Goal: Information Seeking & Learning: Learn about a topic

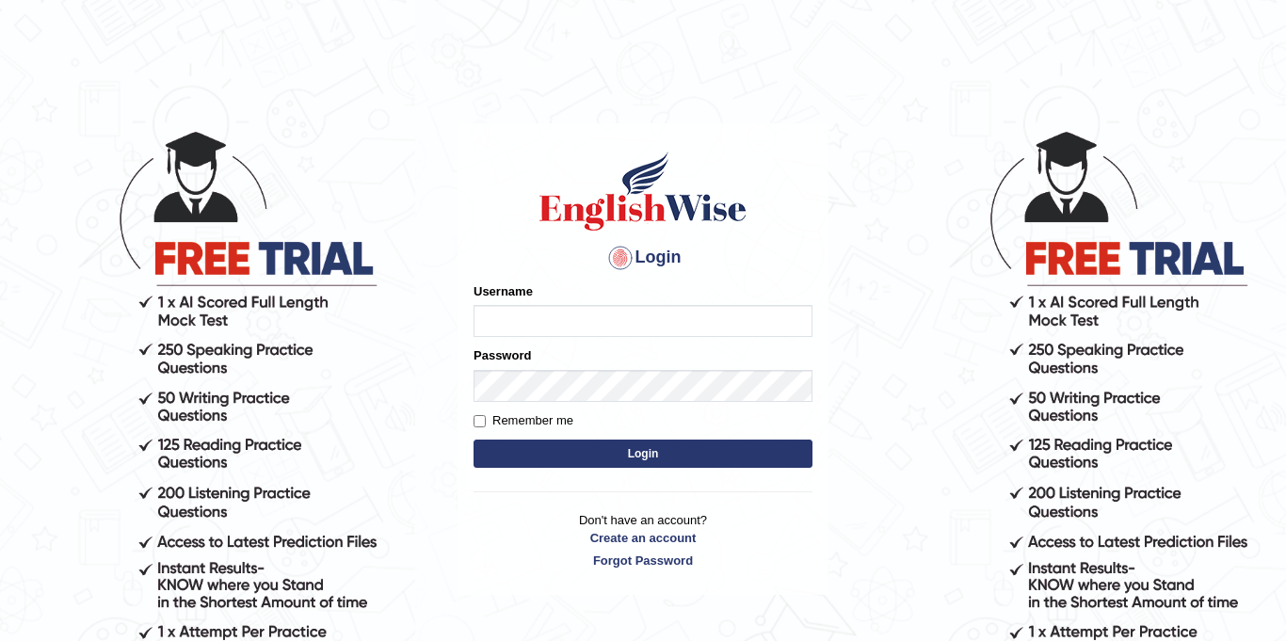
type input "Jolinaseva"
click at [695, 442] on button "Login" at bounding box center [642, 454] width 339 height 28
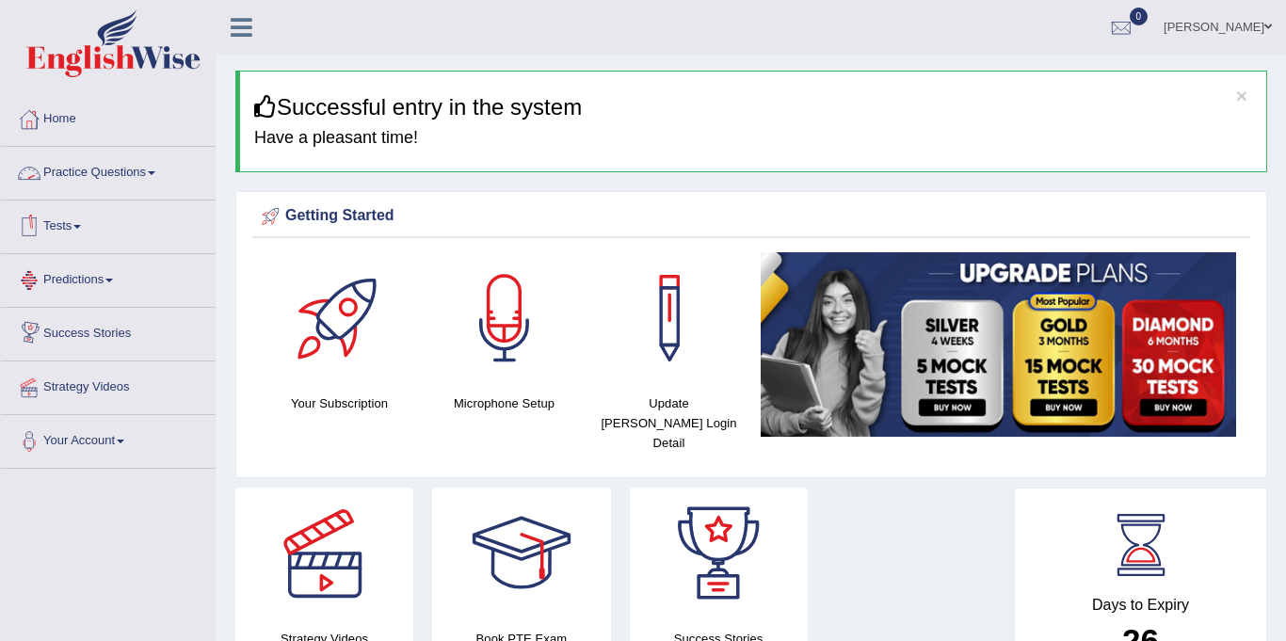
click at [115, 174] on link "Practice Questions" at bounding box center [108, 170] width 215 height 47
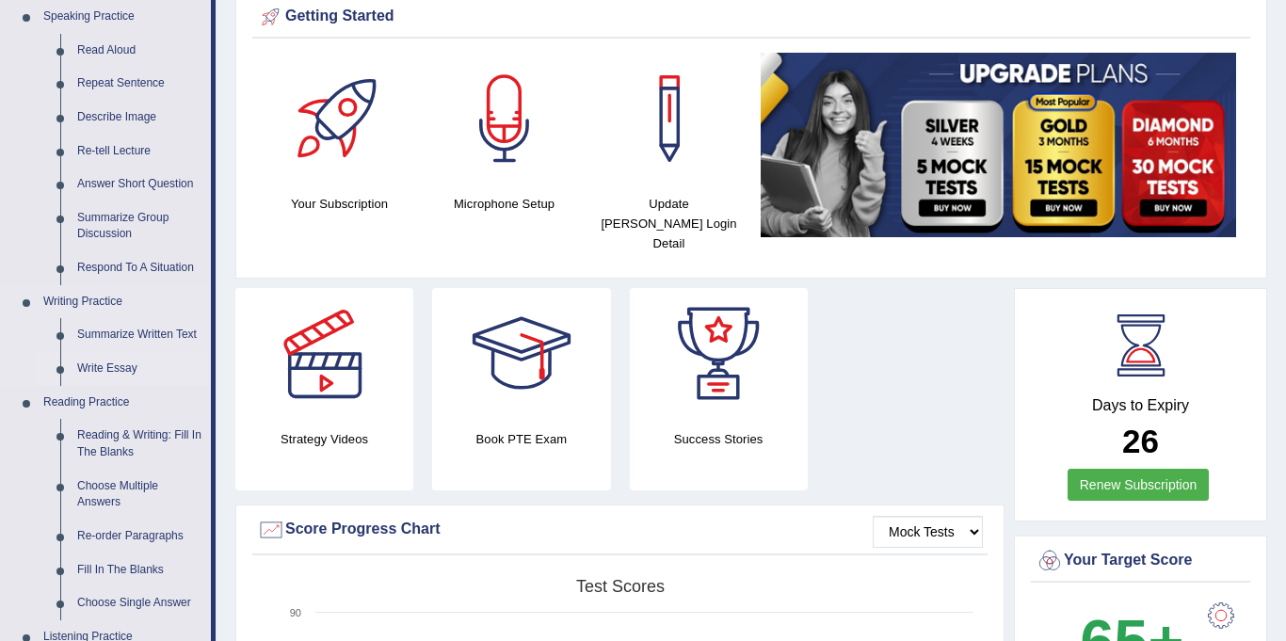
scroll to position [202, 0]
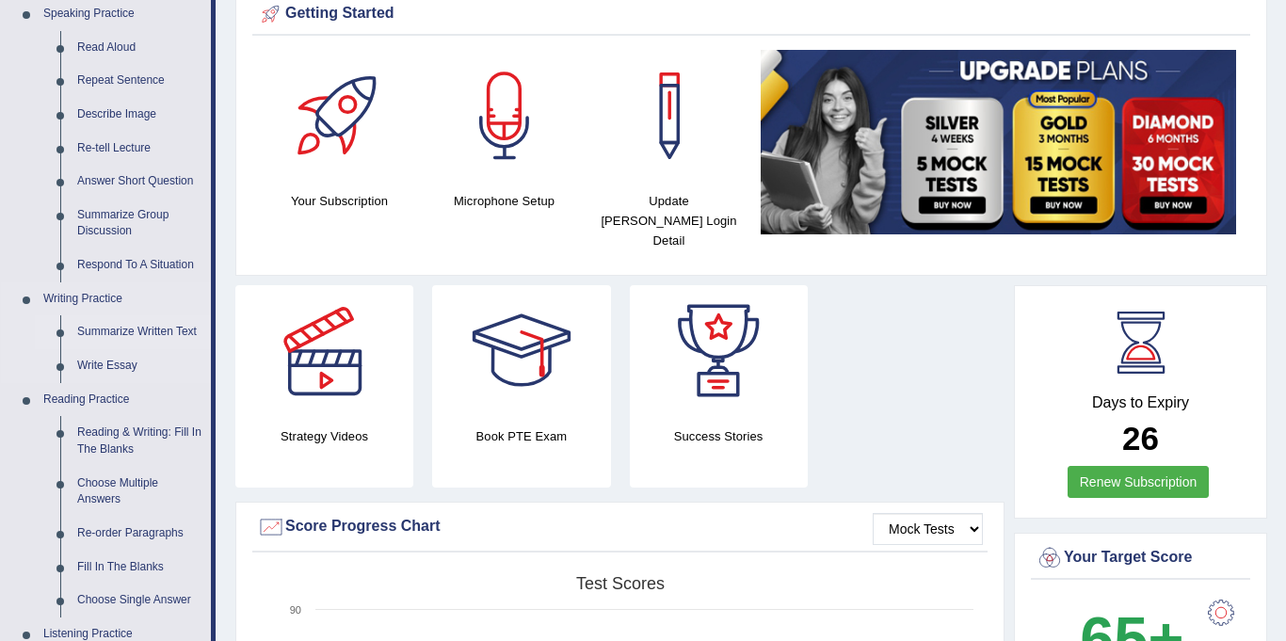
click at [167, 328] on link "Summarize Written Text" at bounding box center [140, 332] width 142 height 34
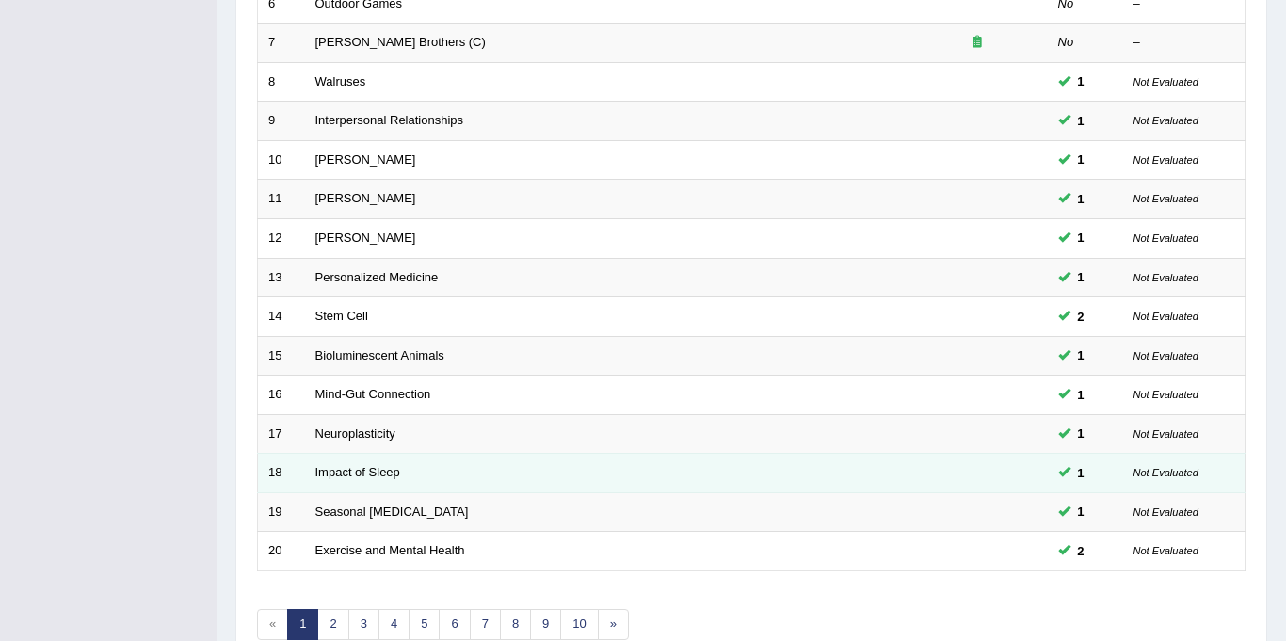
scroll to position [605, 0]
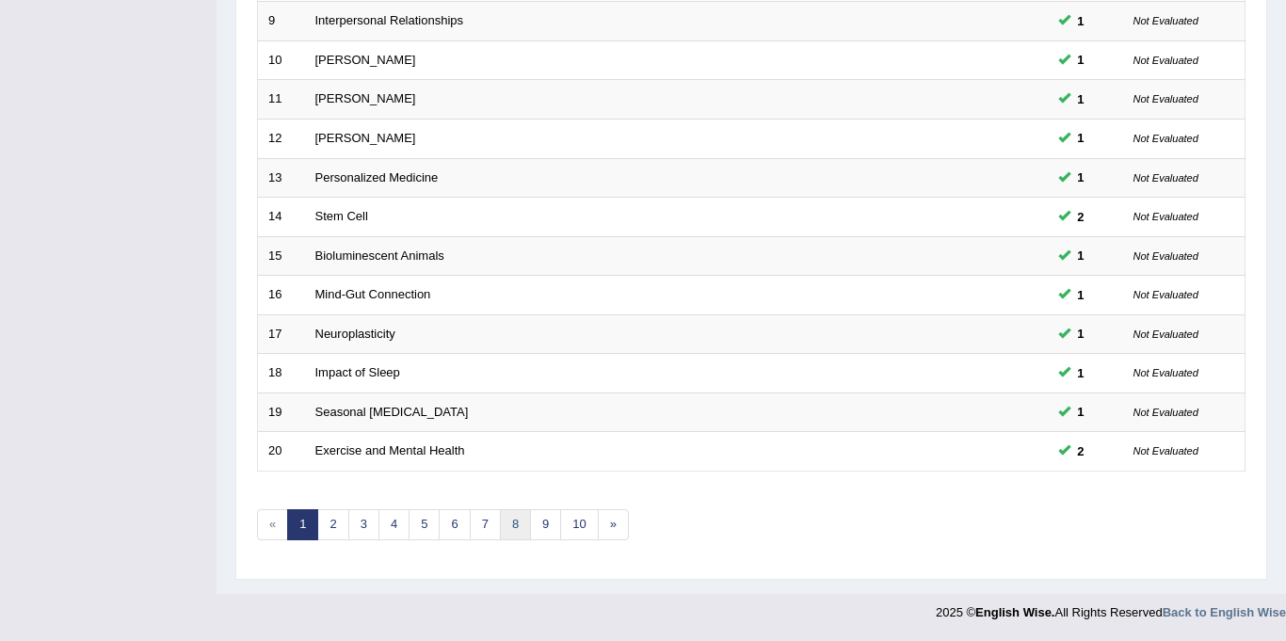
click at [509, 517] on link "8" at bounding box center [515, 524] width 31 height 31
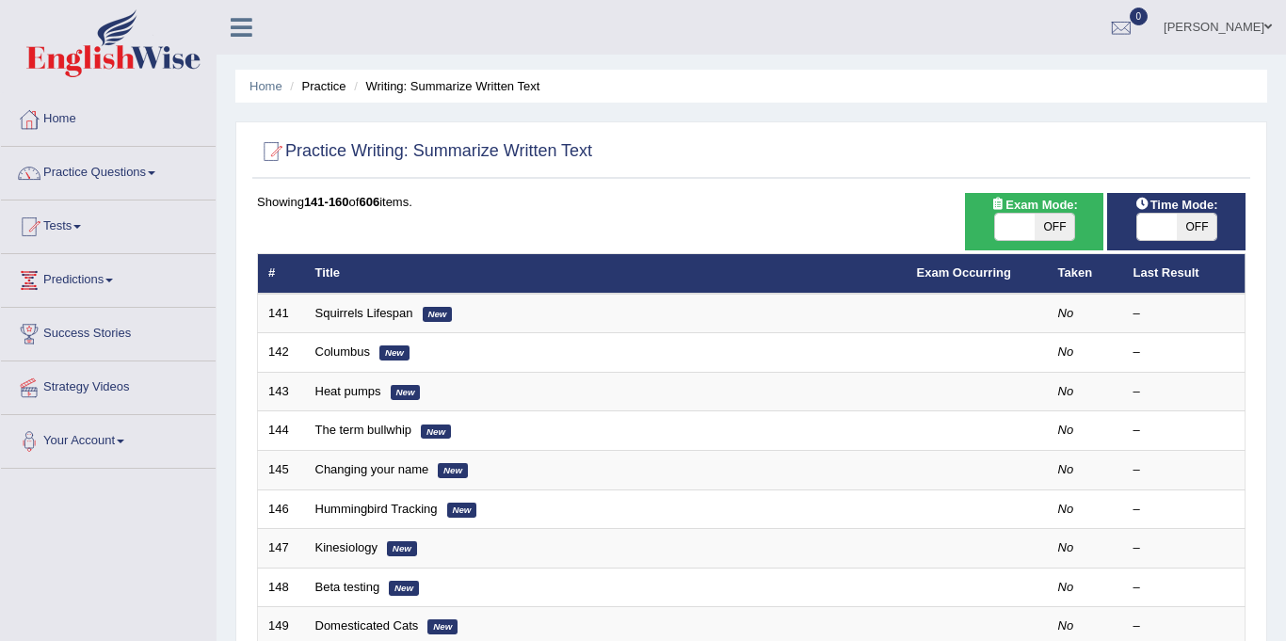
scroll to position [605, 0]
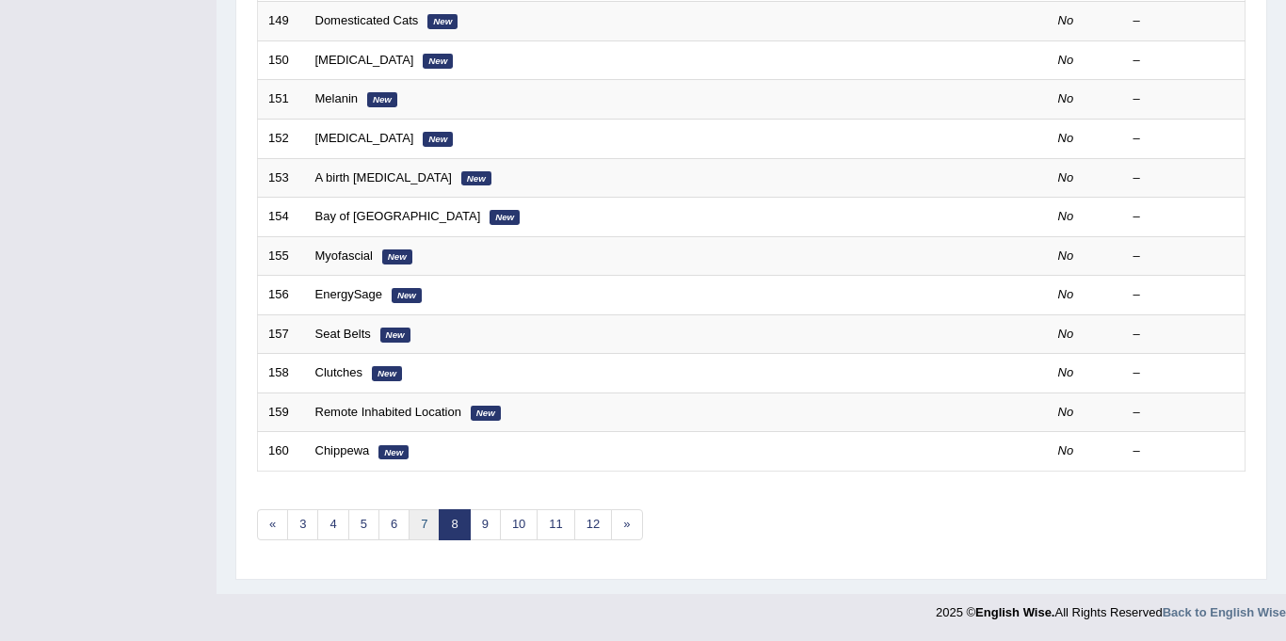
click at [410, 523] on link "7" at bounding box center [423, 524] width 31 height 31
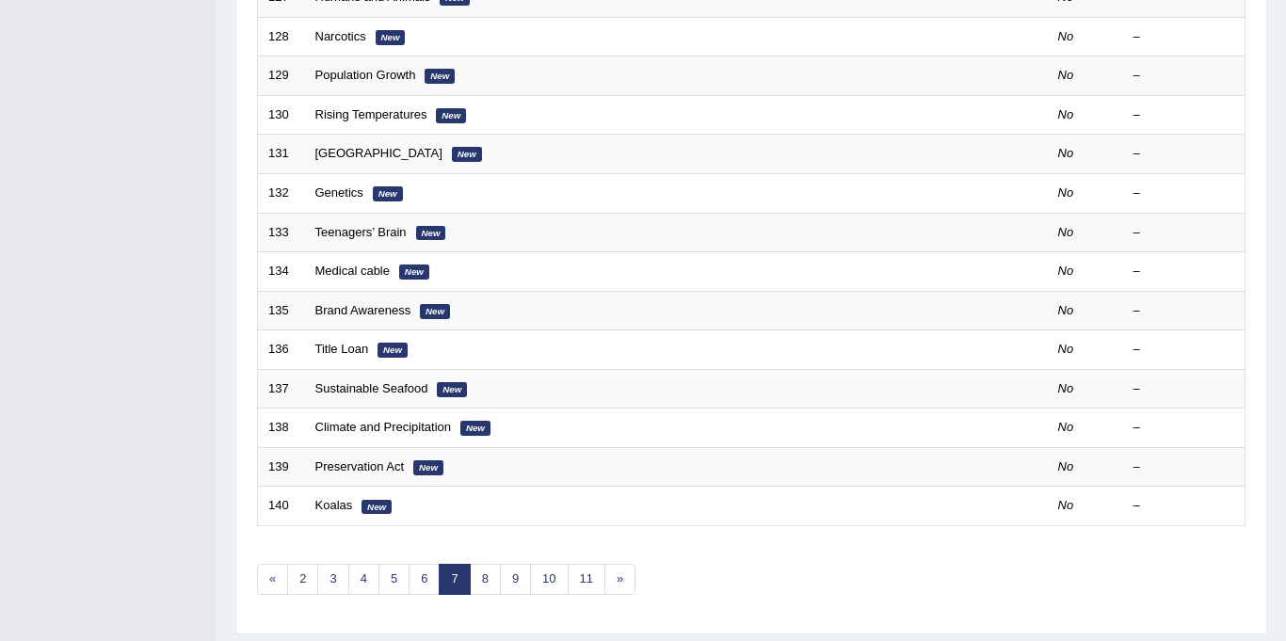
scroll to position [552, 0]
click at [392, 587] on link "5" at bounding box center [393, 578] width 31 height 31
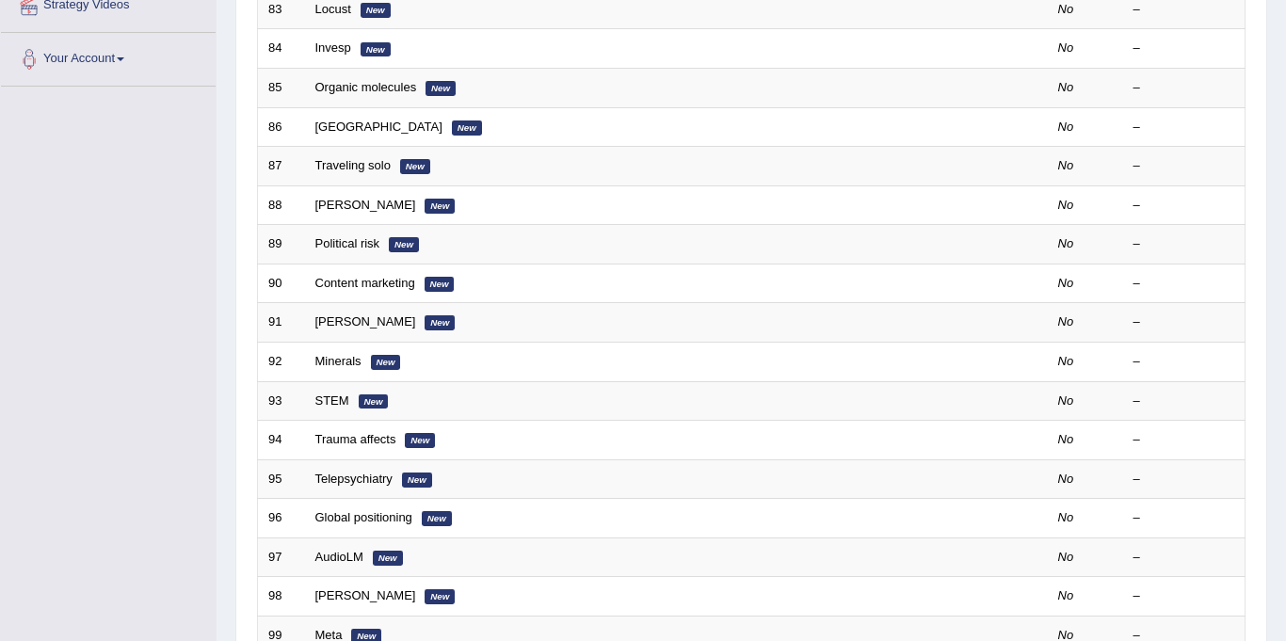
scroll to position [605, 0]
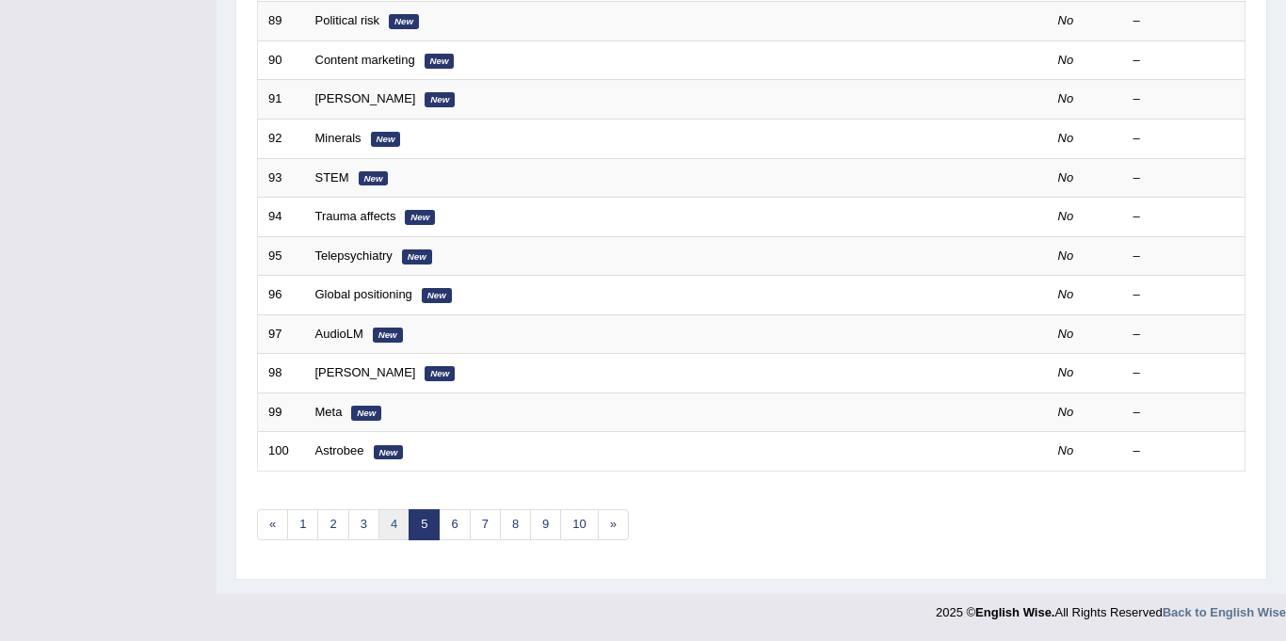
click at [388, 536] on link "4" at bounding box center [393, 524] width 31 height 31
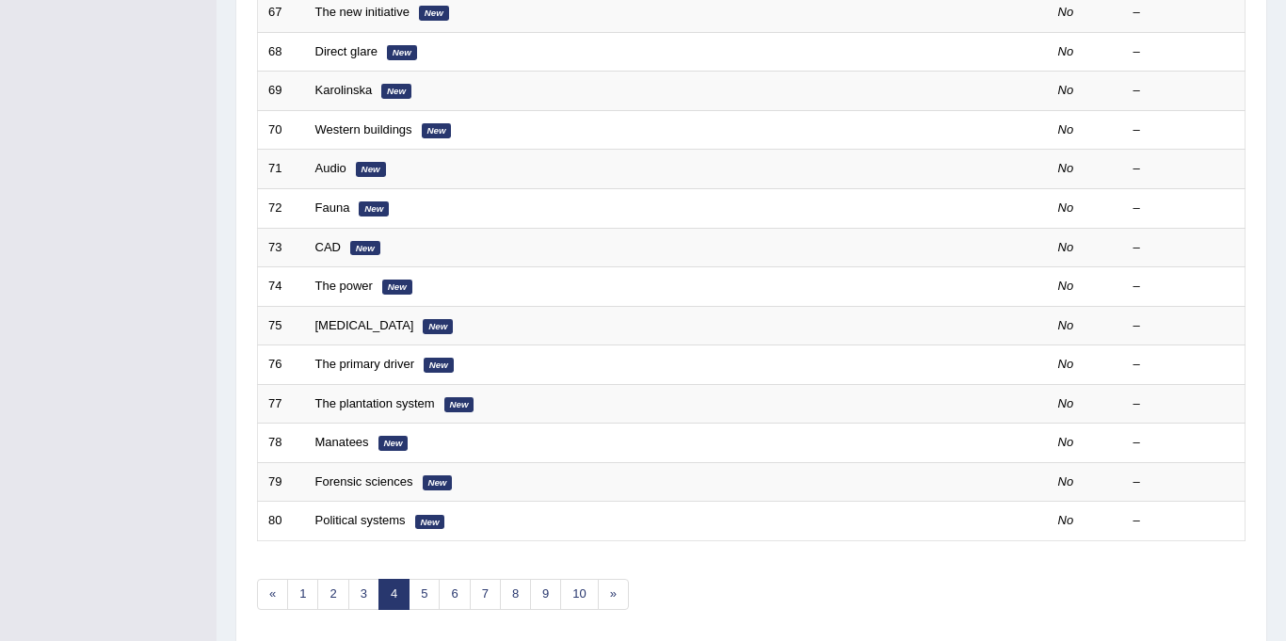
scroll to position [605, 0]
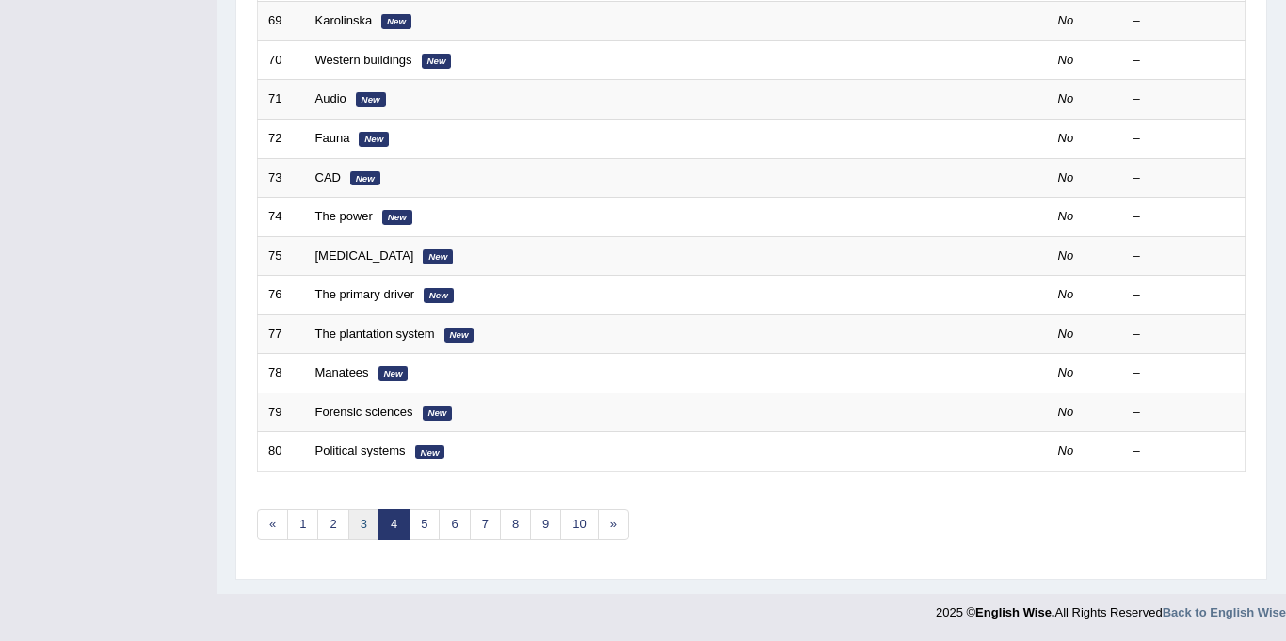
click at [358, 529] on link "3" at bounding box center [363, 524] width 31 height 31
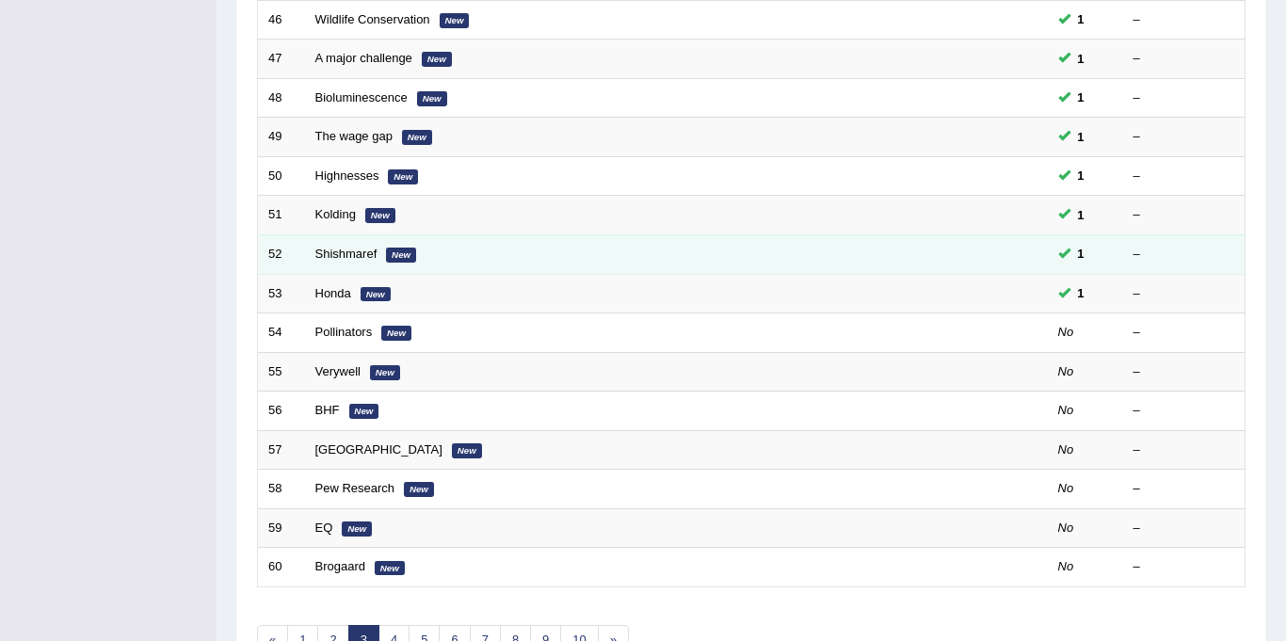
scroll to position [429, 0]
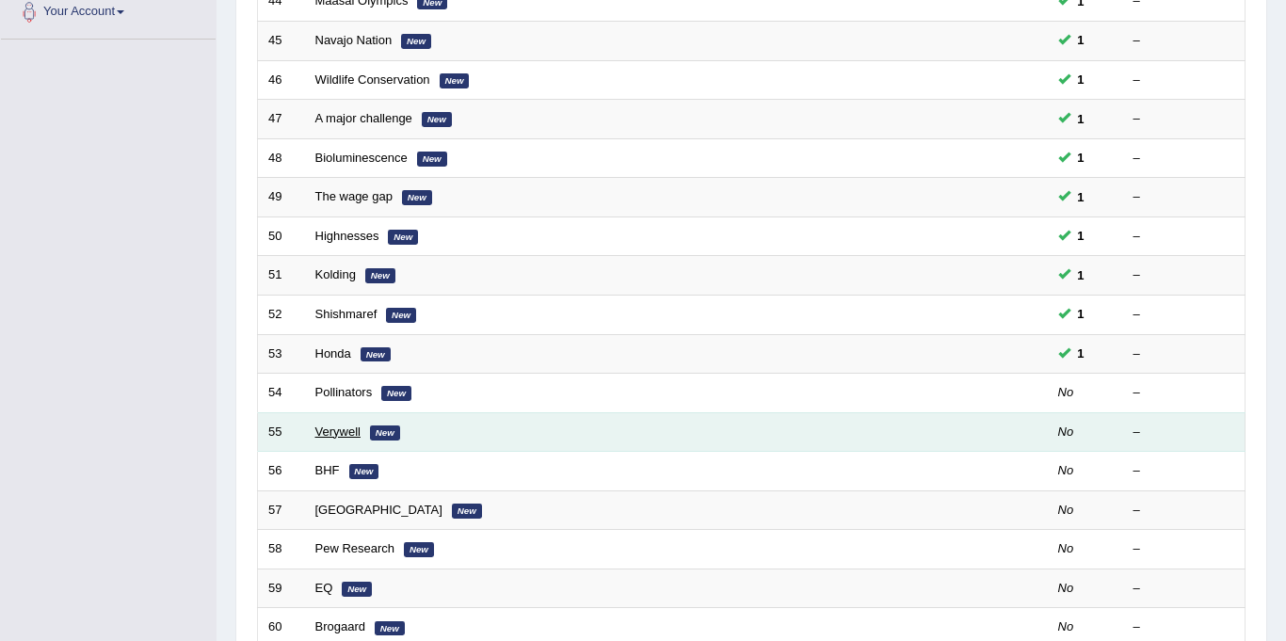
click at [318, 437] on link "Verywell" at bounding box center [337, 431] width 45 height 14
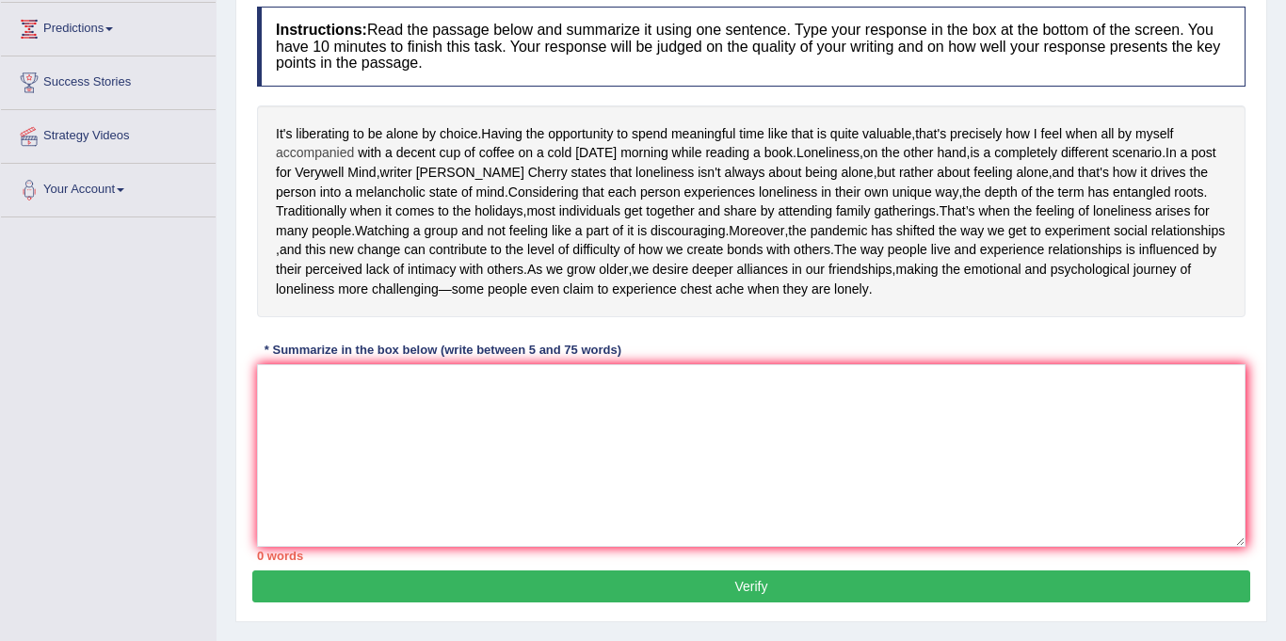
scroll to position [250, 0]
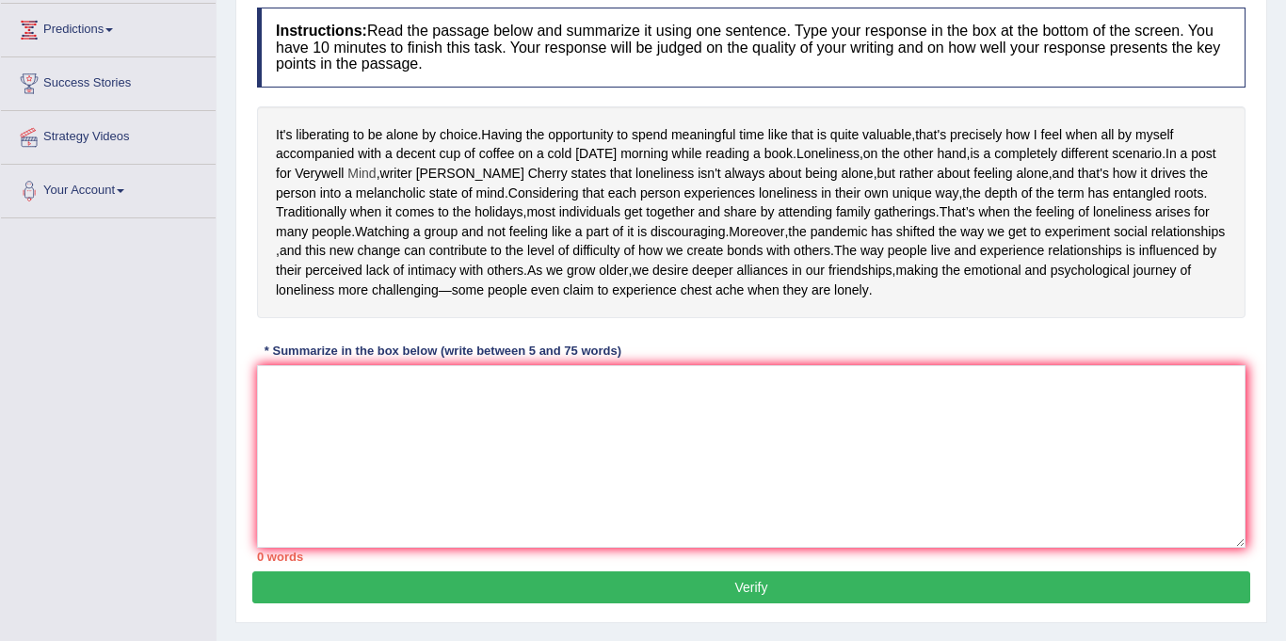
drag, startPoint x: 304, startPoint y: 164, endPoint x: 403, endPoint y: 200, distance: 105.1
click at [403, 200] on div "It's liberating to be alone by choice . Having the opportunity to spend meaning…" at bounding box center [751, 212] width 988 height 212
click at [385, 203] on span "melancholic" at bounding box center [391, 194] width 70 height 20
click at [388, 203] on span "melancholic" at bounding box center [391, 194] width 70 height 20
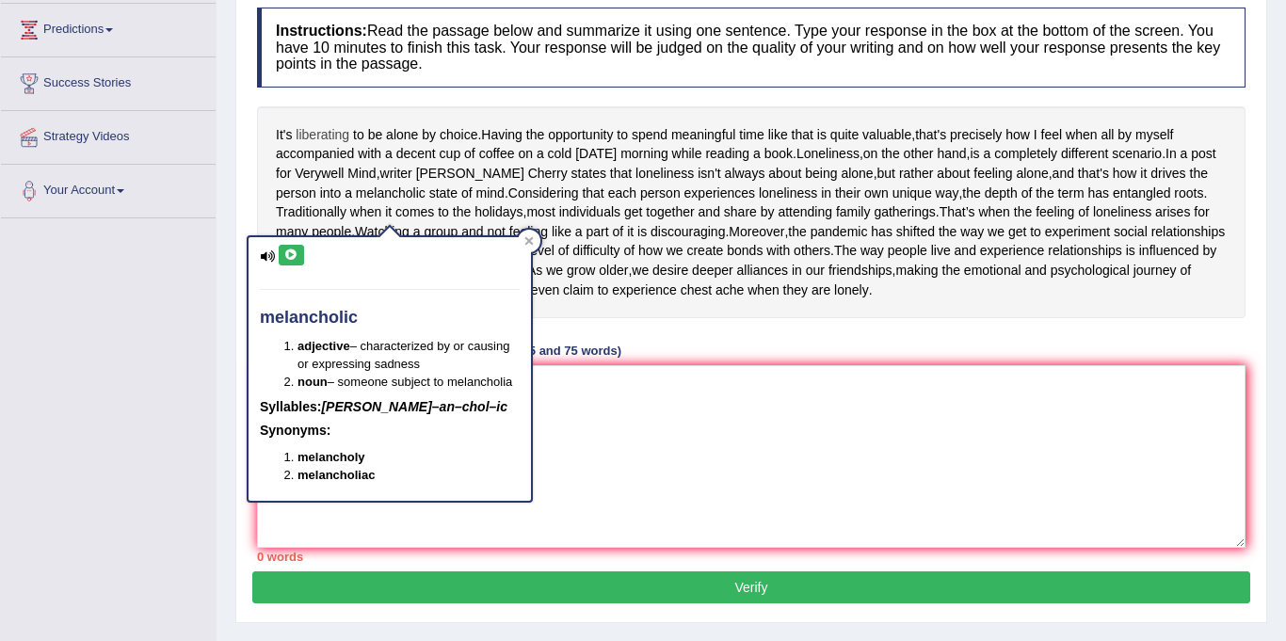
click at [296, 142] on span "liberating" at bounding box center [323, 135] width 54 height 20
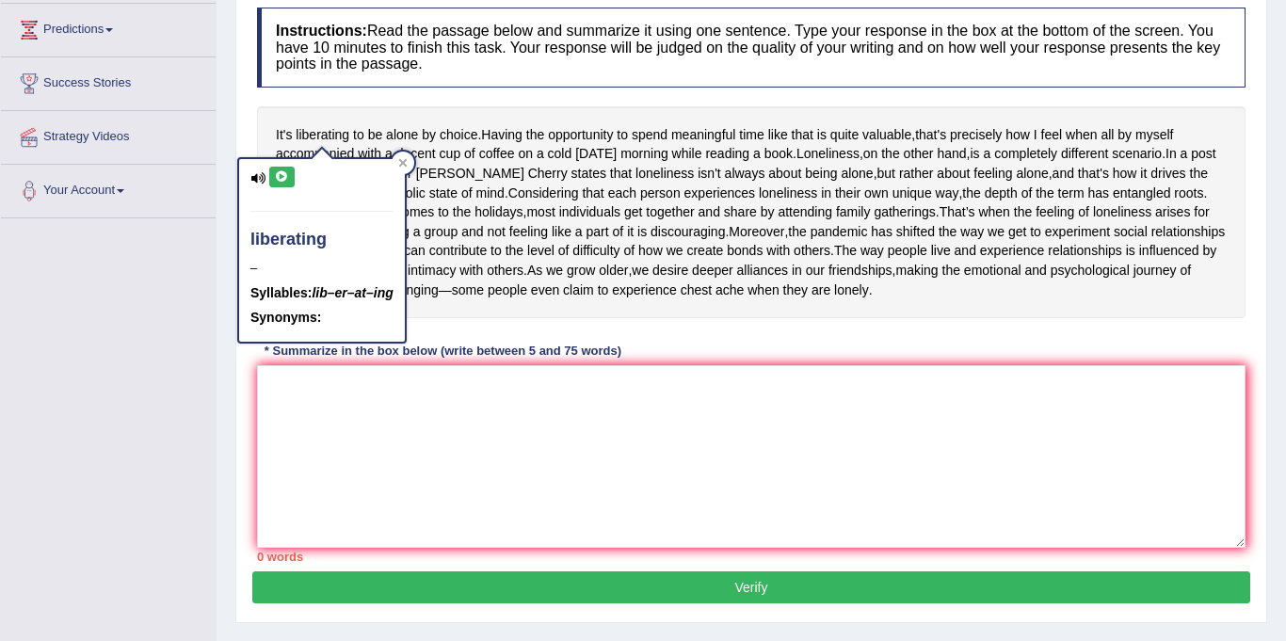
click at [266, 135] on div "It's liberating to be alone by choice . Having the opportunity to spend meaning…" at bounding box center [751, 212] width 988 height 212
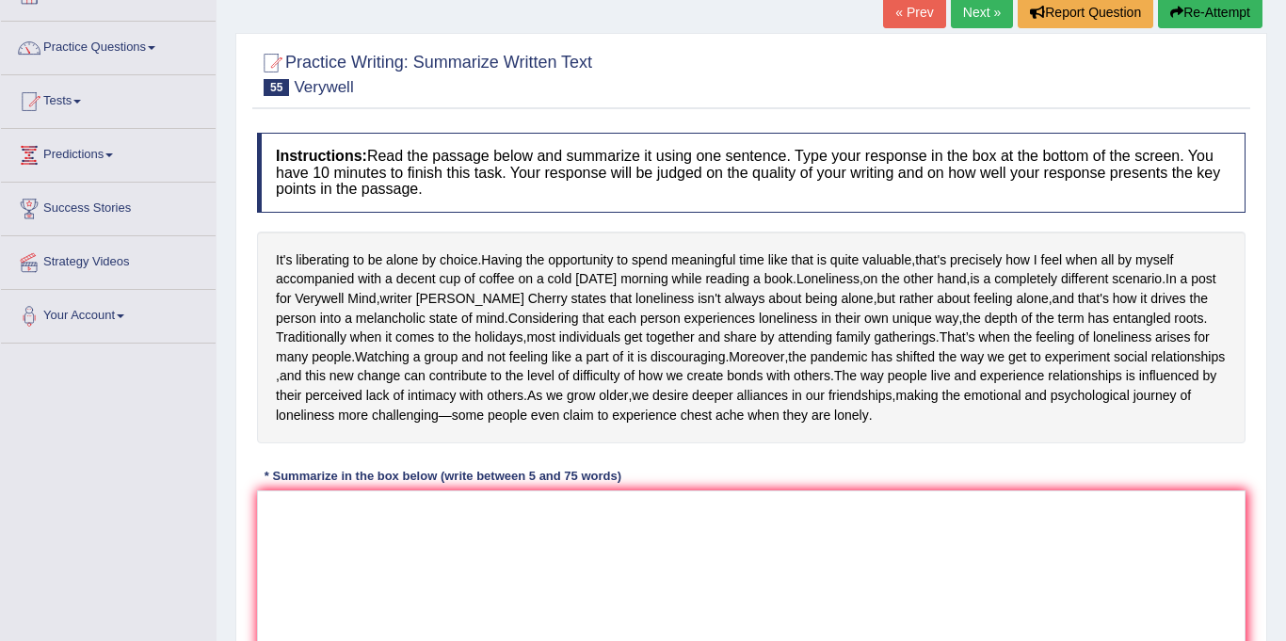
scroll to position [0, 0]
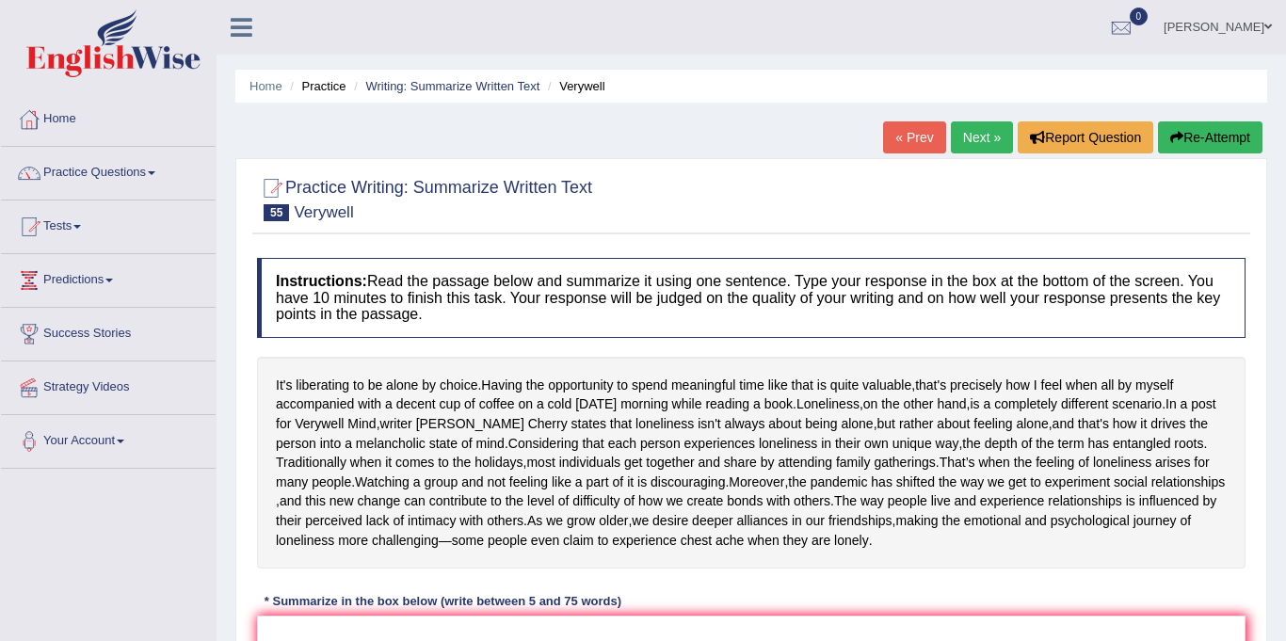
click at [977, 132] on link "Next »" at bounding box center [982, 137] width 62 height 32
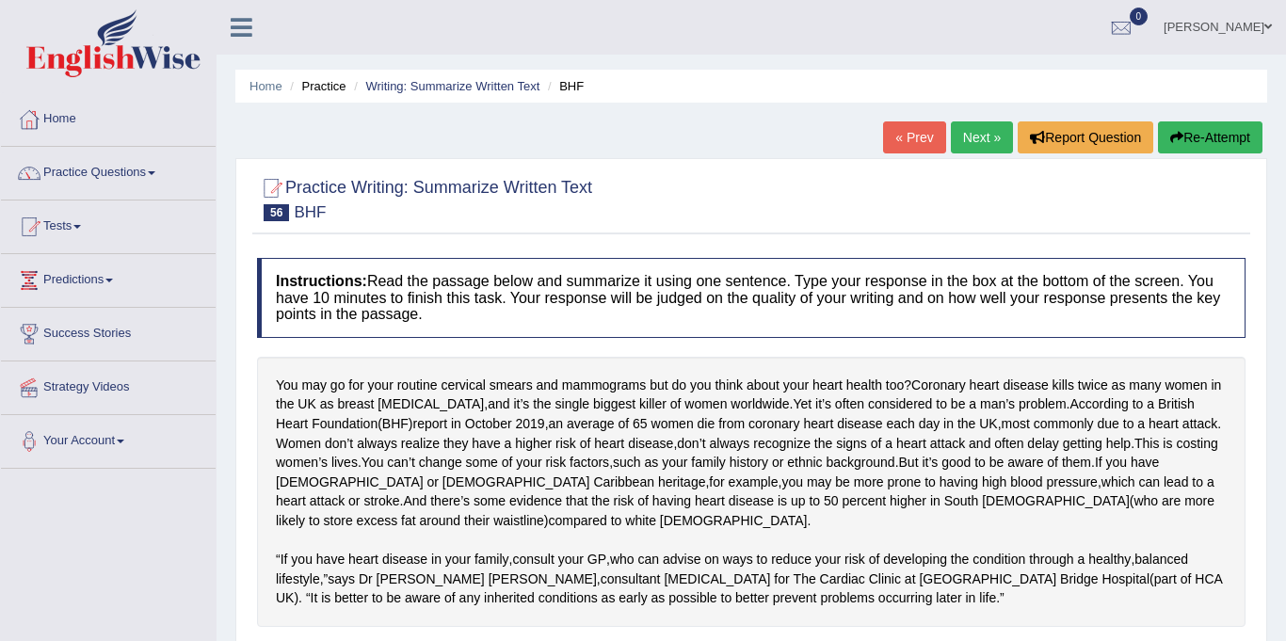
click at [975, 140] on link "Next »" at bounding box center [982, 137] width 62 height 32
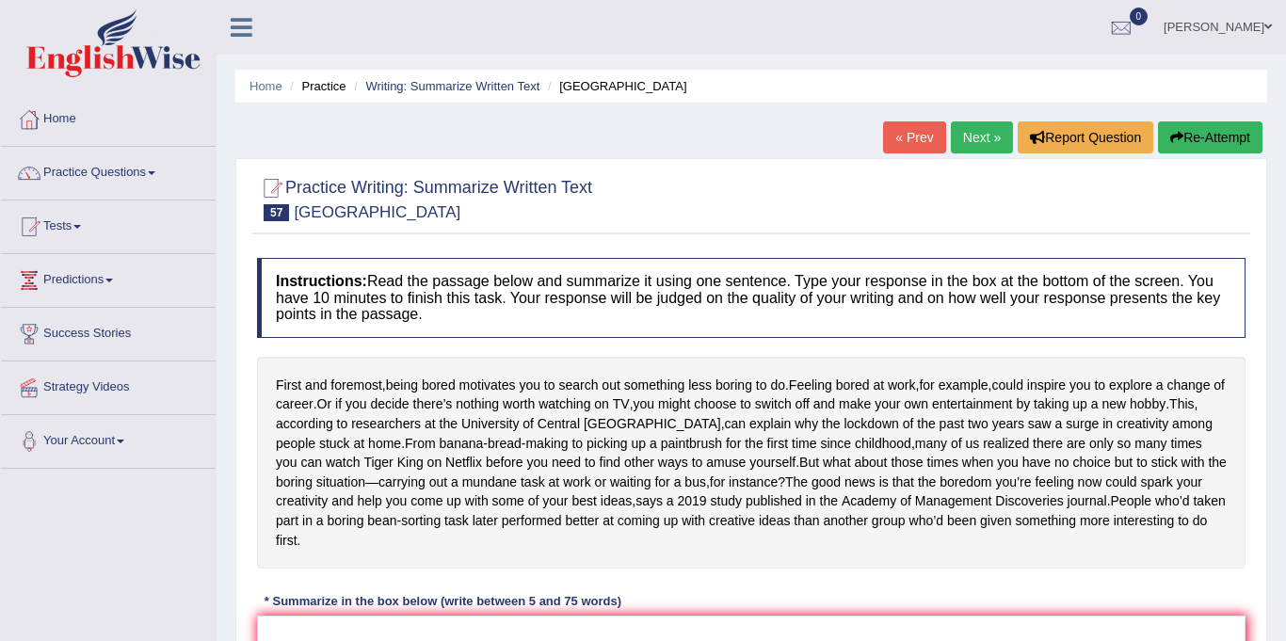
click at [971, 138] on link "Next »" at bounding box center [982, 137] width 62 height 32
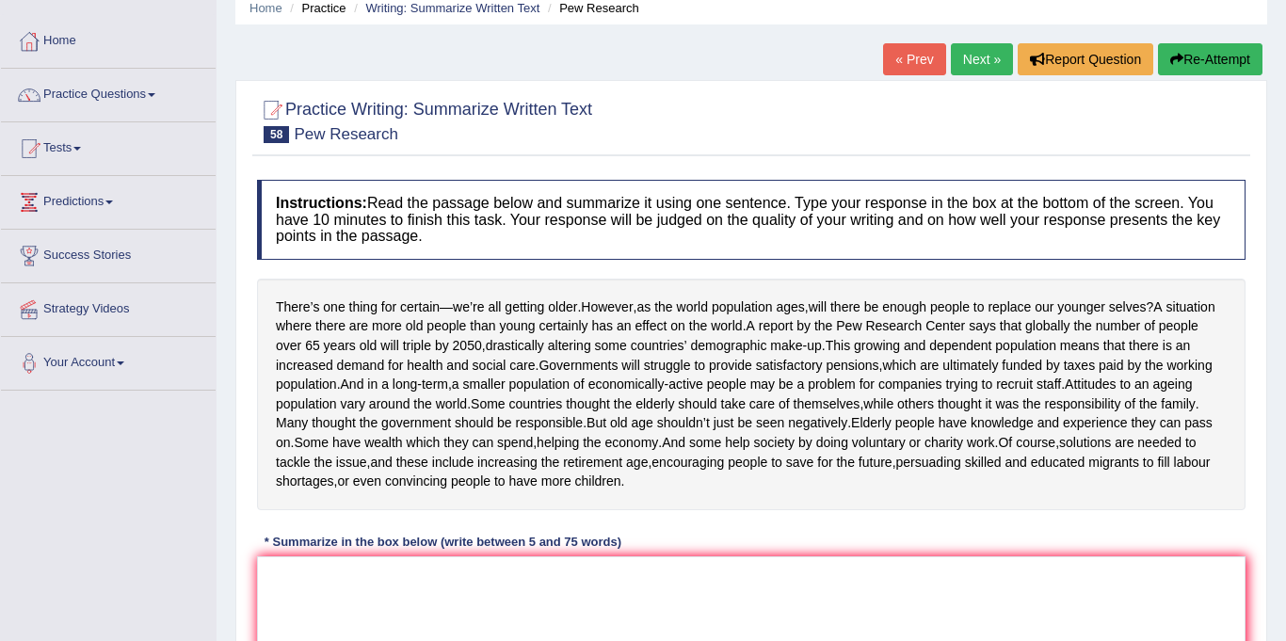
scroll to position [83, 0]
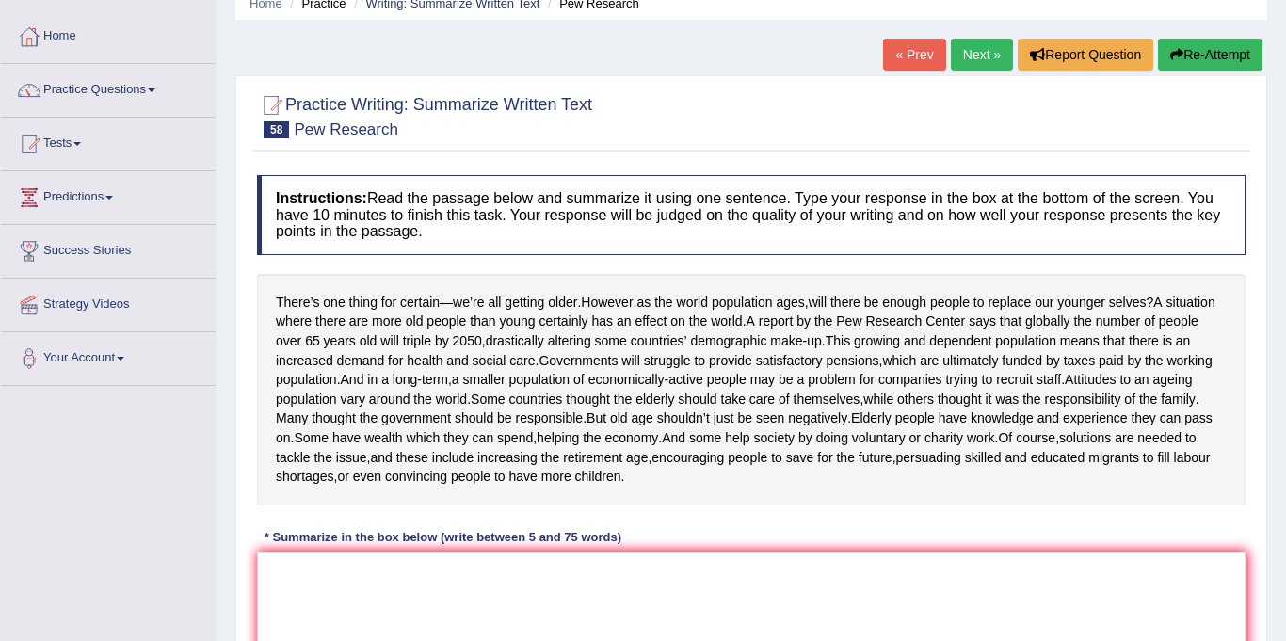
click at [976, 52] on link "Next »" at bounding box center [982, 55] width 62 height 32
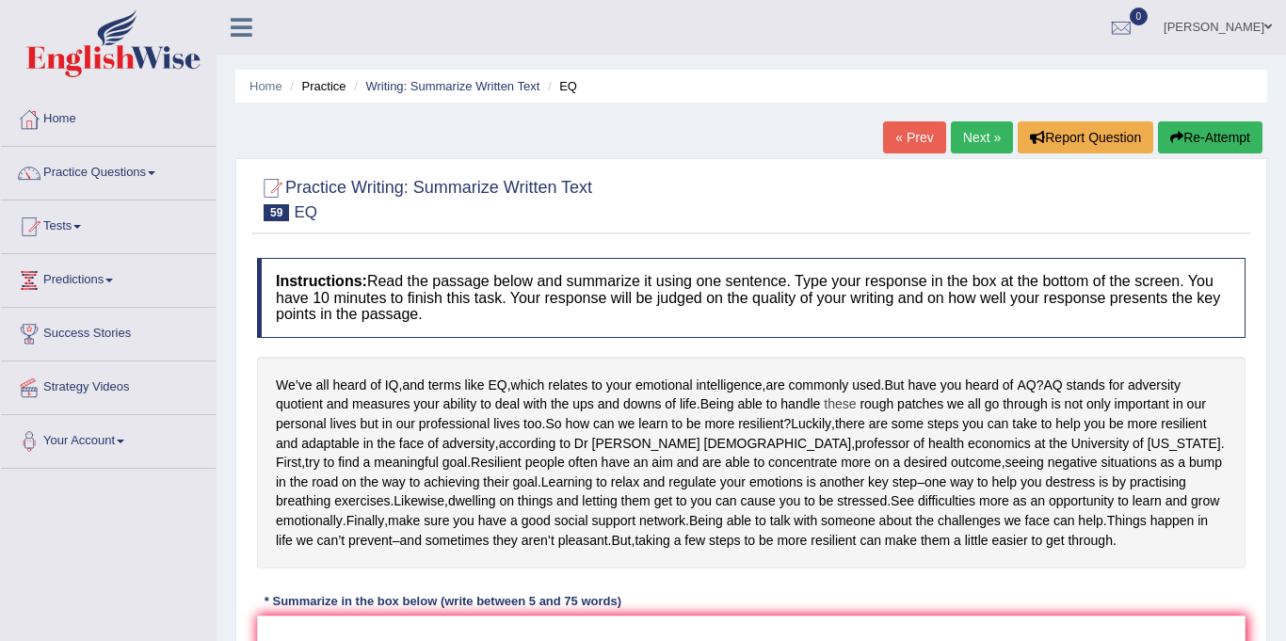
drag, startPoint x: 280, startPoint y: 385, endPoint x: 608, endPoint y: 555, distance: 369.2
click at [839, 414] on div "We’ve all heard of IQ , and terms like EQ , which relates to your emotional int…" at bounding box center [751, 463] width 988 height 212
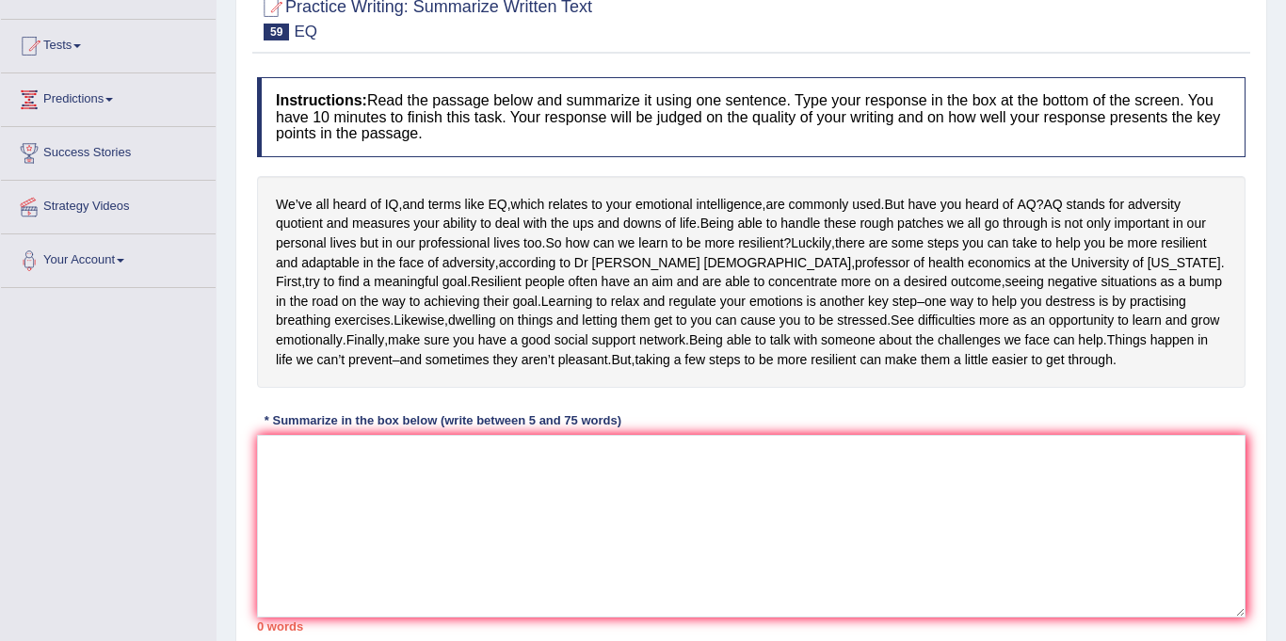
scroll to position [179, 0]
click at [525, 531] on textarea at bounding box center [751, 528] width 988 height 183
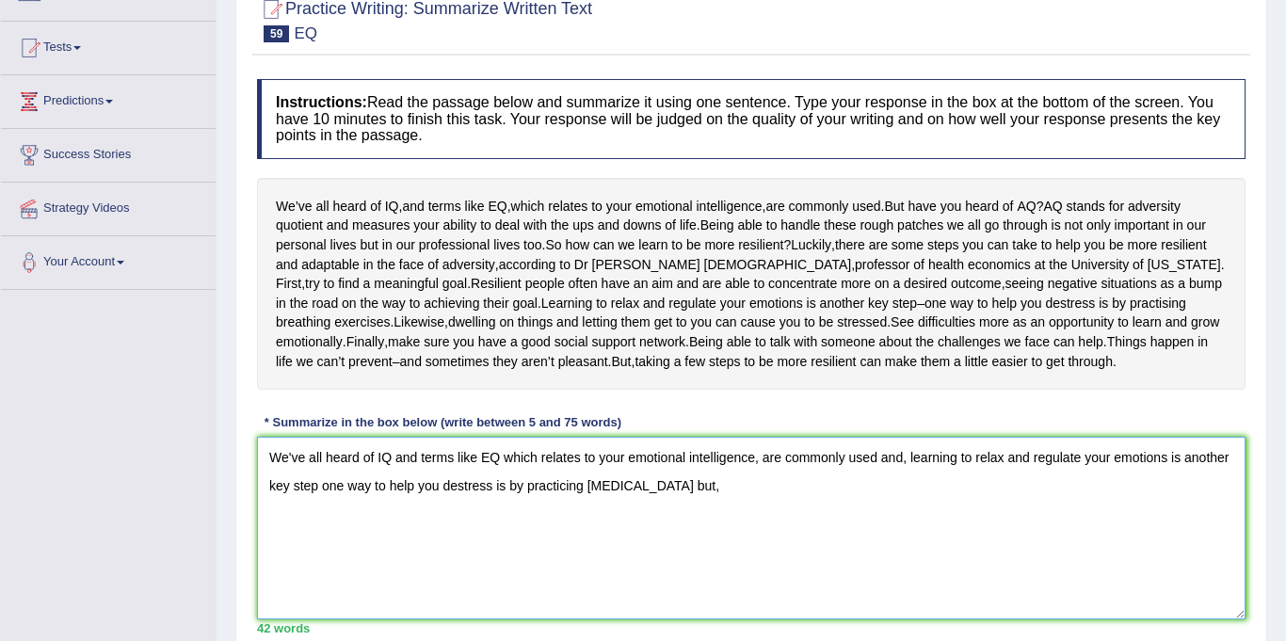
click at [664, 550] on textarea "We've all heard of IQ and terms like EQ which relates to your emotional intelli…" at bounding box center [751, 528] width 988 height 183
click at [711, 545] on textarea "We've all heard of IQ and terms like EQ which relates to your emotional intelli…" at bounding box center [751, 528] width 988 height 183
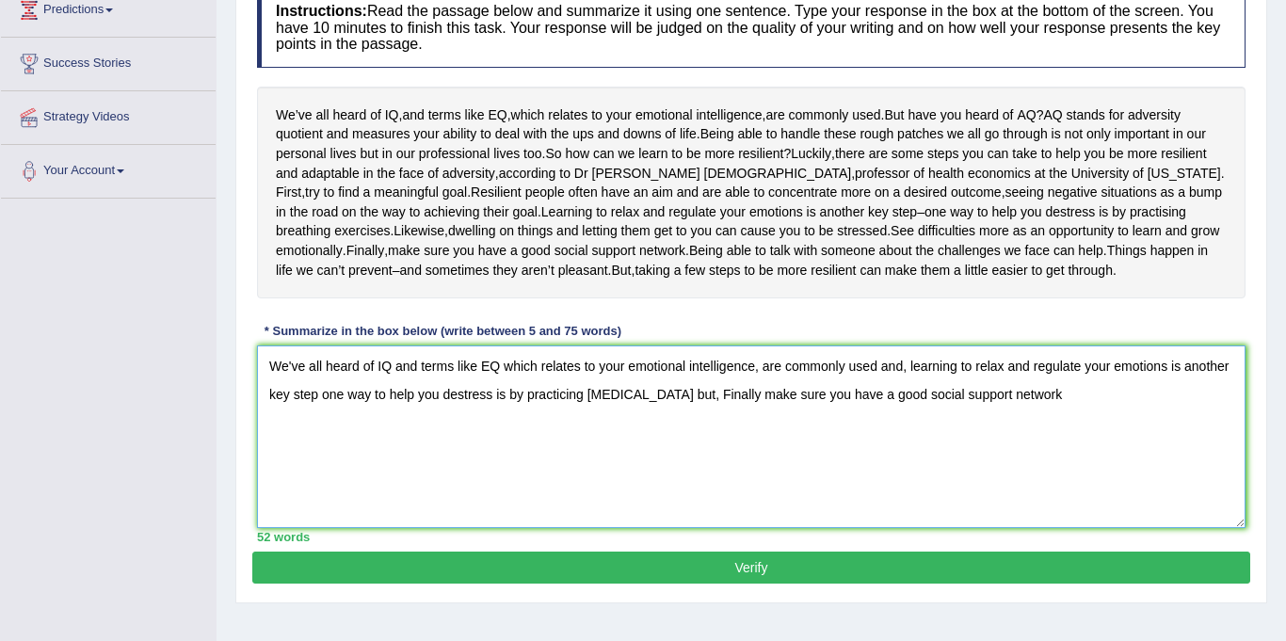
scroll to position [353, 0]
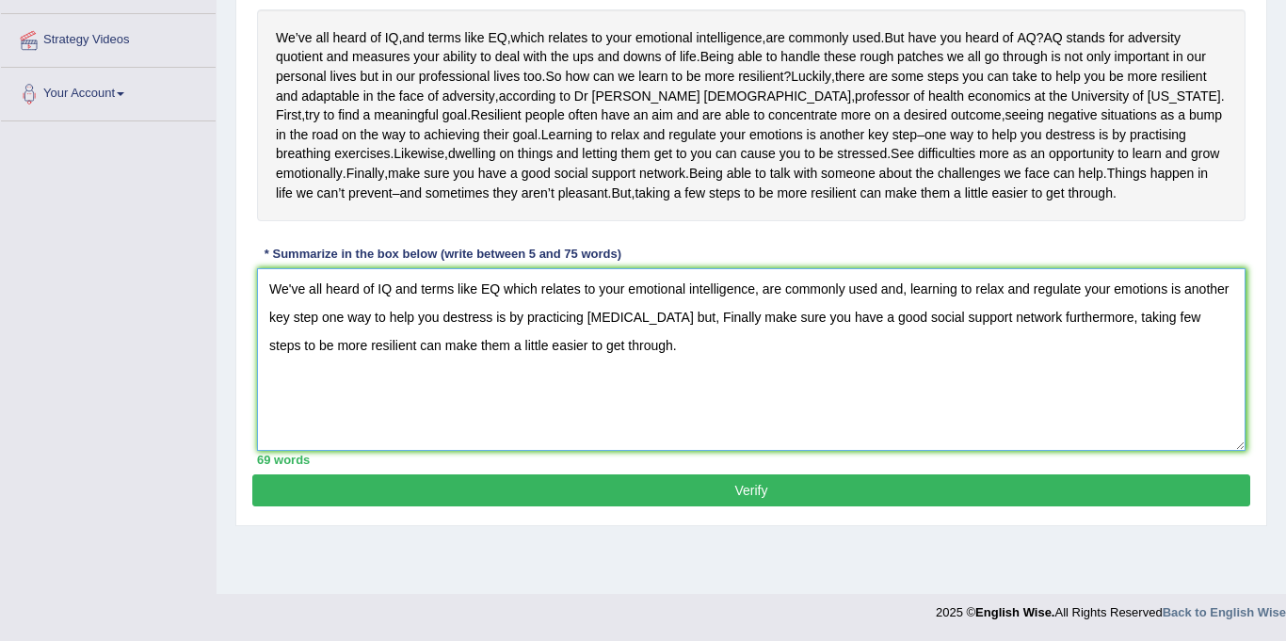
type textarea "We've all heard of IQ and terms like EQ which relates to your emotional intelli…"
click at [668, 506] on button "Verify" at bounding box center [751, 490] width 998 height 32
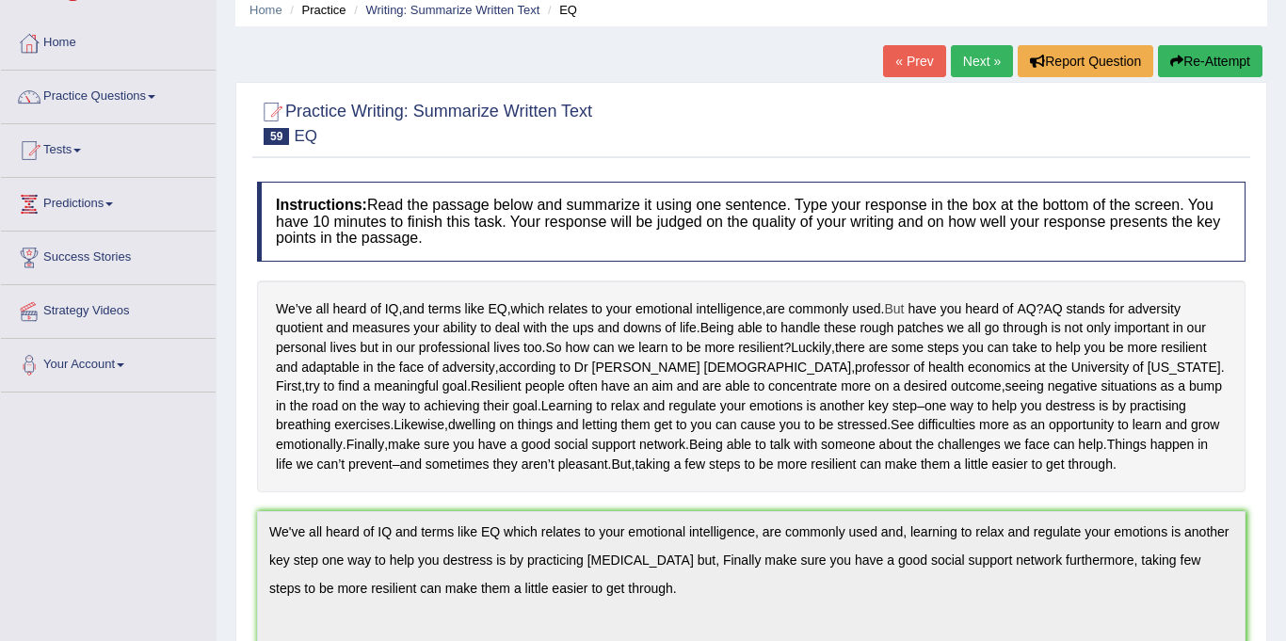
scroll to position [68, 0]
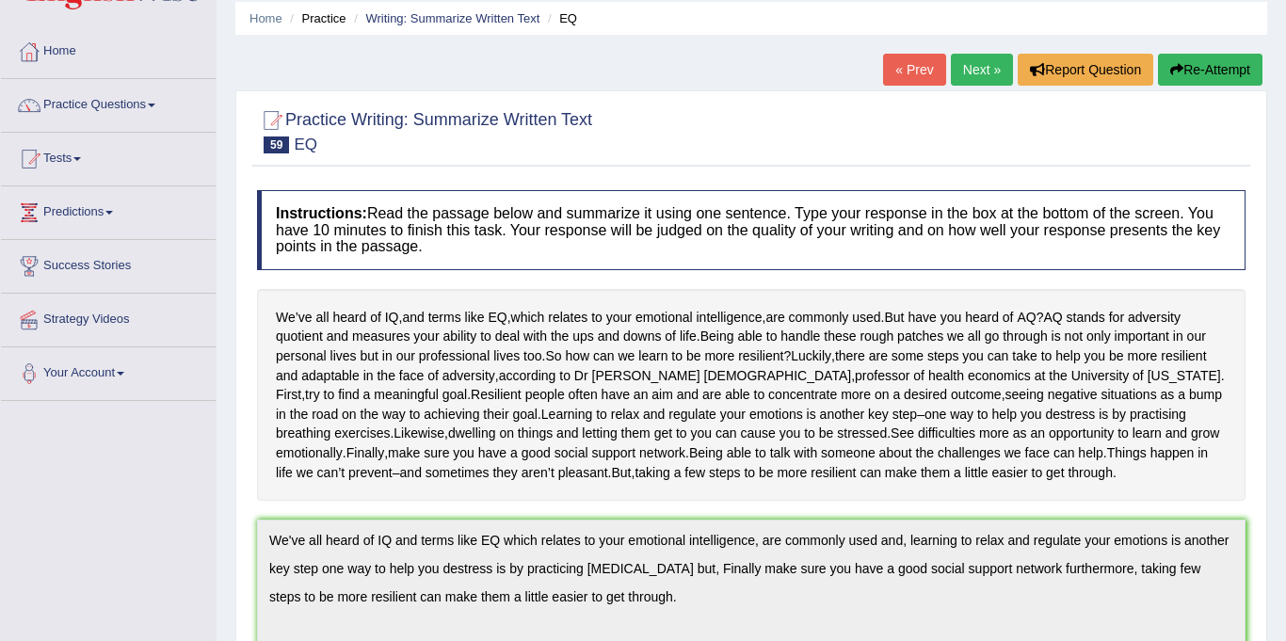
click at [972, 81] on link "Next »" at bounding box center [982, 70] width 62 height 32
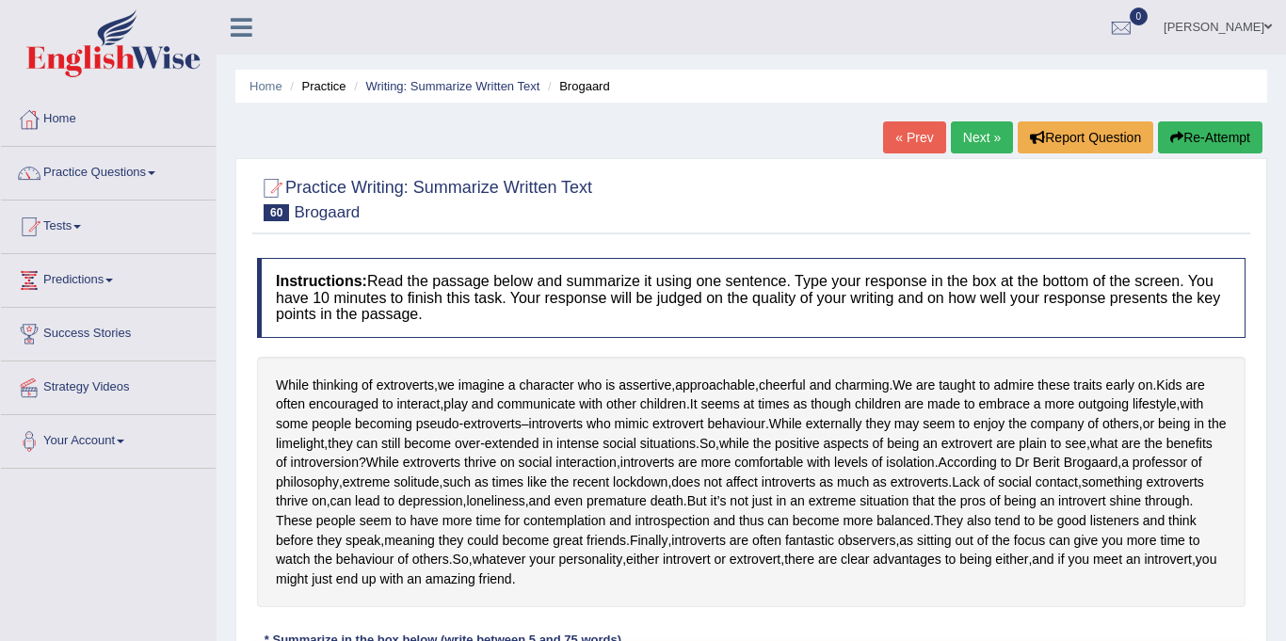
click at [977, 142] on link "Next »" at bounding box center [982, 137] width 62 height 32
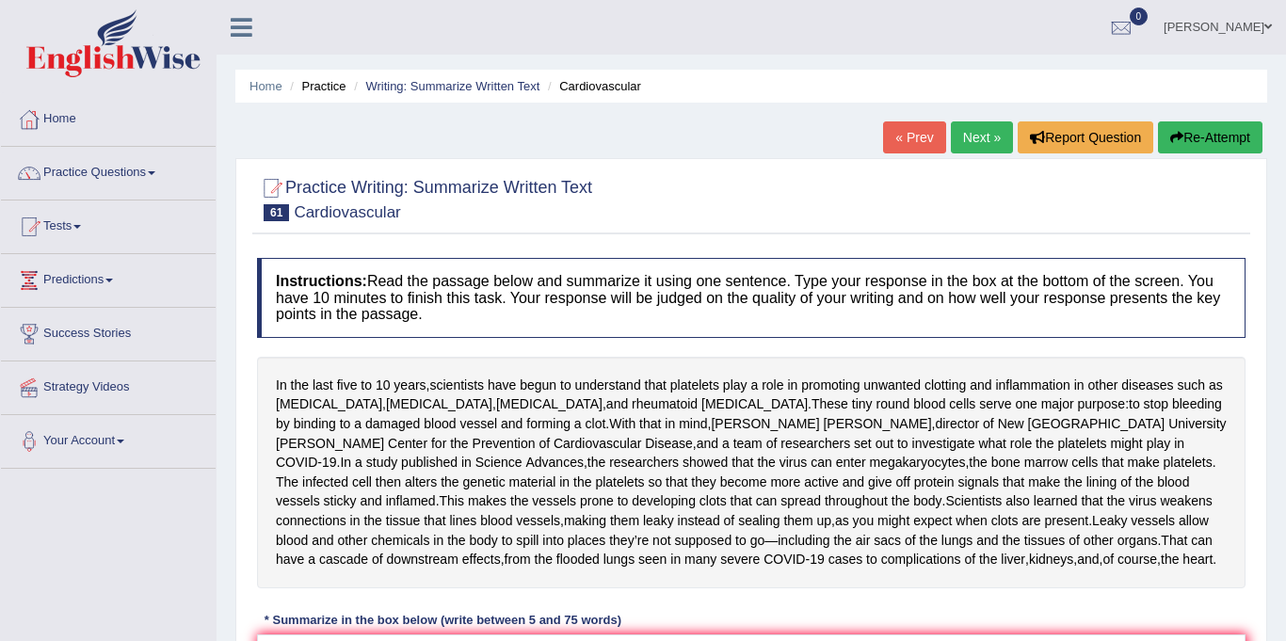
click at [969, 128] on link "Next »" at bounding box center [982, 137] width 62 height 32
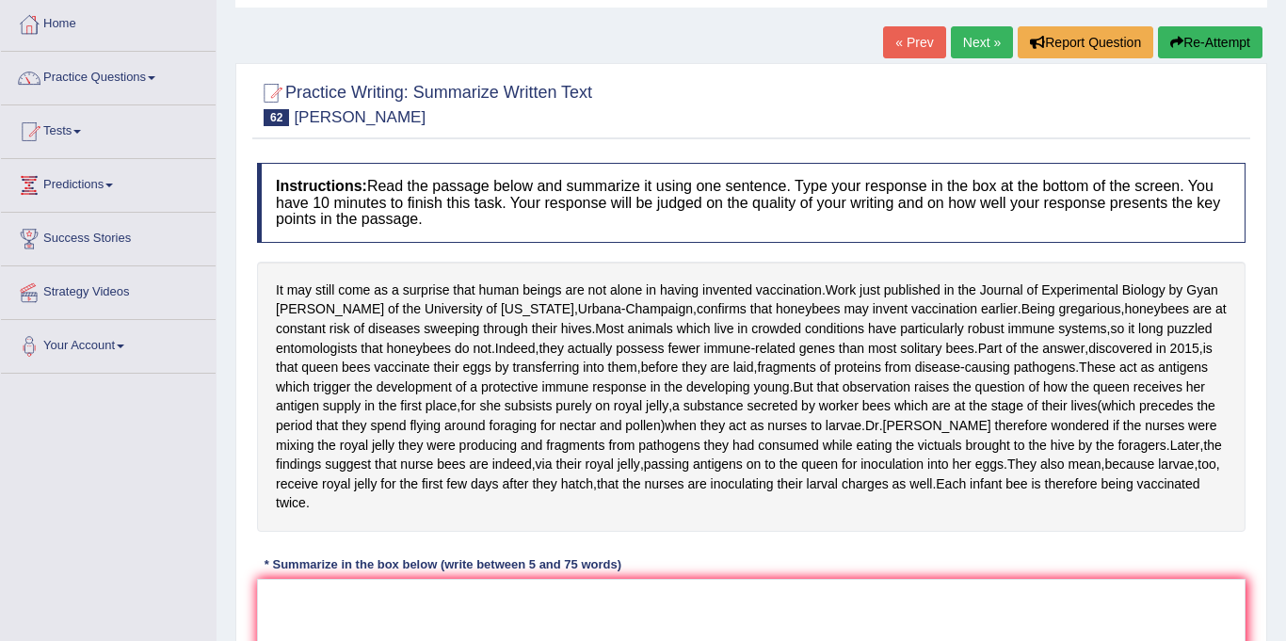
scroll to position [98, 0]
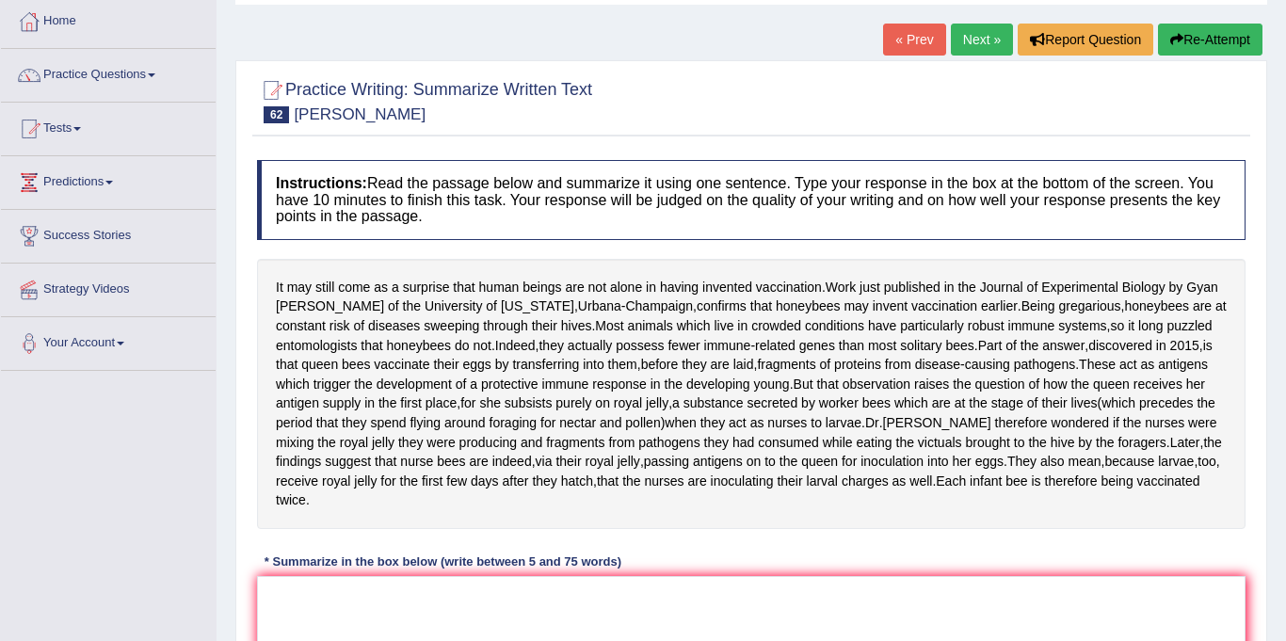
click at [964, 40] on link "Next »" at bounding box center [982, 40] width 62 height 32
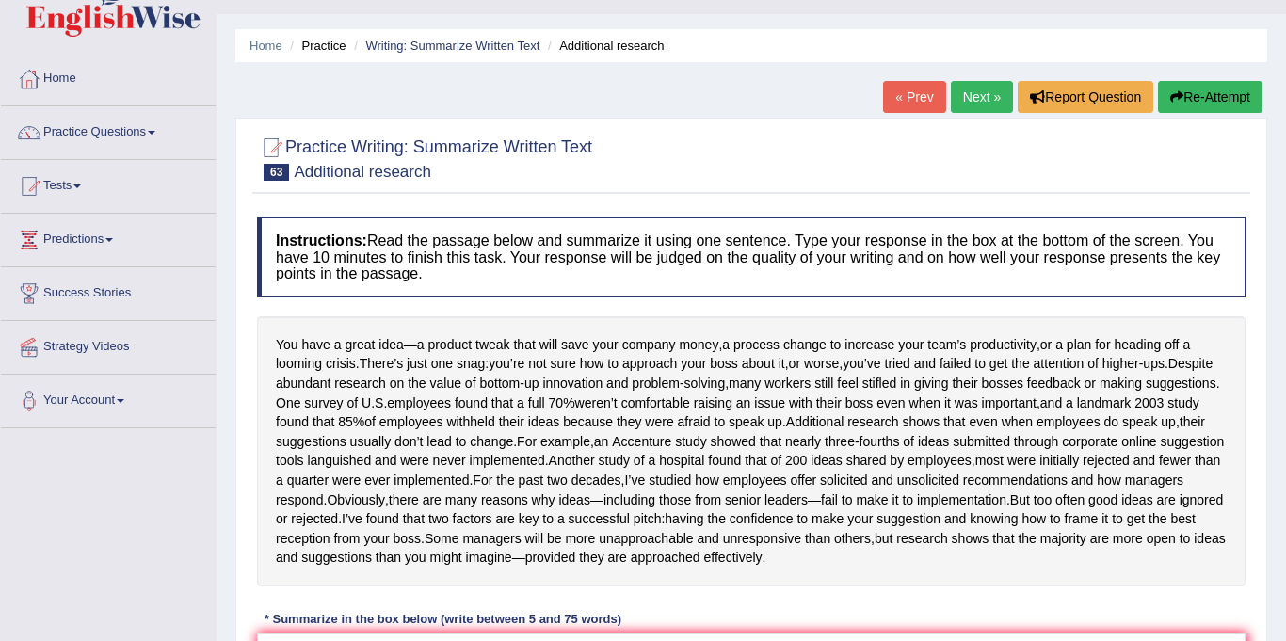
scroll to position [45, 0]
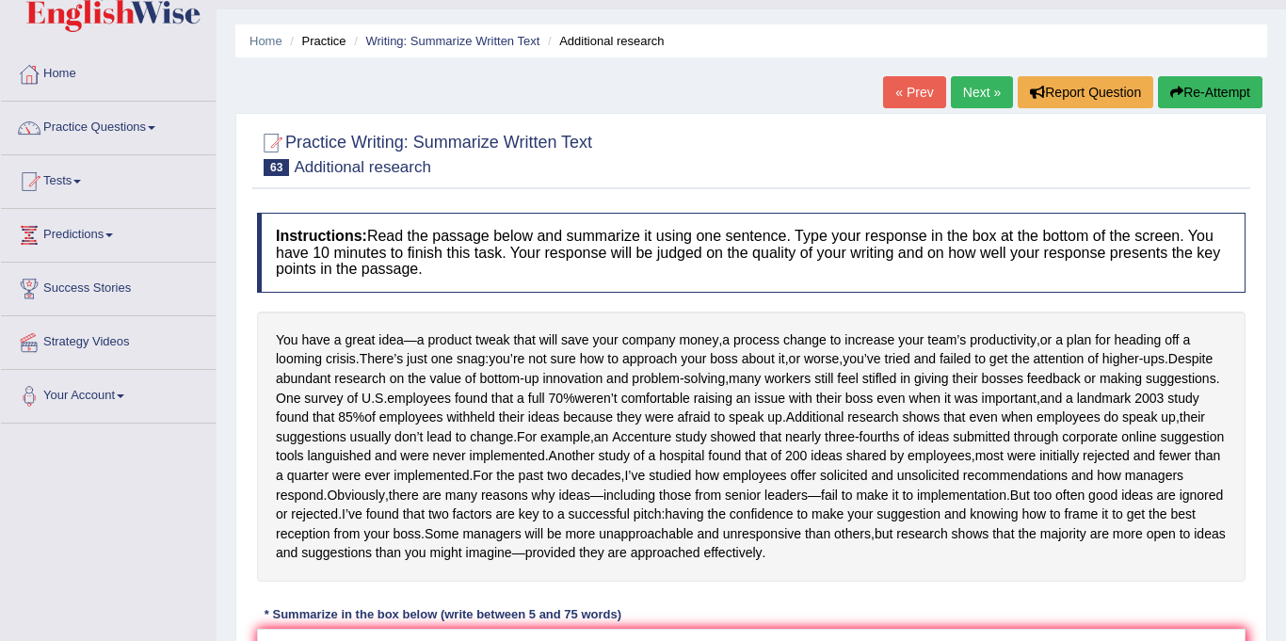
click at [991, 88] on link "Next »" at bounding box center [982, 92] width 62 height 32
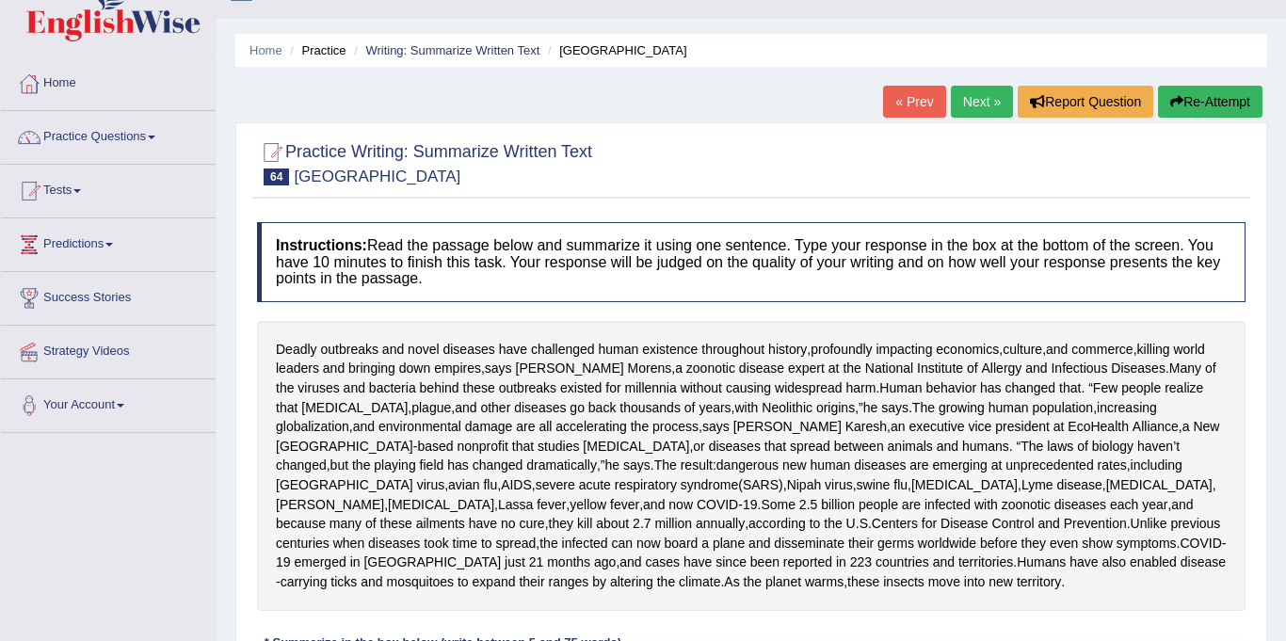
scroll to position [24, 0]
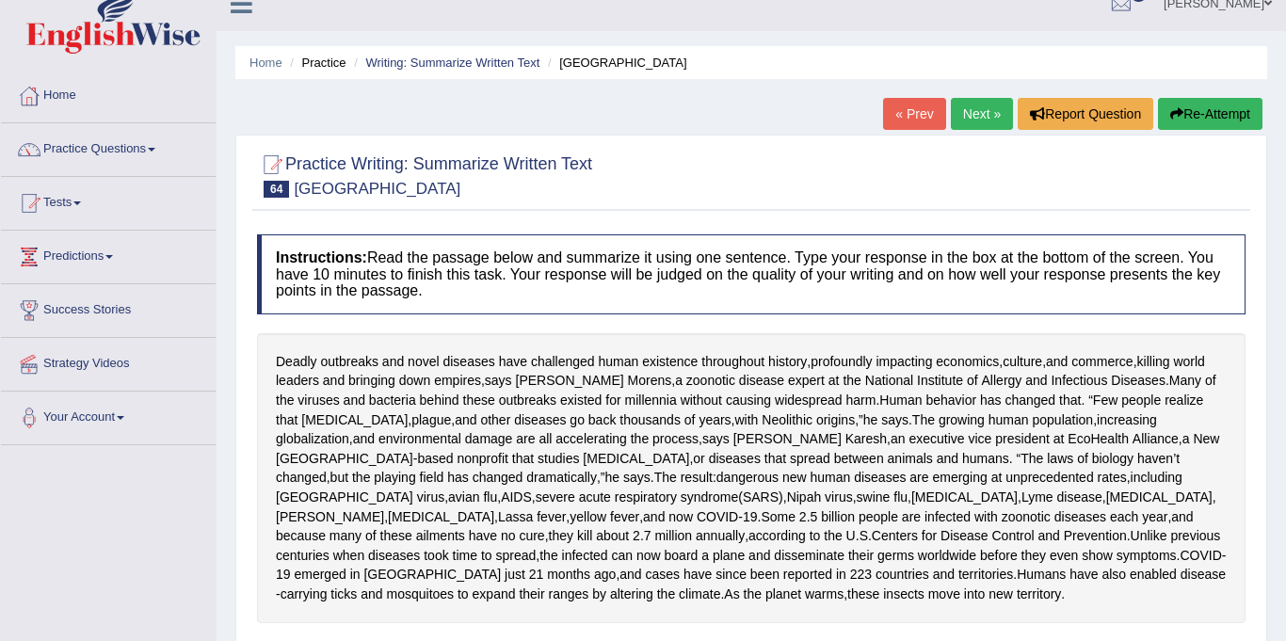
click at [982, 108] on link "Next »" at bounding box center [982, 114] width 62 height 32
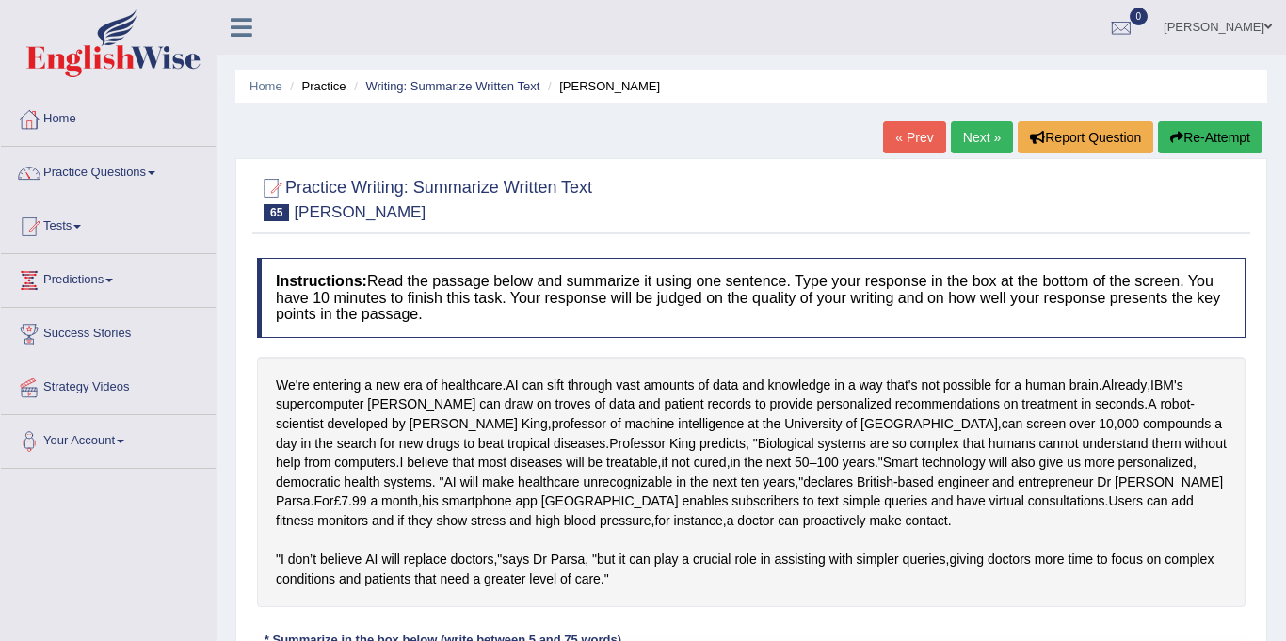
click at [969, 112] on div "Home Practice Writing: Summarize Written Text Ross King « Prev Next » Report Qu…" at bounding box center [750, 470] width 1069 height 941
click at [951, 138] on link "Next »" at bounding box center [982, 137] width 62 height 32
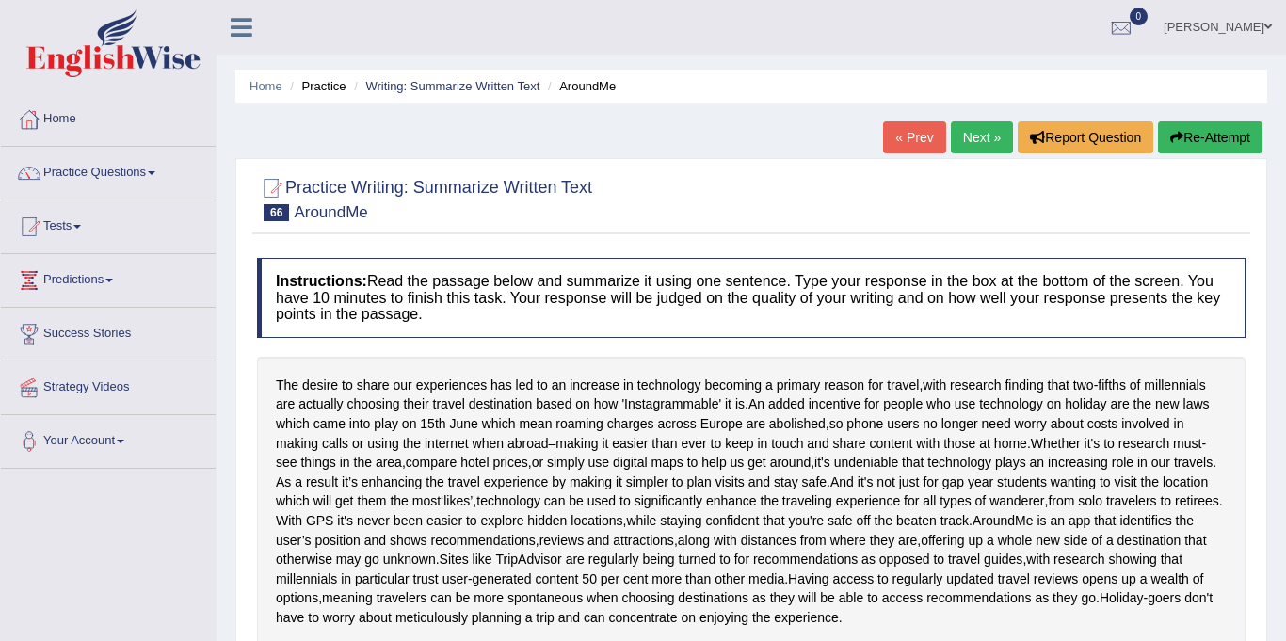
click at [969, 136] on link "Next »" at bounding box center [982, 137] width 62 height 32
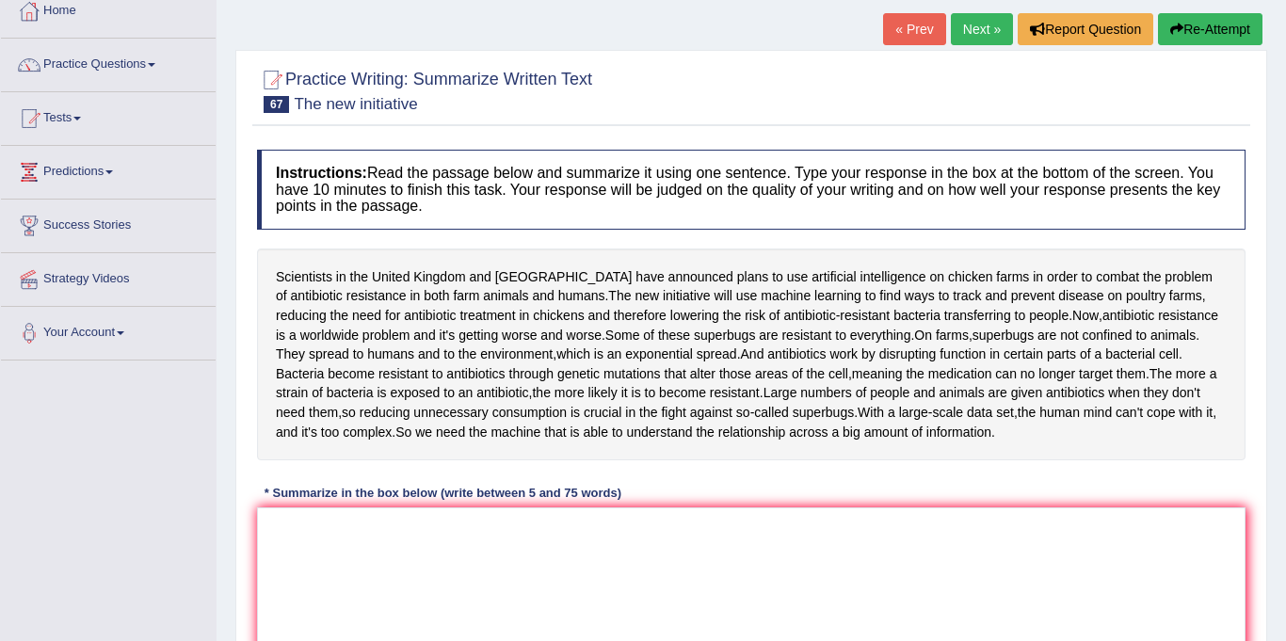
scroll to position [55, 0]
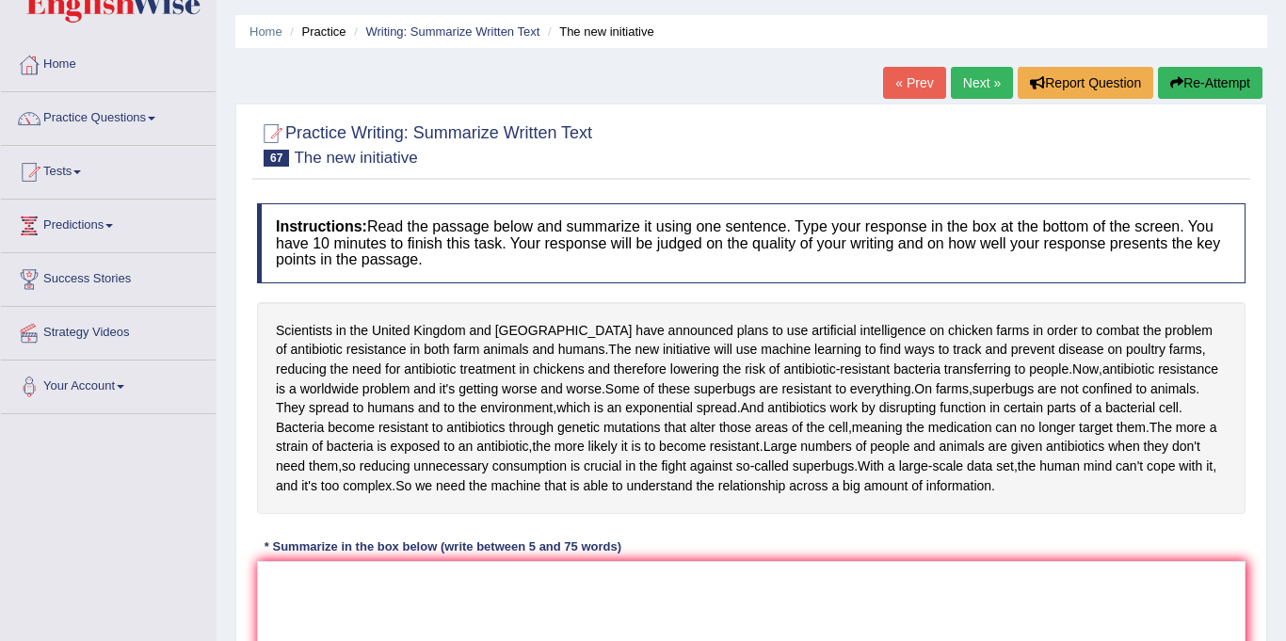
click at [974, 82] on link "Next »" at bounding box center [982, 83] width 62 height 32
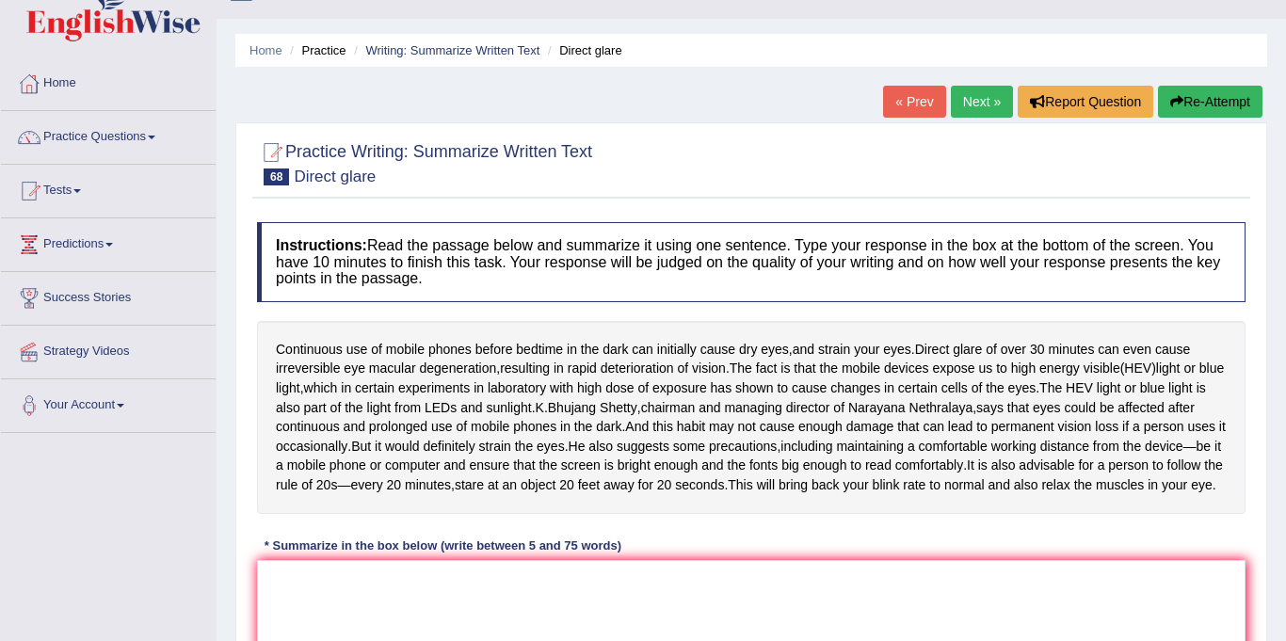
scroll to position [56, 0]
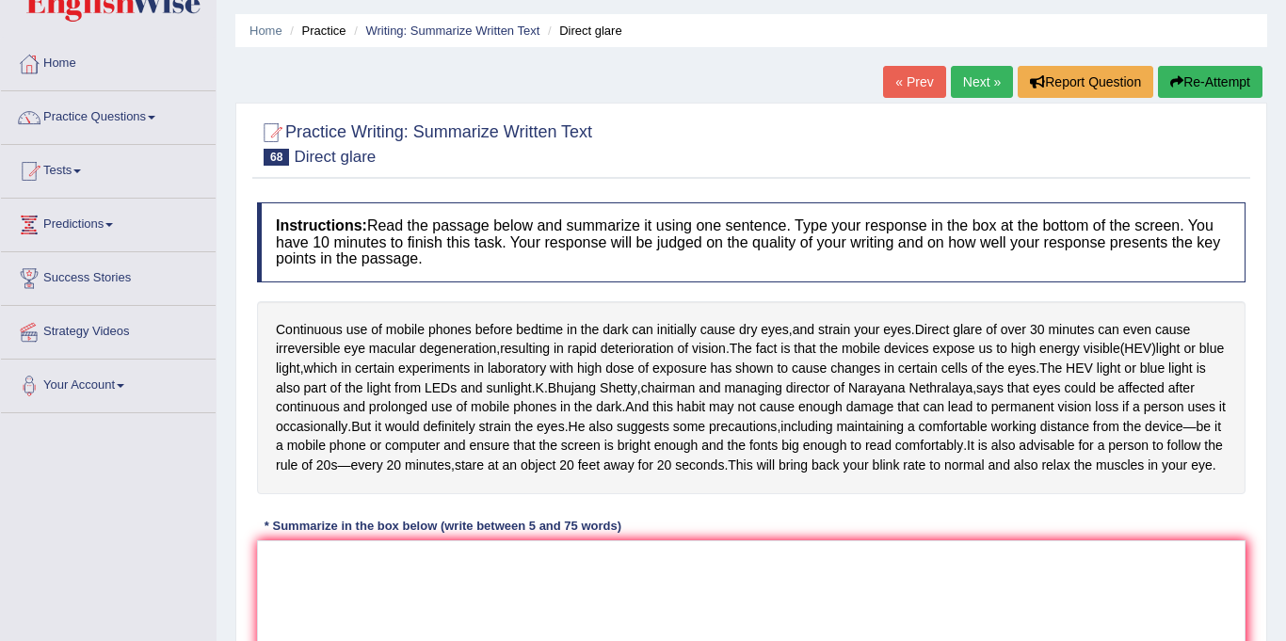
click at [965, 86] on link "Next »" at bounding box center [982, 82] width 62 height 32
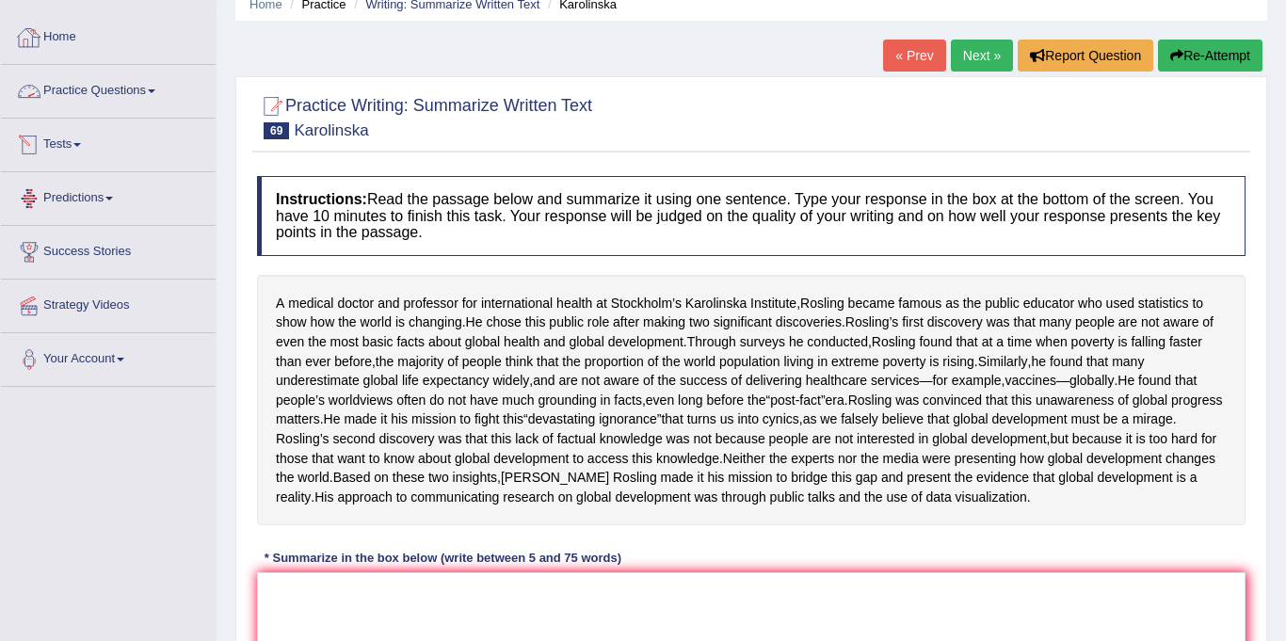
scroll to position [63, 0]
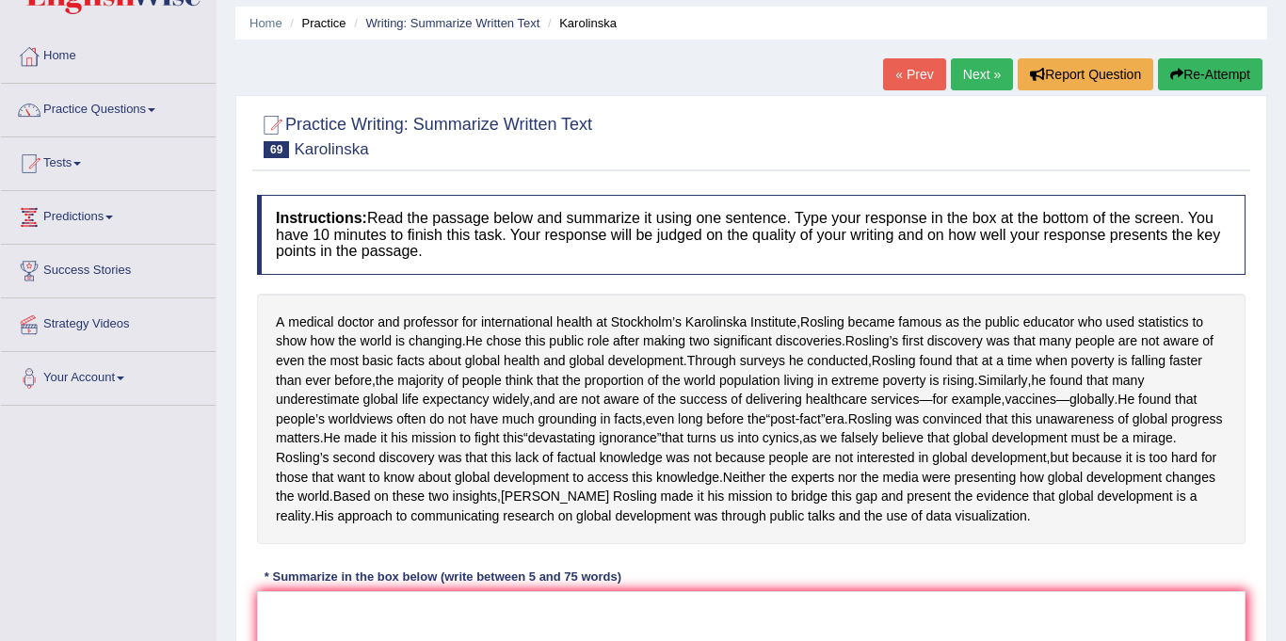
click at [974, 58] on link "Next »" at bounding box center [982, 74] width 62 height 32
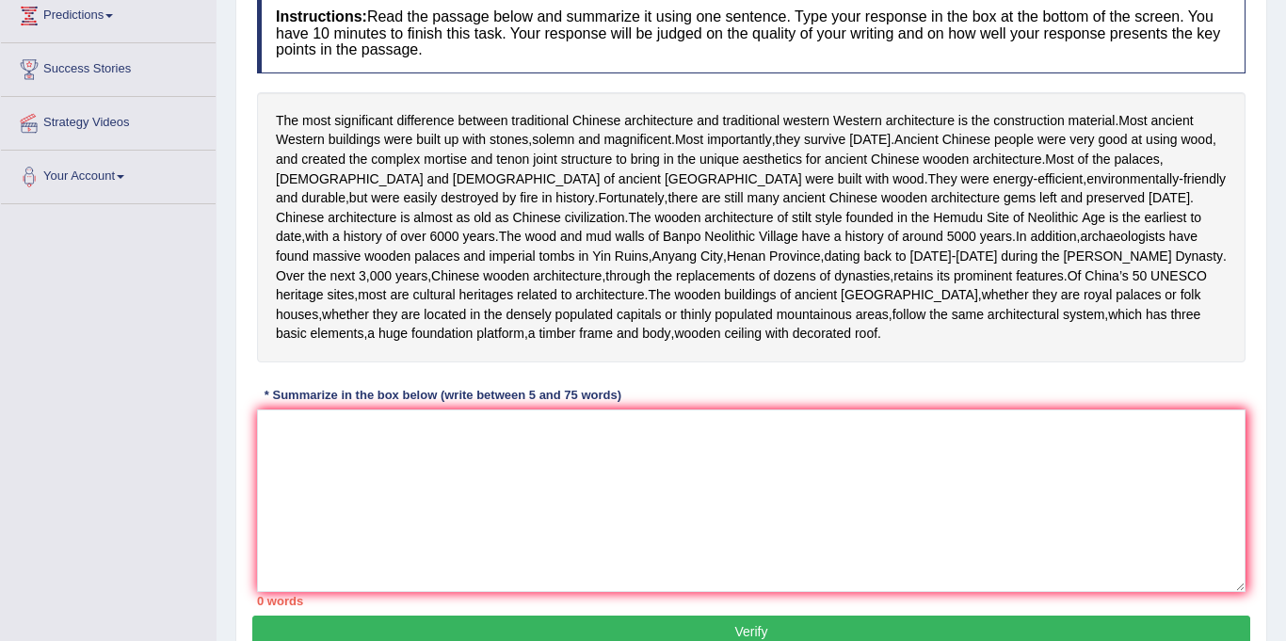
scroll to position [273, 0]
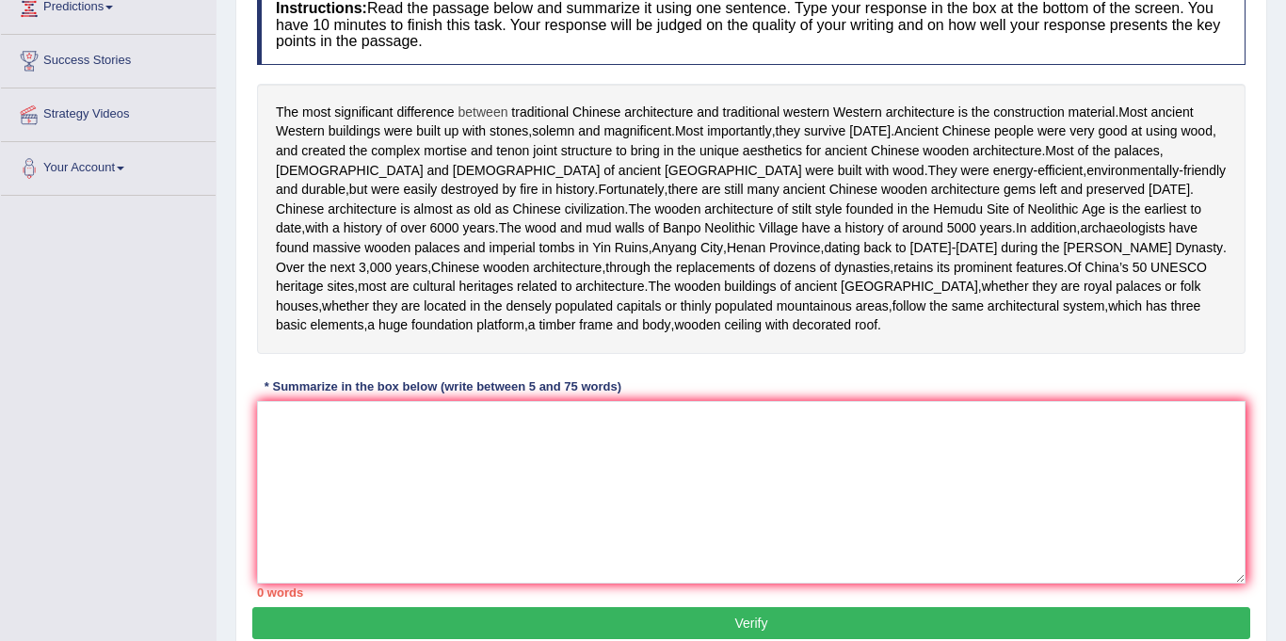
drag, startPoint x: 280, startPoint y: 108, endPoint x: 475, endPoint y: 104, distance: 195.8
click at [504, 102] on div "The most significant difference between traditional Chinese architecture and tr…" at bounding box center [751, 219] width 988 height 270
drag, startPoint x: 270, startPoint y: 108, endPoint x: 322, endPoint y: 116, distance: 52.3
click at [277, 106] on span "The" at bounding box center [287, 113] width 23 height 20
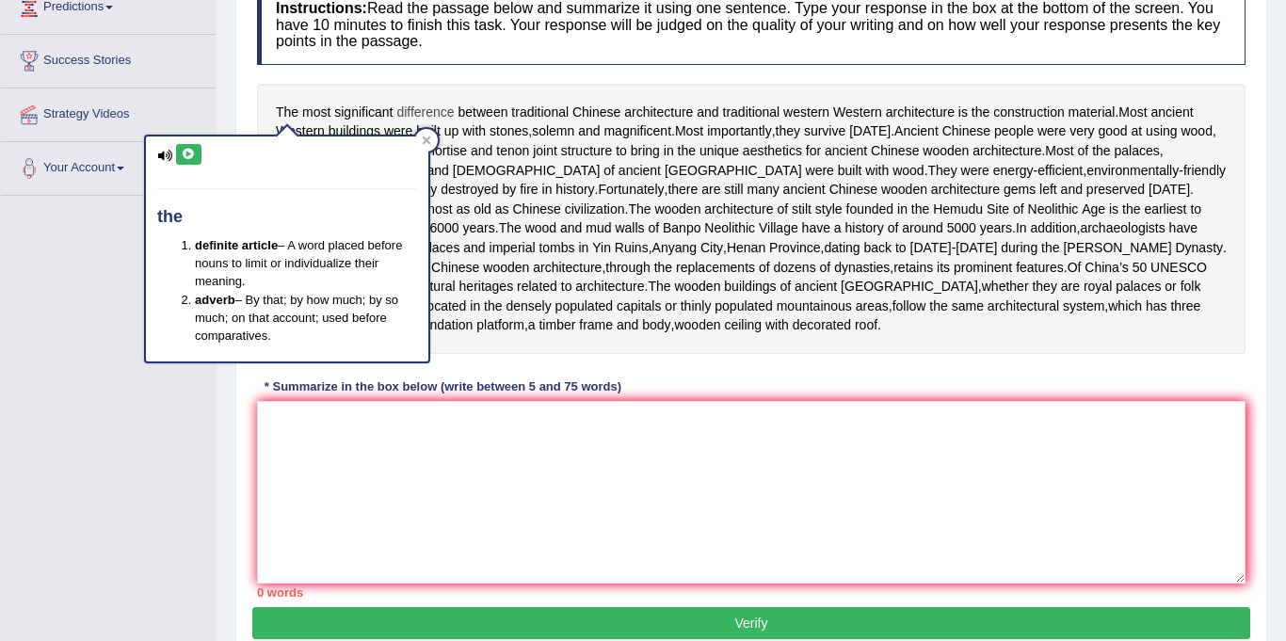
drag, startPoint x: 277, startPoint y: 106, endPoint x: 424, endPoint y: 119, distance: 147.3
click at [420, 118] on body "Toggle navigation Home Practice Questions Speaking Practice Read Aloud Repeat S…" at bounding box center [643, 47] width 1286 height 641
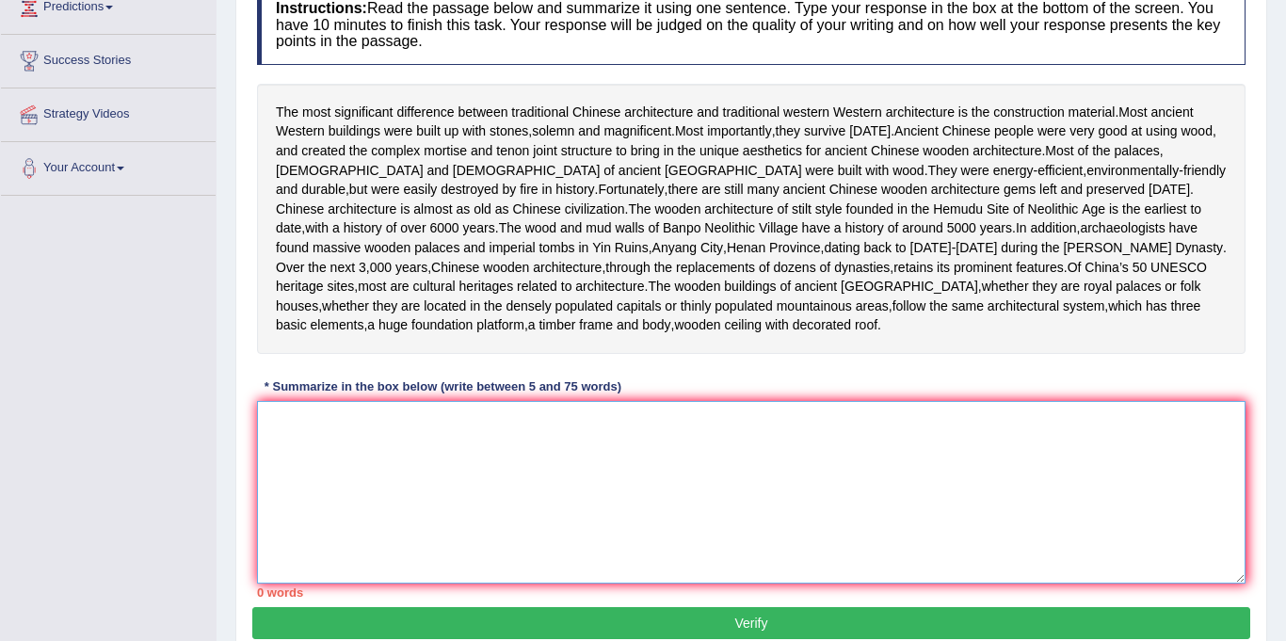
click at [382, 499] on textarea at bounding box center [751, 492] width 988 height 183
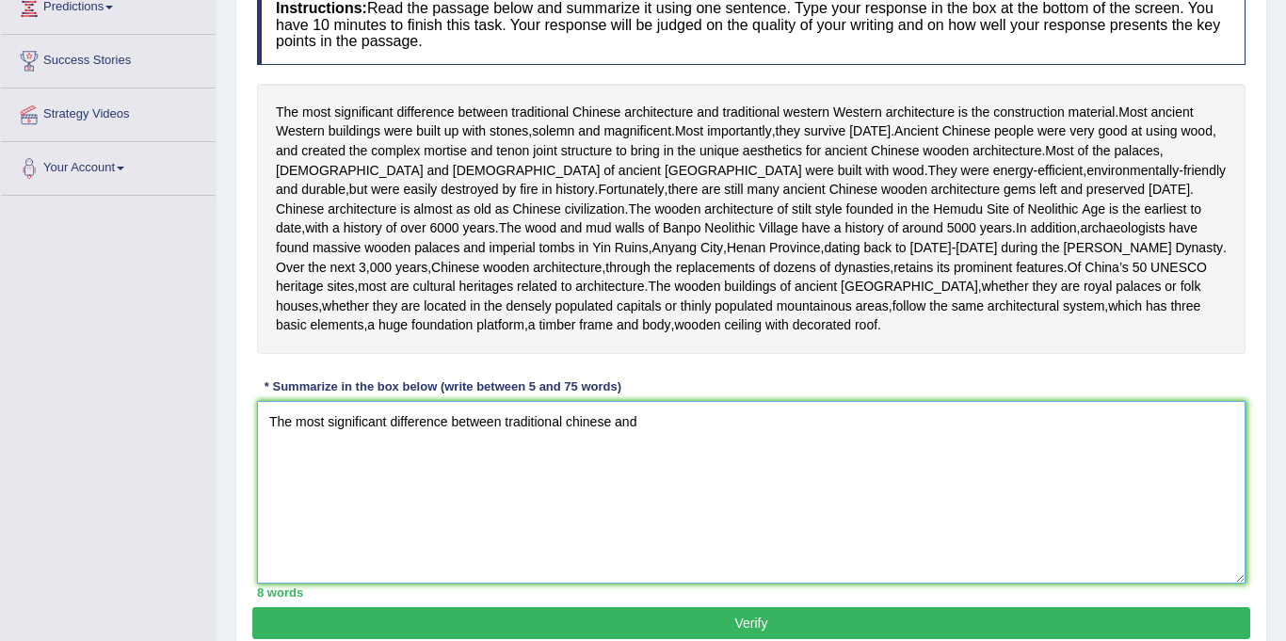
click at [573, 483] on textarea "The most significant difference between traditional chinese and" at bounding box center [751, 492] width 988 height 183
click at [648, 489] on textarea "The most significant difference between traditional Chinese and" at bounding box center [751, 492] width 988 height 183
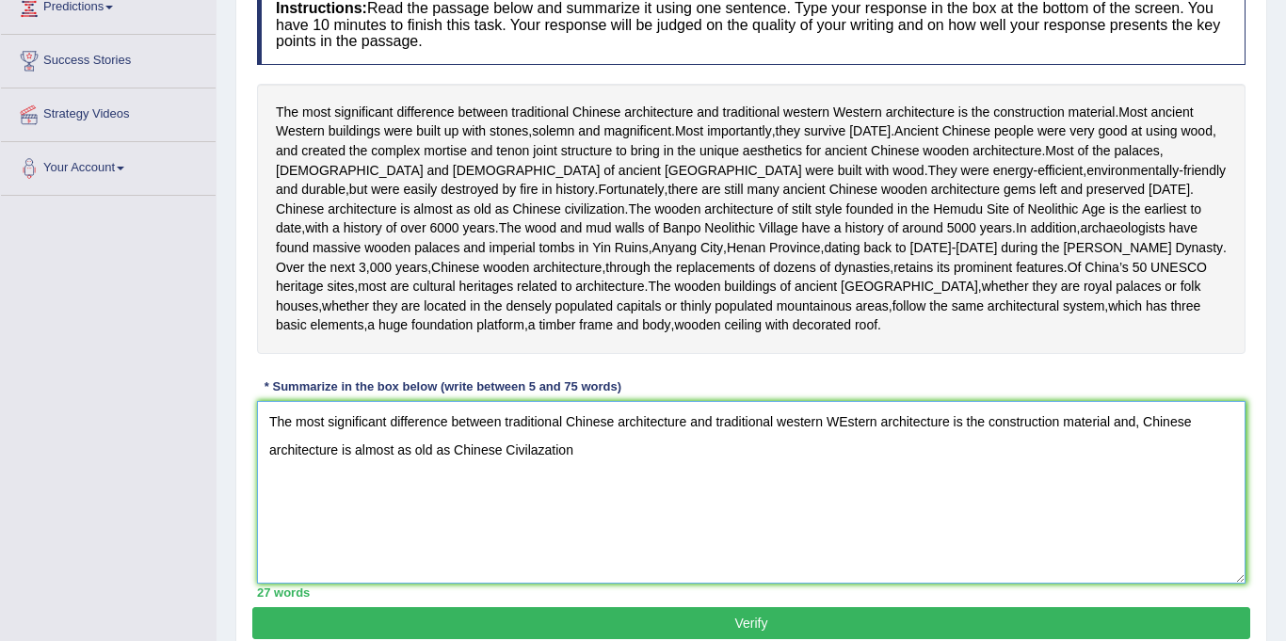
click at [532, 510] on textarea "The most significant difference between traditional Chinese architecture and tr…" at bounding box center [751, 492] width 988 height 183
click at [510, 514] on textarea "The most significant difference between traditional Chinese architecture and tr…" at bounding box center [751, 492] width 988 height 183
click at [590, 519] on textarea "The most significant difference between traditional Chinese architecture and tr…" at bounding box center [751, 492] width 988 height 183
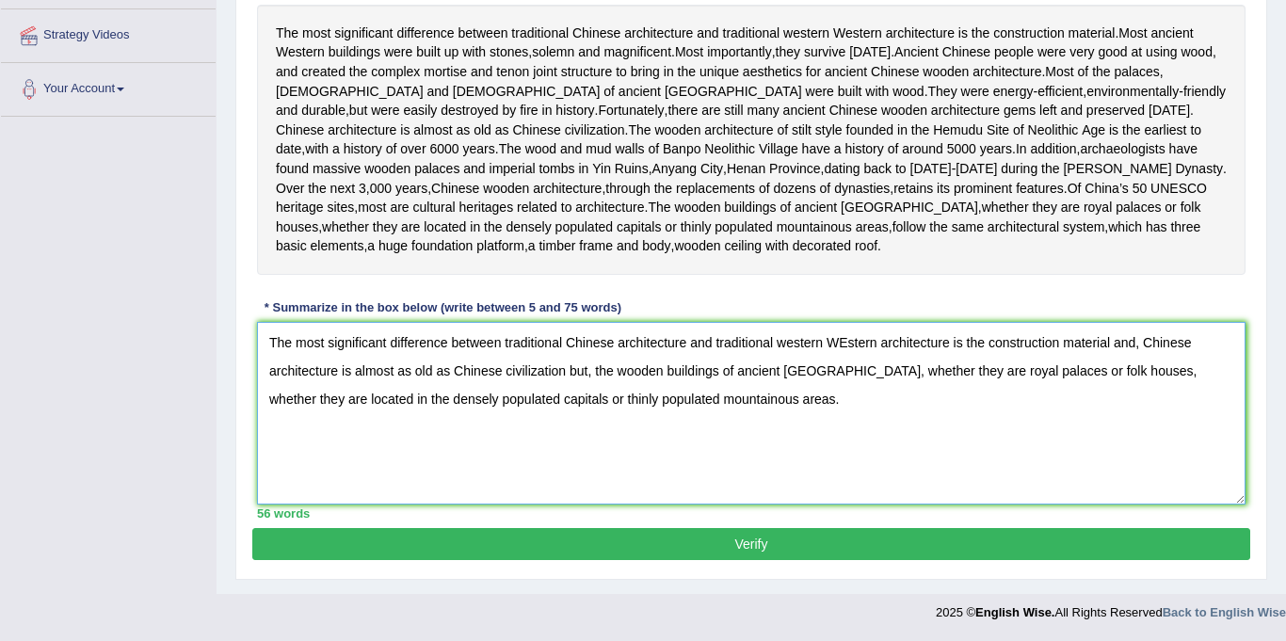
scroll to position [411, 0]
click at [844, 341] on textarea "The most significant difference between traditional Chinese architecture and tr…" at bounding box center [751, 413] width 988 height 183
type textarea "The most significant difference between traditional Chinese architecture and tr…"
click at [574, 531] on button "Verify" at bounding box center [751, 544] width 998 height 32
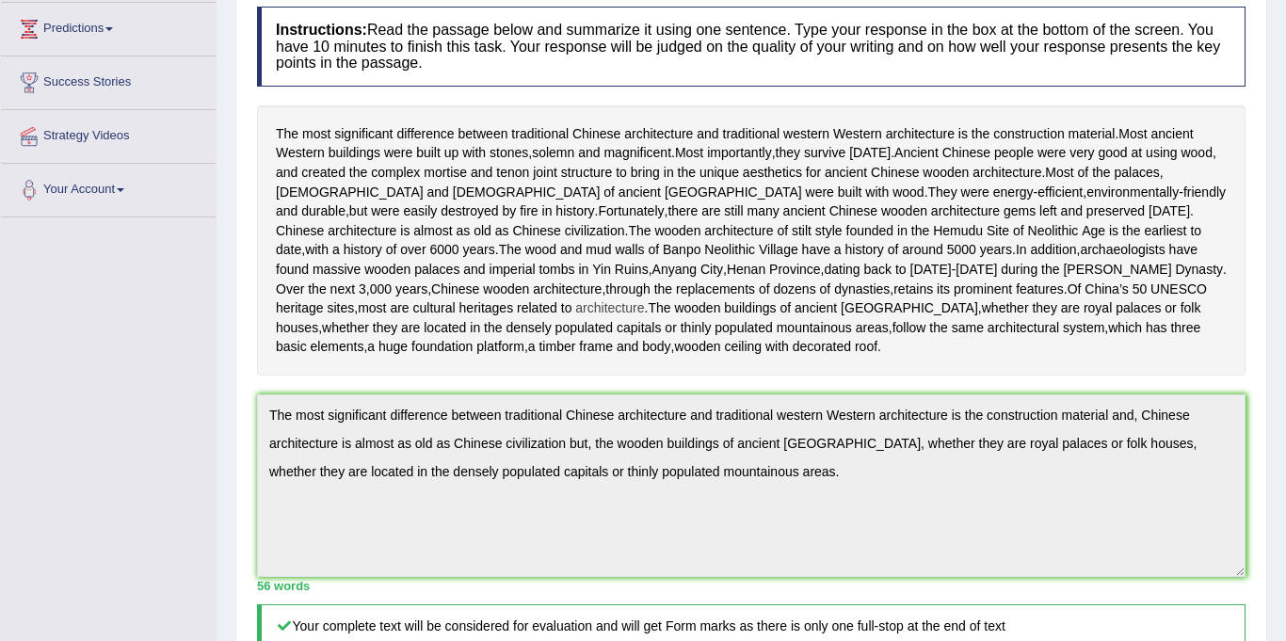
scroll to position [0, 0]
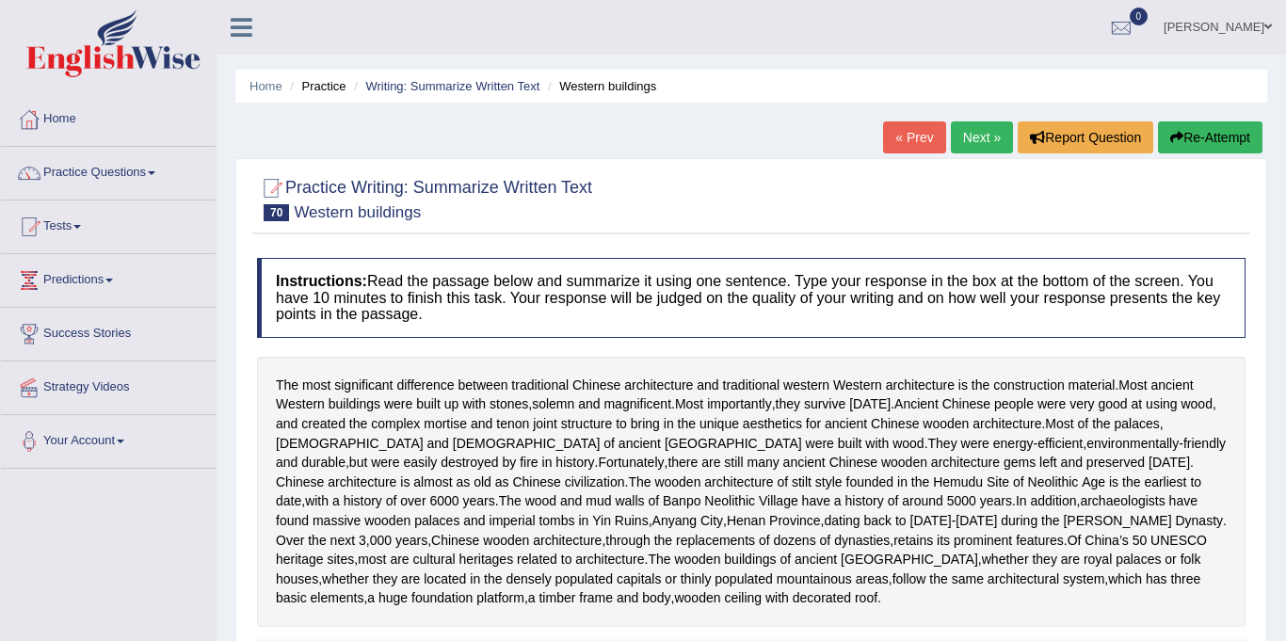
click at [960, 145] on link "Next »" at bounding box center [982, 137] width 62 height 32
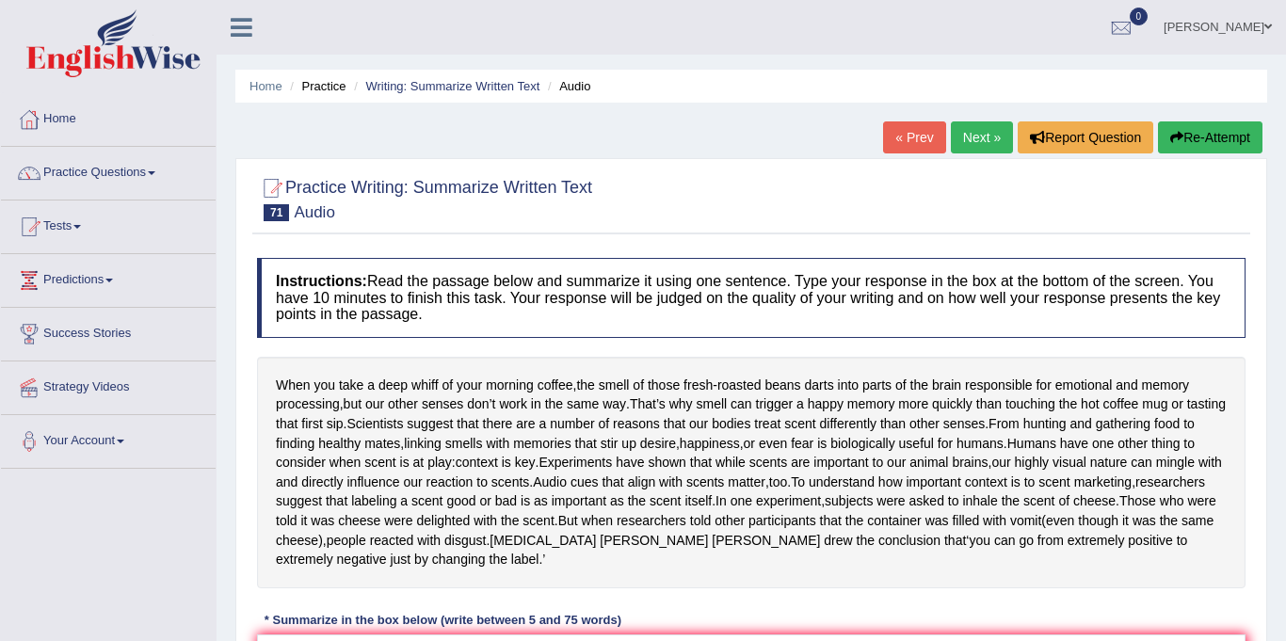
click at [993, 127] on link "Next »" at bounding box center [982, 137] width 62 height 32
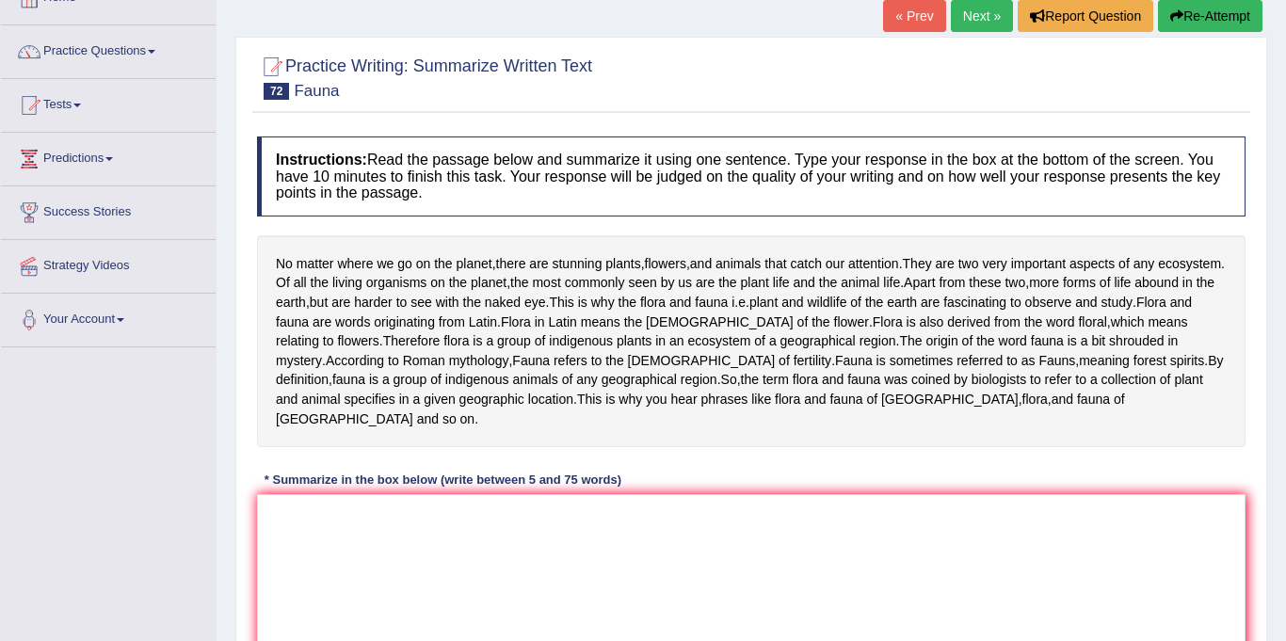
scroll to position [122, 0]
click at [507, 522] on textarea at bounding box center [751, 584] width 988 height 183
click at [495, 562] on textarea at bounding box center [751, 584] width 988 height 183
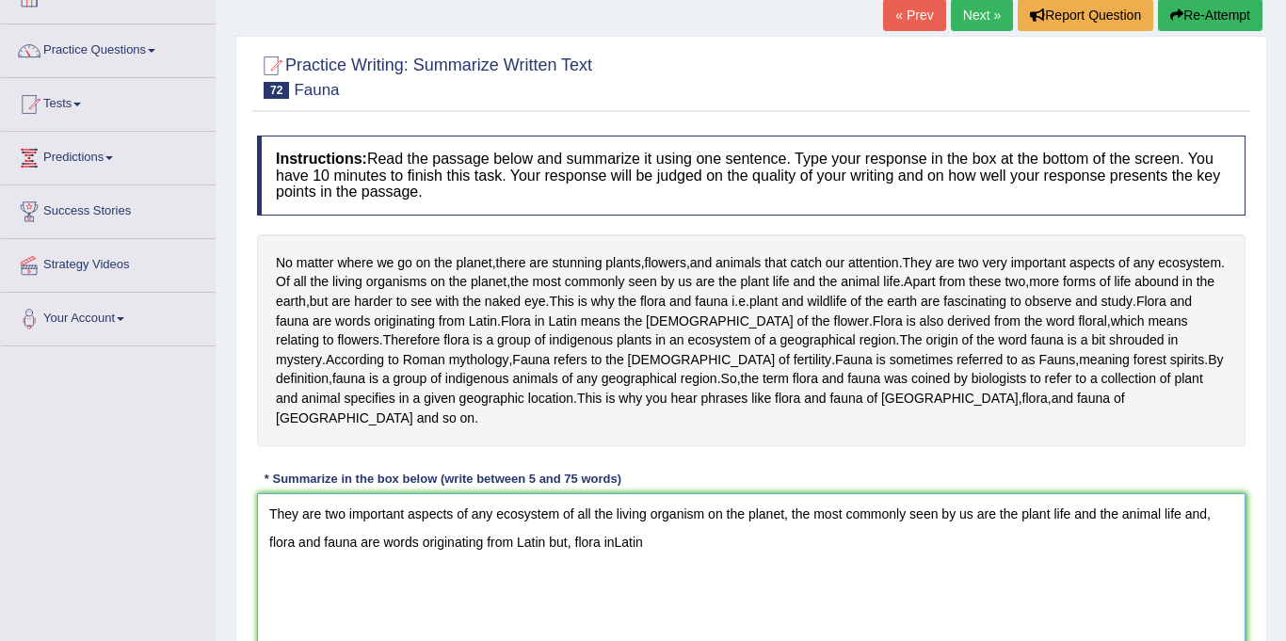
click at [592, 521] on textarea "They are two important aspects of any ecosystem of all the living organism on t…" at bounding box center [751, 584] width 988 height 183
click at [636, 527] on textarea "They are two important aspects of any ecosystem of all the living organism on t…" at bounding box center [751, 584] width 988 height 183
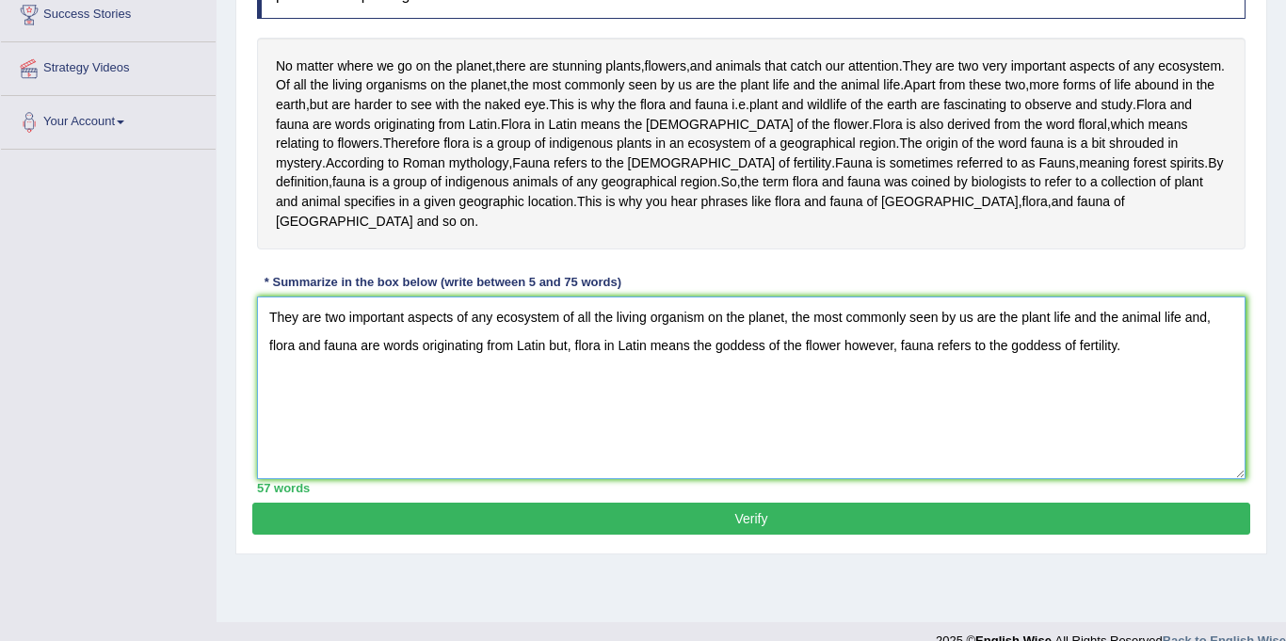
scroll to position [310, 0]
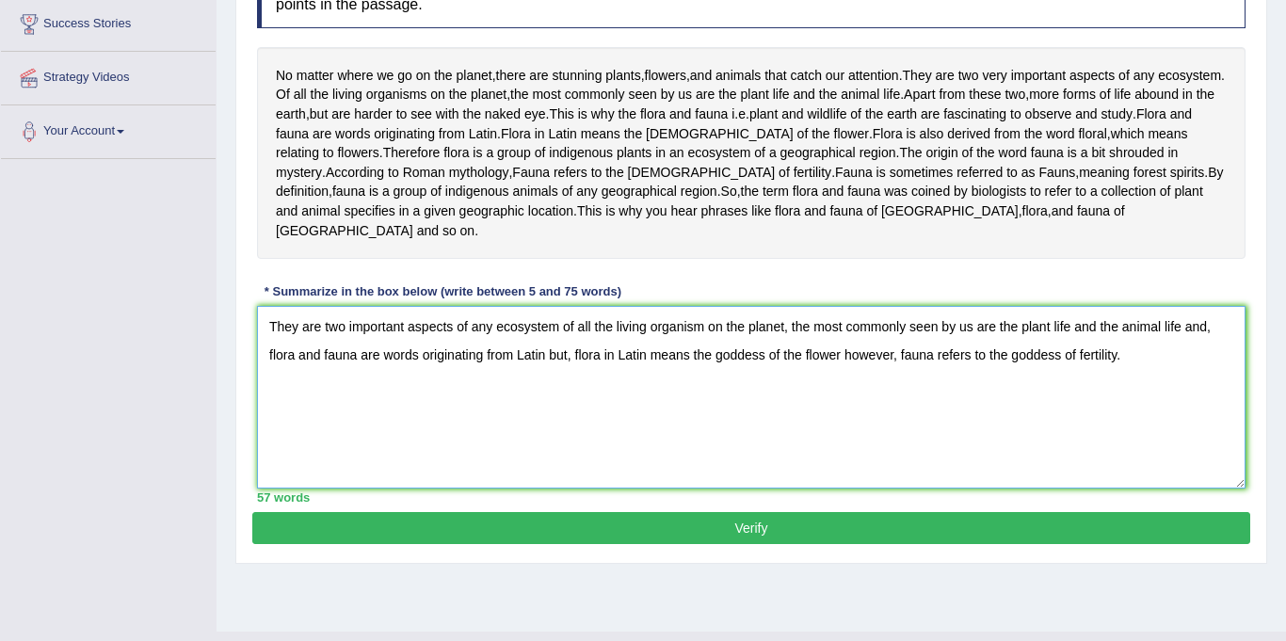
type textarea "They are two important aspects of any ecosystem of all the living organism on t…"
click at [743, 489] on div "57 words" at bounding box center [751, 498] width 988 height 18
click at [735, 512] on button "Verify" at bounding box center [751, 528] width 998 height 32
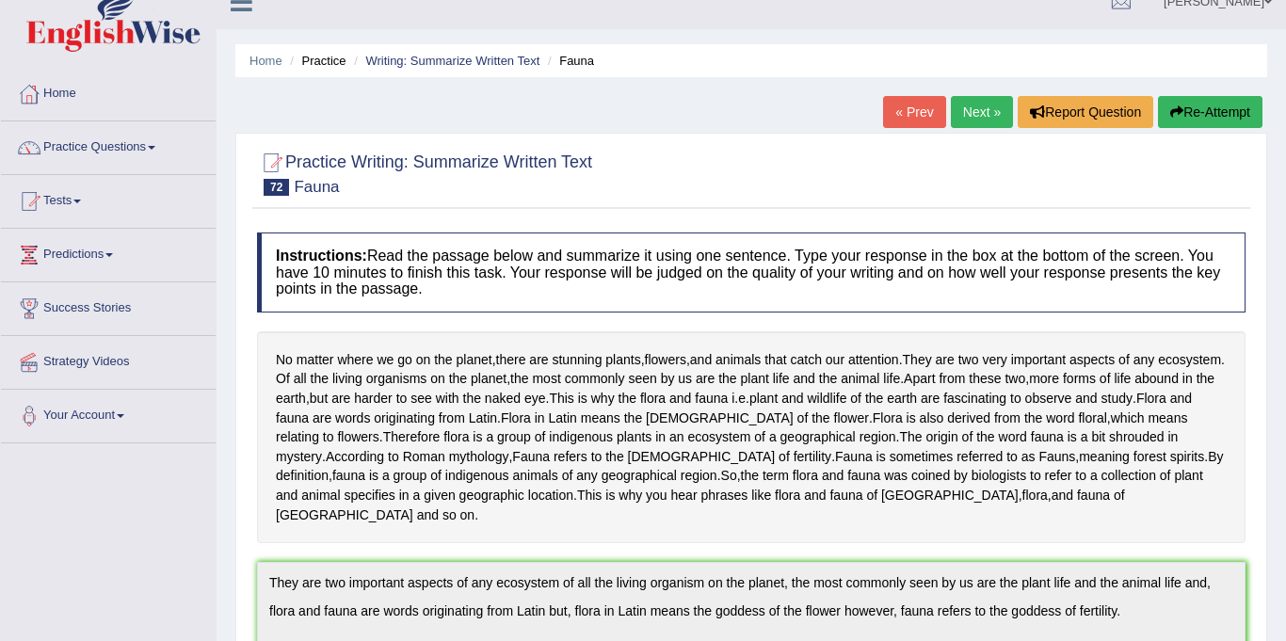
scroll to position [0, 0]
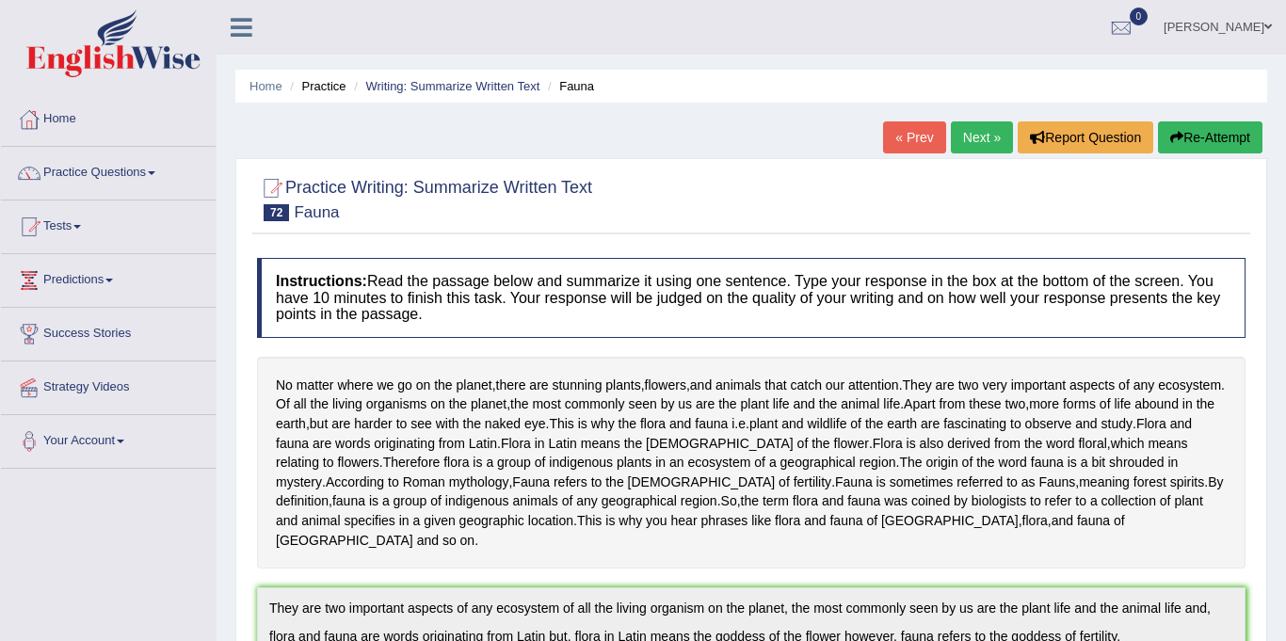
click at [989, 126] on link "Next »" at bounding box center [982, 137] width 62 height 32
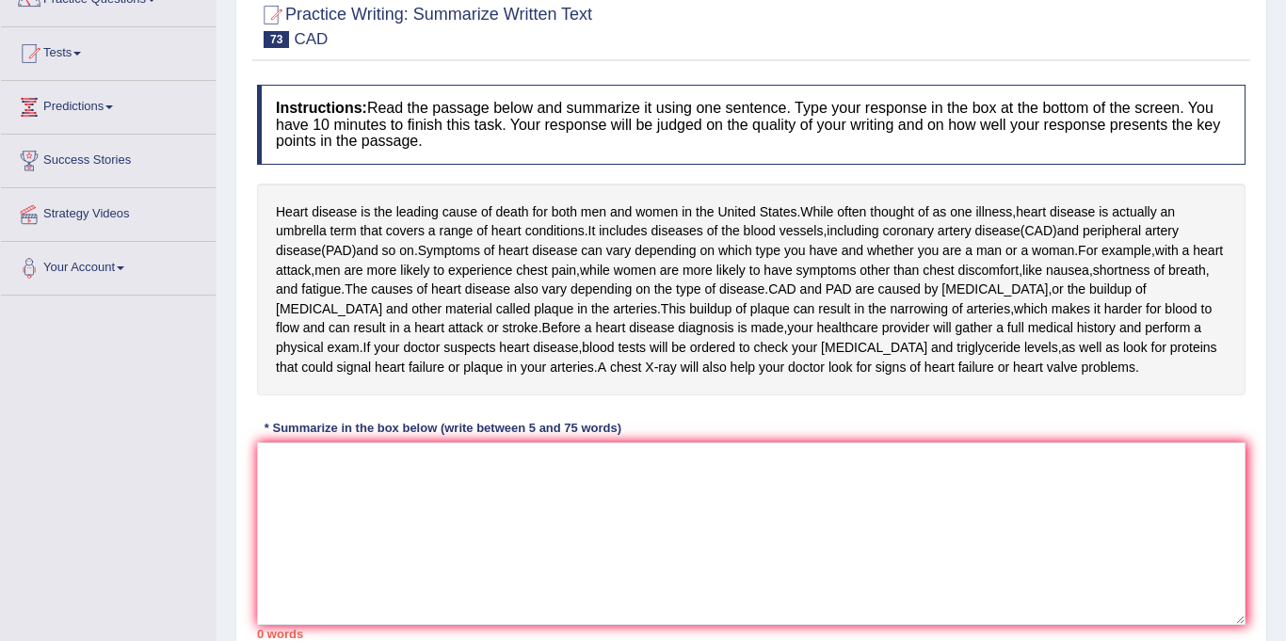
scroll to position [208, 0]
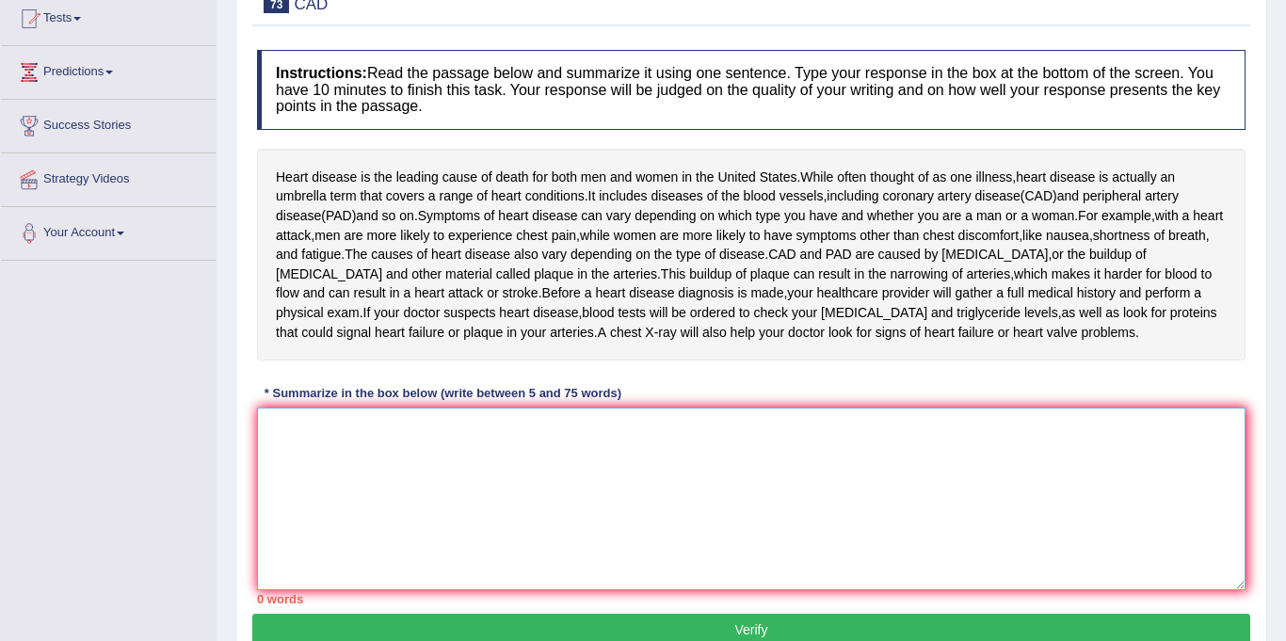
click at [609, 569] on textarea at bounding box center [751, 499] width 988 height 183
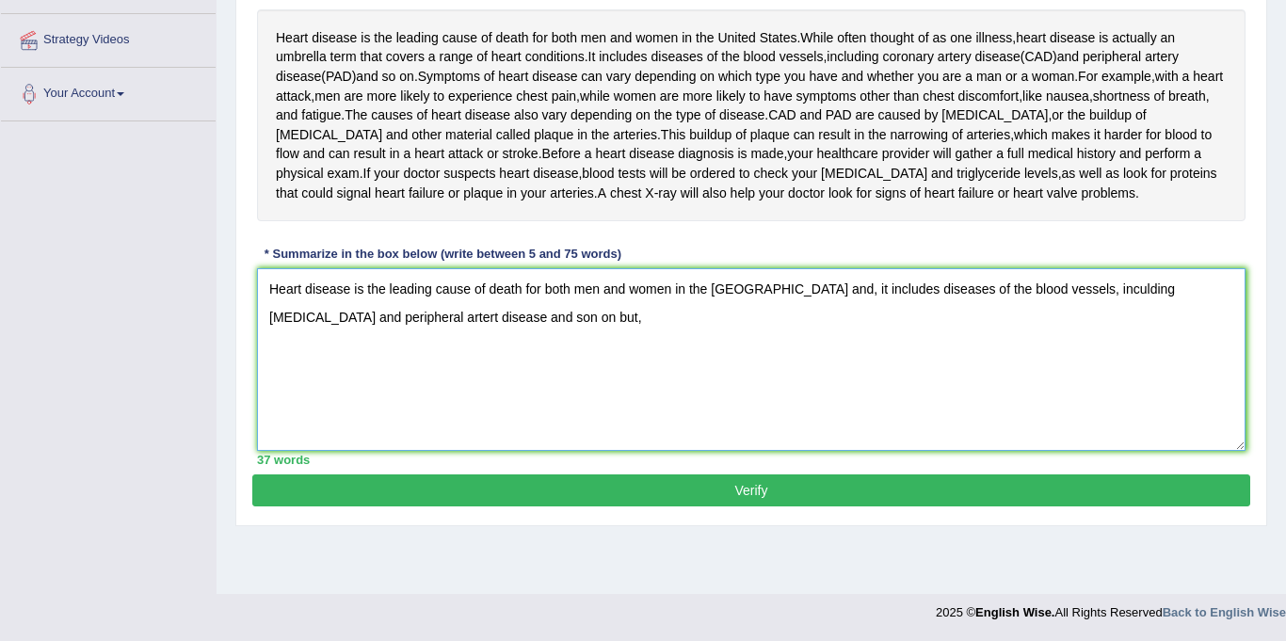
scroll to position [353, 0]
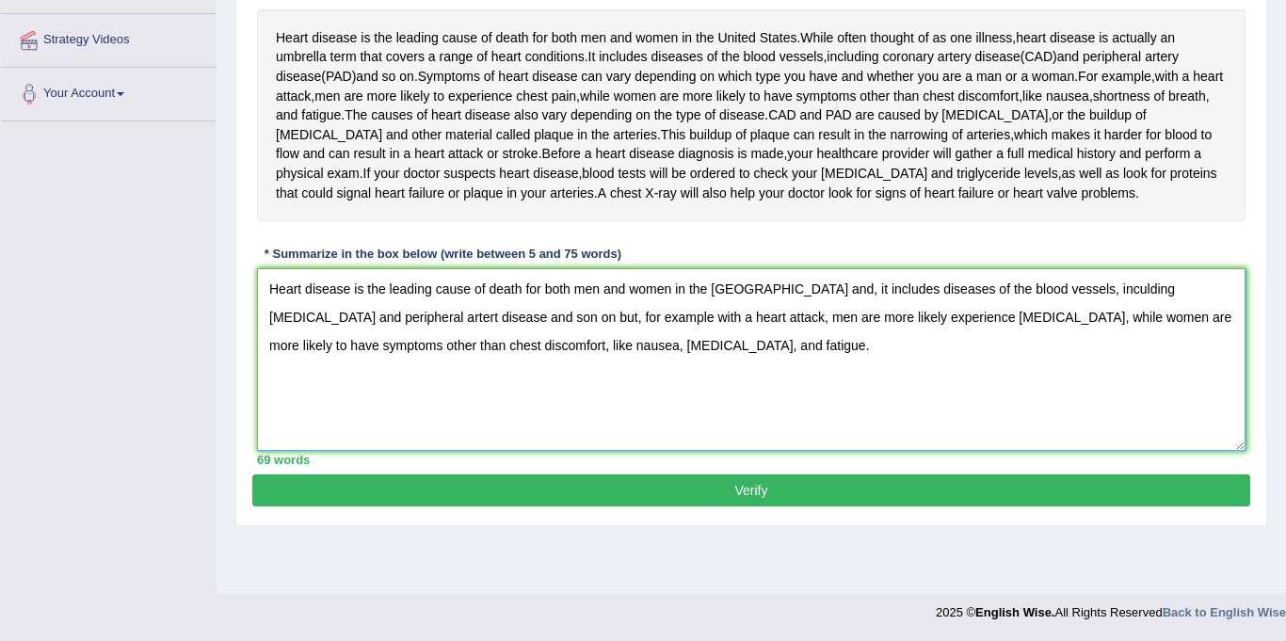
type textarea "Heart disease is the leading cause of death for both men and women in the Unite…"
click at [748, 506] on button "Verify" at bounding box center [751, 490] width 998 height 32
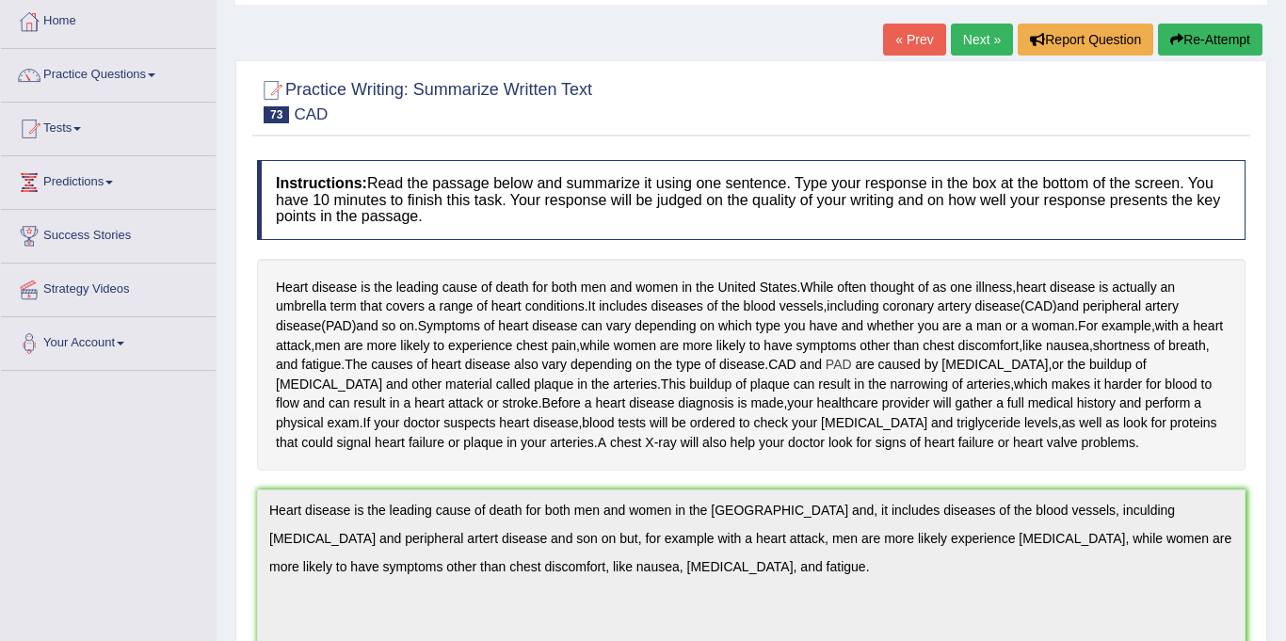
scroll to position [0, 0]
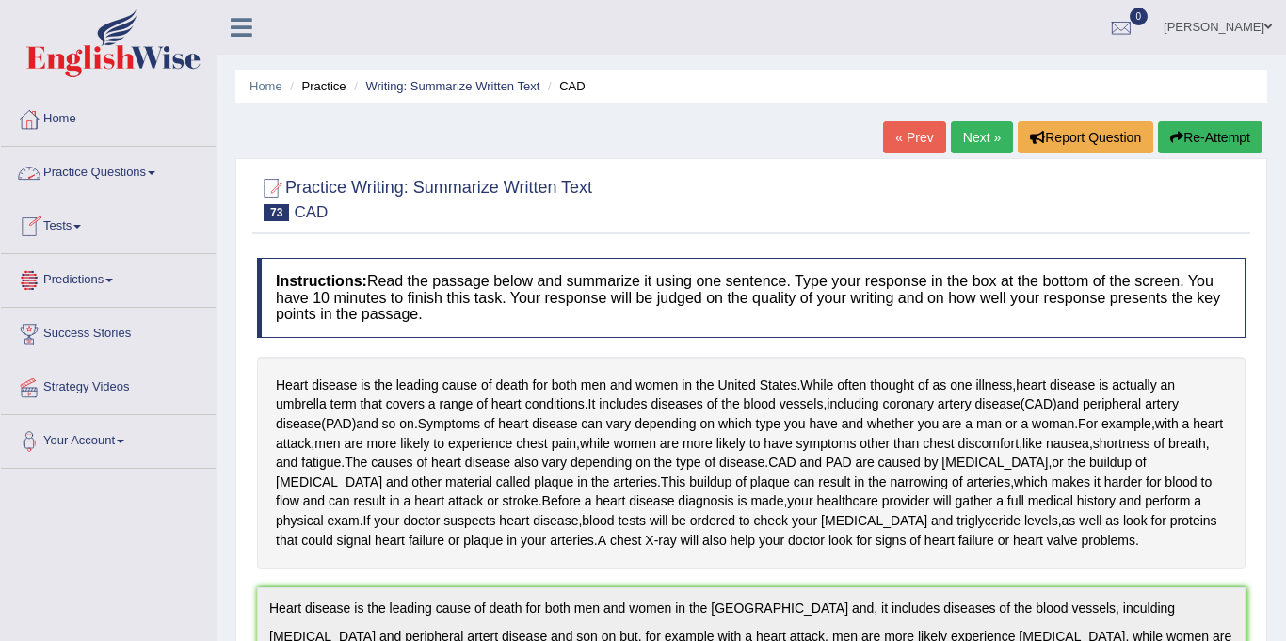
click at [99, 171] on link "Practice Questions" at bounding box center [108, 170] width 215 height 47
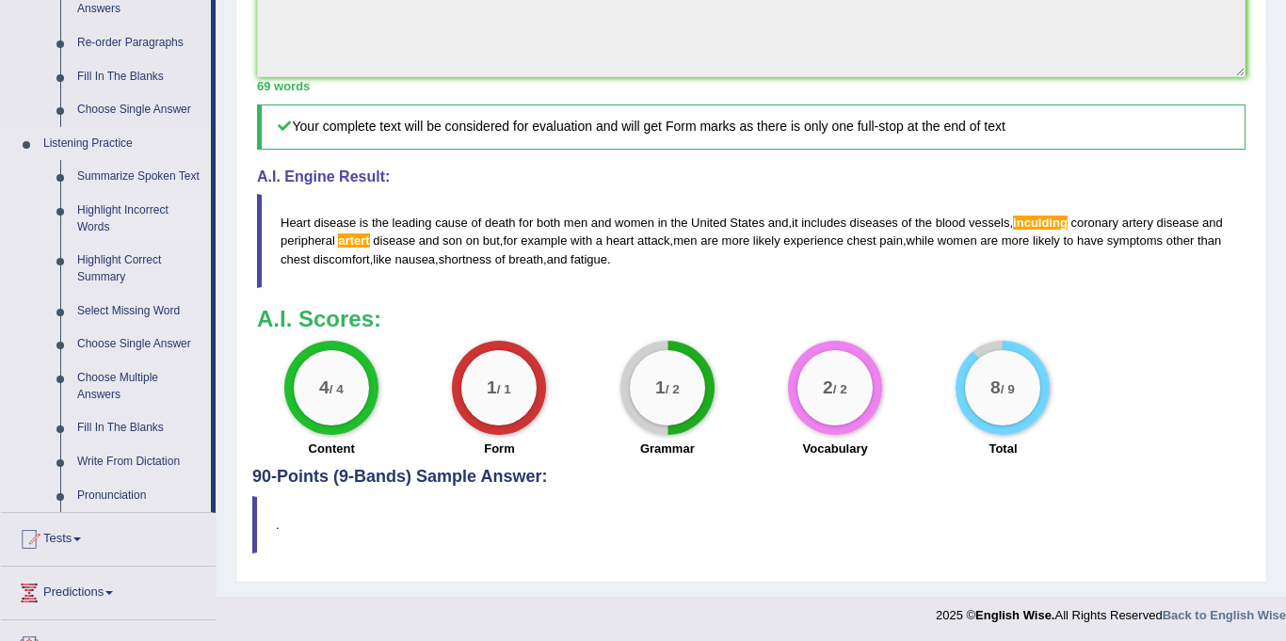
scroll to position [834, 0]
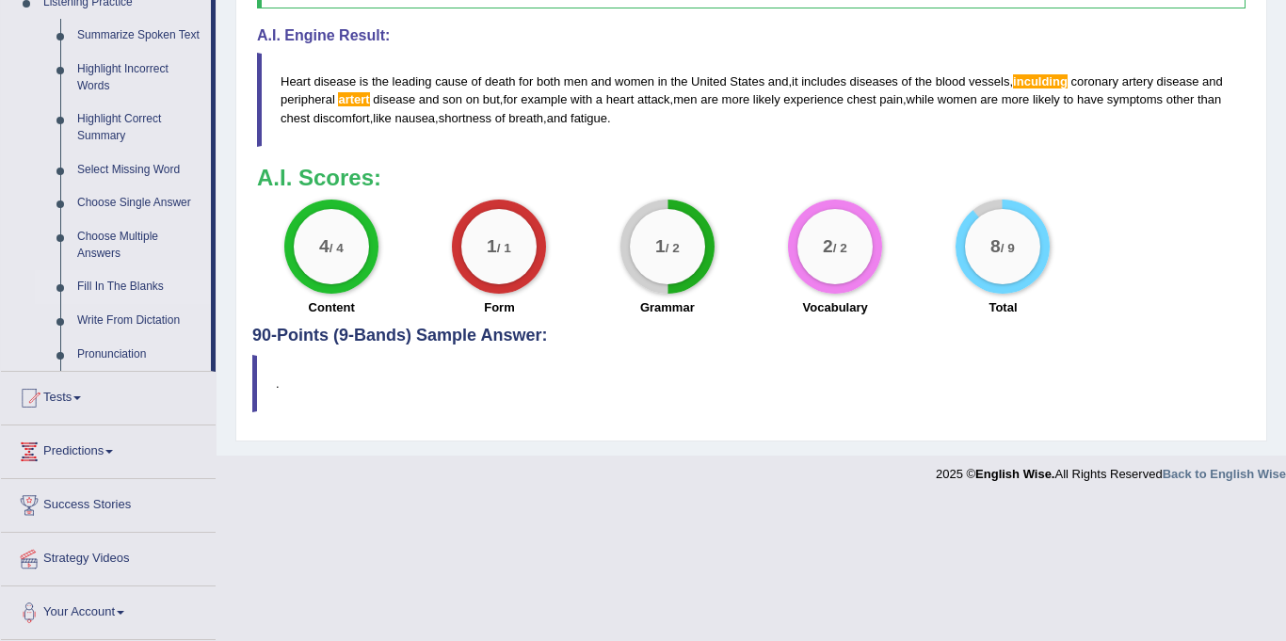
click at [128, 290] on link "Fill In The Blanks" at bounding box center [140, 287] width 142 height 34
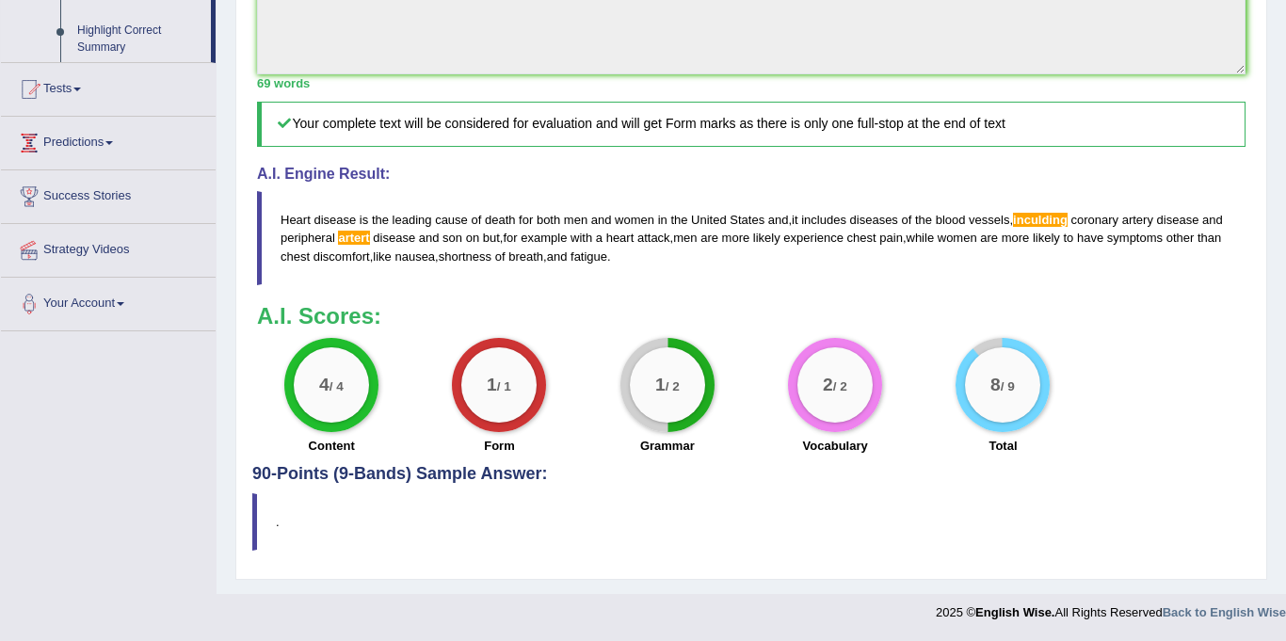
scroll to position [615, 0]
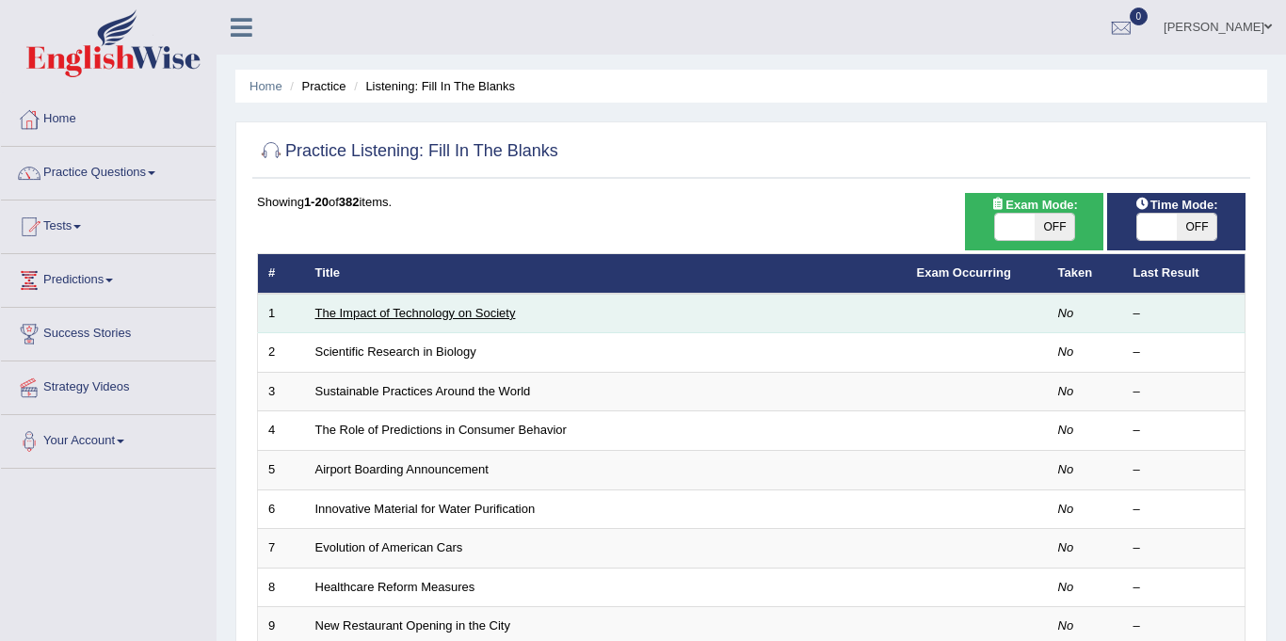
click at [450, 314] on link "The Impact of Technology on Society" at bounding box center [415, 313] width 200 height 14
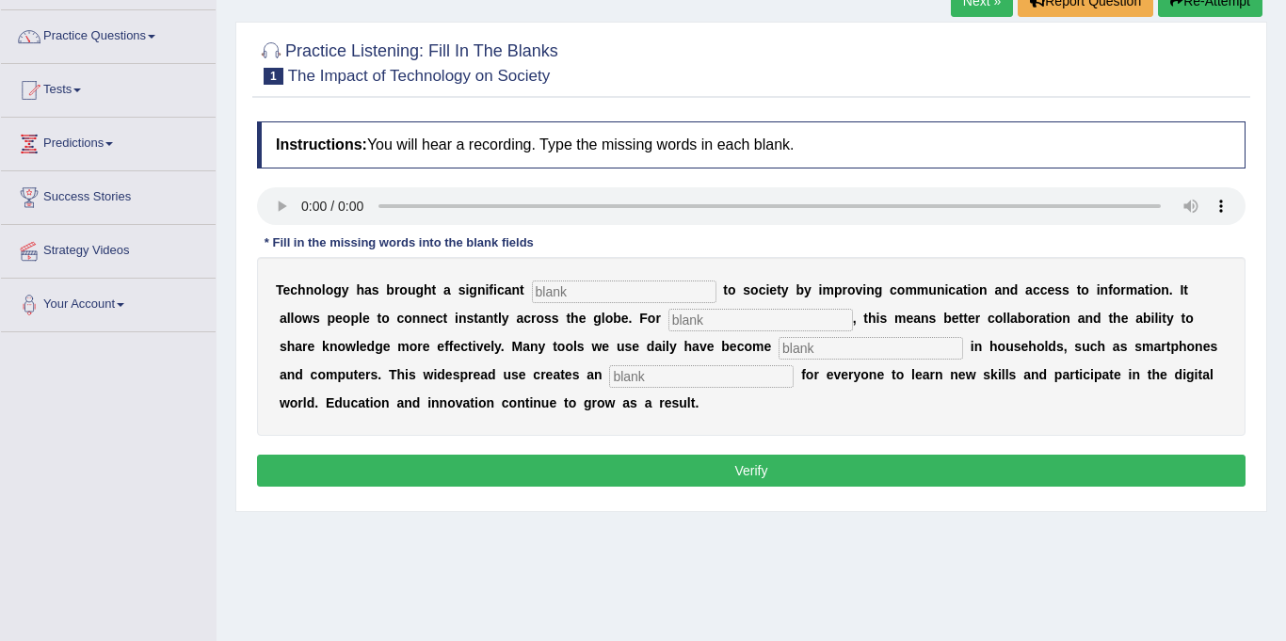
scroll to position [158, 0]
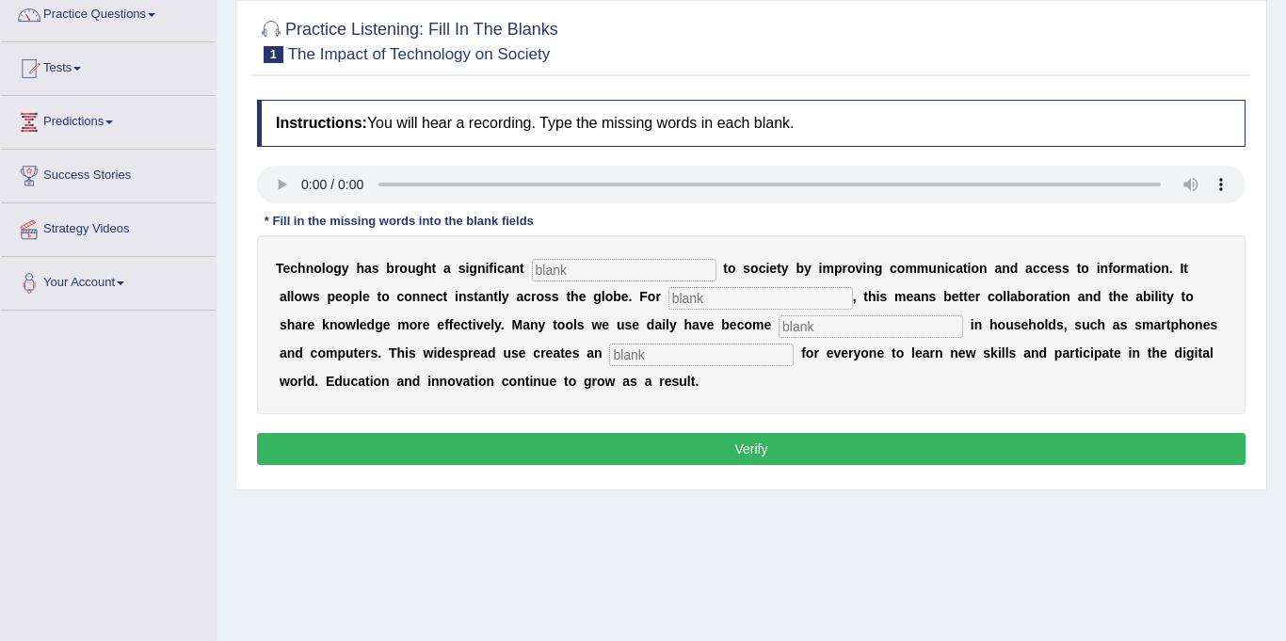
click at [604, 274] on input "text" at bounding box center [624, 270] width 184 height 23
type input "significant"
click at [668, 301] on input "text" at bounding box center [760, 298] width 184 height 23
type input "humans"
click at [778, 328] on input "text" at bounding box center [870, 326] width 184 height 23
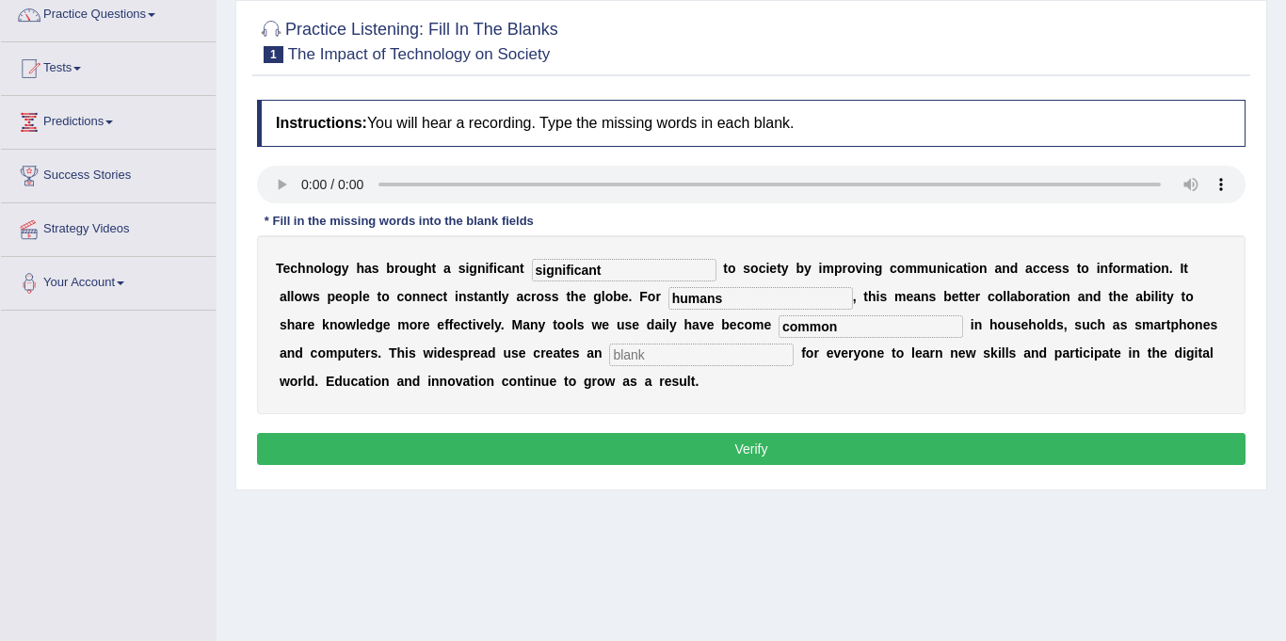
type input "common"
click at [609, 355] on input "text" at bounding box center [701, 355] width 184 height 23
click at [609, 356] on input "text" at bounding box center [701, 355] width 184 height 23
click at [609, 358] on input "text" at bounding box center [701, 355] width 184 height 23
type input "opportunity"
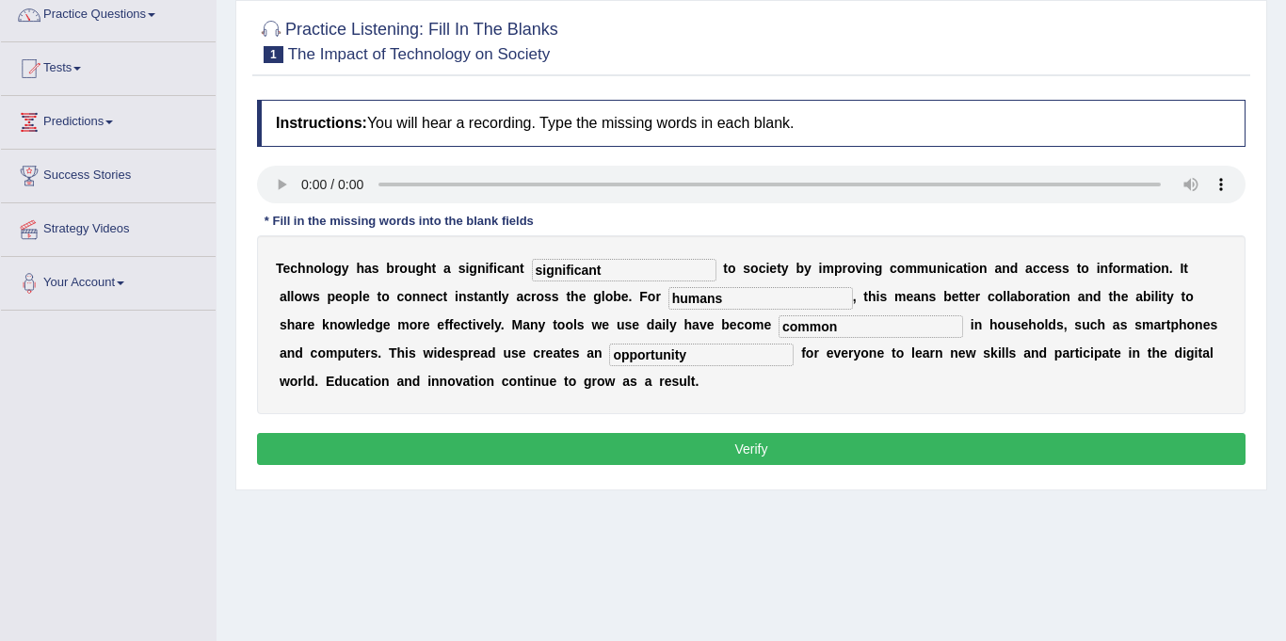
click at [640, 446] on button "Verify" at bounding box center [751, 449] width 988 height 32
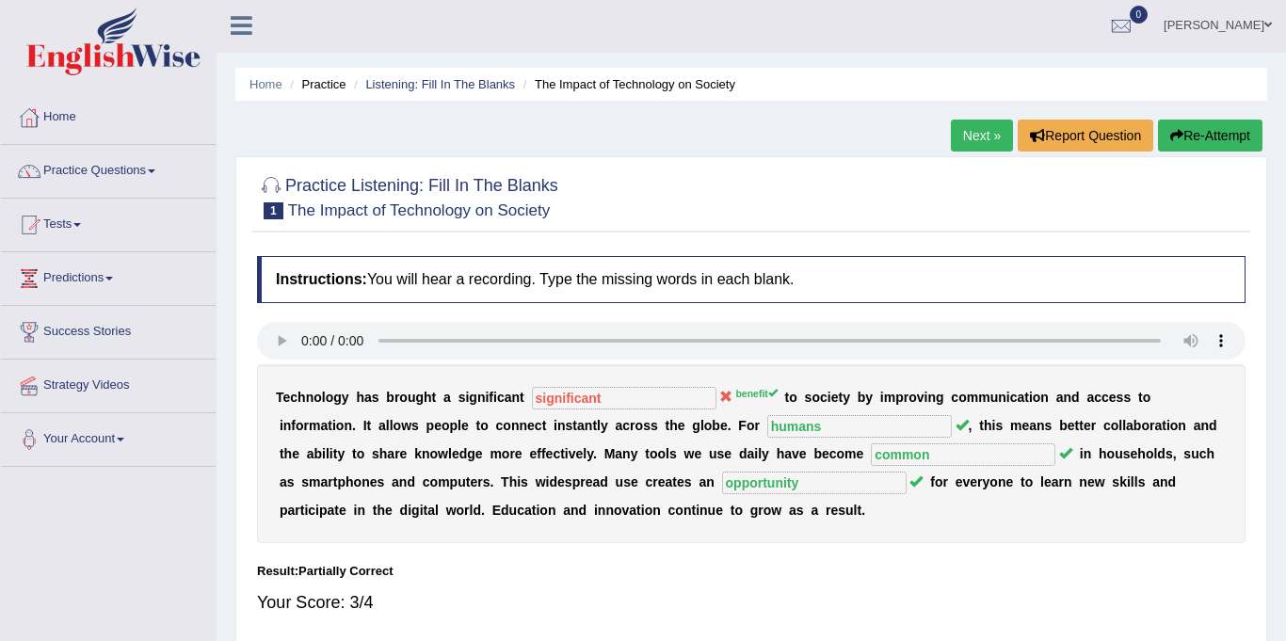
scroll to position [0, 0]
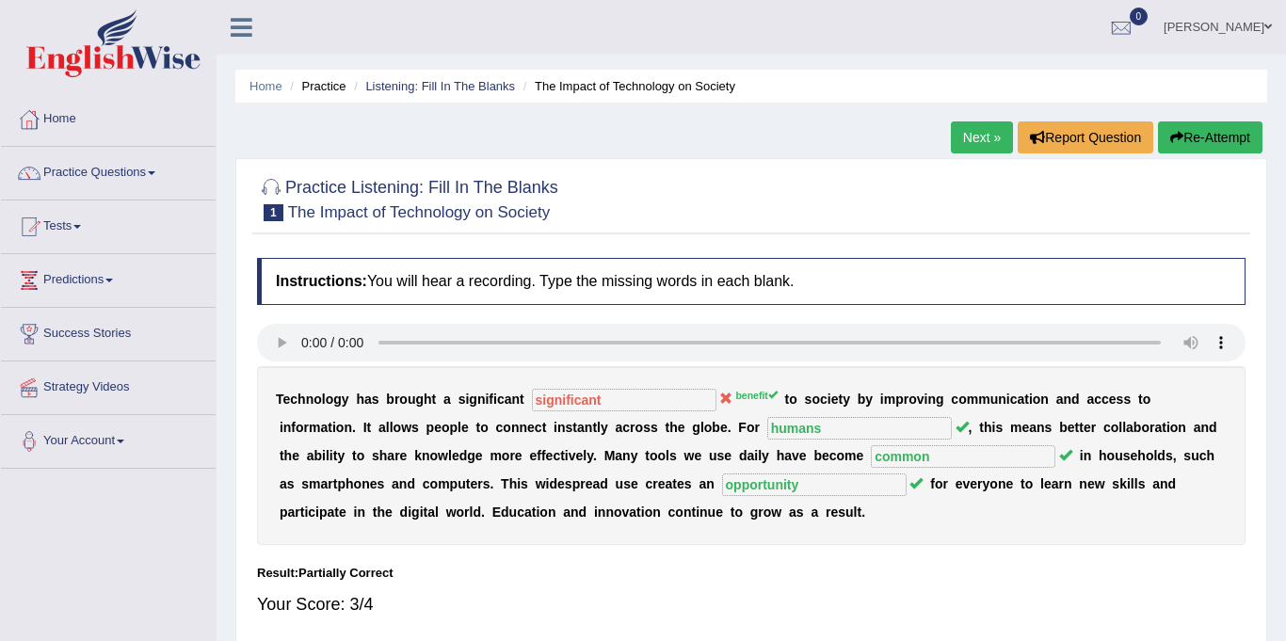
click at [984, 137] on link "Next »" at bounding box center [982, 137] width 62 height 32
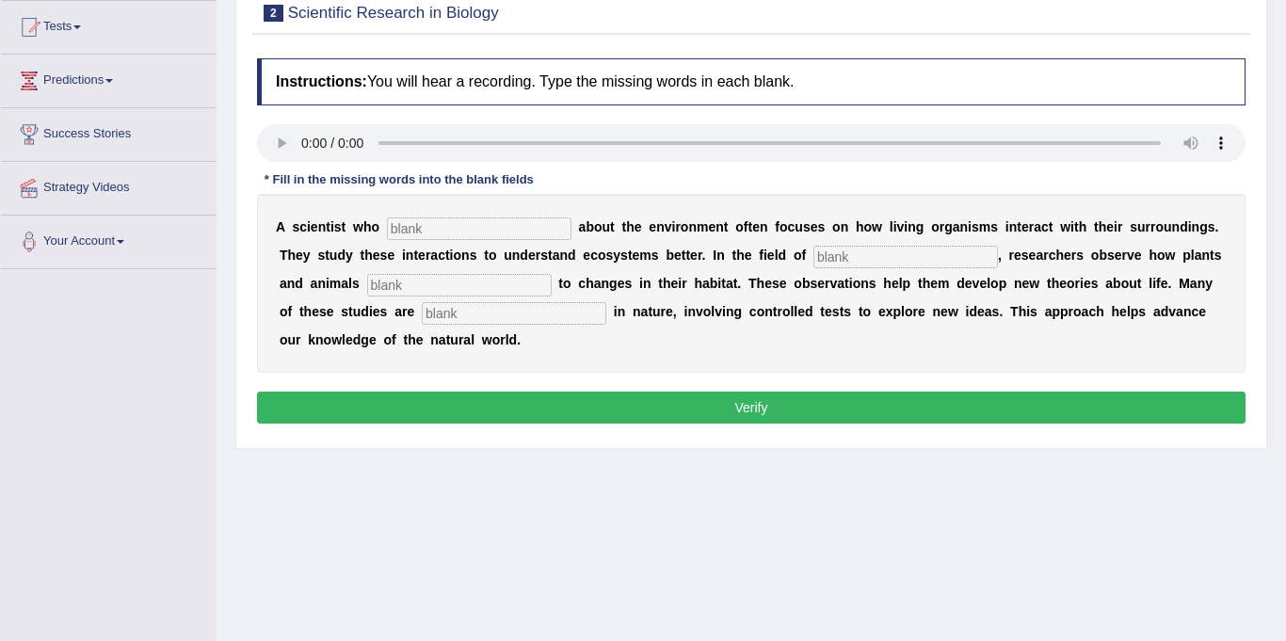
scroll to position [120, 0]
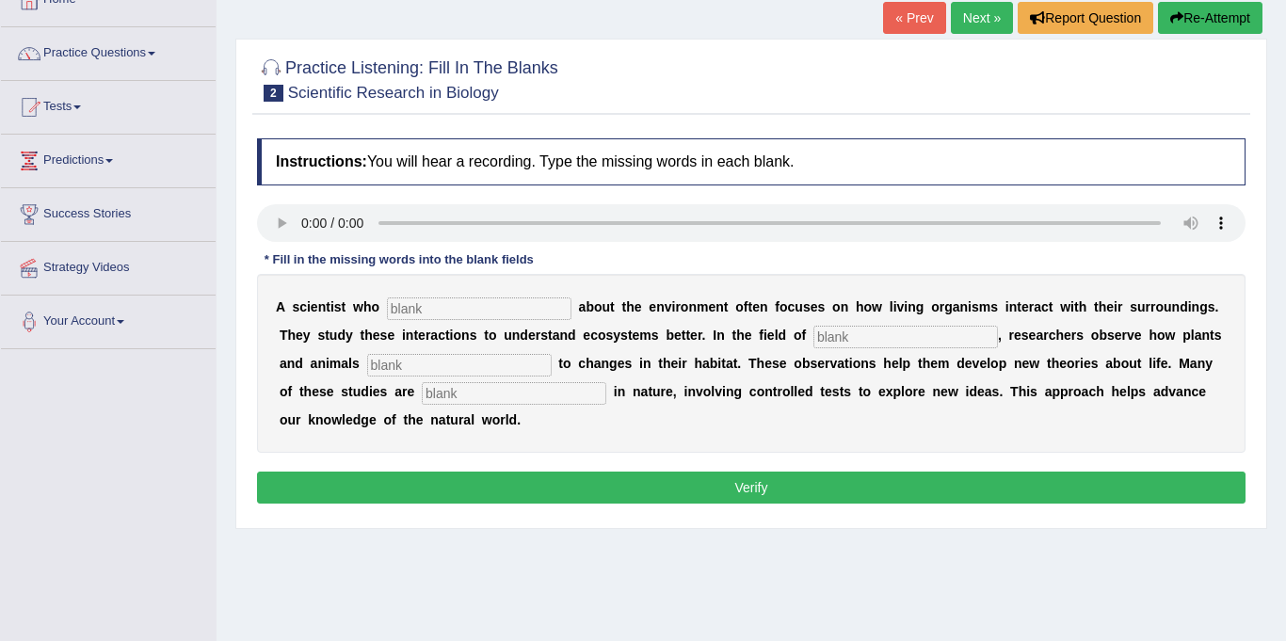
click at [408, 309] on input "text" at bounding box center [479, 308] width 184 height 23
click at [444, 315] on input "text" at bounding box center [479, 308] width 184 height 23
type input "care"
click at [813, 336] on input "text" at bounding box center [905, 337] width 184 height 23
type input "bilology"
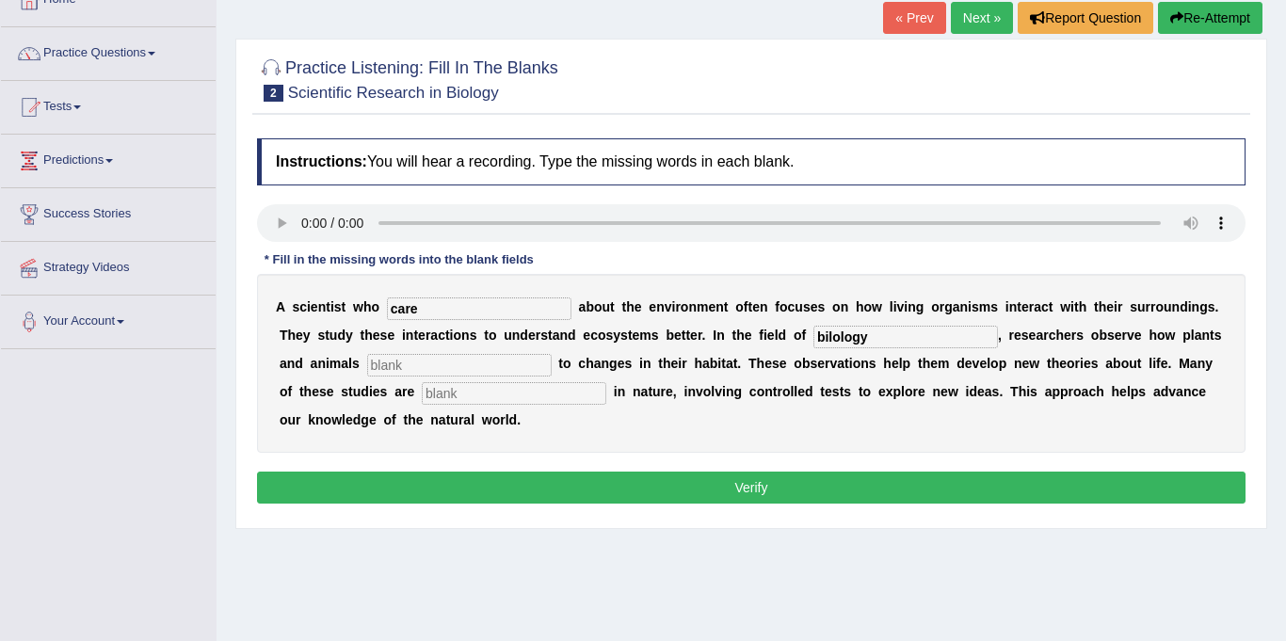
click at [390, 373] on input "text" at bounding box center [459, 365] width 184 height 23
type input "respond"
click at [422, 398] on input "text" at bounding box center [514, 393] width 184 height 23
type input "experimental"
click at [473, 491] on button "Verify" at bounding box center [751, 488] width 988 height 32
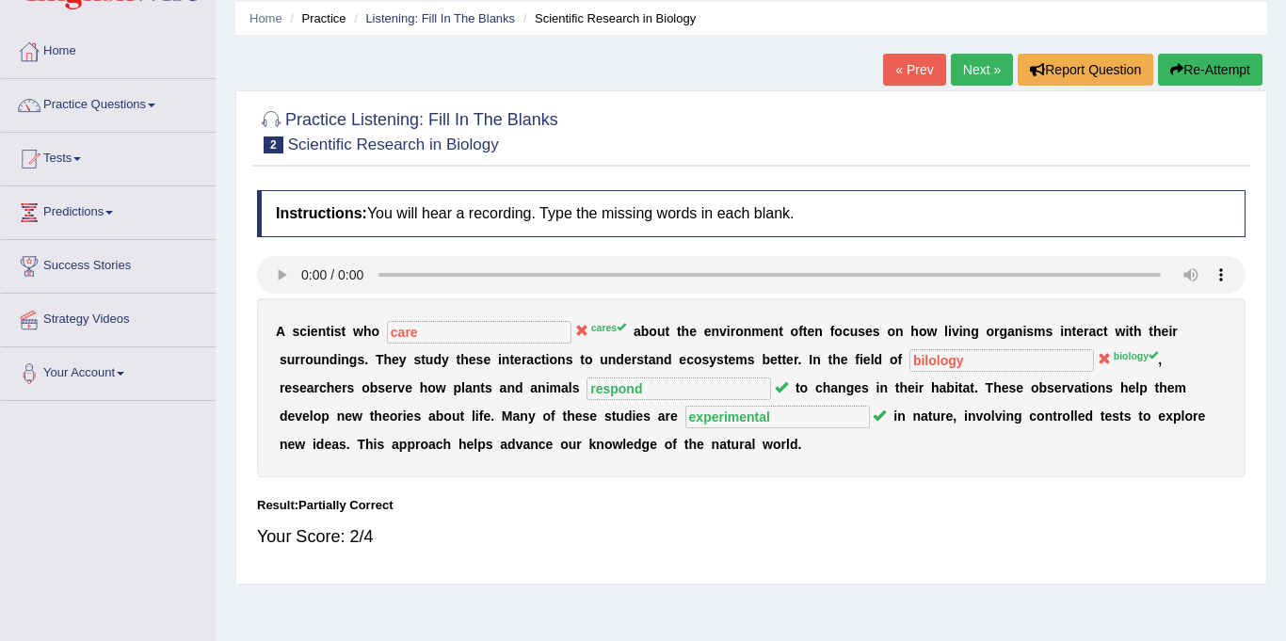
scroll to position [67, 0]
click at [985, 69] on link "Next »" at bounding box center [982, 71] width 62 height 32
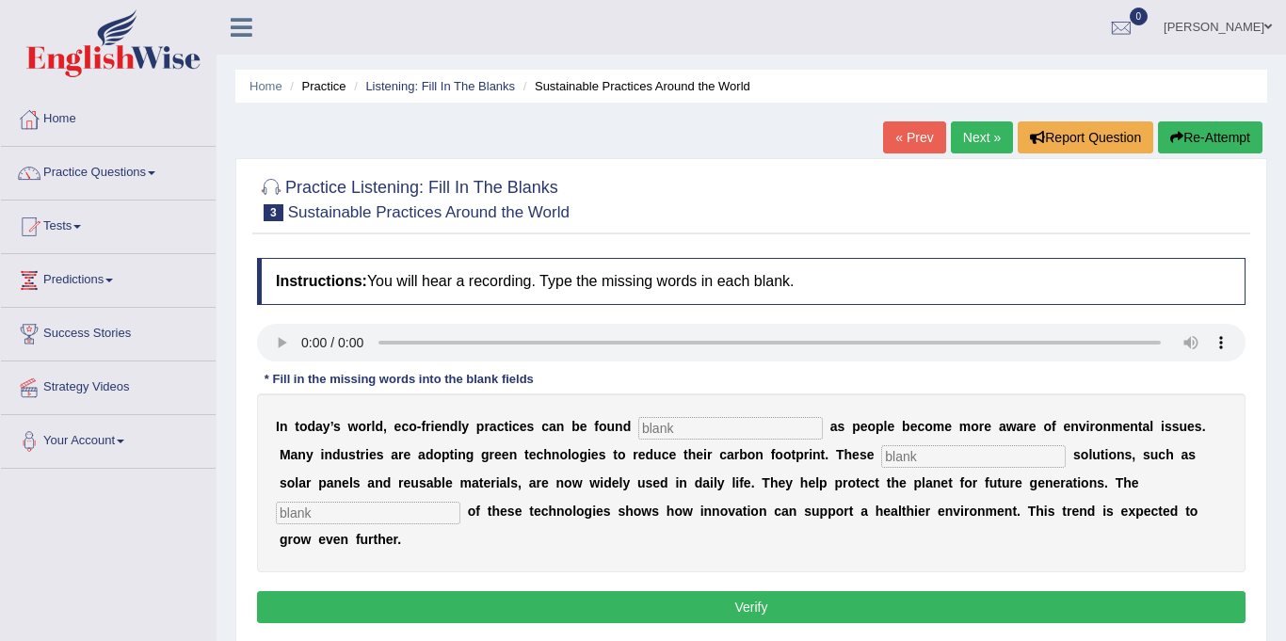
click at [638, 434] on input "text" at bounding box center [730, 428] width 184 height 23
type input "everywhere"
click at [881, 460] on input "text" at bounding box center [973, 456] width 184 height 23
type input "sustainable"
click at [460, 502] on input "text" at bounding box center [368, 513] width 184 height 23
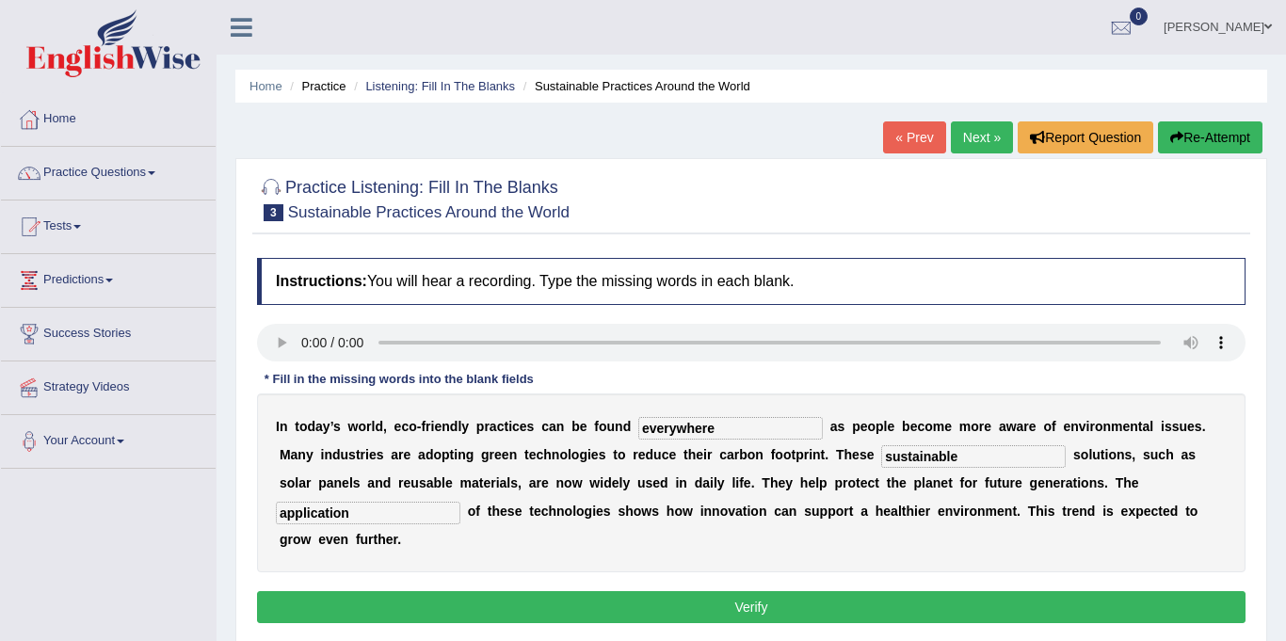
type input "application"
click at [728, 591] on button "Verify" at bounding box center [751, 607] width 988 height 32
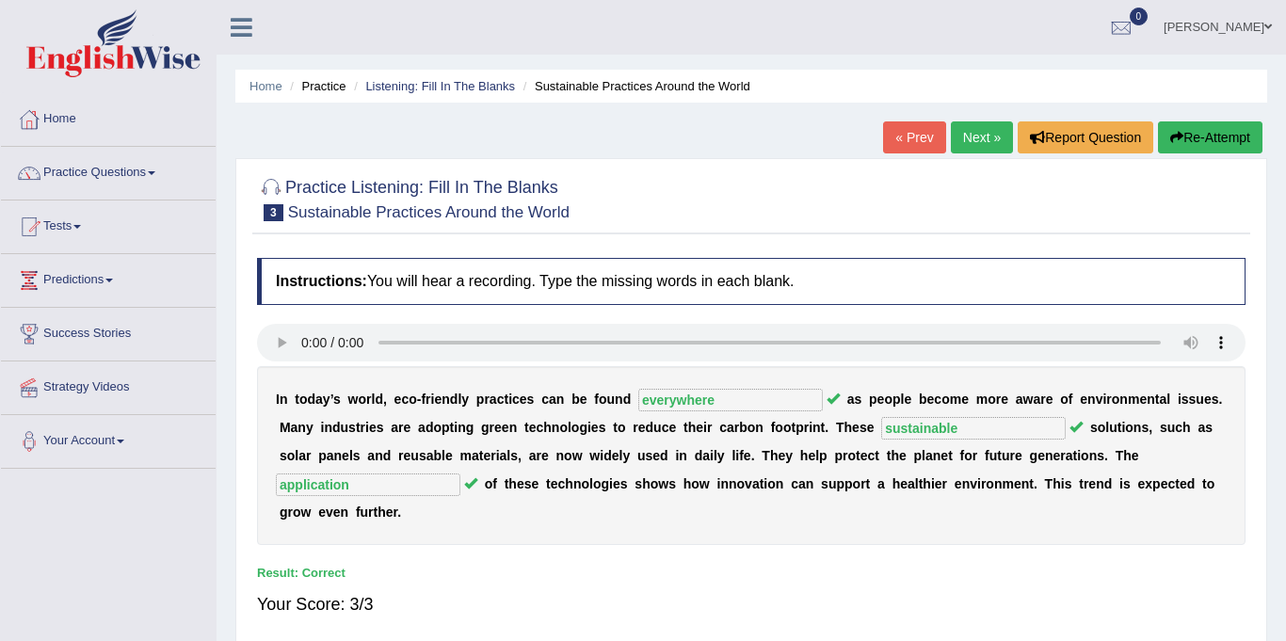
click at [972, 142] on link "Next »" at bounding box center [982, 137] width 62 height 32
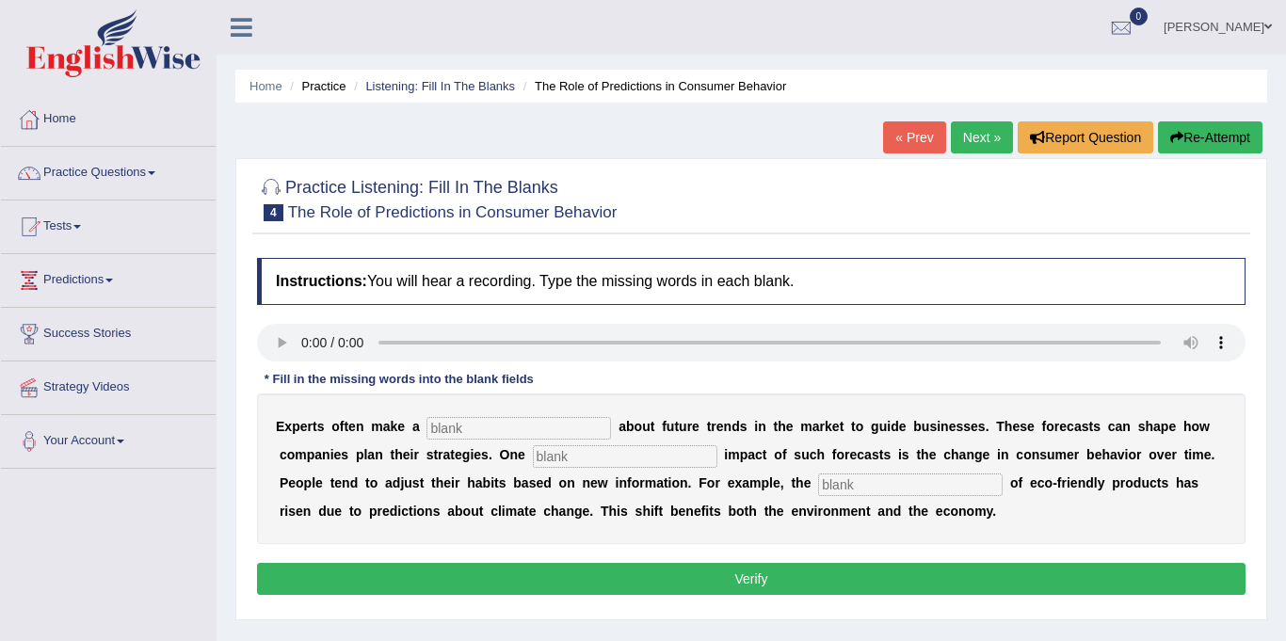
click at [442, 423] on input "text" at bounding box center [518, 428] width 184 height 23
type input "prediction"
click at [649, 462] on input "text" at bounding box center [625, 456] width 184 height 23
type input "profound"
click at [818, 490] on input "text" at bounding box center [910, 484] width 184 height 23
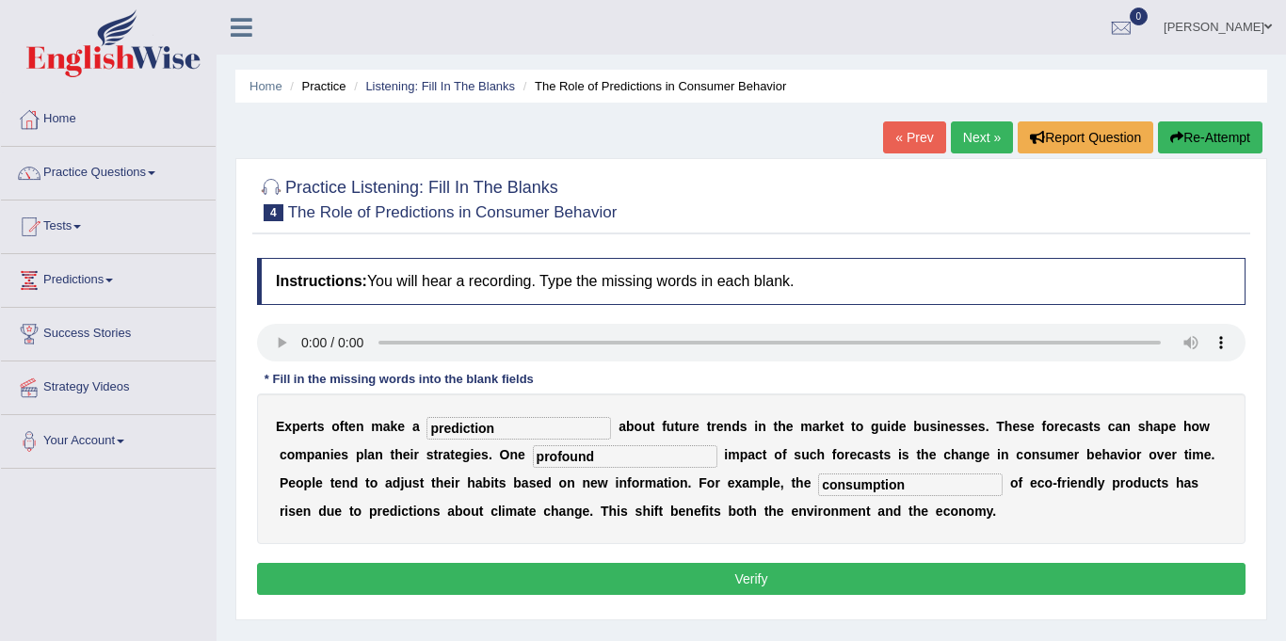
type input "consumption"
click at [749, 578] on button "Verify" at bounding box center [751, 579] width 988 height 32
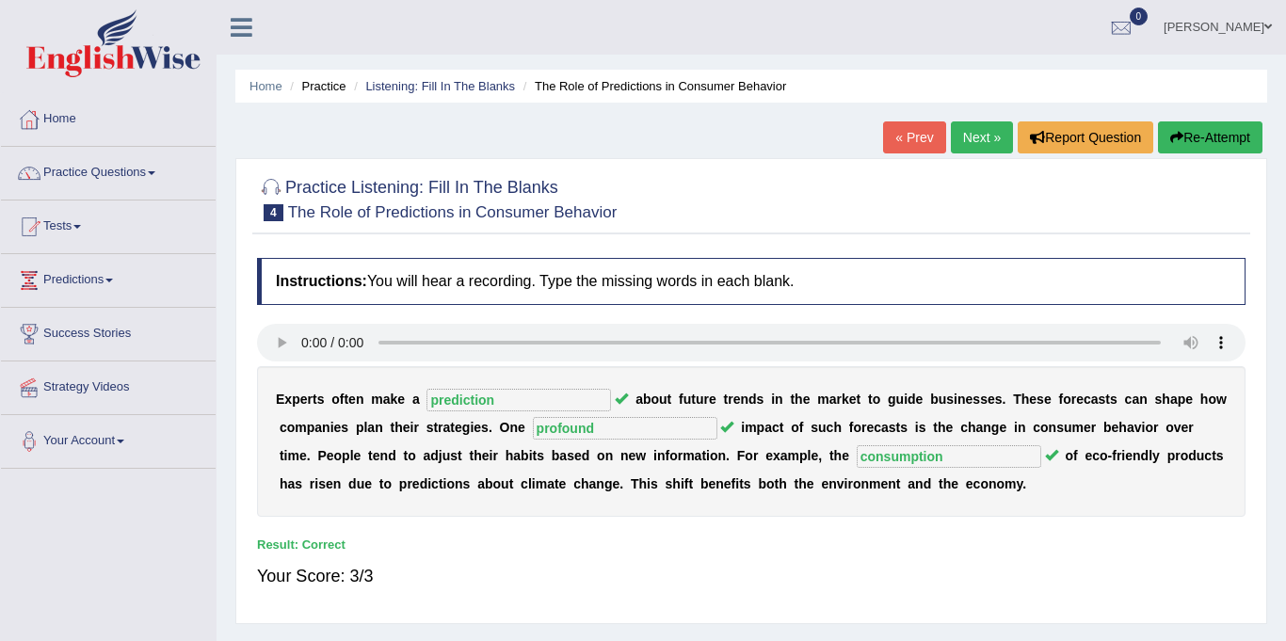
click at [969, 137] on link "Next »" at bounding box center [982, 137] width 62 height 32
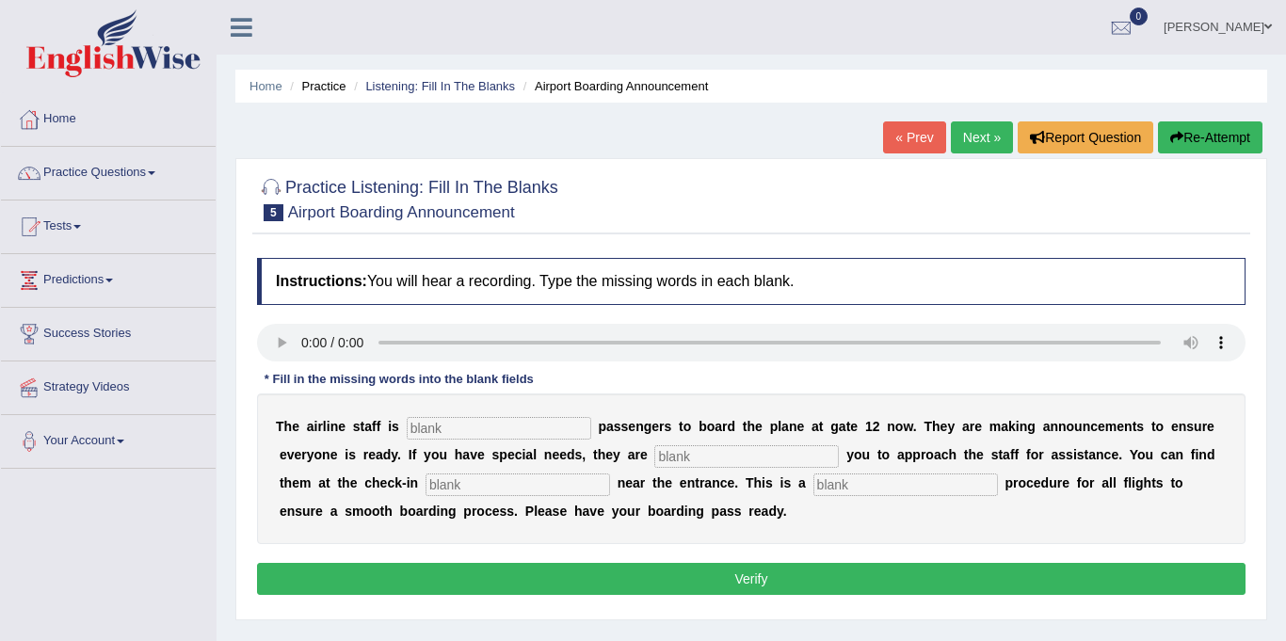
click at [461, 424] on input "text" at bounding box center [499, 428] width 184 height 23
type input "inviting"
click at [654, 454] on input "text" at bounding box center [746, 456] width 184 height 23
type input "requiring"
click at [428, 486] on input "text" at bounding box center [517, 484] width 184 height 23
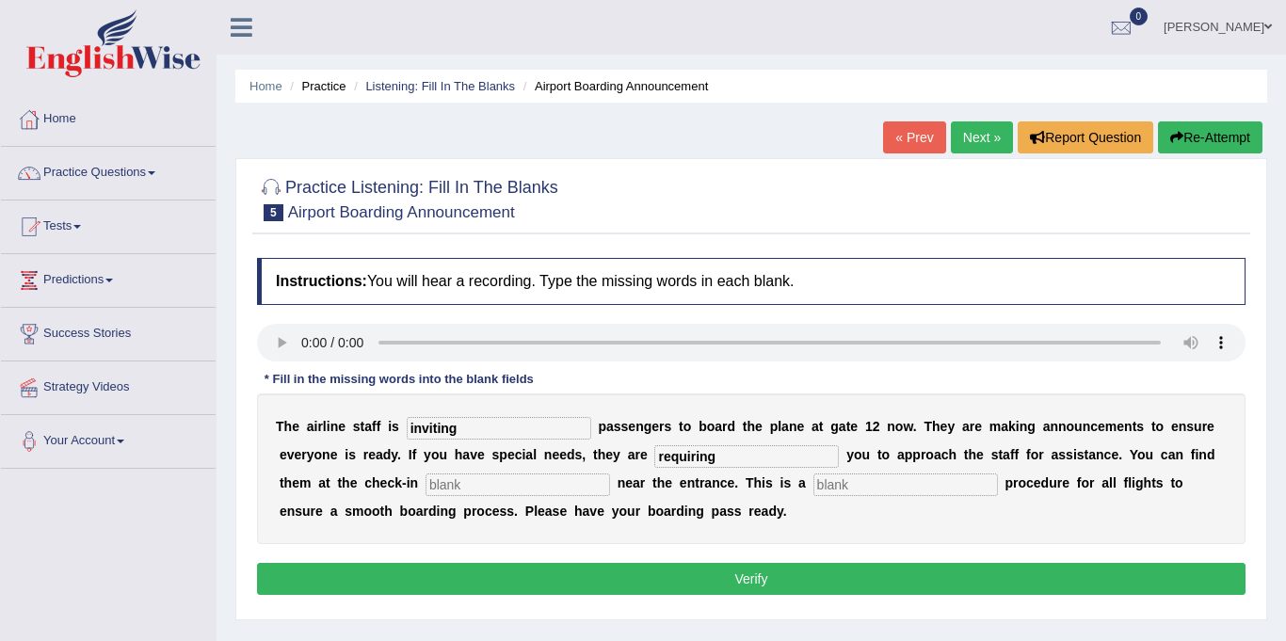
click at [813, 482] on input "text" at bounding box center [905, 484] width 184 height 23
type input "regular"
click at [669, 590] on button "Verify" at bounding box center [751, 579] width 988 height 32
click at [677, 576] on button "Verify" at bounding box center [751, 579] width 988 height 32
click at [425, 481] on input "text" at bounding box center [517, 484] width 184 height 23
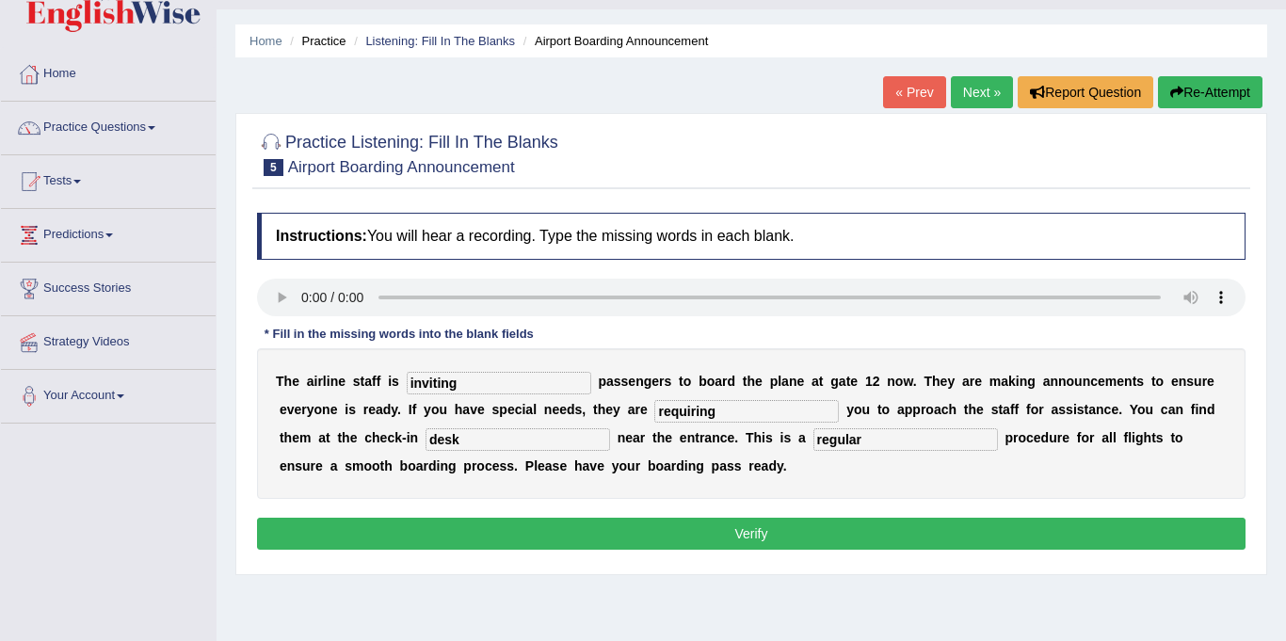
scroll to position [60, 0]
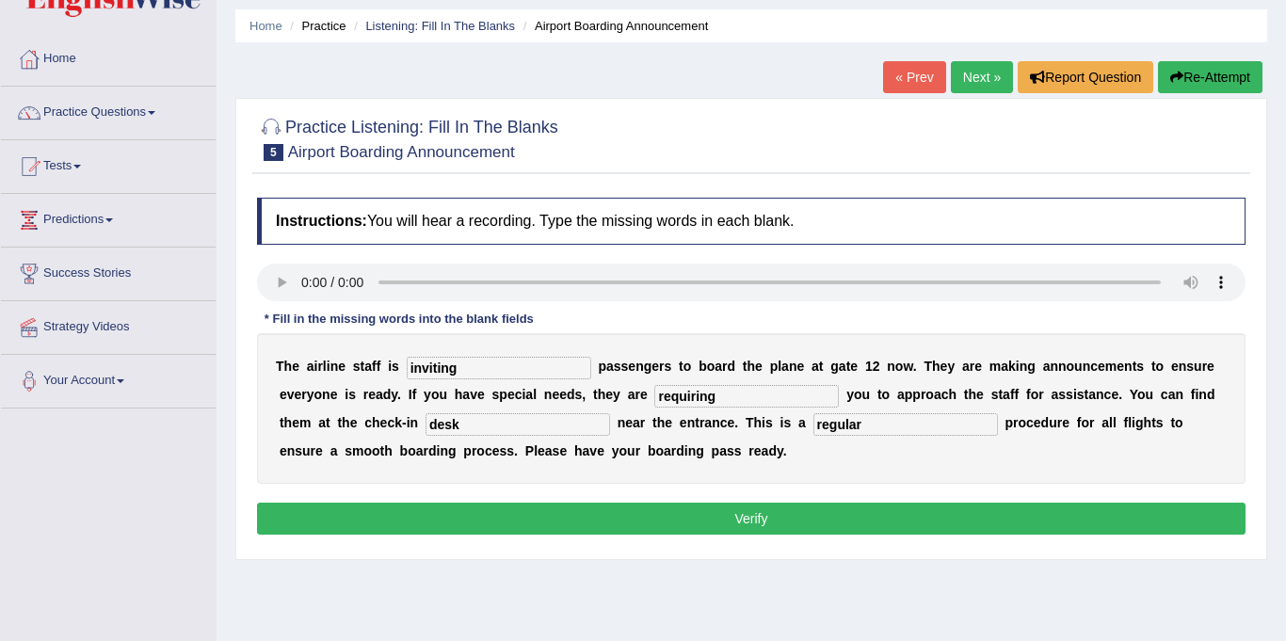
type input "desk"
click at [624, 507] on button "Verify" at bounding box center [751, 519] width 988 height 32
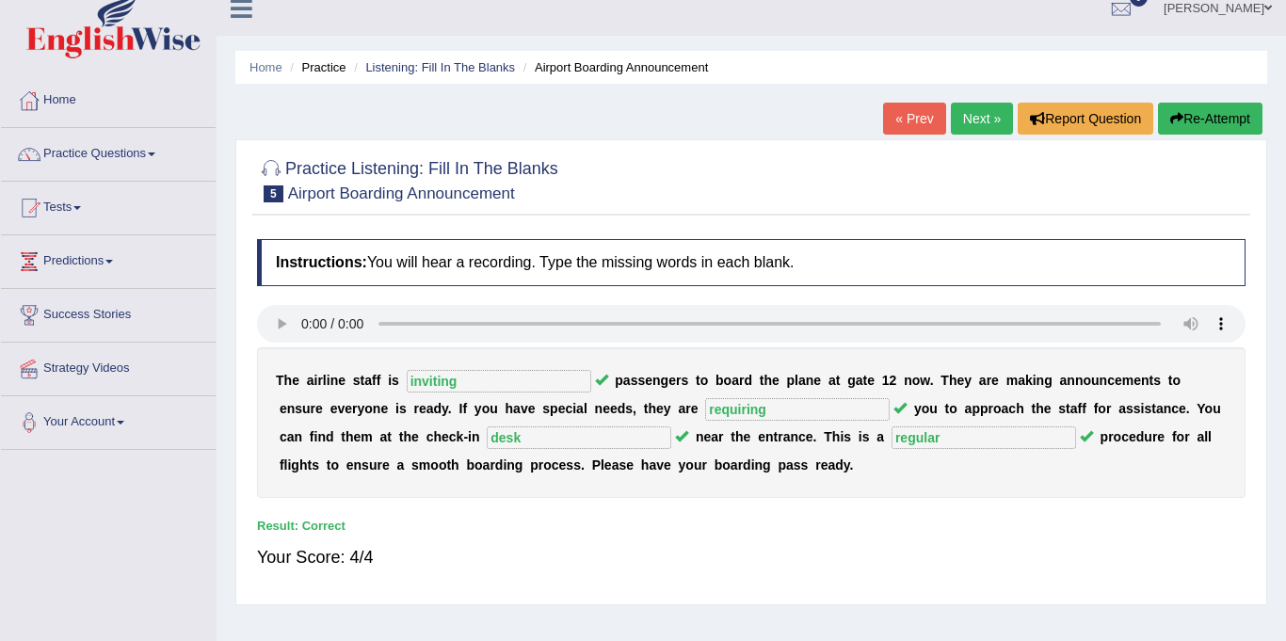
scroll to position [13, 0]
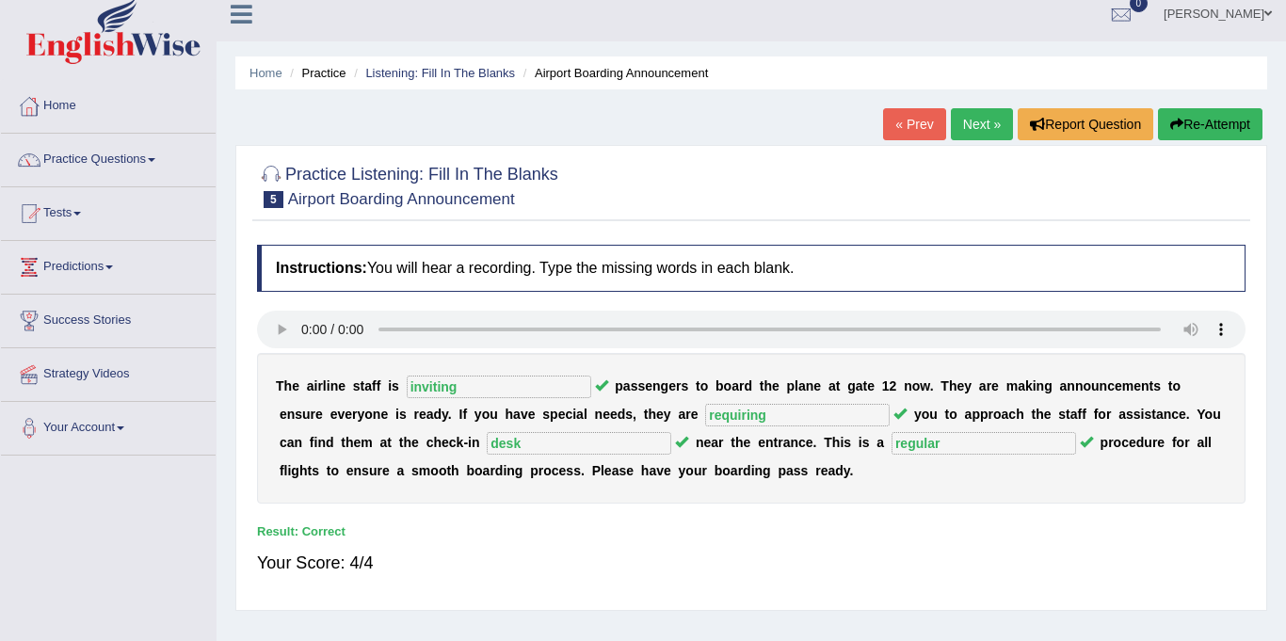
click at [981, 120] on link "Next »" at bounding box center [982, 124] width 62 height 32
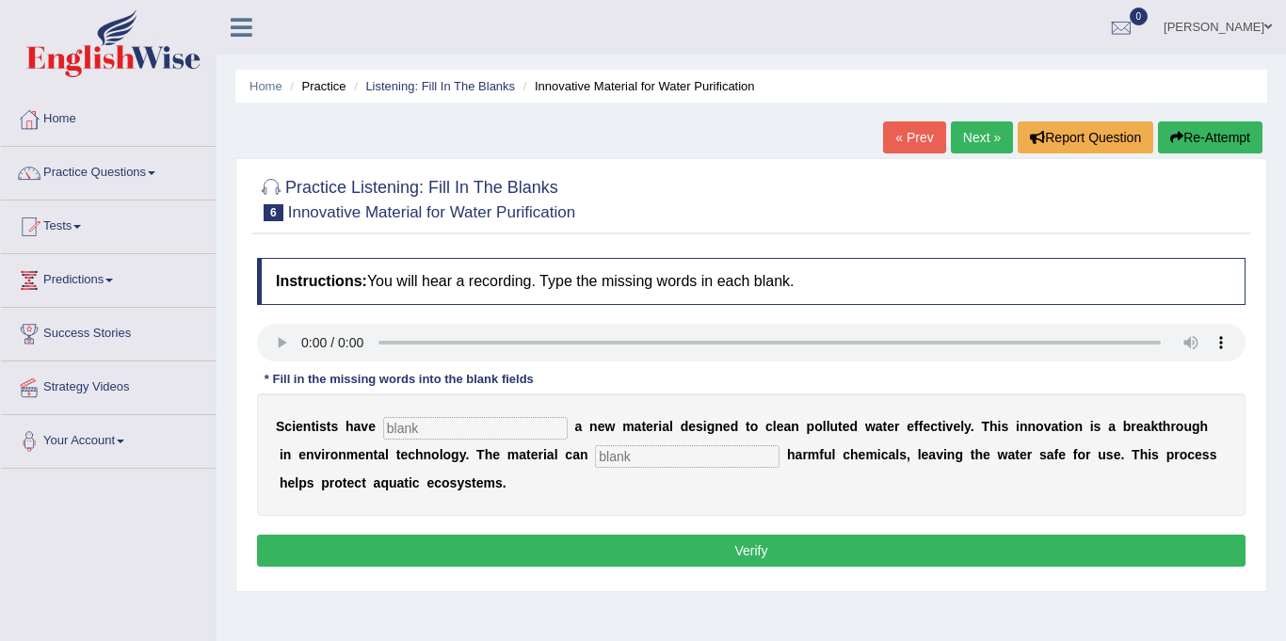
click at [427, 432] on input "text" at bounding box center [475, 428] width 184 height 23
type input "submitted"
click at [602, 456] on input "text" at bounding box center [687, 456] width 184 height 23
type input "absorb"
click at [642, 553] on button "Verify" at bounding box center [751, 551] width 988 height 32
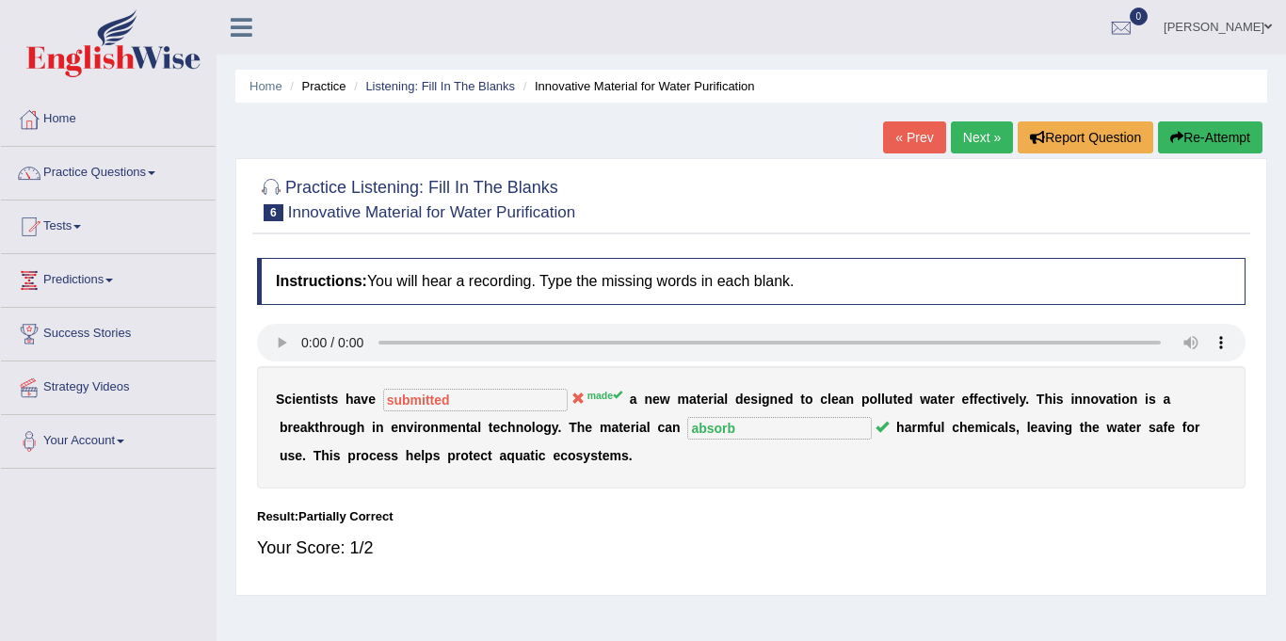
click at [970, 144] on link "Next »" at bounding box center [982, 137] width 62 height 32
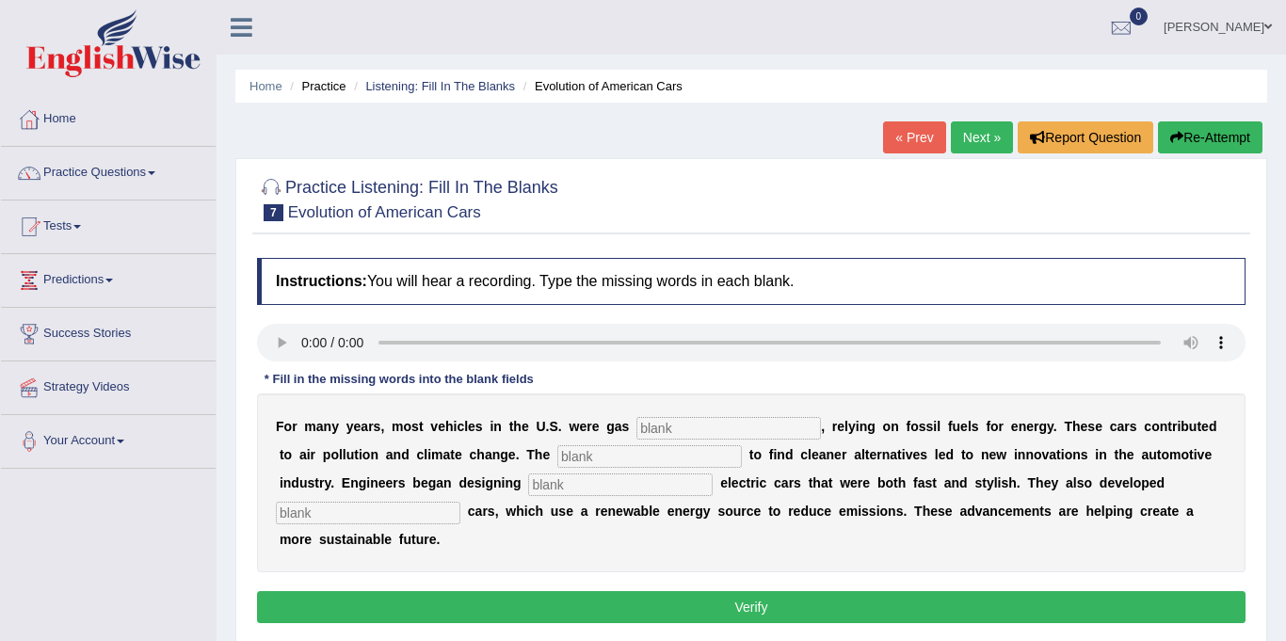
click at [646, 426] on input "text" at bounding box center [728, 428] width 184 height 23
type input "power"
click at [584, 457] on input "text" at bounding box center [649, 456] width 184 height 23
type input "ergency"
click at [528, 488] on input "text" at bounding box center [620, 484] width 184 height 23
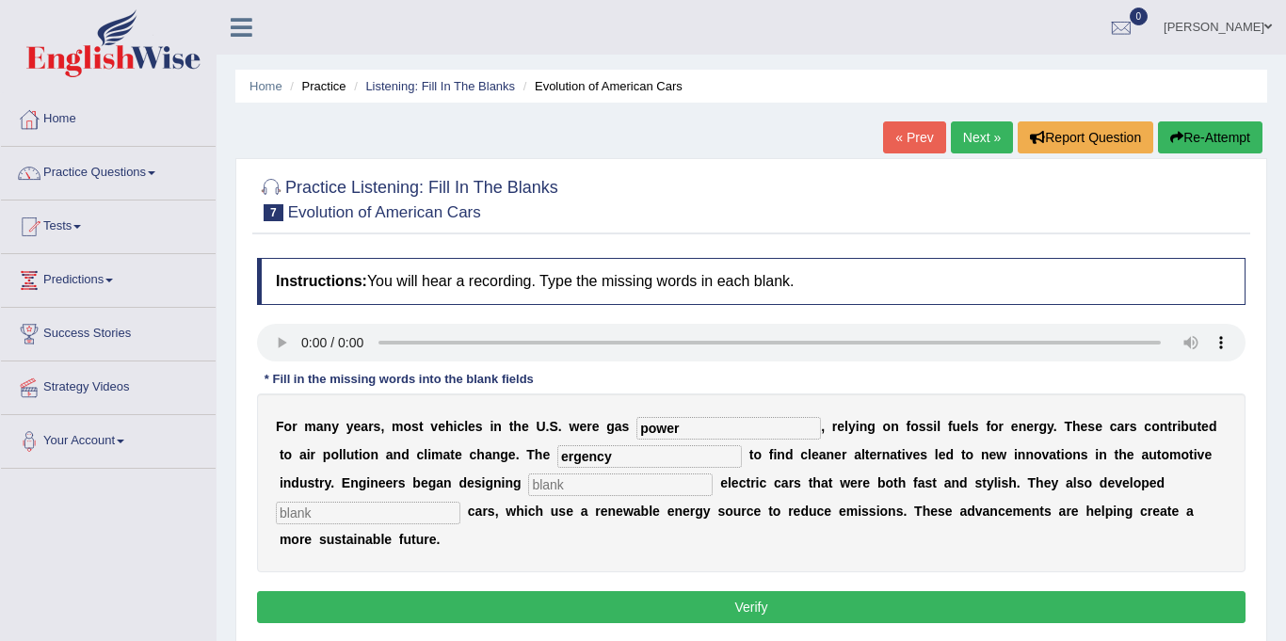
click at [974, 134] on link "Next »" at bounding box center [982, 137] width 62 height 32
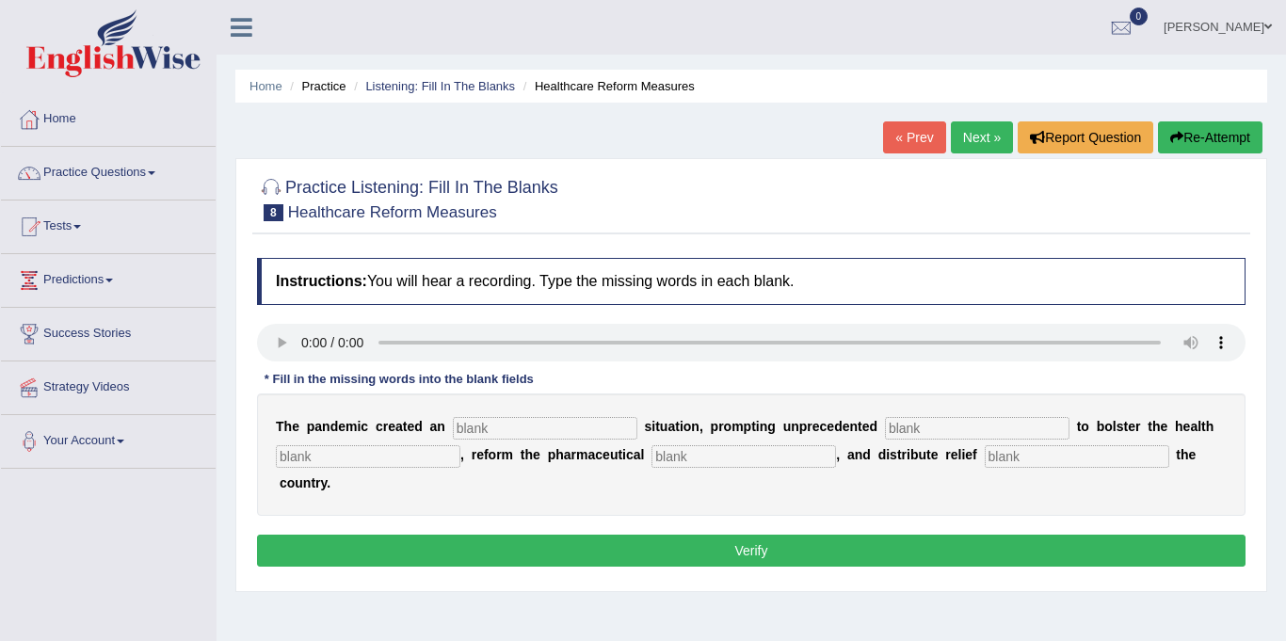
click at [460, 433] on input "text" at bounding box center [545, 428] width 184 height 23
type input "urgent"
click at [920, 424] on input "text" at bounding box center [977, 428] width 184 height 23
click at [885, 423] on input "text" at bounding box center [977, 428] width 184 height 23
type input "contribution"
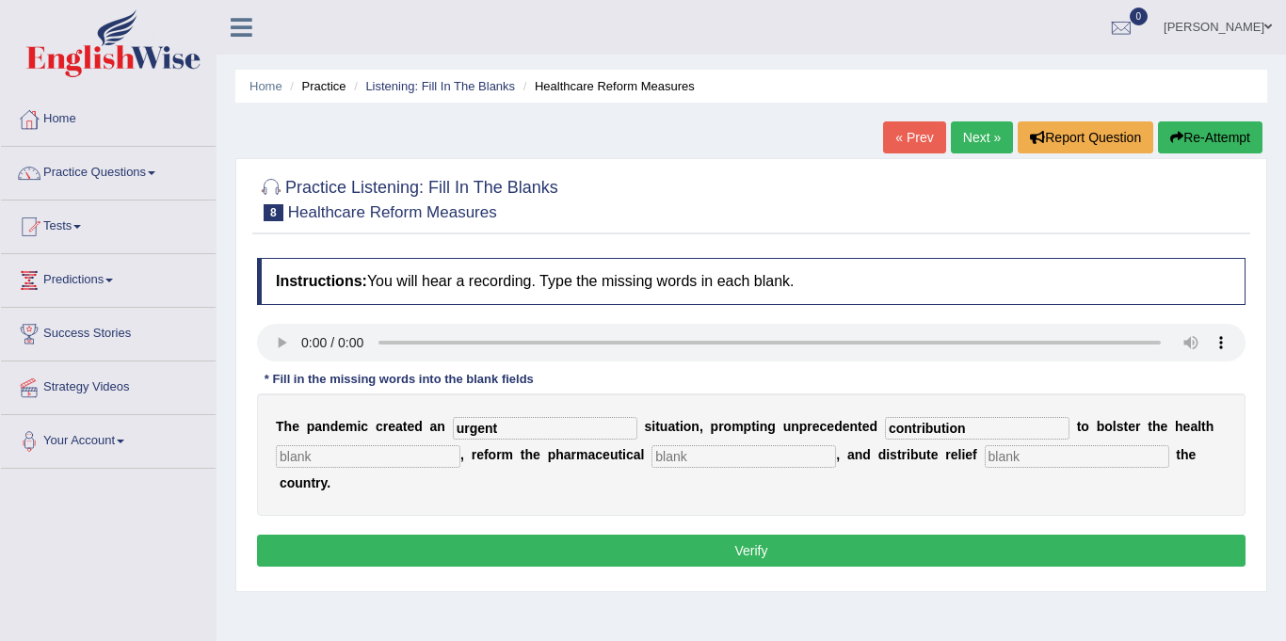
click at [310, 463] on input "text" at bounding box center [368, 456] width 184 height 23
type input "system"
click at [683, 452] on input "text" at bounding box center [743, 456] width 184 height 23
click at [741, 465] on input "text" at bounding box center [743, 456] width 184 height 23
type input "sector"
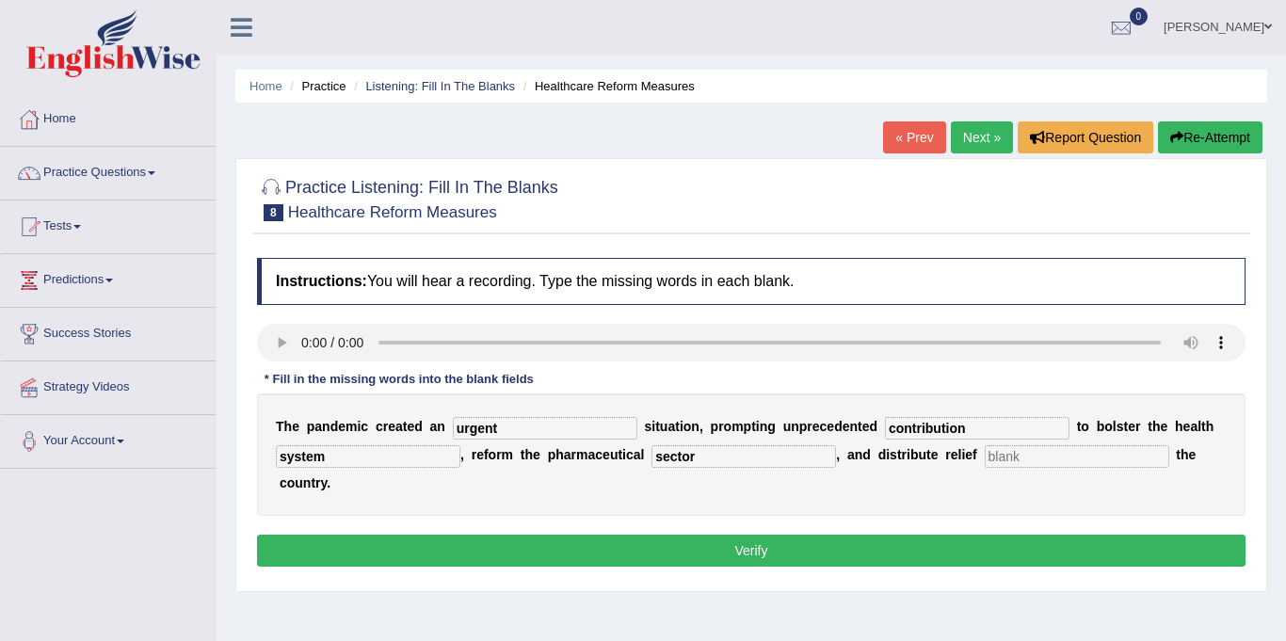
click at [998, 454] on input "text" at bounding box center [1077, 456] width 184 height 23
type input "o"
click at [1048, 456] on input "text" at bounding box center [1077, 456] width 184 height 23
type input "throughout"
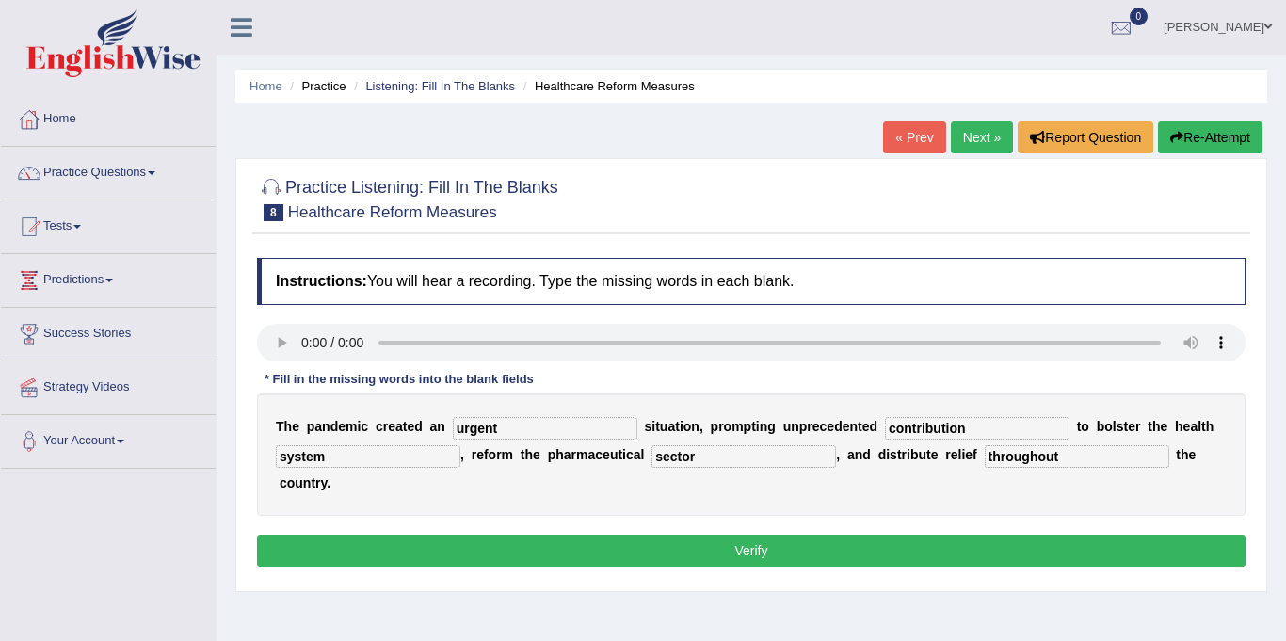
click at [979, 544] on button "Verify" at bounding box center [751, 551] width 988 height 32
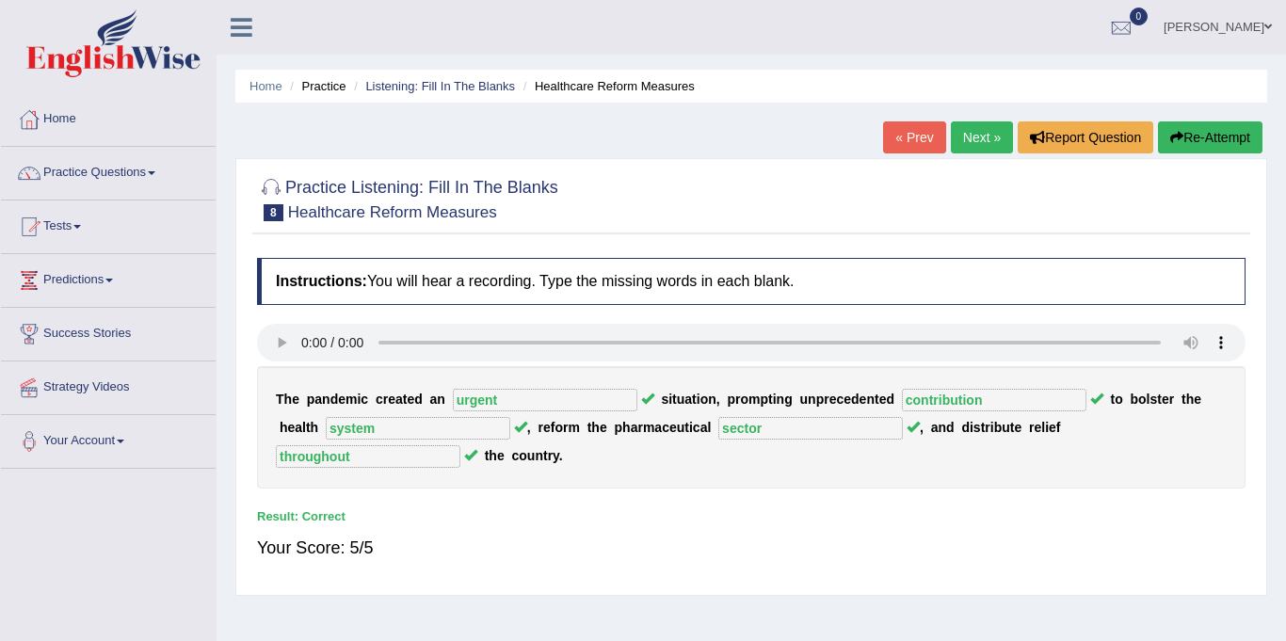
click at [970, 134] on link "Next »" at bounding box center [982, 137] width 62 height 32
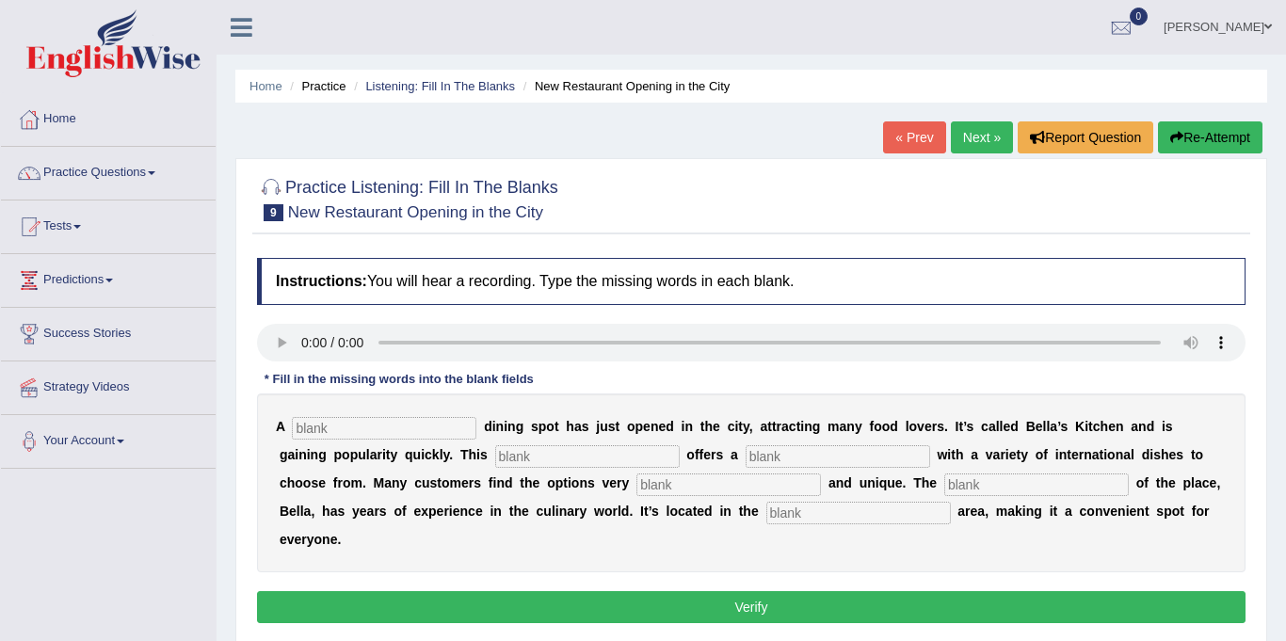
click at [326, 428] on input "text" at bounding box center [384, 428] width 184 height 23
type input "new"
click at [508, 465] on input "text" at bounding box center [587, 456] width 184 height 23
type input "restaurant"
click at [745, 451] on input "text" at bounding box center [837, 456] width 184 height 23
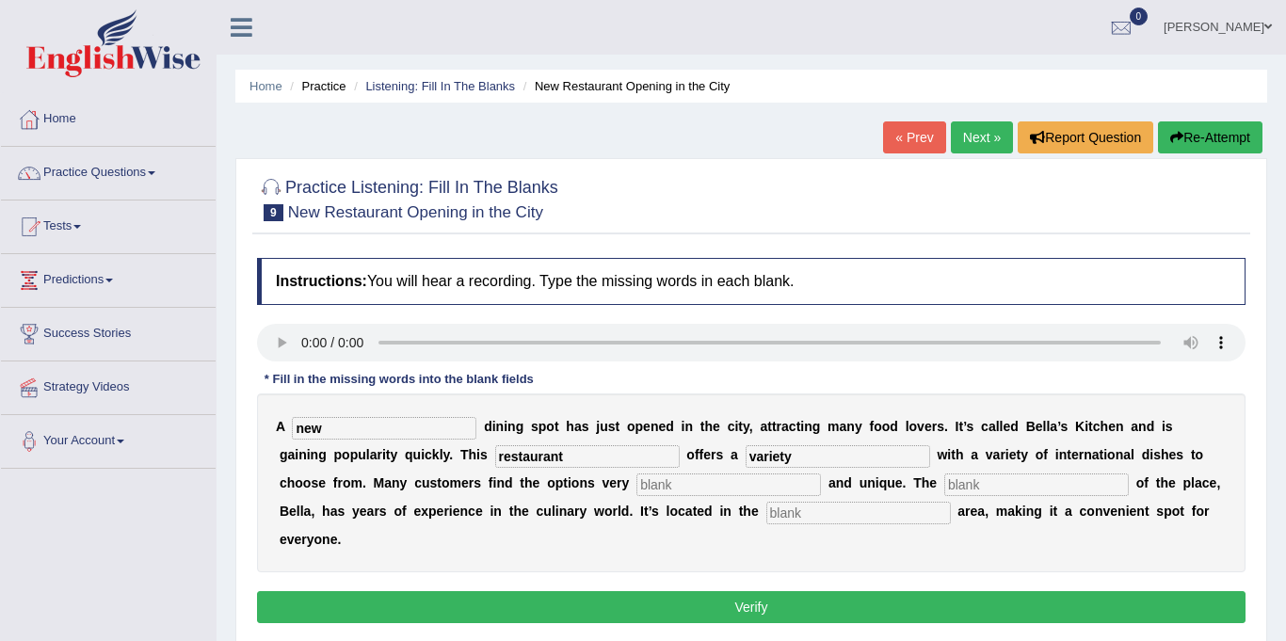
type input "variety"
click at [636, 490] on input "text" at bounding box center [728, 484] width 184 height 23
type input "interesting"
click at [766, 515] on input "text" at bounding box center [858, 513] width 184 height 23
click at [944, 483] on input "text" at bounding box center [1036, 484] width 184 height 23
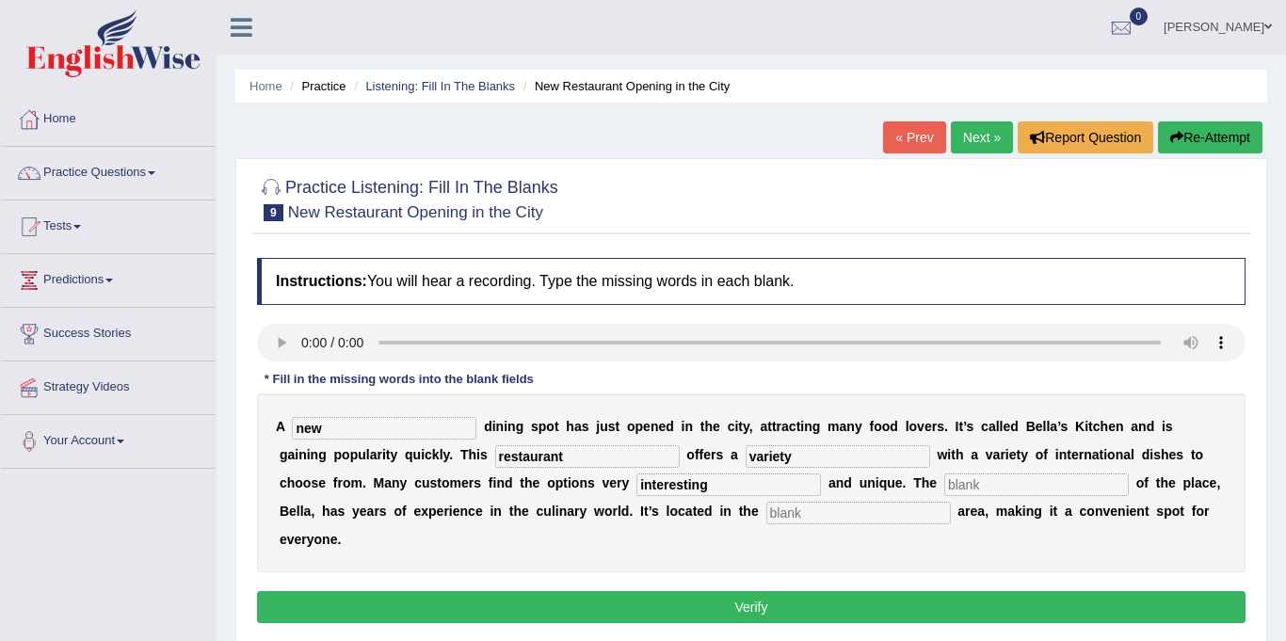
click at [745, 461] on input "variety" at bounding box center [837, 456] width 184 height 23
type input "v"
type input "menu"
click at [944, 476] on input "text" at bounding box center [1036, 484] width 184 height 23
type input "owner"
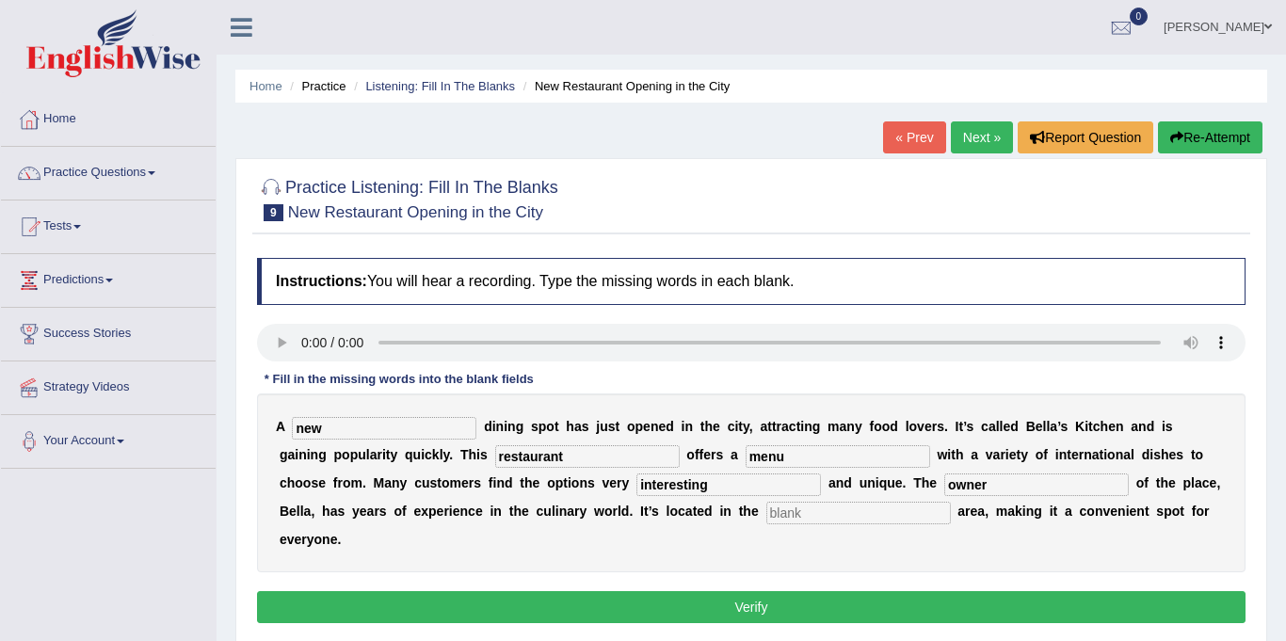
click at [766, 521] on input "text" at bounding box center [858, 513] width 184 height 23
type input "downtown"
click at [770, 591] on button "Verify" at bounding box center [751, 607] width 988 height 32
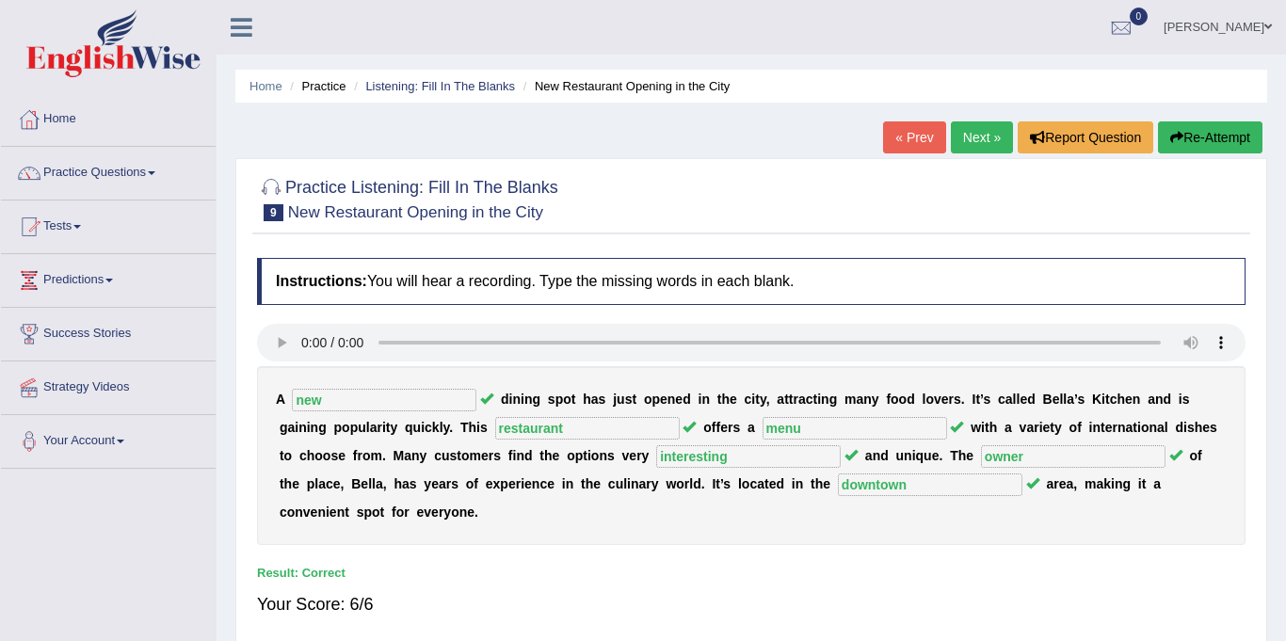
click at [961, 140] on link "Next »" at bounding box center [982, 137] width 62 height 32
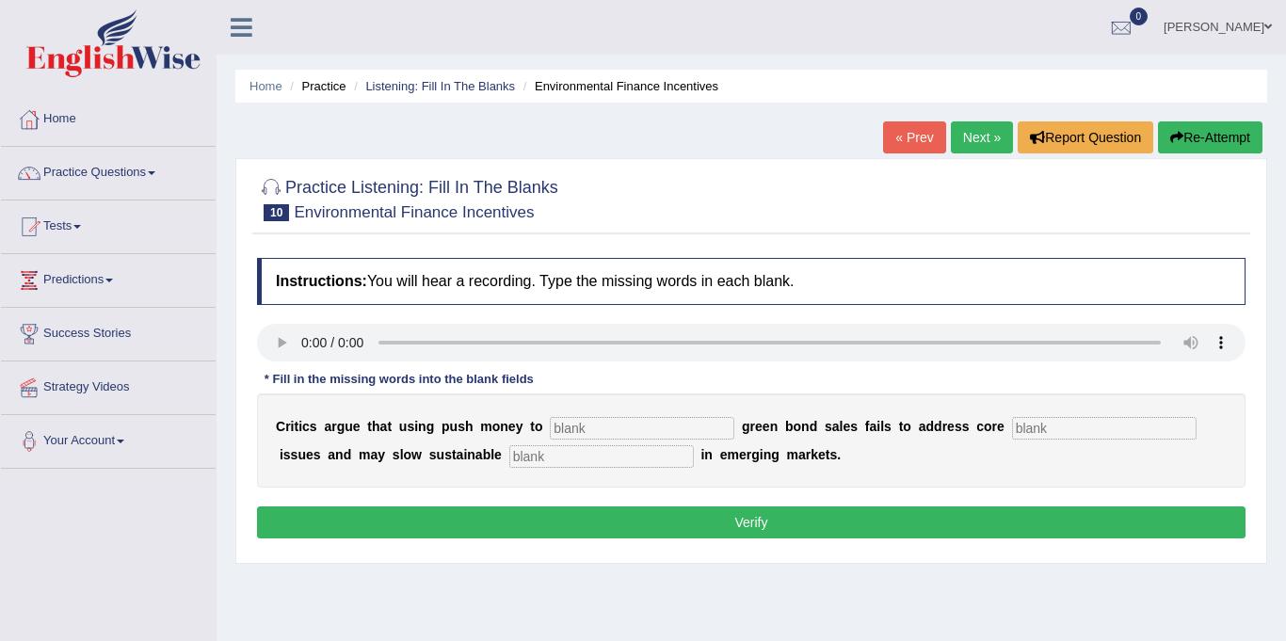
click at [576, 423] on input "text" at bounding box center [642, 428] width 184 height 23
type input "boost"
click at [514, 454] on input "text" at bounding box center [601, 456] width 184 height 23
click at [1019, 430] on input "text" at bounding box center [1104, 428] width 184 height 23
type input "climate"
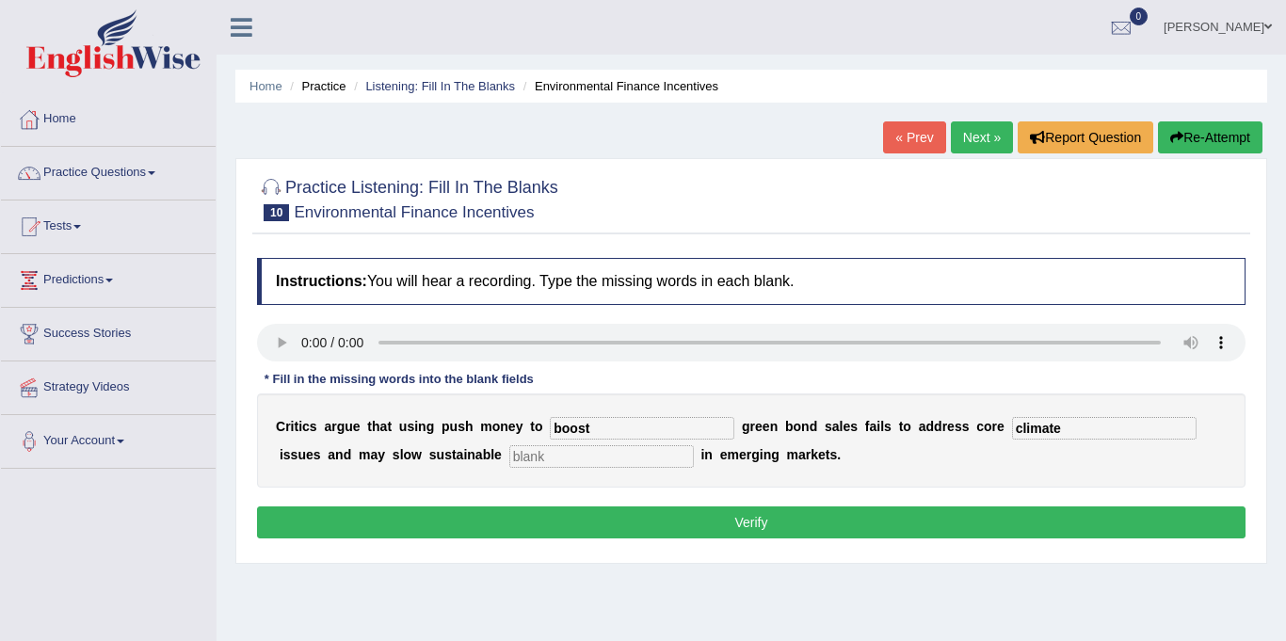
click at [509, 453] on input "text" at bounding box center [601, 456] width 184 height 23
type input "development"
click at [670, 524] on button "Verify" at bounding box center [751, 522] width 988 height 32
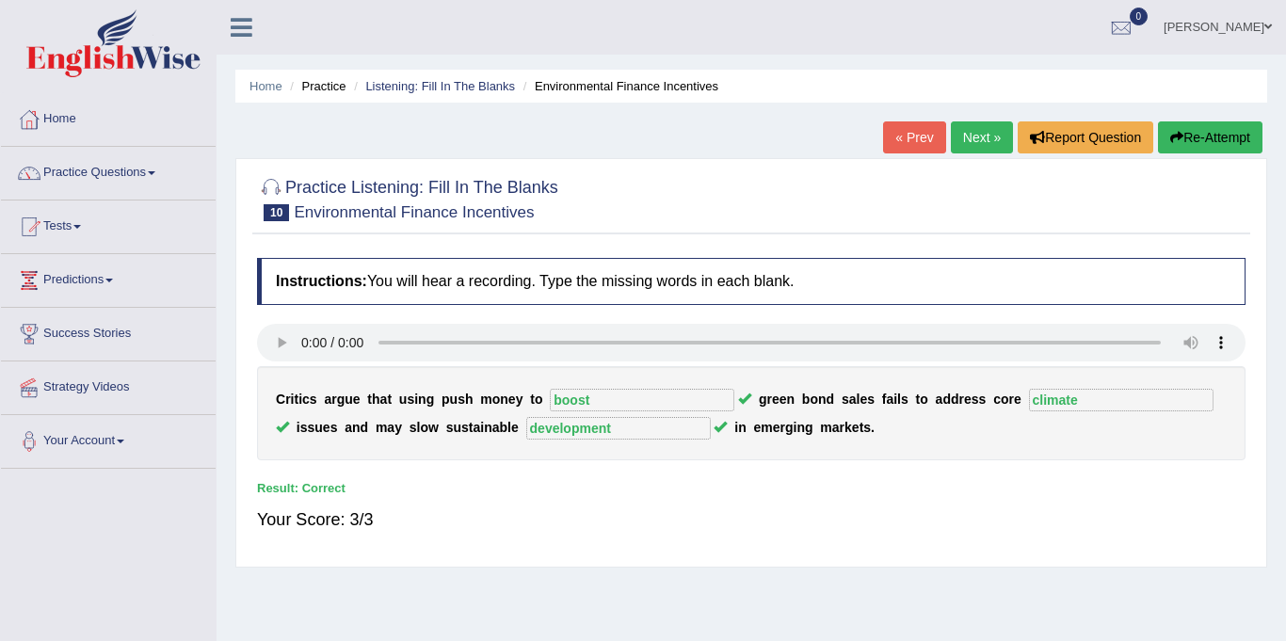
click at [987, 135] on link "Next »" at bounding box center [982, 137] width 62 height 32
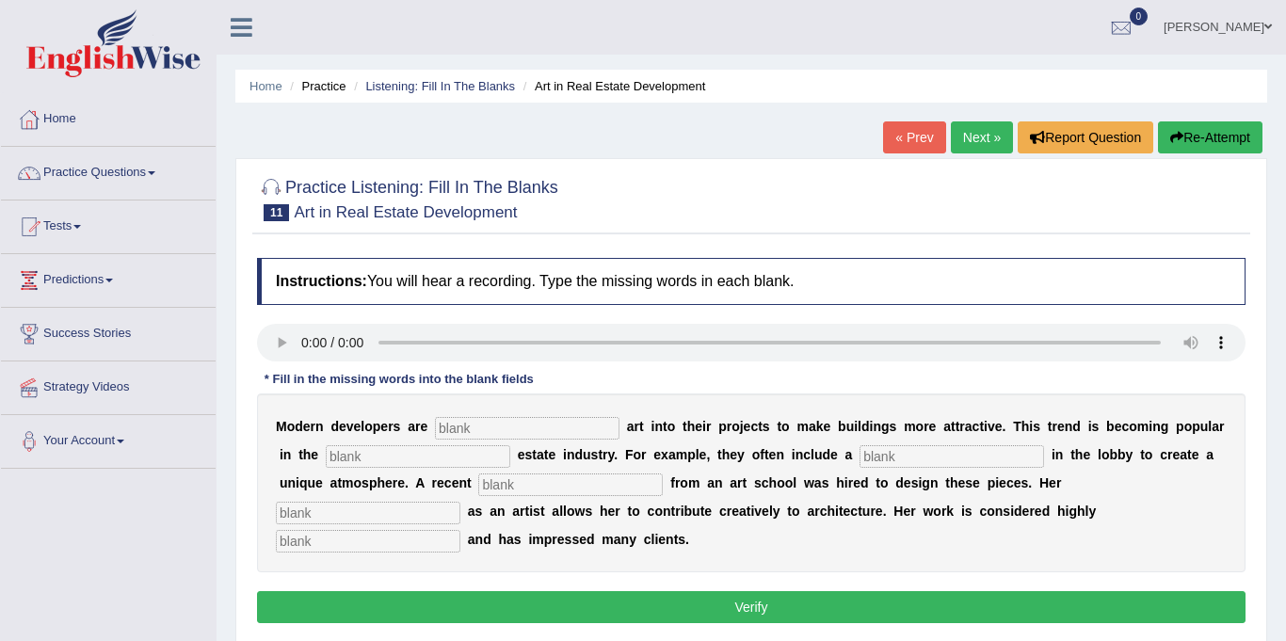
click at [446, 424] on input "text" at bounding box center [527, 428] width 184 height 23
type input "incorpora"
click at [389, 453] on input "text" at bounding box center [418, 456] width 184 height 23
type input "real"
click at [497, 425] on input "incorpora" at bounding box center [527, 428] width 184 height 23
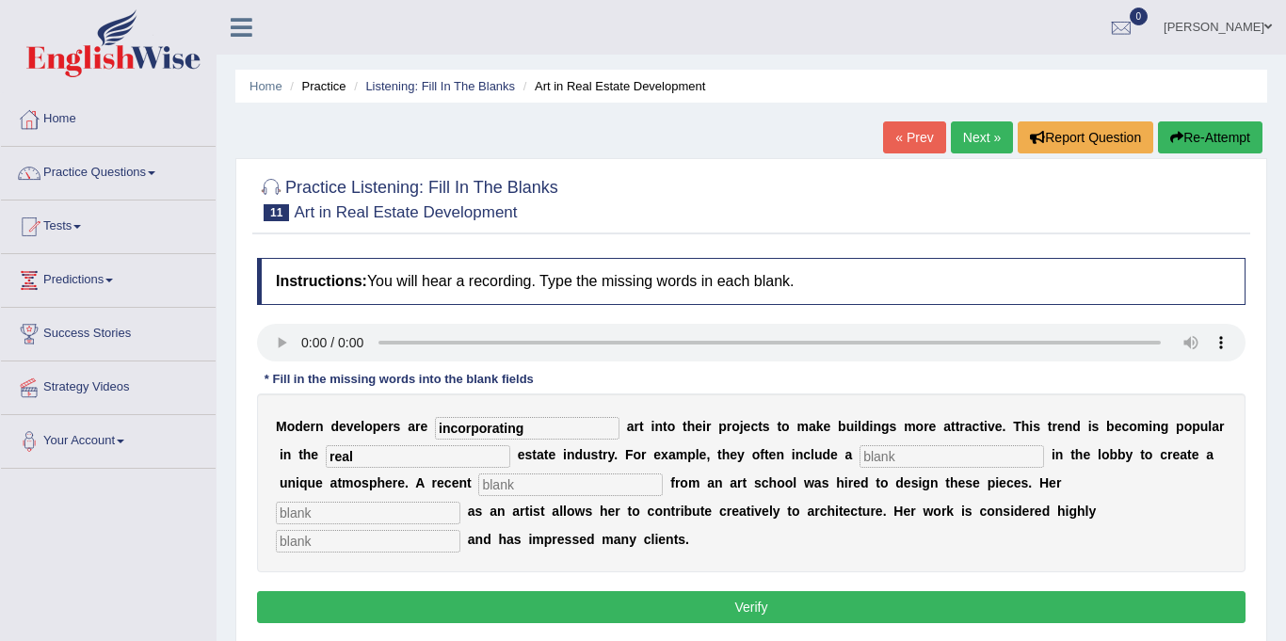
type input "incorporating"
click at [890, 459] on input "text" at bounding box center [951, 456] width 184 height 23
type input "lobby"
click at [565, 483] on input "text" at bounding box center [570, 484] width 184 height 23
type input "graduate"
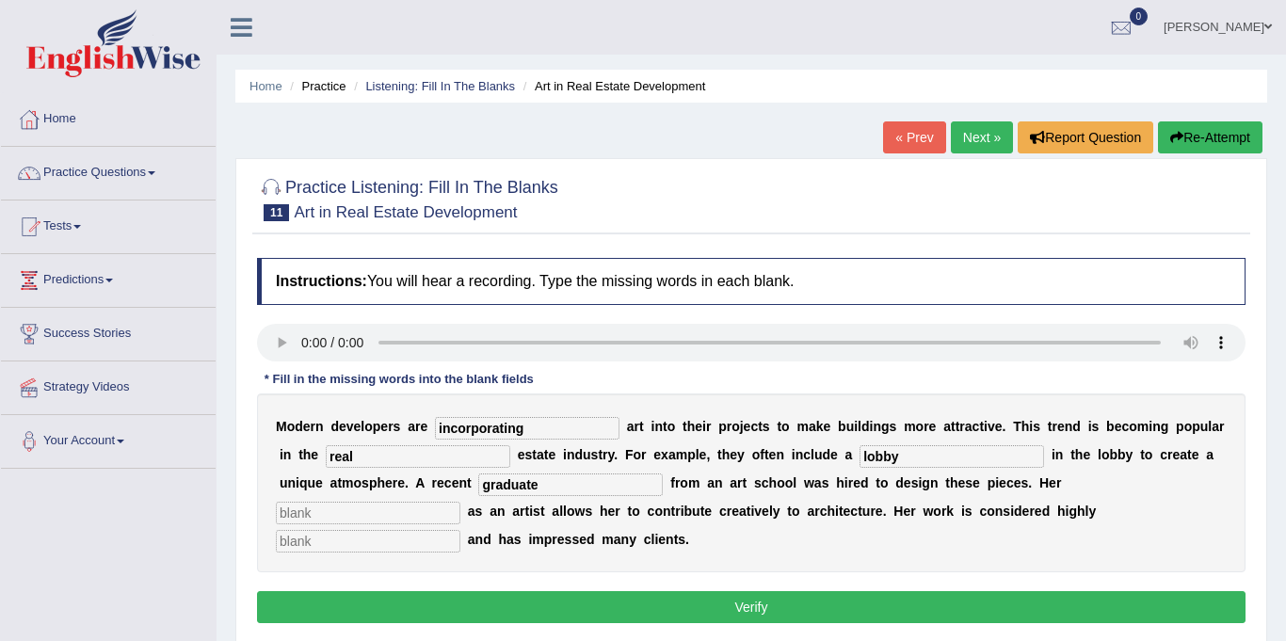
click at [460, 502] on input "text" at bounding box center [368, 513] width 184 height 23
type input "profession"
click at [460, 530] on input "text" at bounding box center [368, 541] width 184 height 23
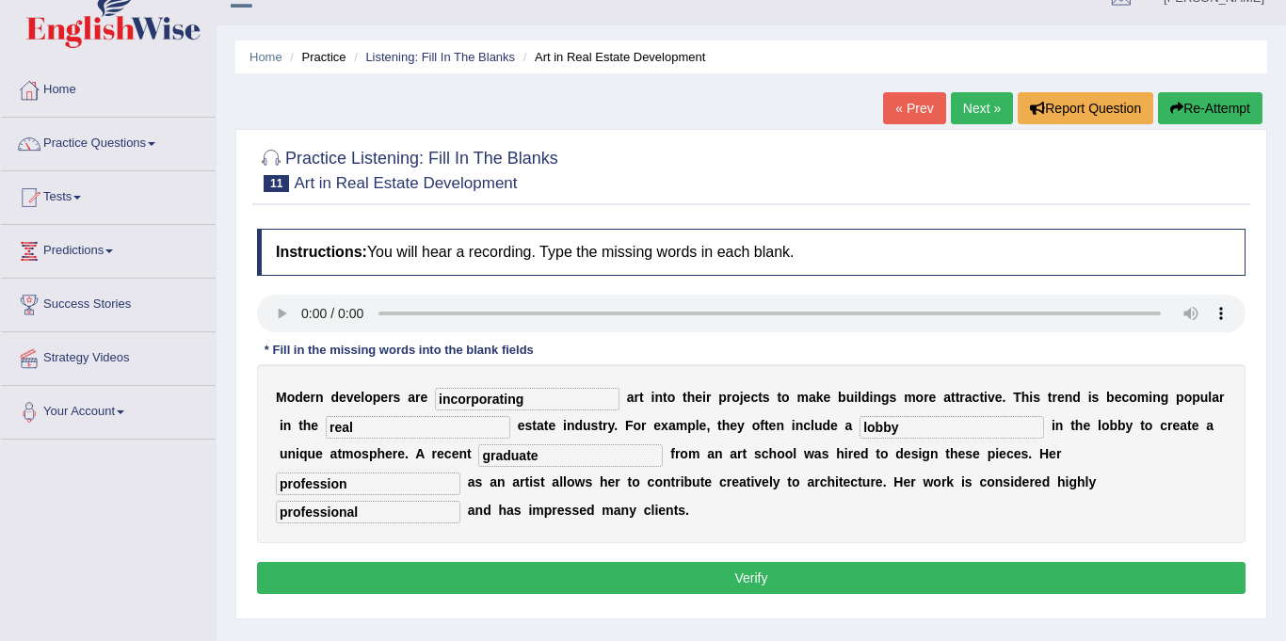
scroll to position [52, 0]
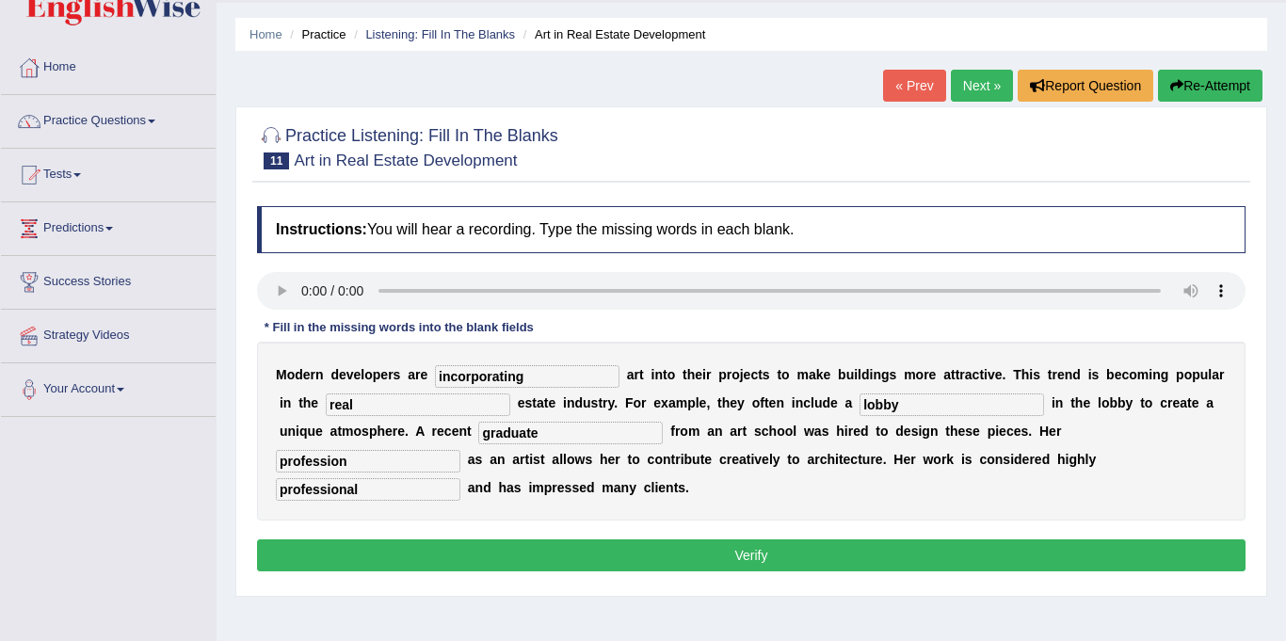
type input "professional"
click at [734, 561] on button "Verify" at bounding box center [751, 555] width 988 height 32
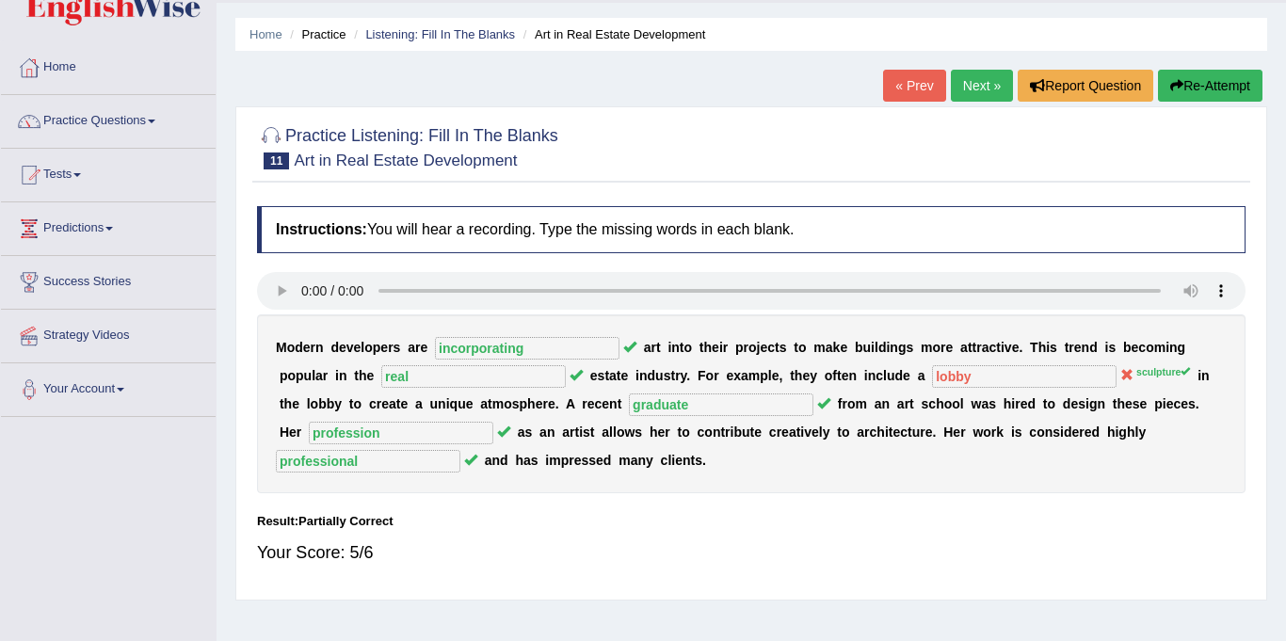
click at [973, 86] on link "Next »" at bounding box center [982, 86] width 62 height 32
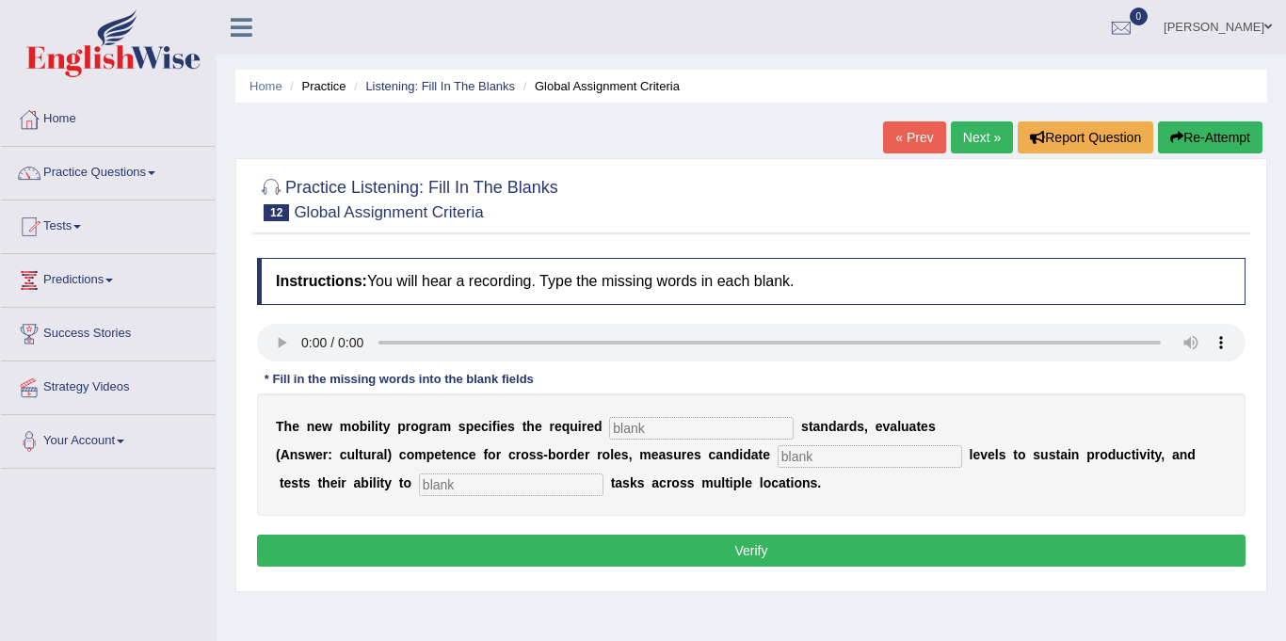
click at [609, 428] on input "text" at bounding box center [701, 428] width 184 height 23
type input "qulaifica"
click at [777, 454] on input "text" at bounding box center [869, 456] width 184 height 23
type input "energy"
click at [419, 484] on input "text" at bounding box center [511, 484] width 184 height 23
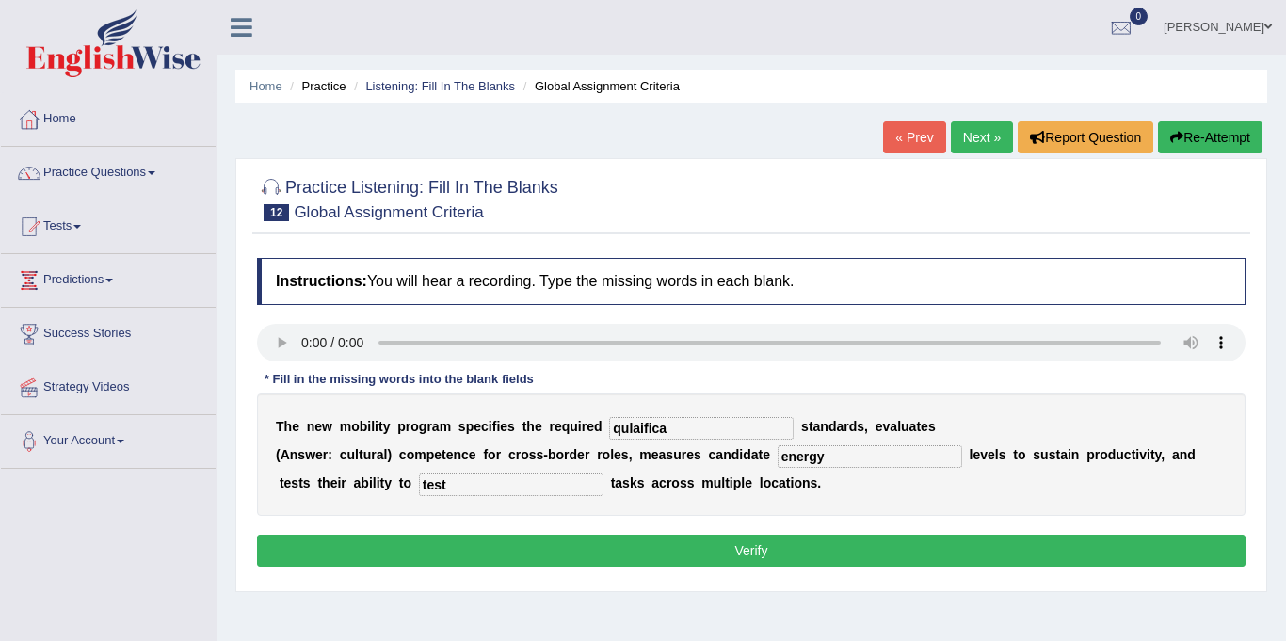
type input "test"
click at [655, 427] on input "qulaifica" at bounding box center [701, 428] width 184 height 23
type input "qualification"
click at [684, 551] on button "Verify" at bounding box center [751, 551] width 988 height 32
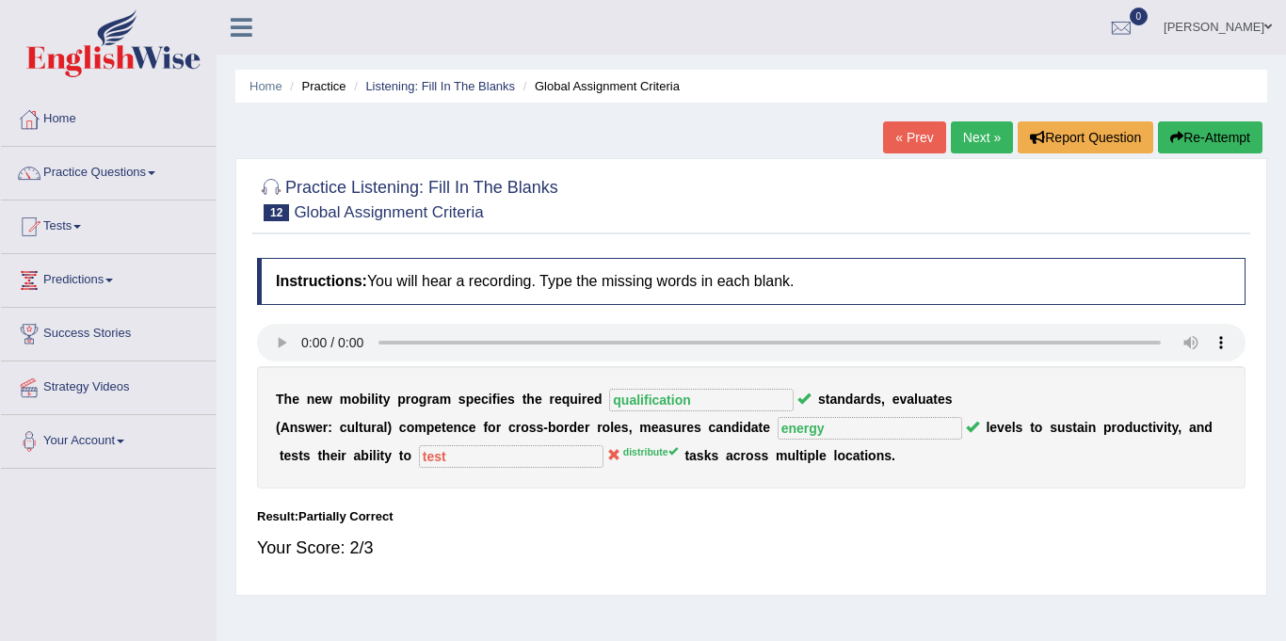
click at [980, 138] on link "Next »" at bounding box center [982, 137] width 62 height 32
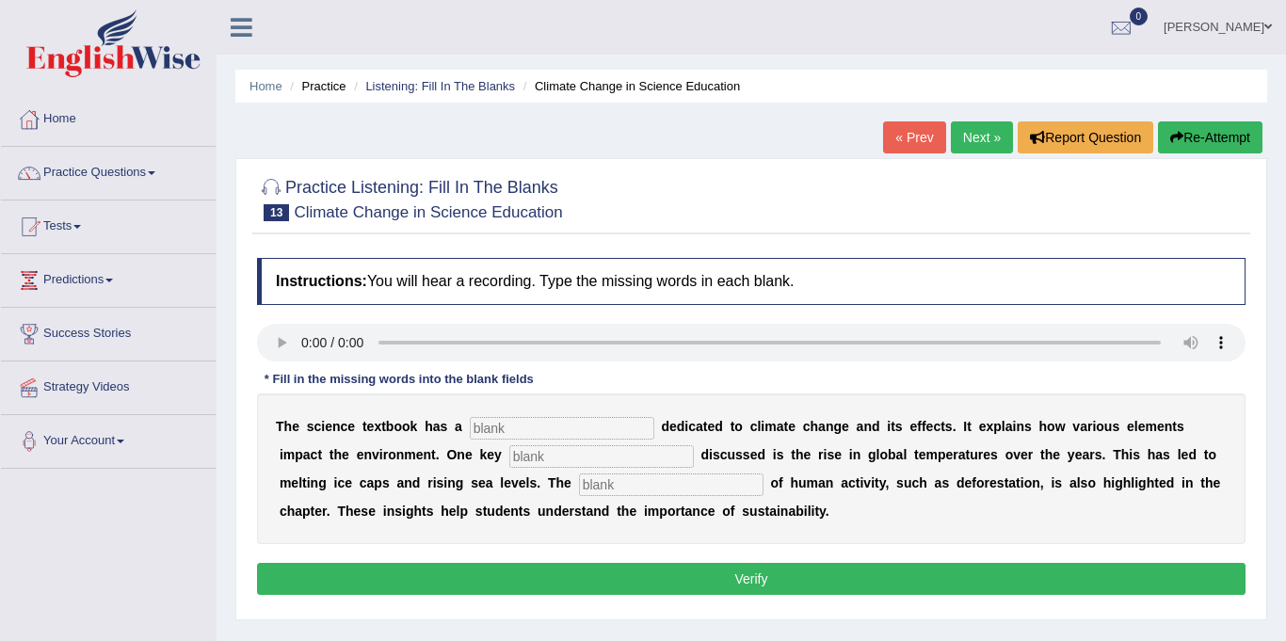
click at [532, 431] on input "text" at bounding box center [562, 428] width 184 height 23
type input "section"
click at [509, 459] on input "text" at bounding box center [601, 456] width 184 height 23
type input "factor"
click at [579, 491] on input "text" at bounding box center [671, 484] width 184 height 23
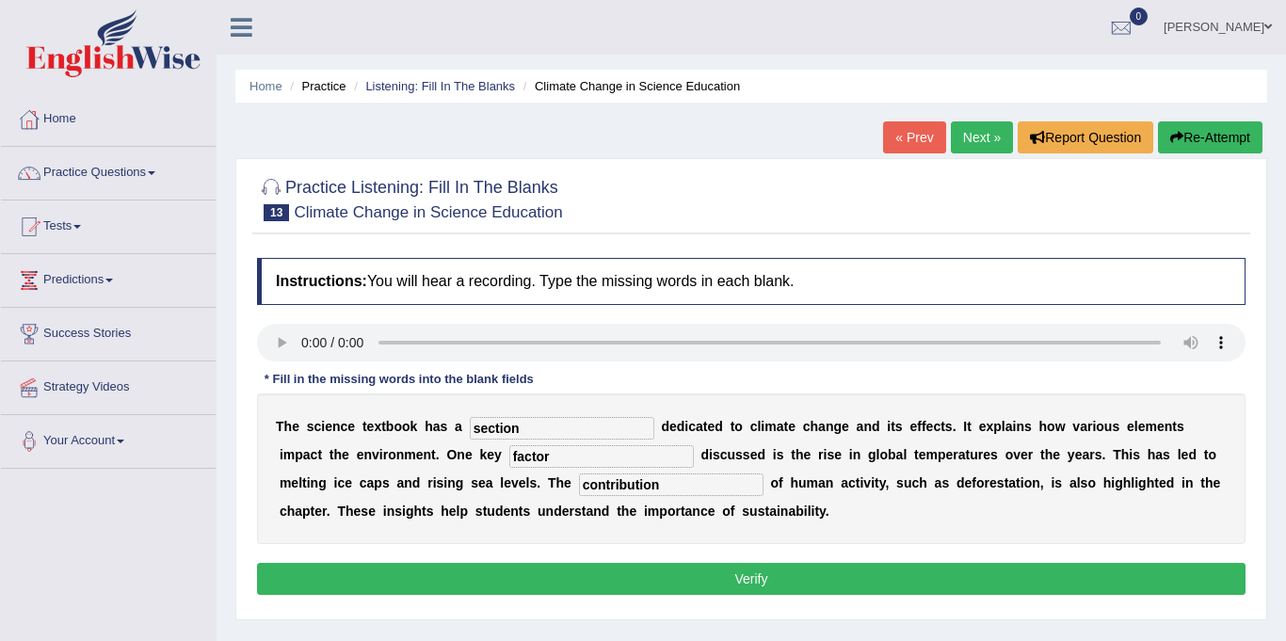
type input "contribution"
click at [746, 583] on button "Verify" at bounding box center [751, 579] width 988 height 32
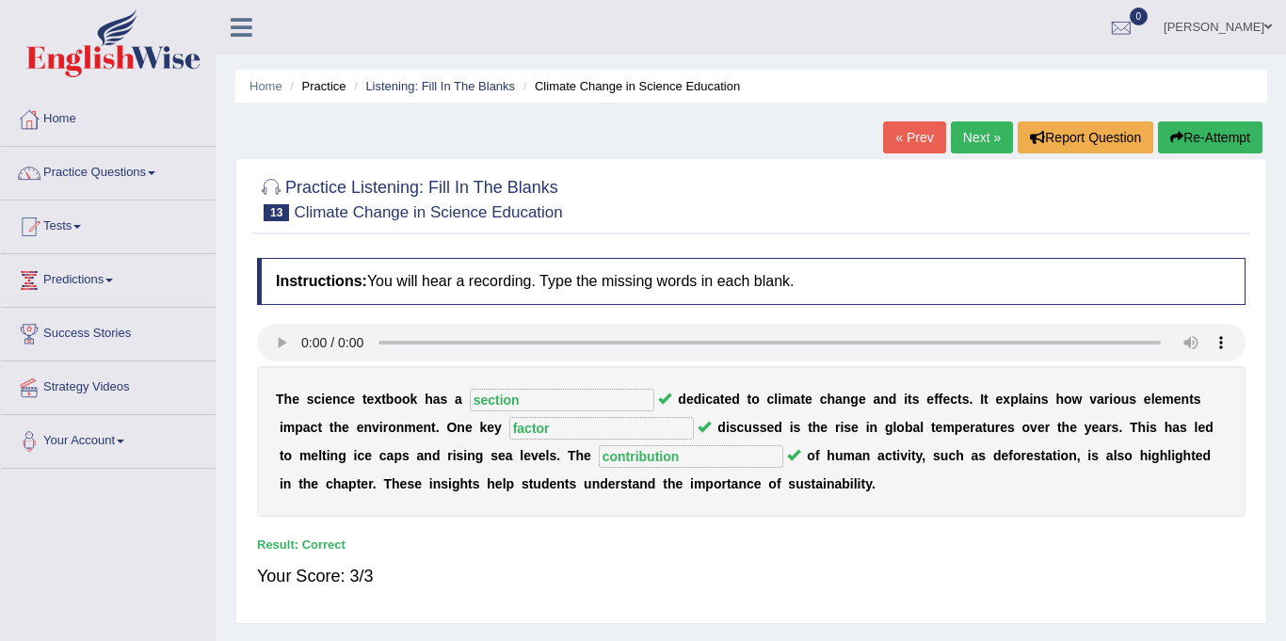
click at [964, 131] on link "Next »" at bounding box center [982, 137] width 62 height 32
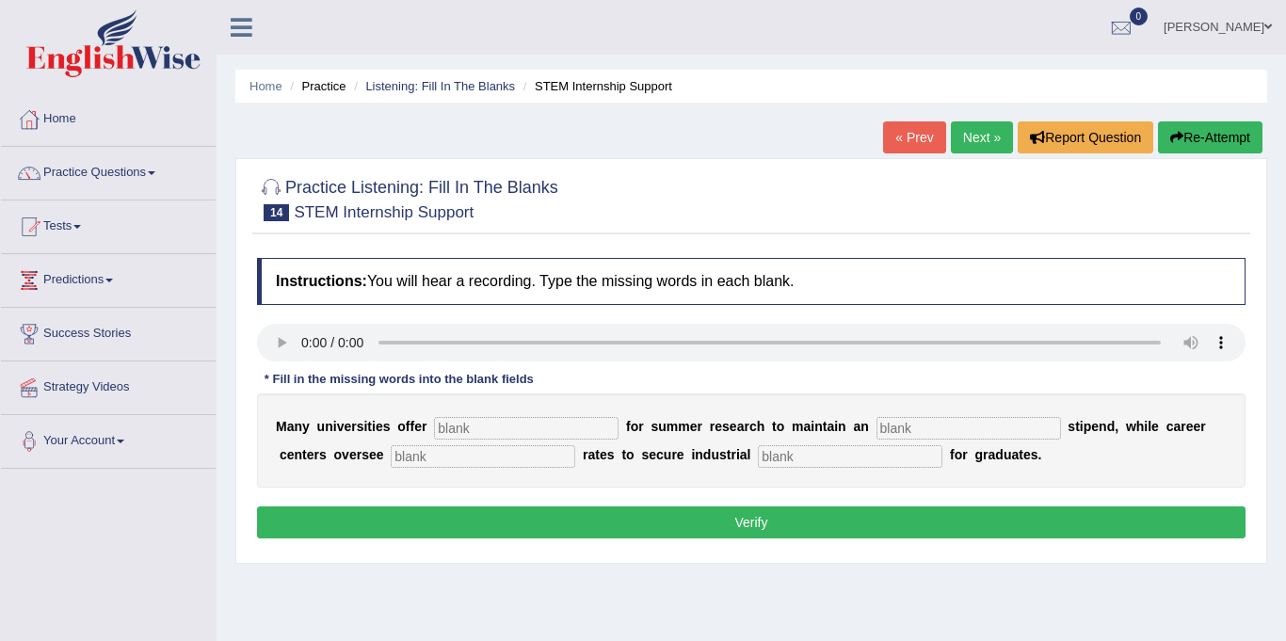
click at [441, 426] on input "text" at bounding box center [526, 428] width 184 height 23
type input "subsidy"
click at [900, 434] on input "text" at bounding box center [968, 428] width 184 height 23
type input "[PERSON_NAME]"
click at [461, 454] on input "text" at bounding box center [483, 456] width 184 height 23
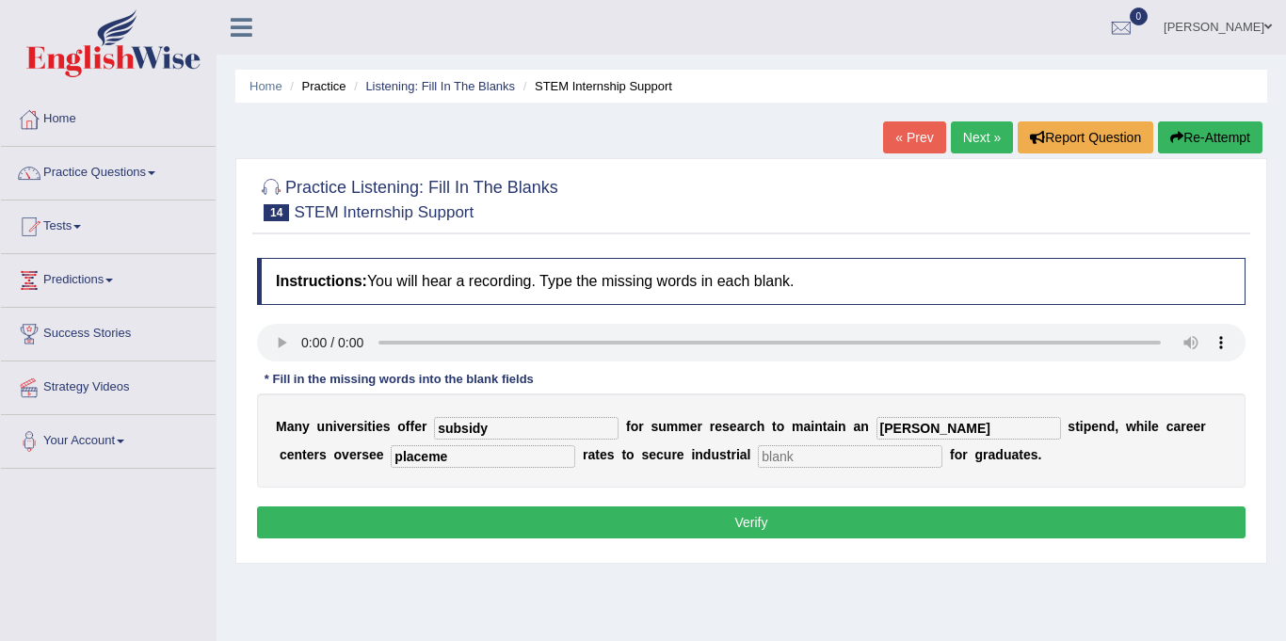
click at [798, 455] on input "text" at bounding box center [850, 456] width 184 height 23
drag, startPoint x: 439, startPoint y: 456, endPoint x: 449, endPoint y: 454, distance: 10.5
click at [444, 454] on input "placeme" at bounding box center [483, 456] width 184 height 23
type input "placement"
click at [905, 429] on input "avera" at bounding box center [968, 428] width 184 height 23
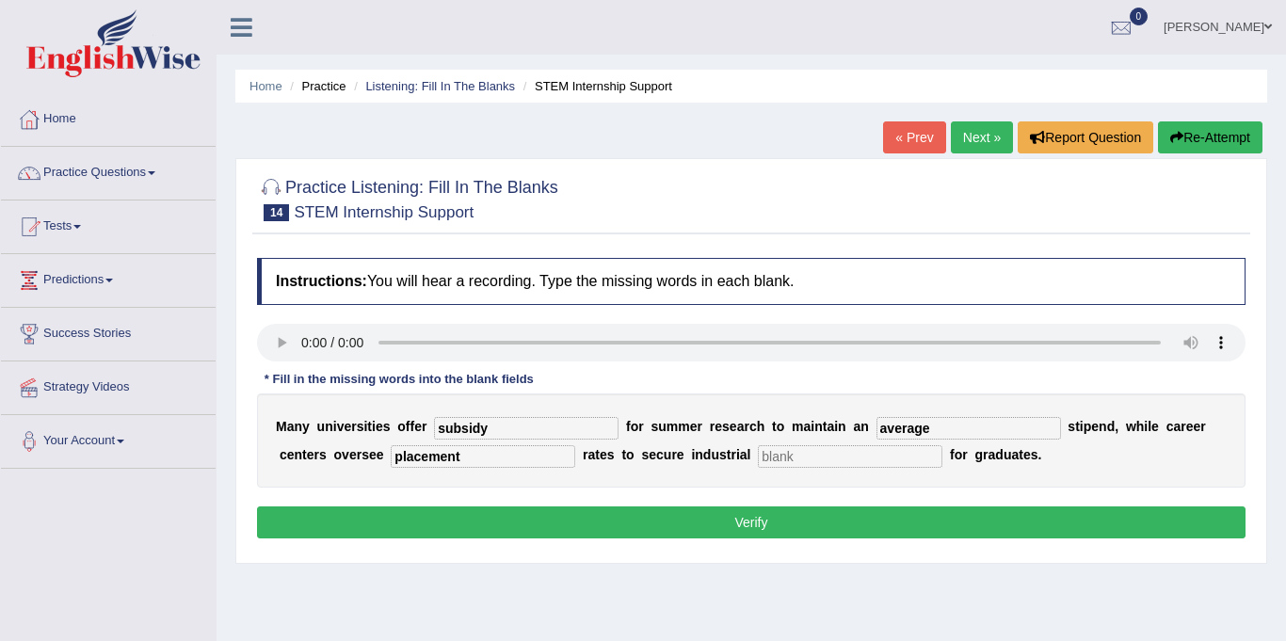
type input "average"
click at [765, 459] on input "text" at bounding box center [850, 456] width 184 height 23
click at [810, 456] on input "text" at bounding box center [850, 456] width 184 height 23
type input "experience"
click at [790, 522] on button "Verify" at bounding box center [751, 522] width 988 height 32
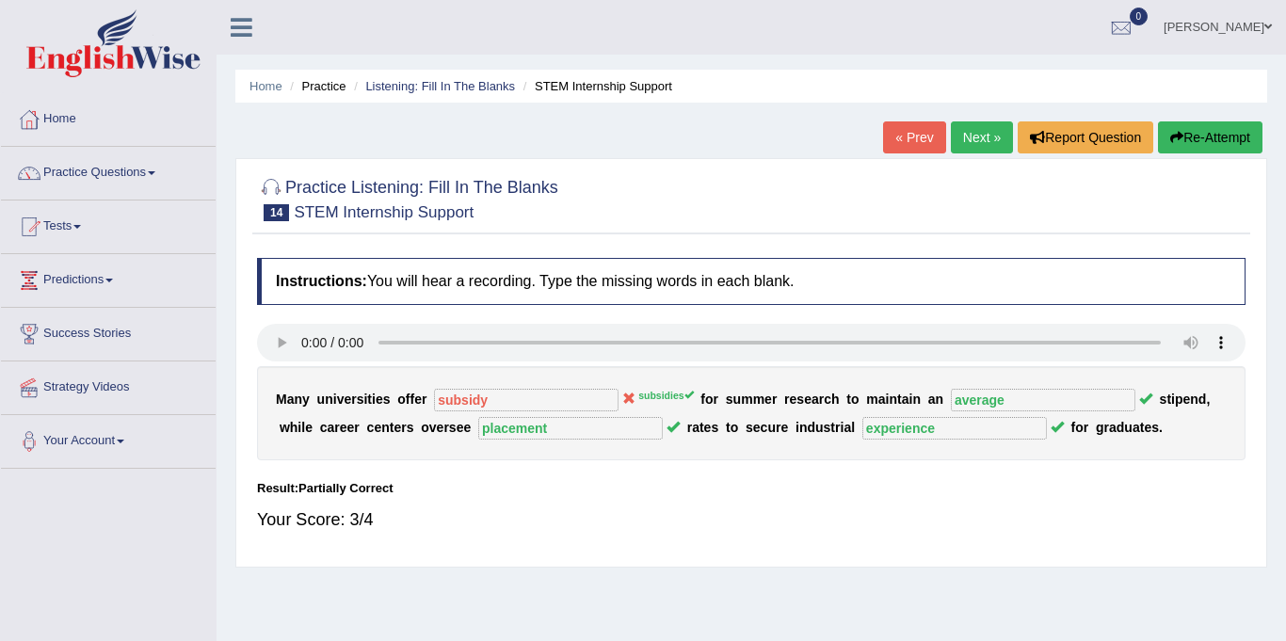
click at [967, 134] on link "Next »" at bounding box center [982, 137] width 62 height 32
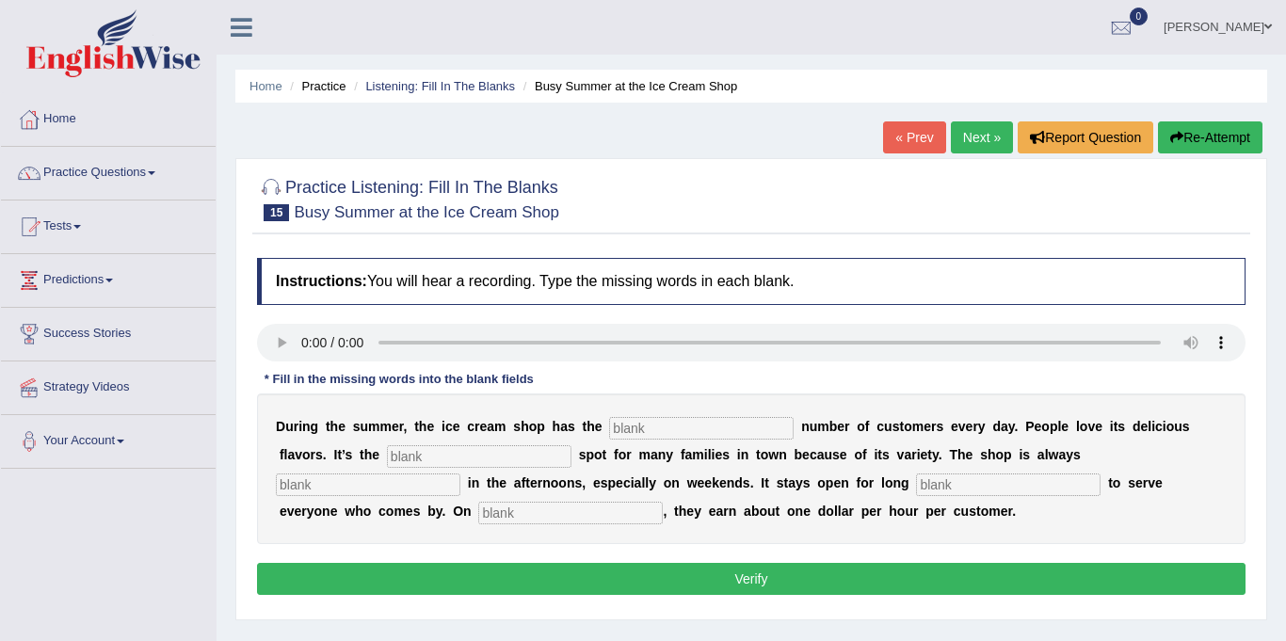
click at [648, 425] on input "text" at bounding box center [701, 428] width 184 height 23
type input "same"
click at [387, 451] on input "text" at bounding box center [479, 456] width 184 height 23
type input "favorite"
click at [916, 481] on input "text" at bounding box center [1008, 484] width 184 height 23
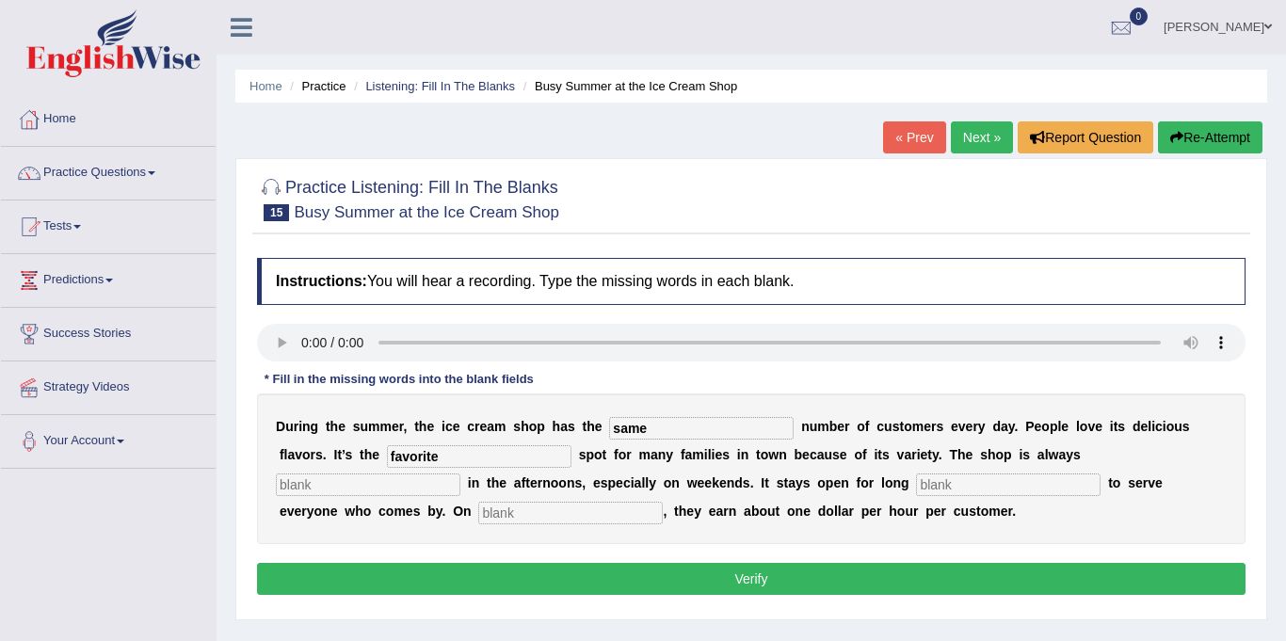
click at [460, 473] on input "text" at bounding box center [368, 484] width 184 height 23
type input "busy"
click at [916, 480] on input "text" at bounding box center [1008, 484] width 184 height 23
type input "hours"
click at [478, 514] on input "text" at bounding box center [570, 513] width 184 height 23
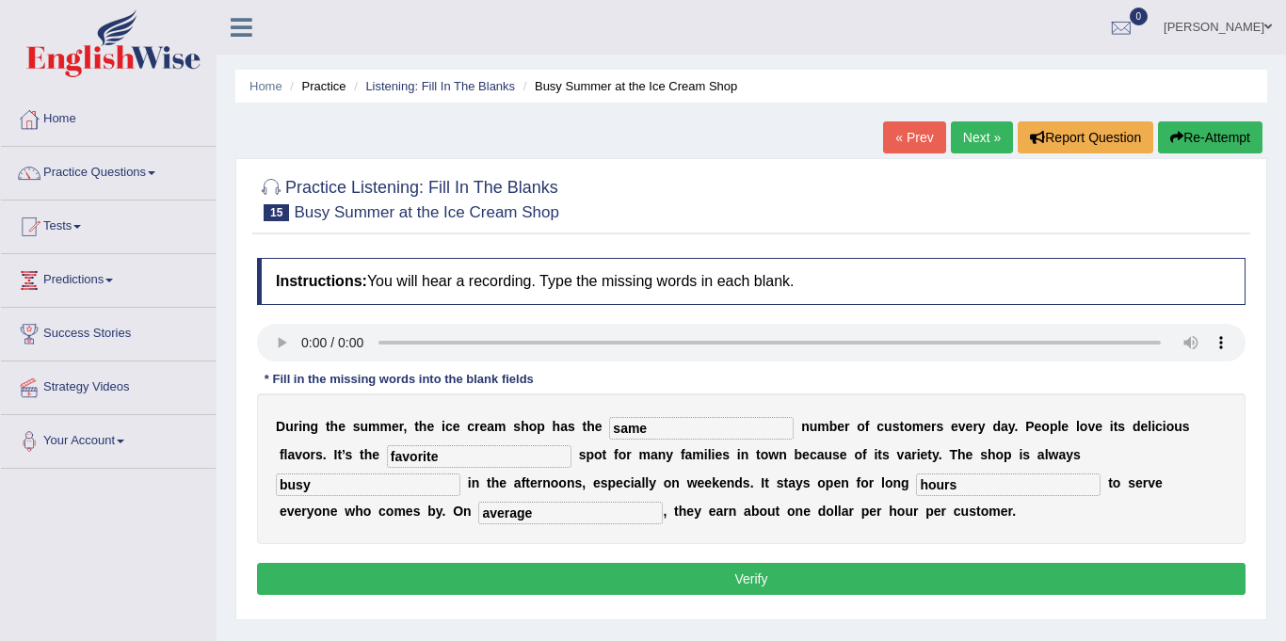
type input "average"
click at [393, 584] on button "Verify" at bounding box center [751, 579] width 988 height 32
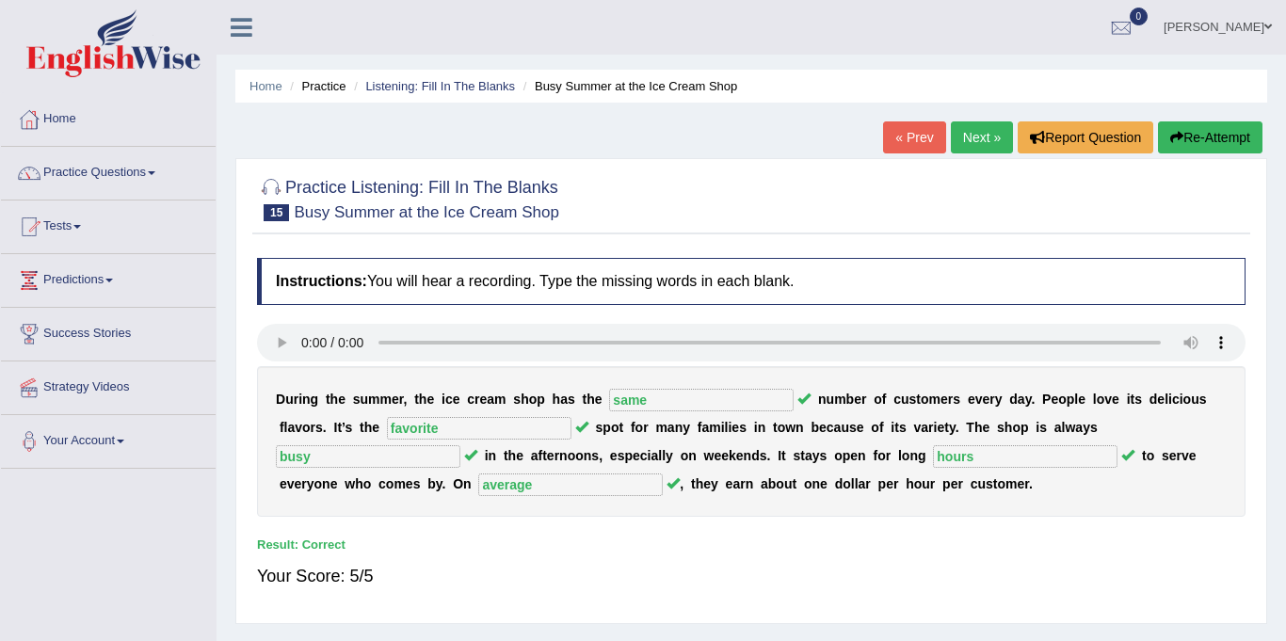
click at [976, 137] on link "Next »" at bounding box center [982, 137] width 62 height 32
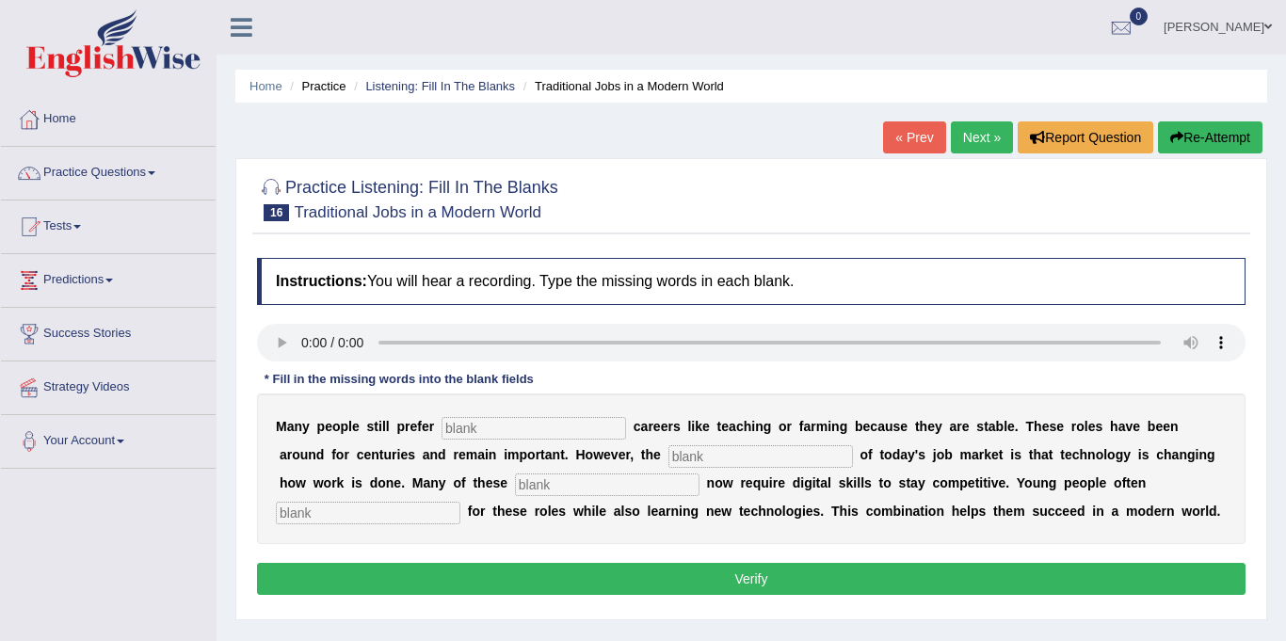
click at [454, 432] on input "text" at bounding box center [533, 428] width 184 height 23
type input "traditional"
click at [668, 458] on input "text" at bounding box center [760, 456] width 184 height 23
type input "reality"
click at [424, 472] on div "M a n y p e o p l e s t i l l p r e f e r traditional c a r e e r s l i k e t e…" at bounding box center [751, 468] width 988 height 151
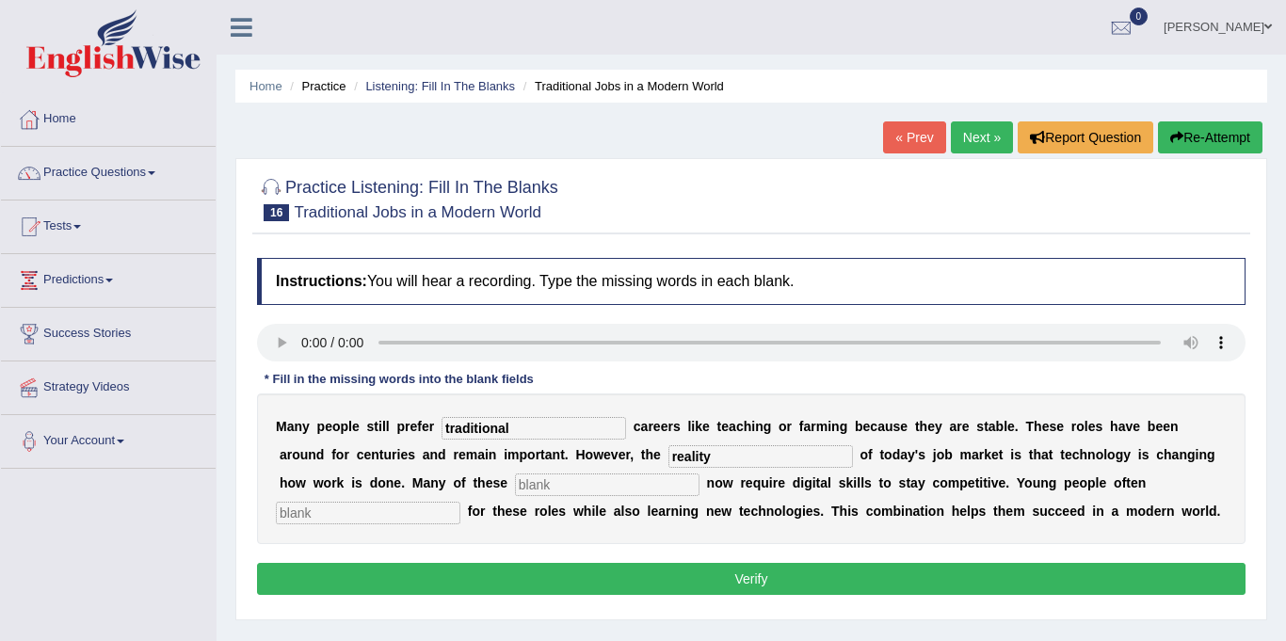
click at [515, 489] on input "text" at bounding box center [607, 484] width 184 height 23
type input "jobs"
click at [460, 502] on input "text" at bounding box center [368, 513] width 184 height 23
type input "apply"
click at [750, 583] on button "Verify" at bounding box center [751, 579] width 988 height 32
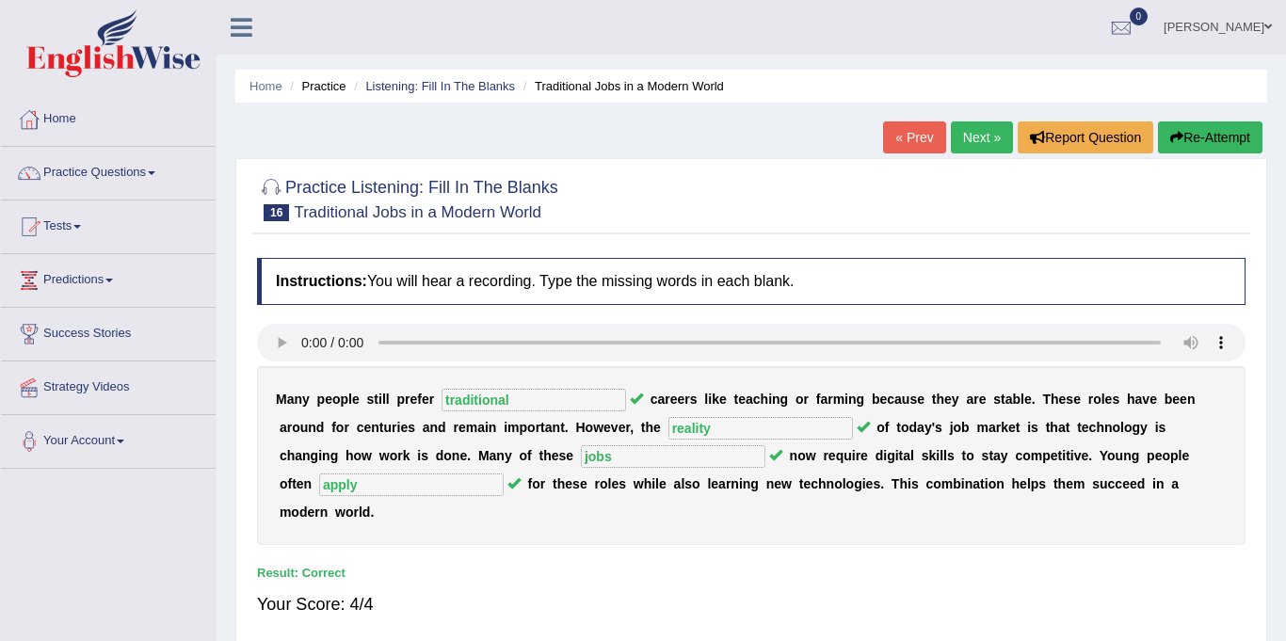
click at [978, 132] on link "Next »" at bounding box center [982, 137] width 62 height 32
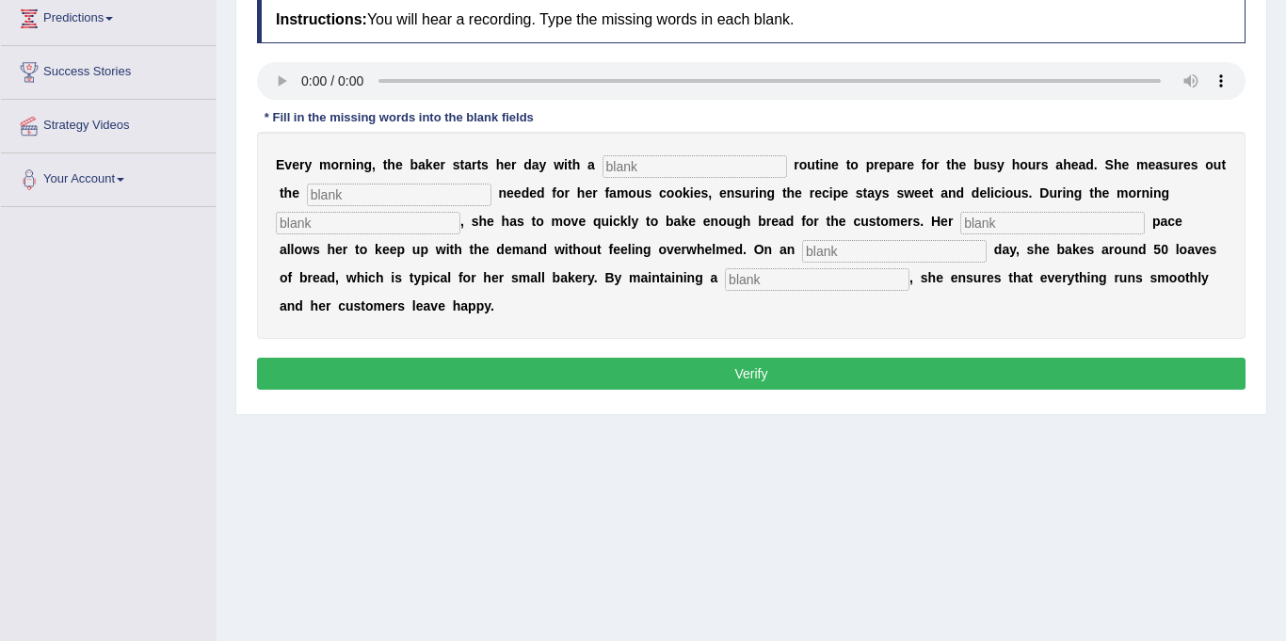
click at [630, 159] on input "text" at bounding box center [694, 166] width 184 height 23
type input "simle"
click at [431, 195] on input "text" at bounding box center [399, 195] width 184 height 23
click at [359, 186] on input "text" at bounding box center [399, 195] width 184 height 23
click at [604, 166] on input "simle" at bounding box center [694, 166] width 184 height 23
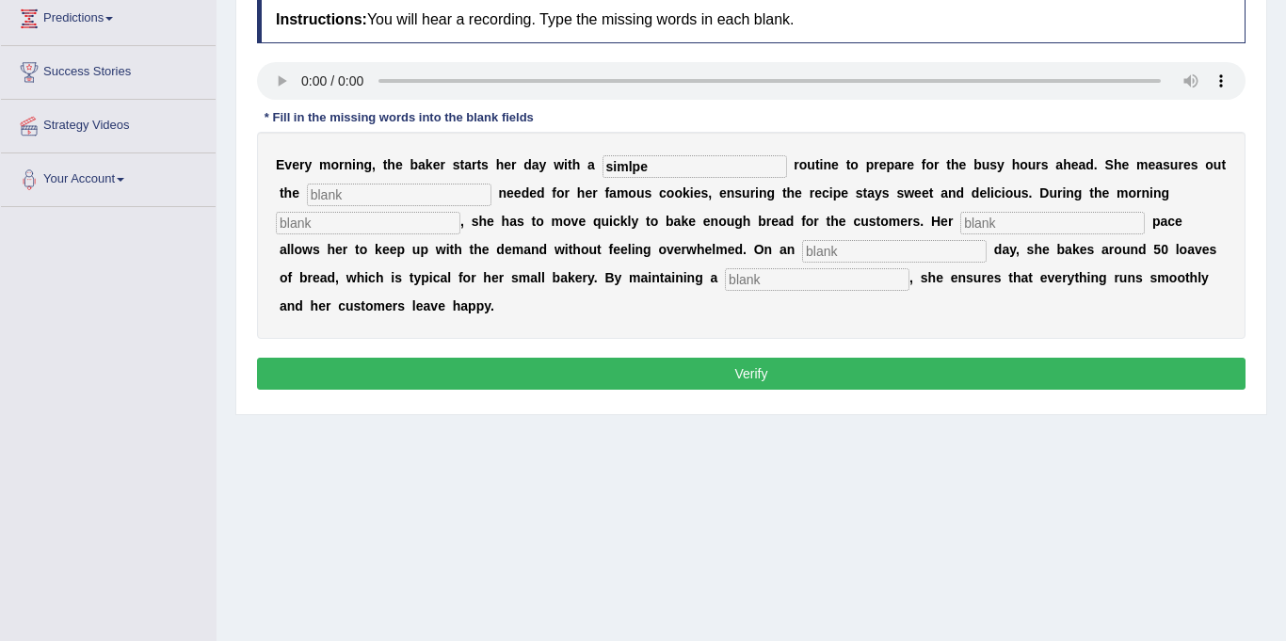
click at [630, 161] on input "simlpe" at bounding box center [694, 166] width 184 height 23
click at [678, 162] on input "simlpe" at bounding box center [694, 166] width 184 height 23
type input "simple"
click at [450, 195] on input "text" at bounding box center [399, 195] width 184 height 23
type input "sugar"
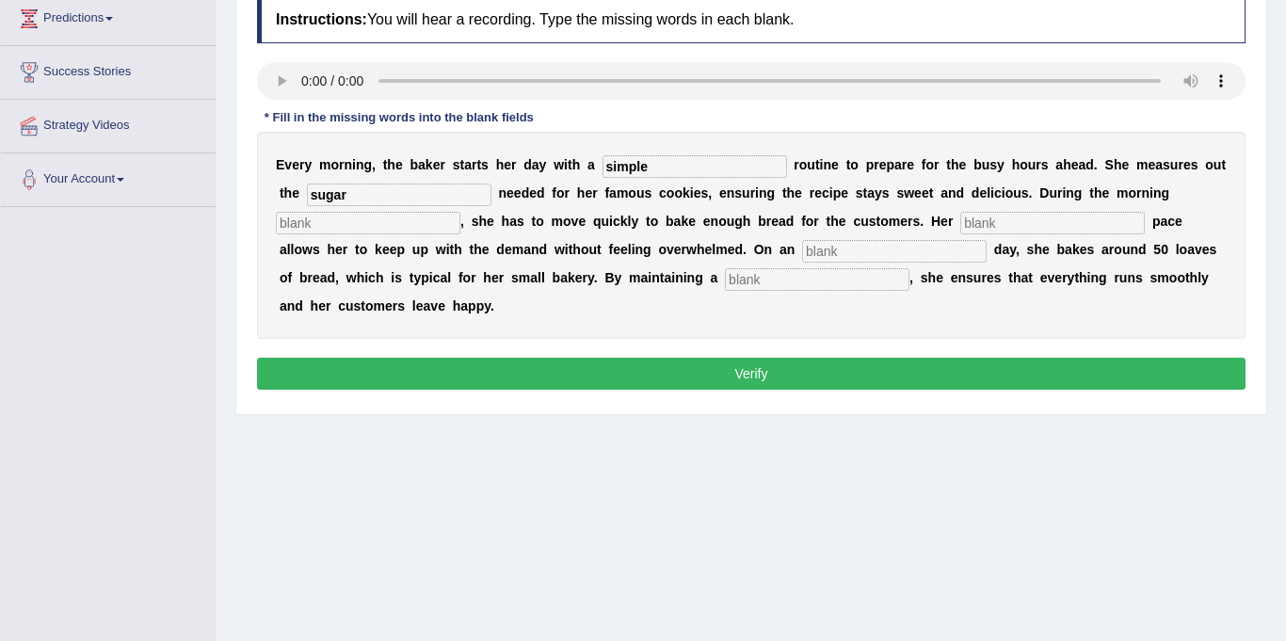
click at [352, 221] on input "text" at bounding box center [368, 223] width 184 height 23
type input "rush"
click at [971, 219] on input "text" at bounding box center [1052, 223] width 184 height 23
type input "s"
click at [842, 248] on input "text" at bounding box center [894, 251] width 184 height 23
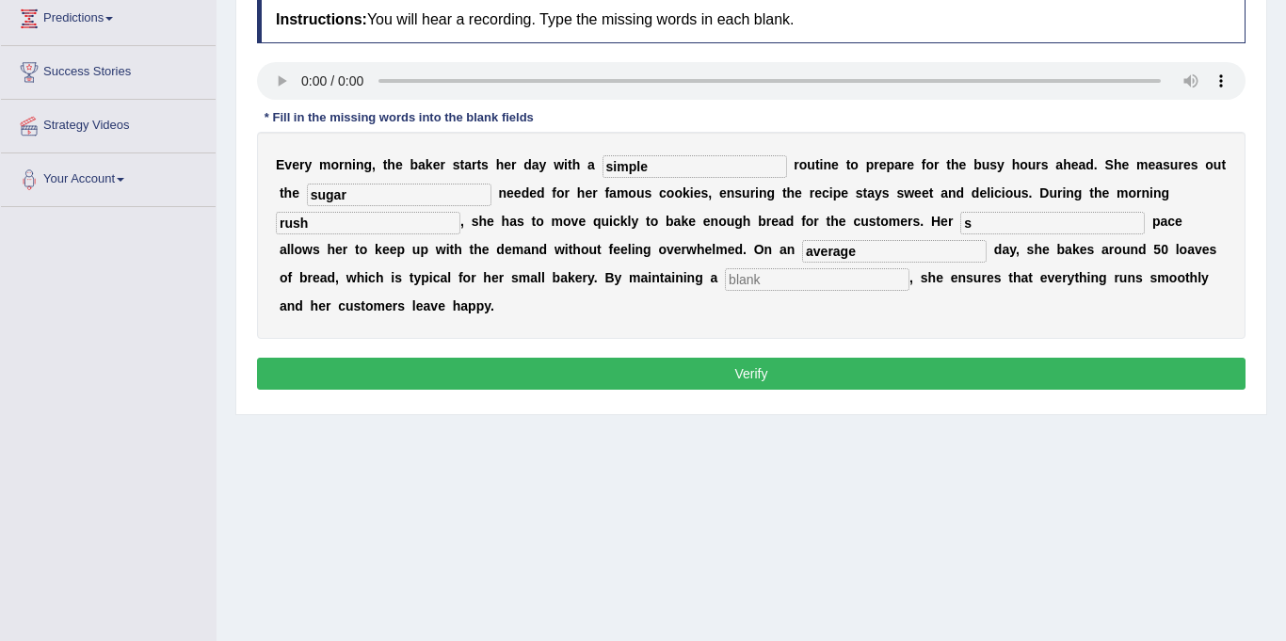
type input "average"
click at [725, 284] on input "text" at bounding box center [817, 279] width 184 height 23
type input "workflow"
click at [831, 379] on button "Verify" at bounding box center [751, 374] width 988 height 32
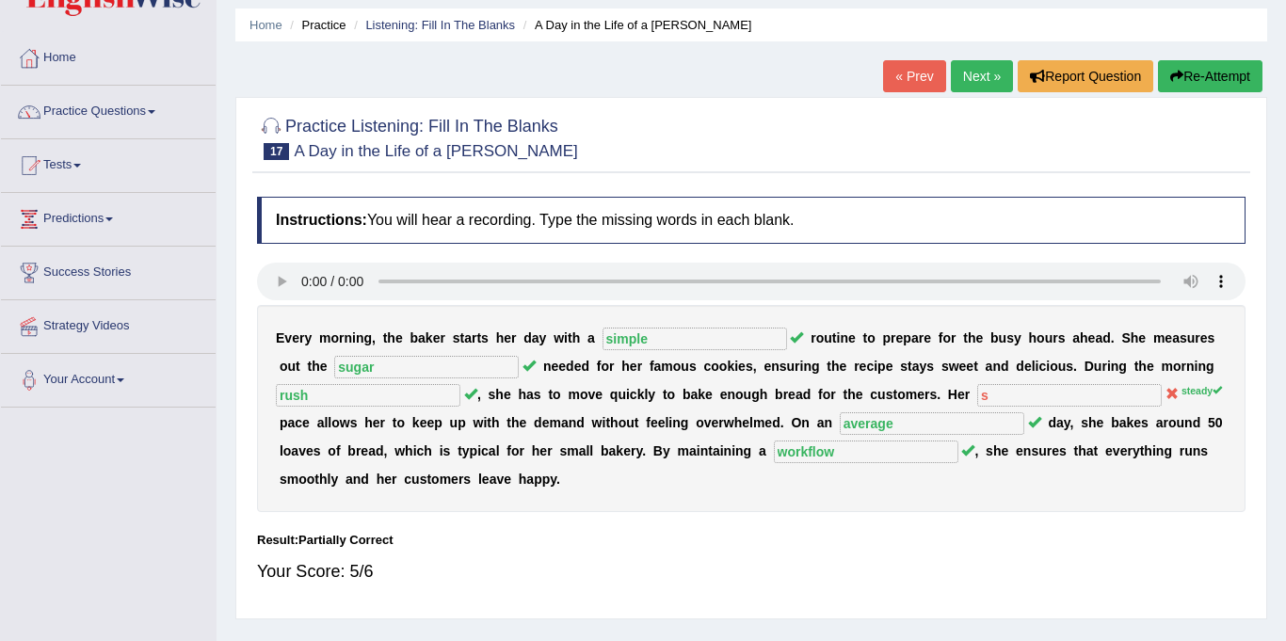
scroll to position [26, 0]
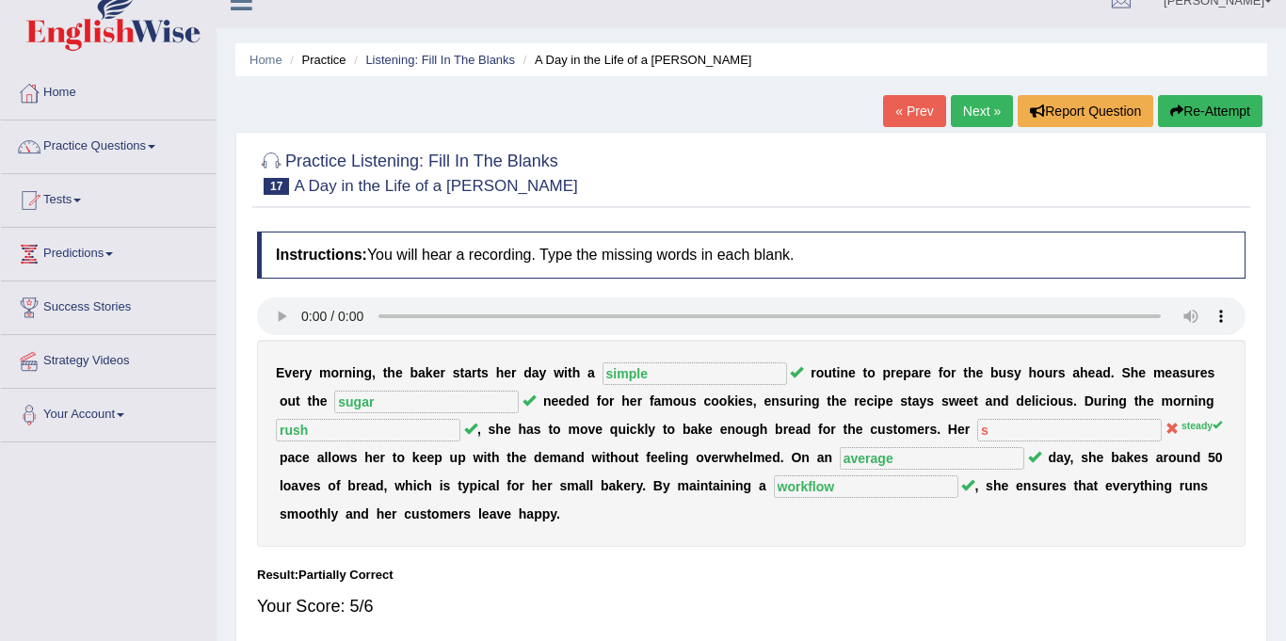
click at [969, 107] on link "Next »" at bounding box center [982, 111] width 62 height 32
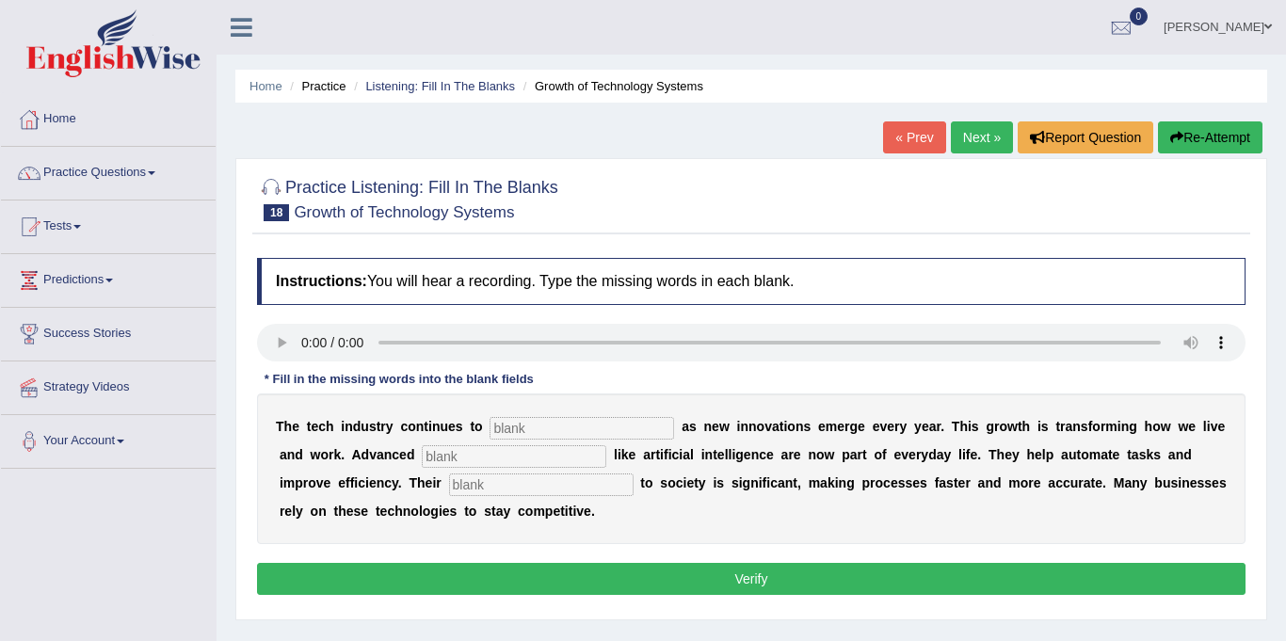
click at [559, 436] on input "text" at bounding box center [581, 428] width 184 height 23
type input "burgen"
click at [434, 454] on input "text" at bounding box center [514, 456] width 184 height 23
type input "system"
click at [479, 493] on input "text" at bounding box center [541, 484] width 184 height 23
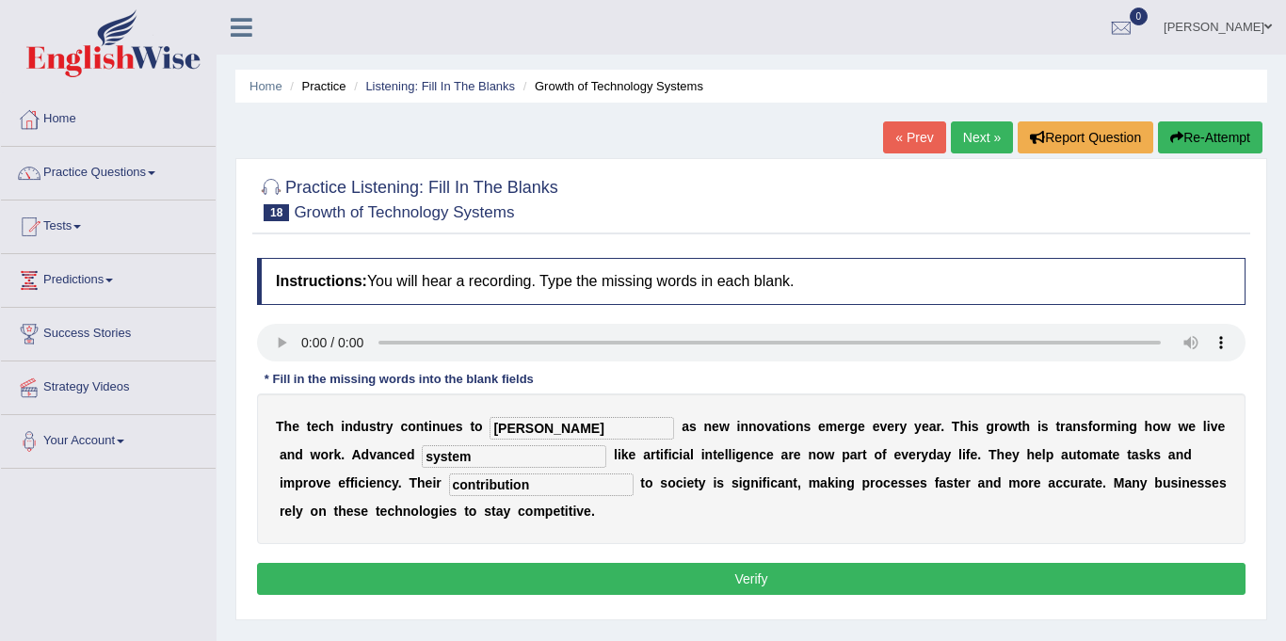
type input "contribution"
click at [658, 588] on button "Verify" at bounding box center [751, 579] width 988 height 32
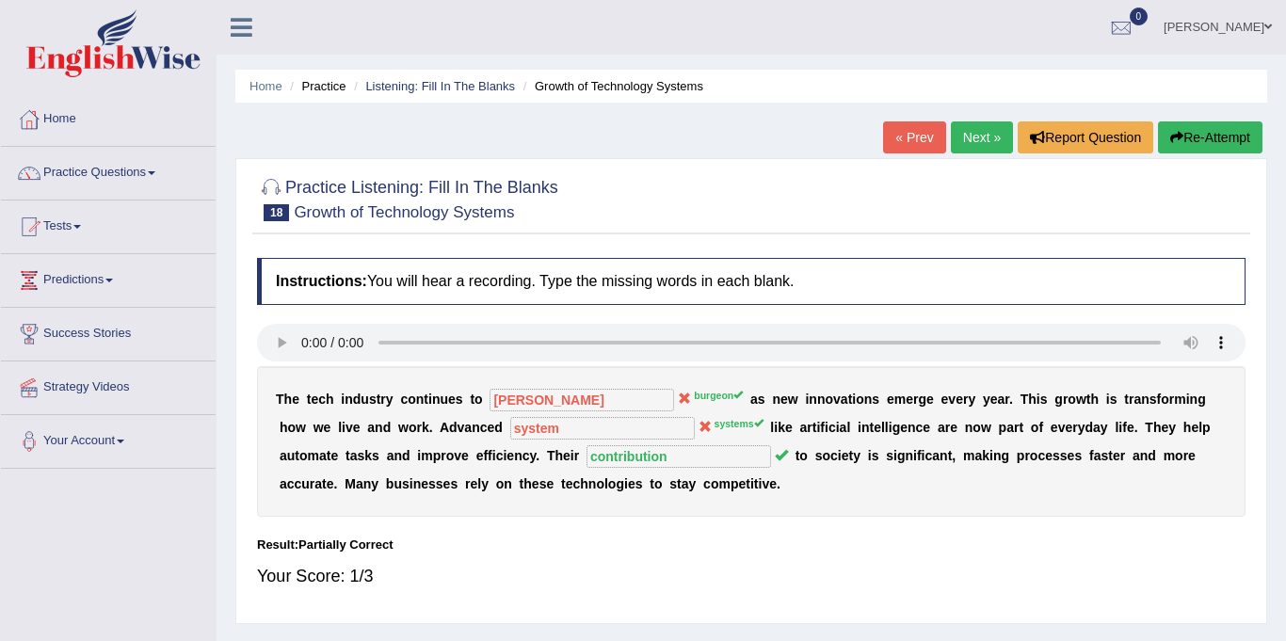
click at [977, 117] on div "Home Practice Listening: Fill In The Blanks Growth of Technology Systems « Prev…" at bounding box center [750, 470] width 1069 height 941
click at [87, 172] on link "Practice Questions" at bounding box center [108, 170] width 215 height 47
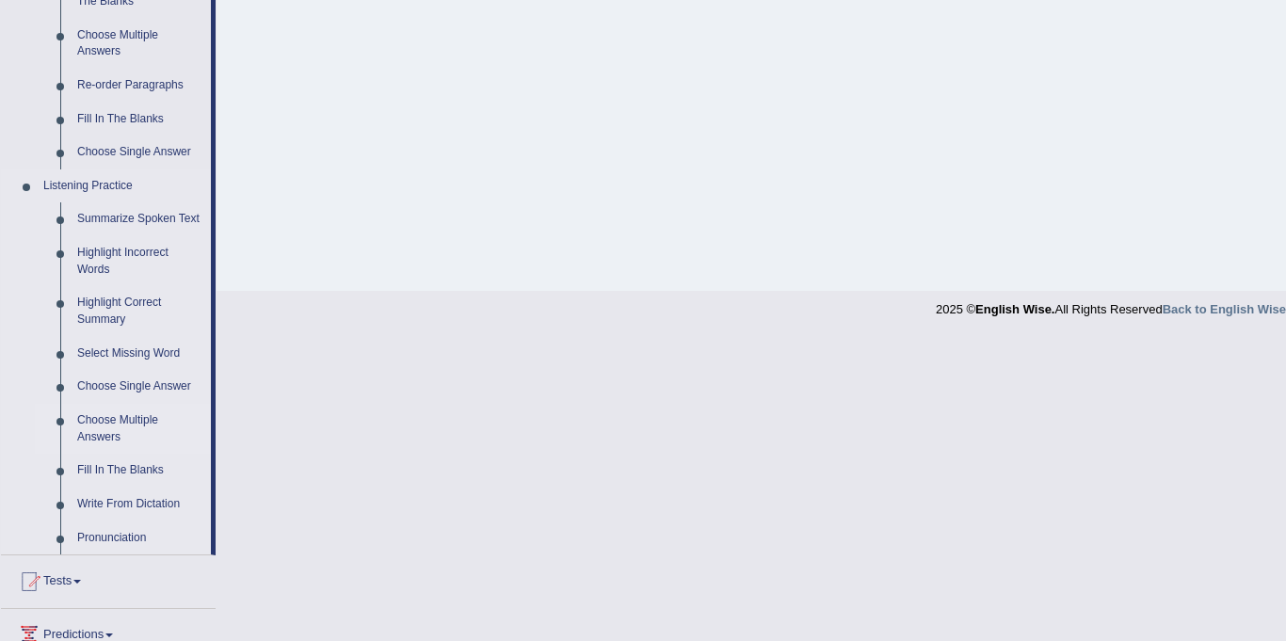
scroll to position [649, 0]
click at [134, 430] on link "Choose Multiple Answers" at bounding box center [140, 430] width 142 height 50
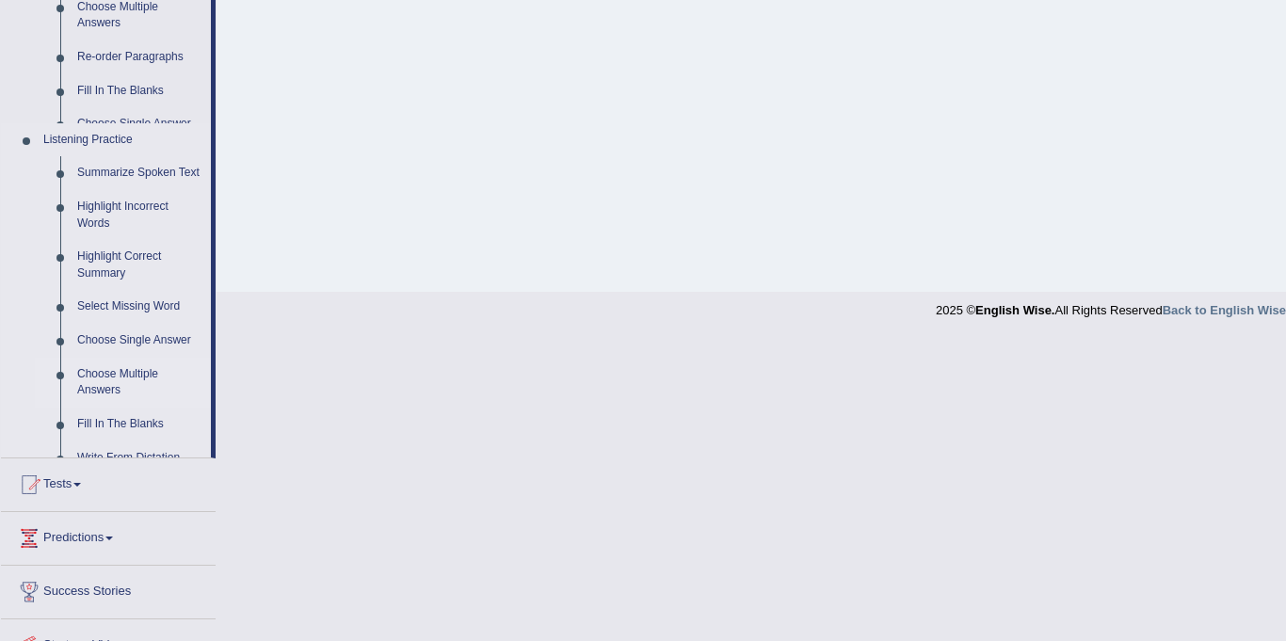
scroll to position [347, 0]
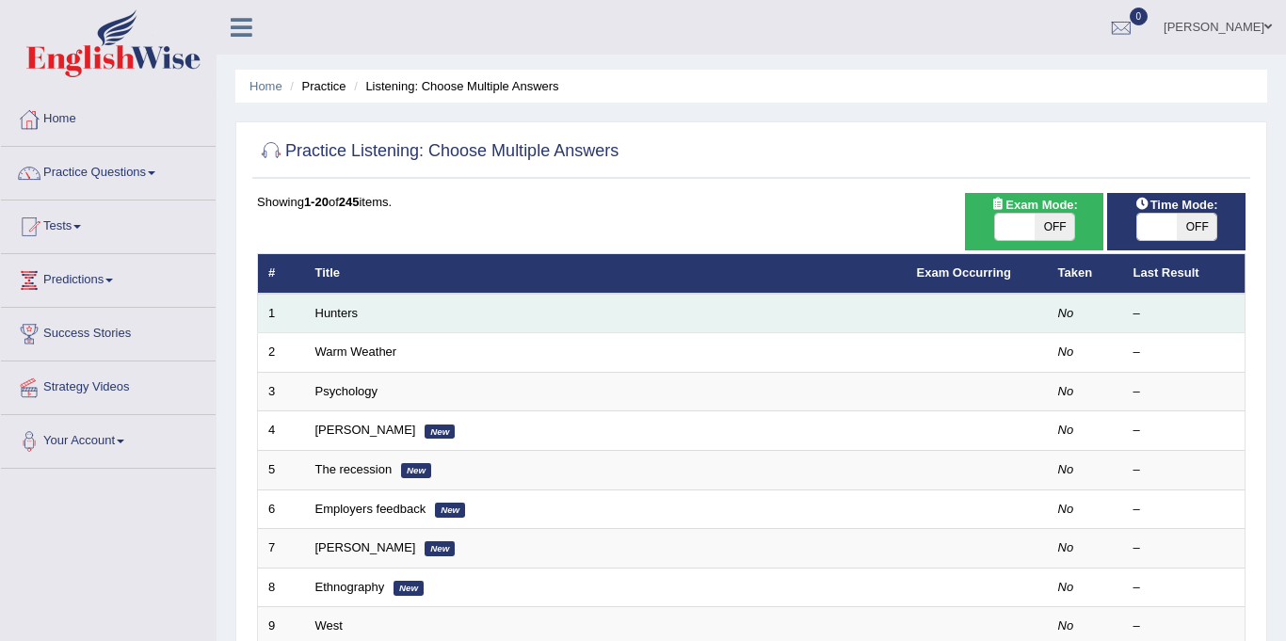
click at [333, 304] on td "Hunters" at bounding box center [605, 314] width 601 height 40
click at [331, 308] on link "Hunters" at bounding box center [336, 313] width 43 height 14
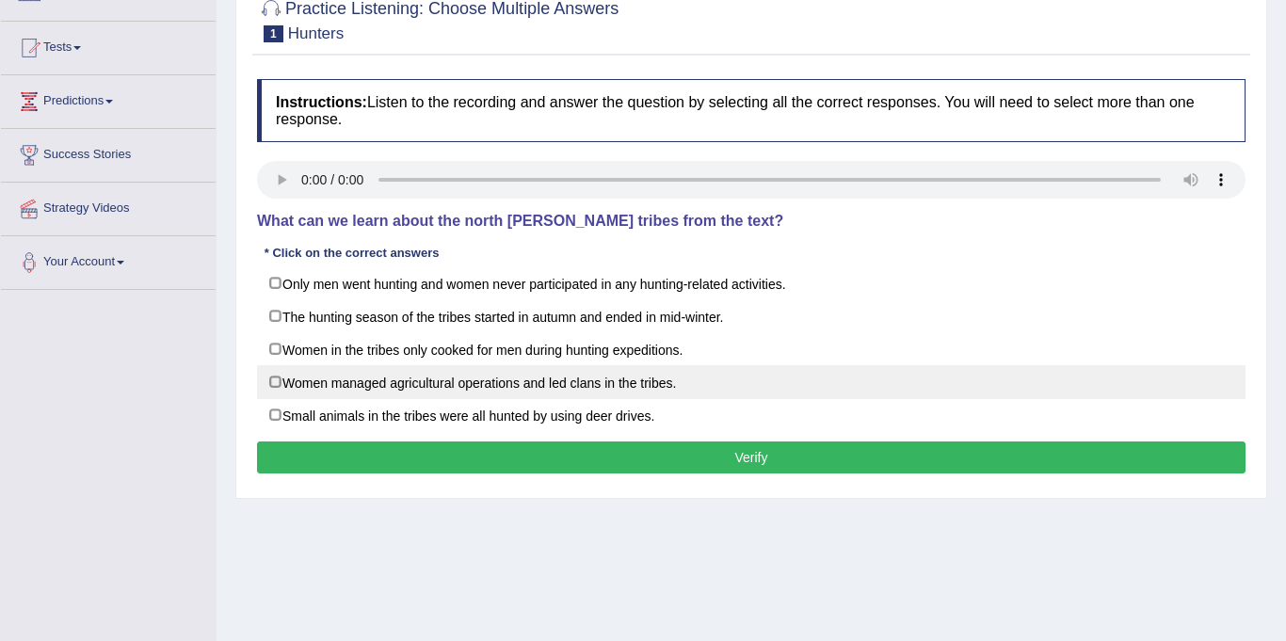
scroll to position [216, 0]
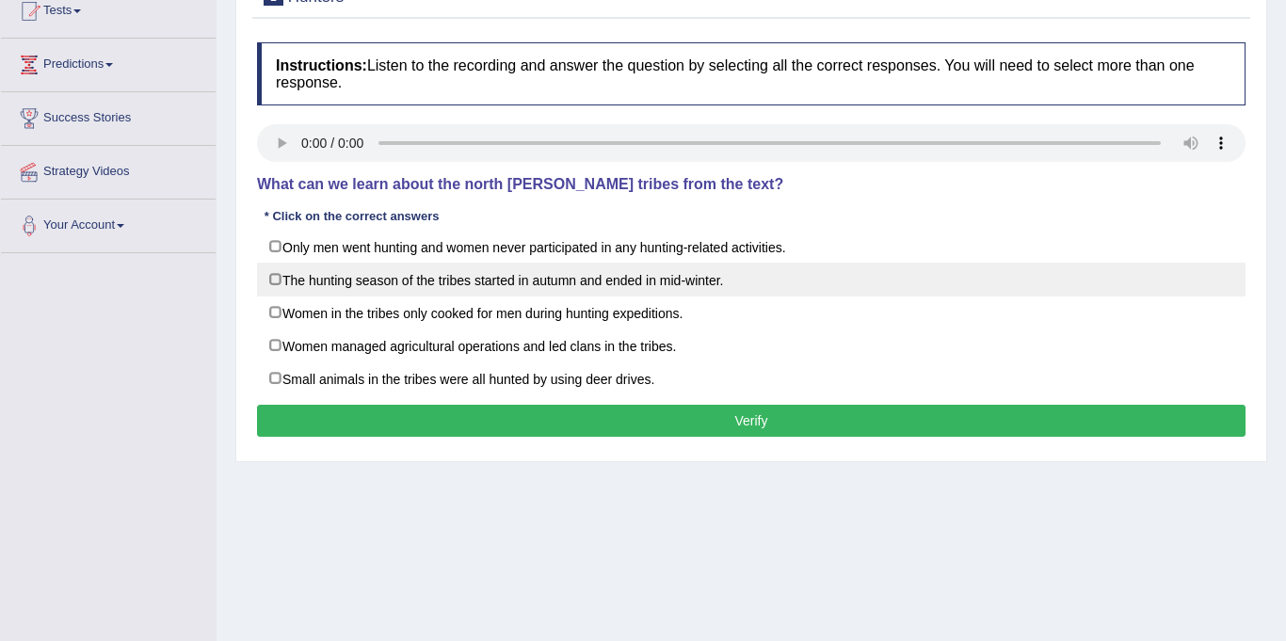
click at [268, 274] on label "The hunting season of the tribes started in autumn and ended in mid-winter." at bounding box center [751, 280] width 988 height 34
checkbox input "true"
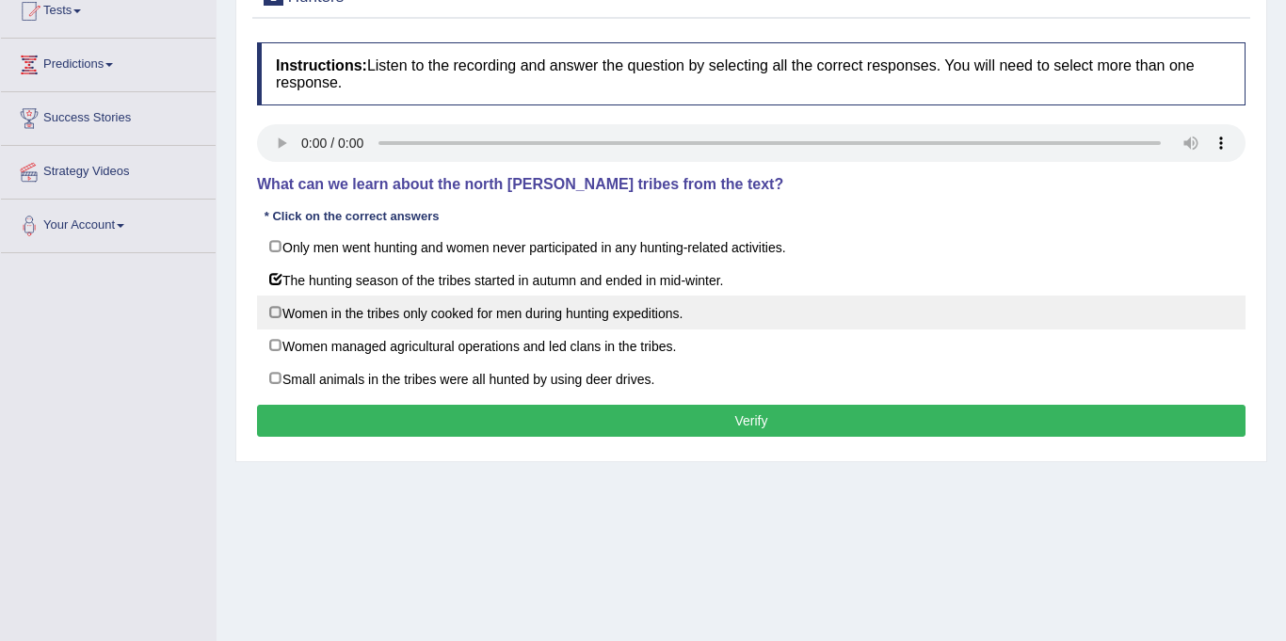
click at [279, 310] on label "Women in the tribes only cooked for men during hunting expeditions." at bounding box center [751, 313] width 988 height 34
checkbox input "true"
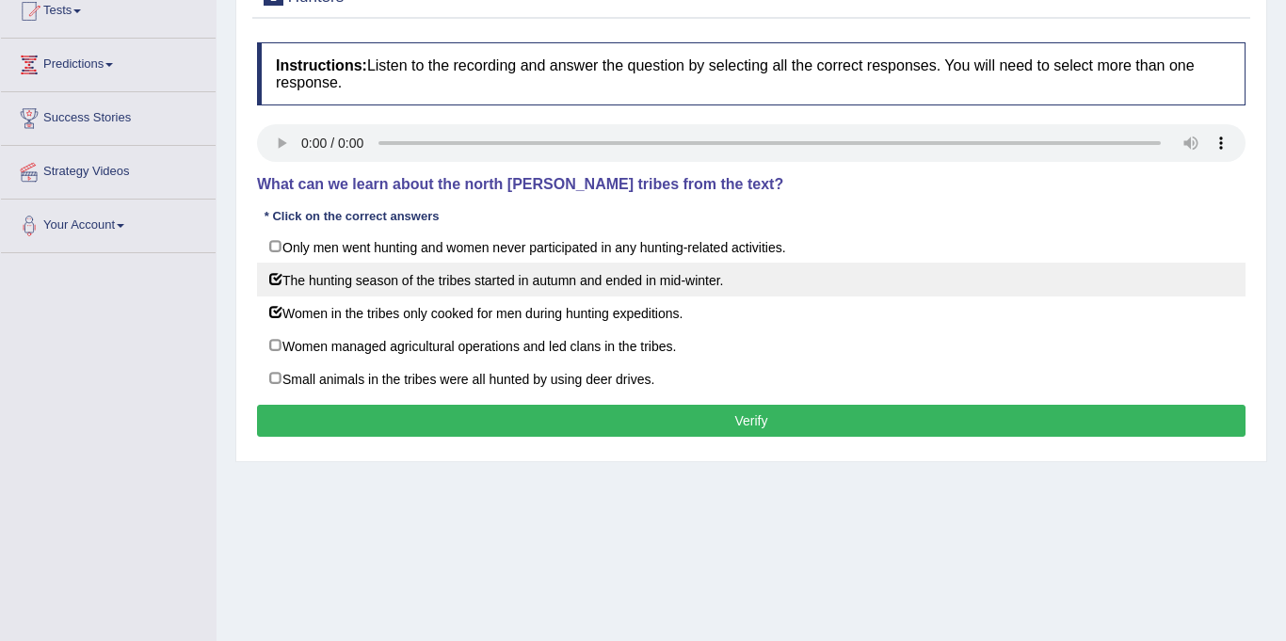
click at [293, 291] on label "The hunting season of the tribes started in autumn and ended in mid-winter." at bounding box center [751, 280] width 988 height 34
click at [280, 277] on label "The hunting season of the tribes started in autumn and ended in mid-winter." at bounding box center [751, 280] width 988 height 34
checkbox input "true"
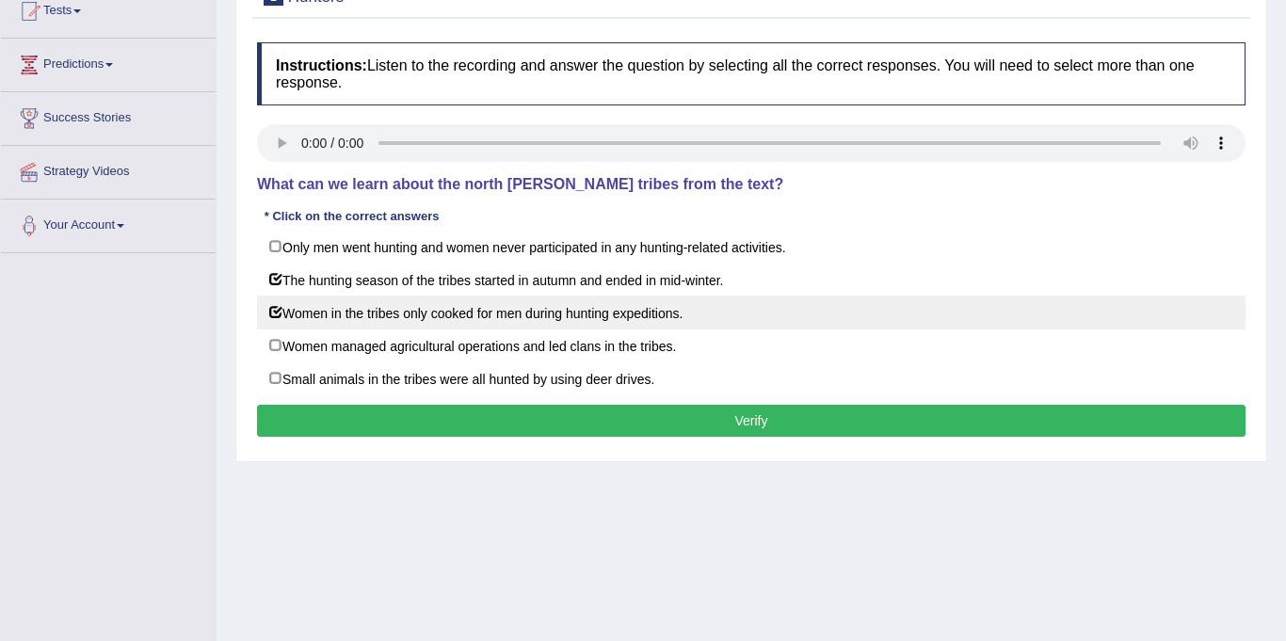
click at [273, 308] on label "Women in the tribes only cooked for men during hunting expeditions." at bounding box center [751, 313] width 988 height 34
checkbox input "false"
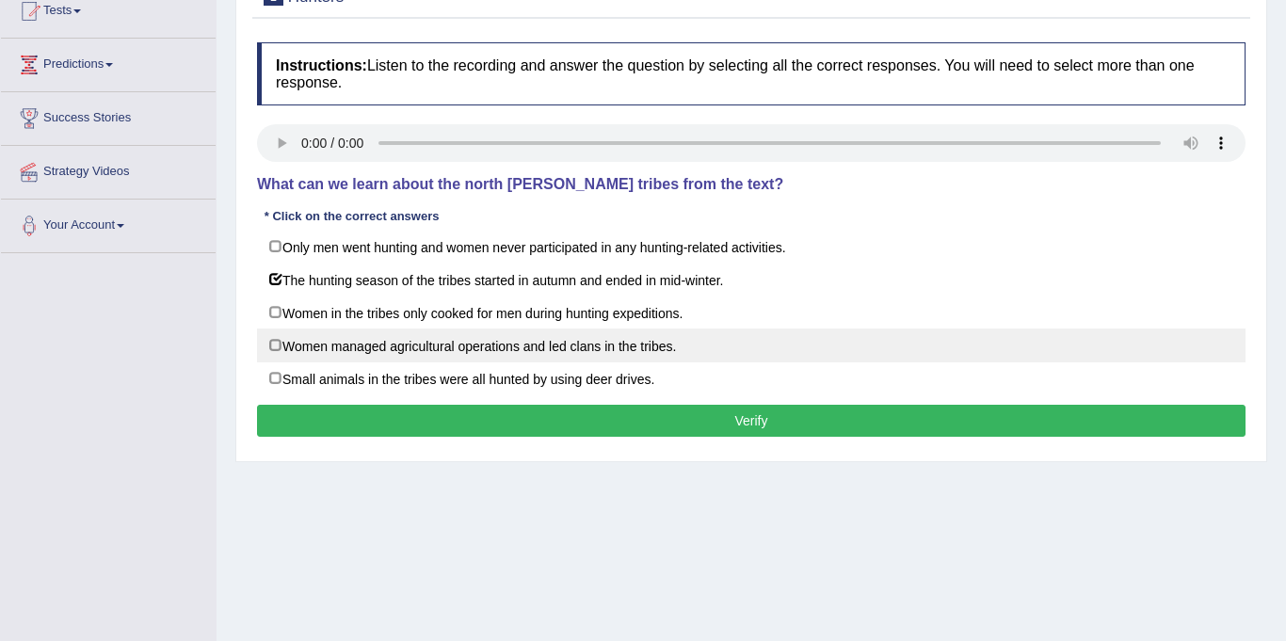
click at [277, 350] on label "Women managed agricultural operations and led clans in the tribes." at bounding box center [751, 345] width 988 height 34
checkbox input "true"
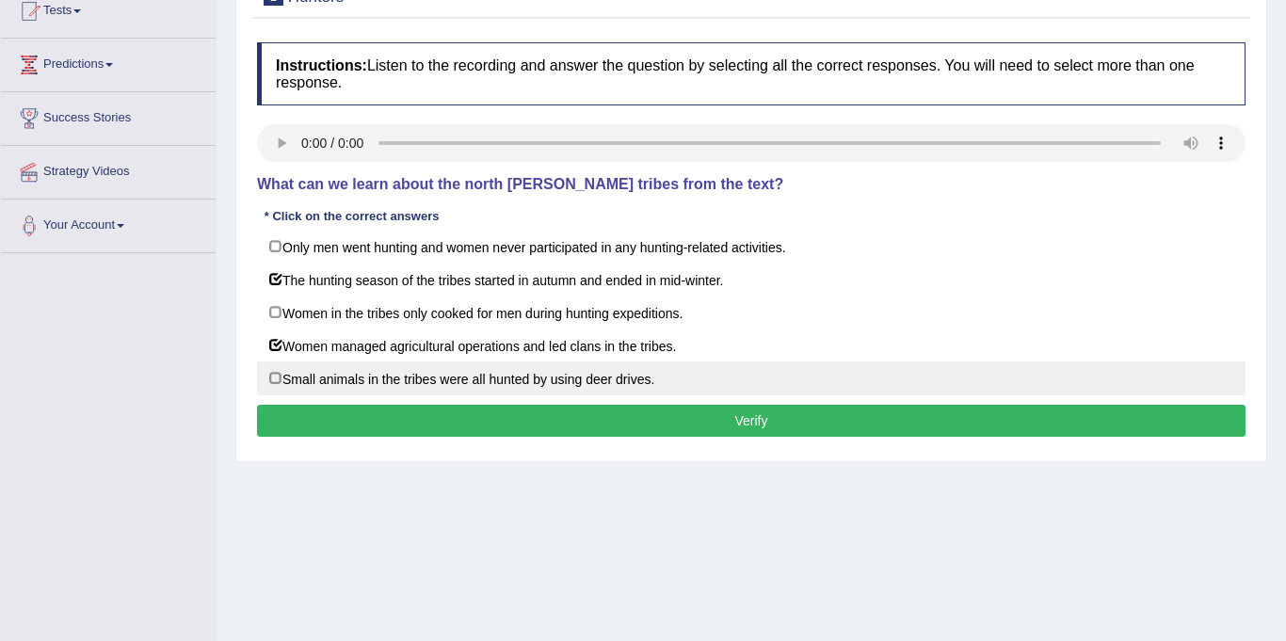
click at [272, 377] on label "Small animals in the tribes were all hunted by using deer drives." at bounding box center [751, 378] width 988 height 34
checkbox input "true"
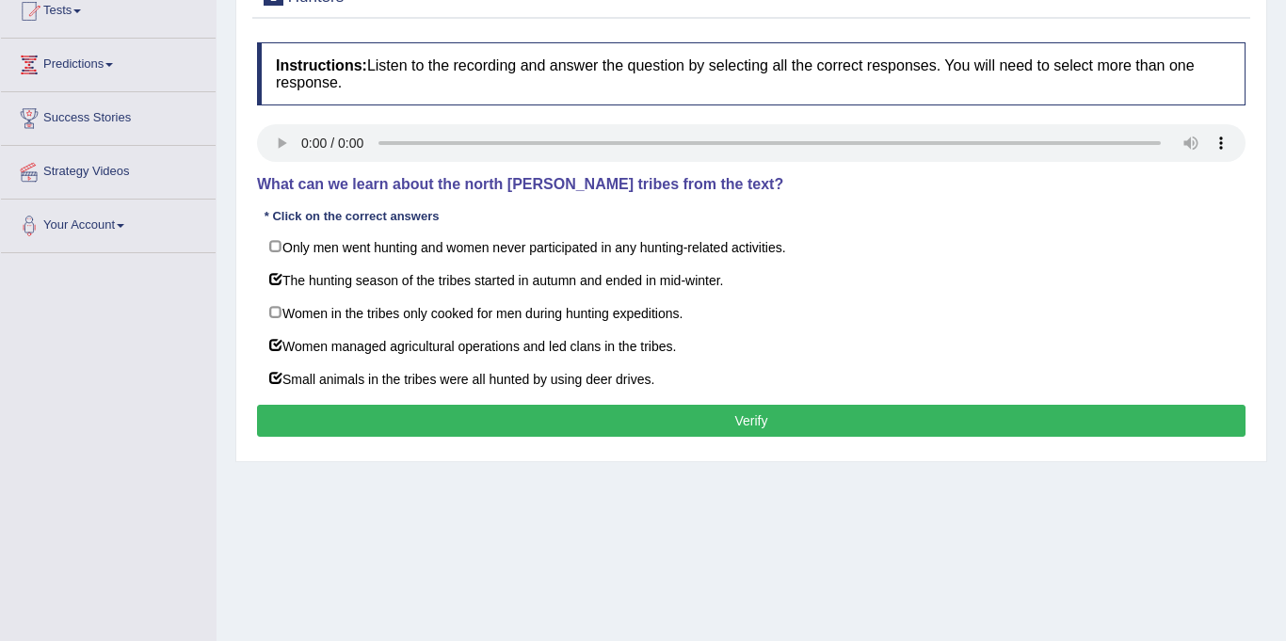
click at [383, 412] on button "Verify" at bounding box center [751, 421] width 988 height 32
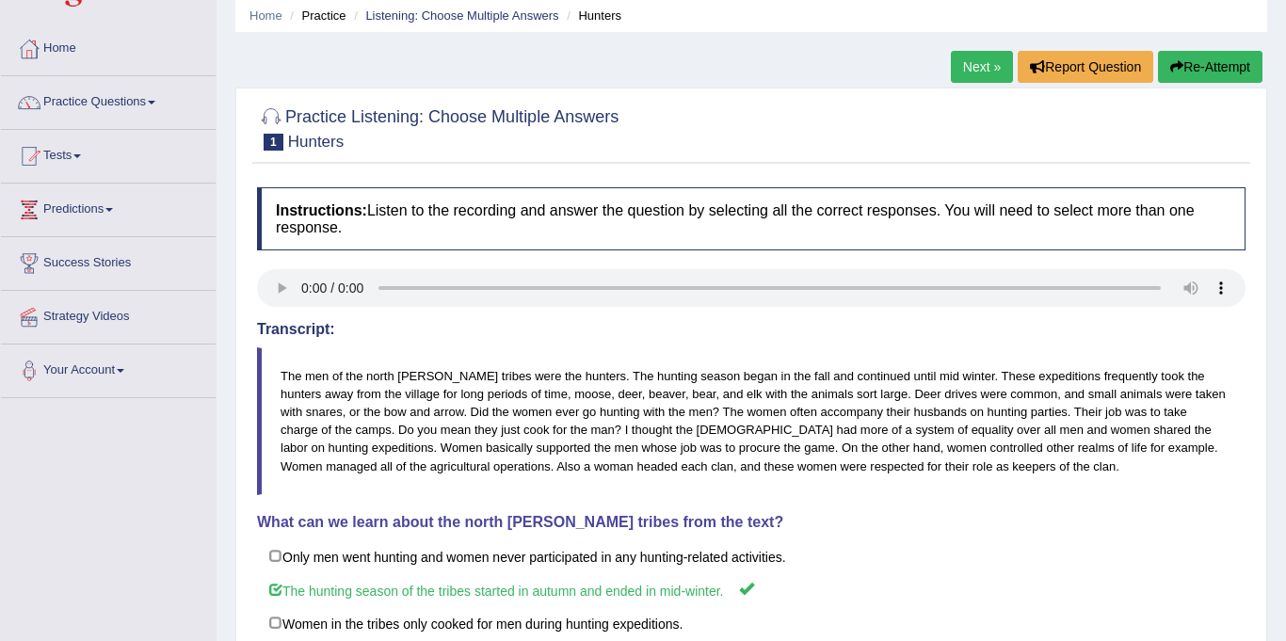
scroll to position [35, 0]
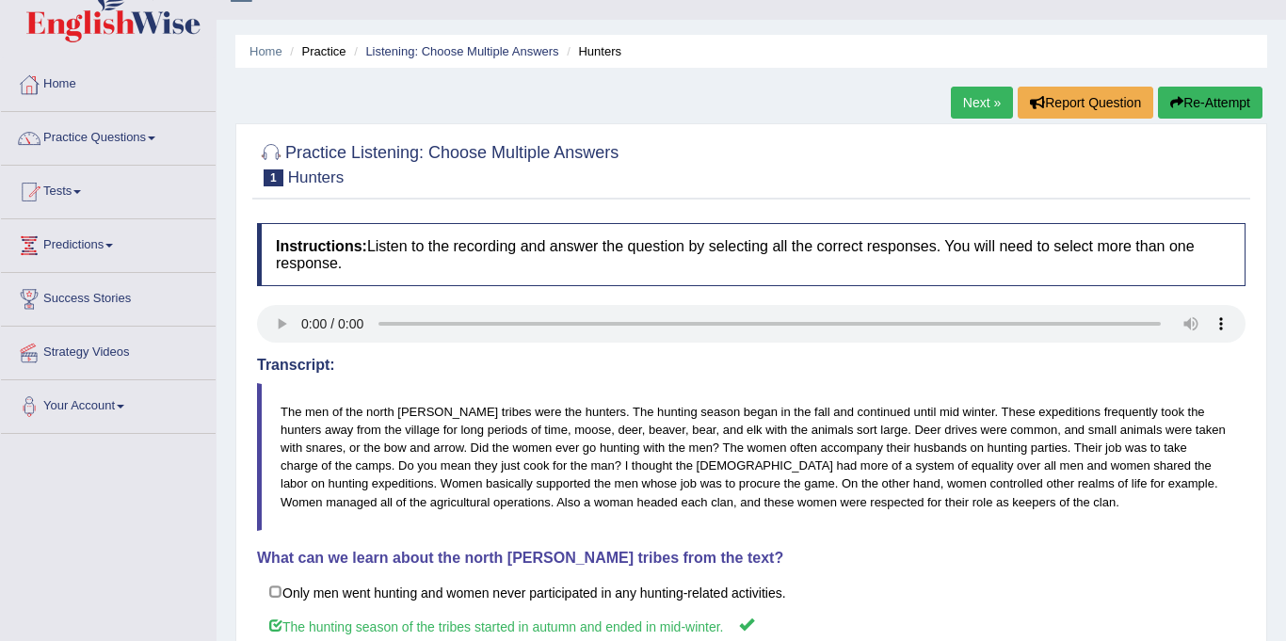
click at [985, 104] on link "Next »" at bounding box center [982, 103] width 62 height 32
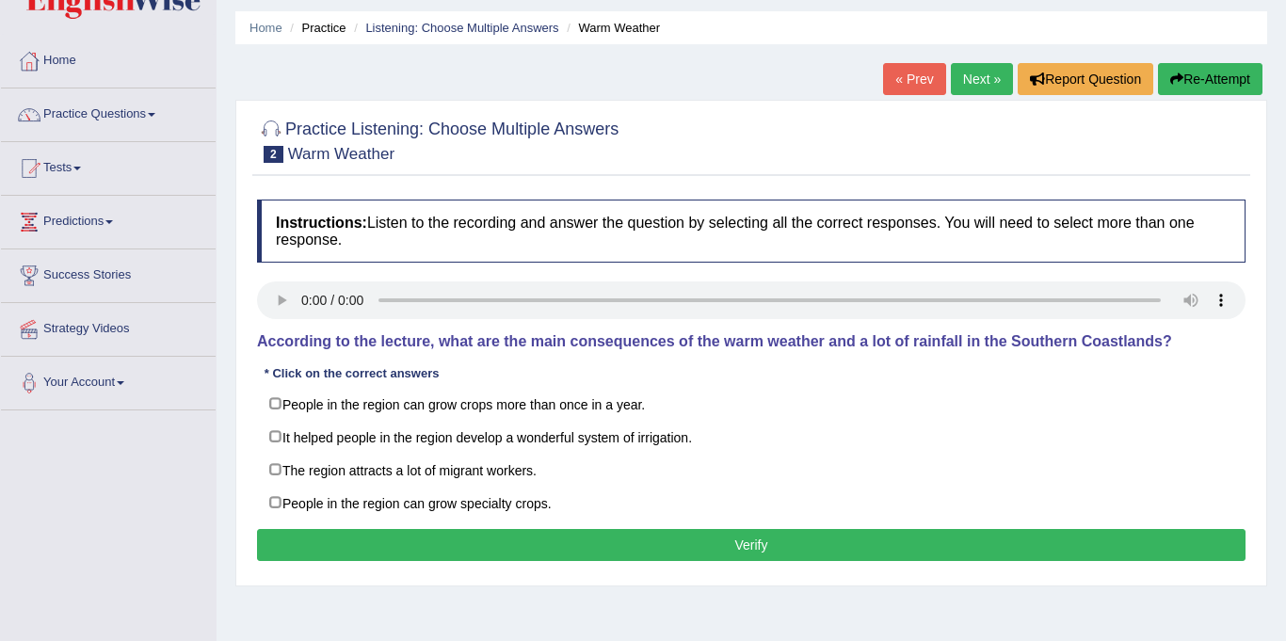
scroll to position [80, 0]
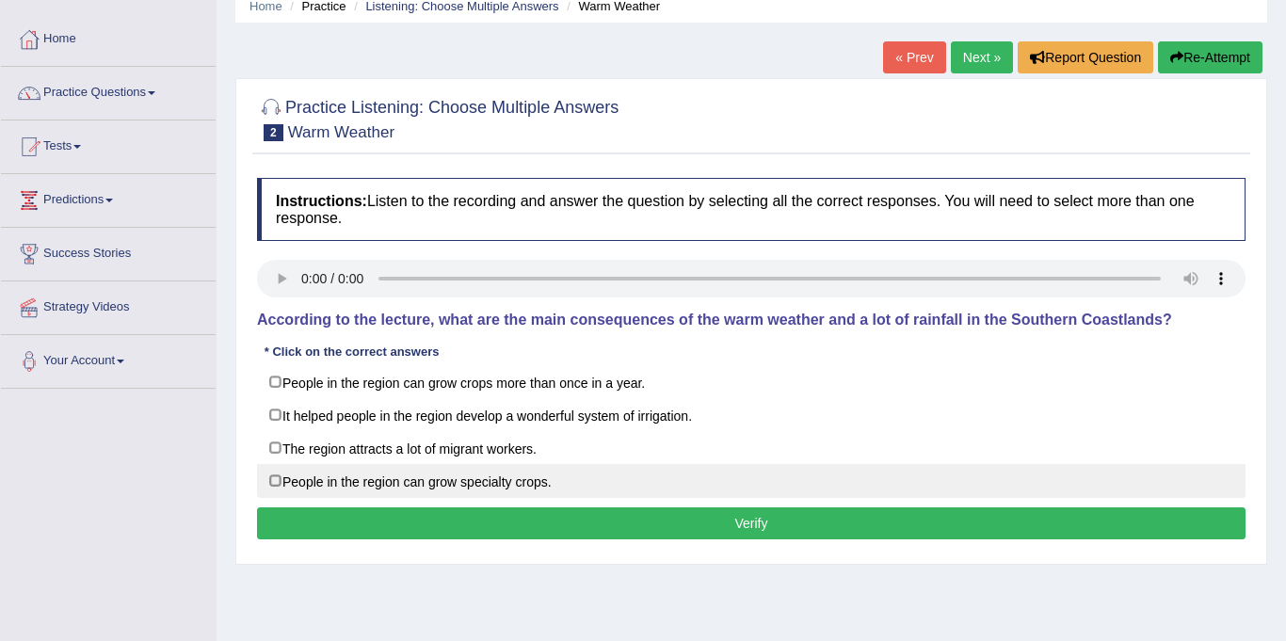
click at [273, 485] on label "People in the region can grow specialty crops." at bounding box center [751, 481] width 988 height 34
checkbox input "true"
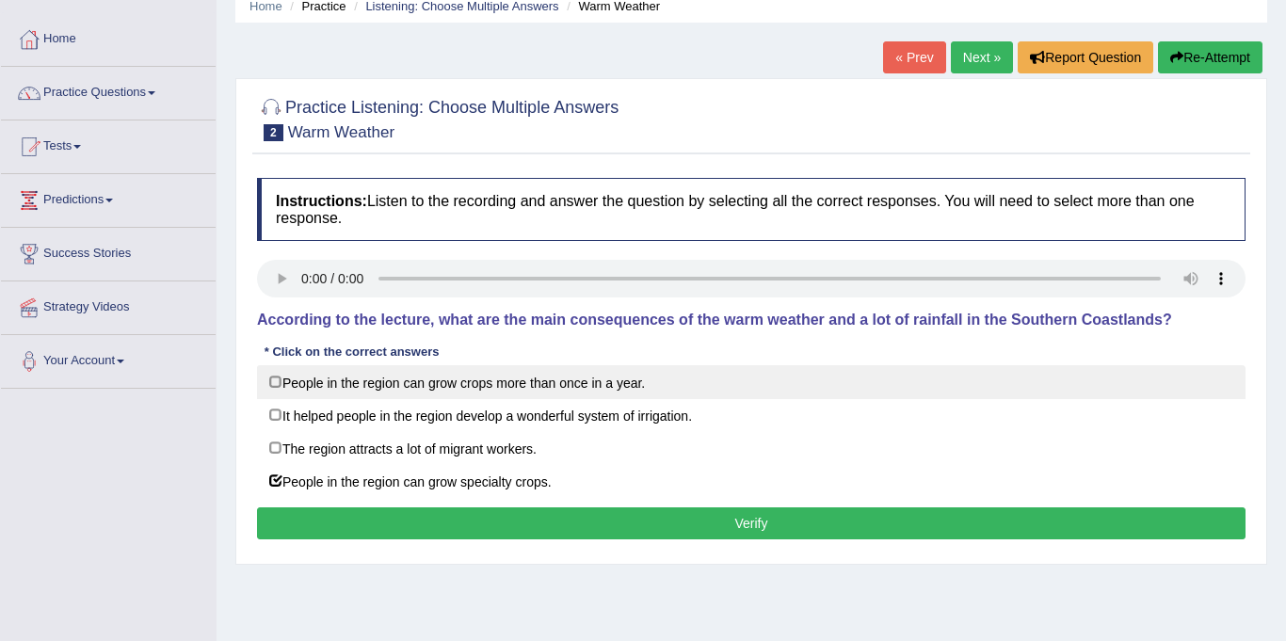
click at [274, 377] on label "People in the region can grow crops more than once in a year." at bounding box center [751, 382] width 988 height 34
checkbox input "true"
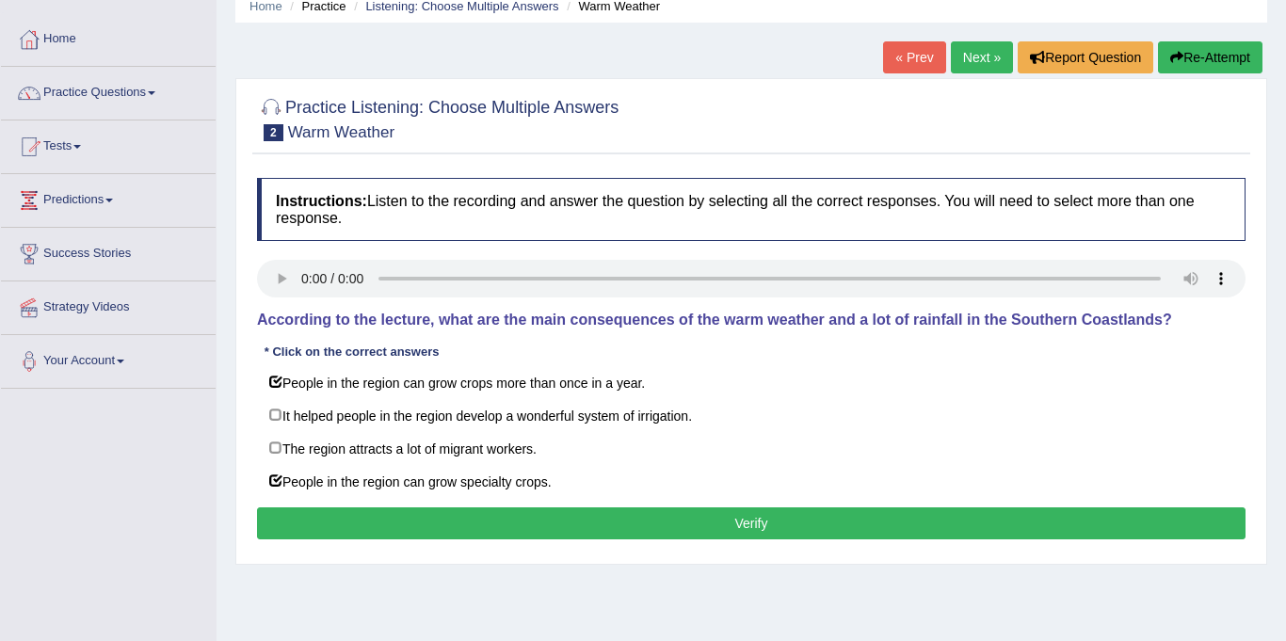
click at [403, 534] on button "Verify" at bounding box center [751, 523] width 988 height 32
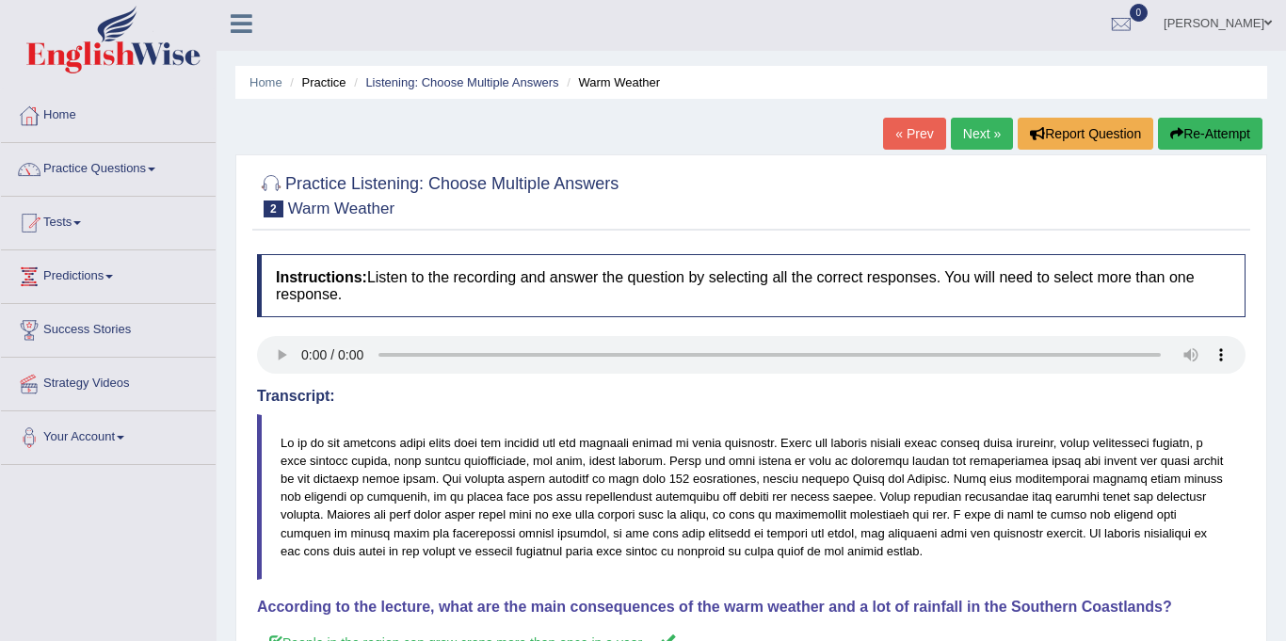
scroll to position [0, 0]
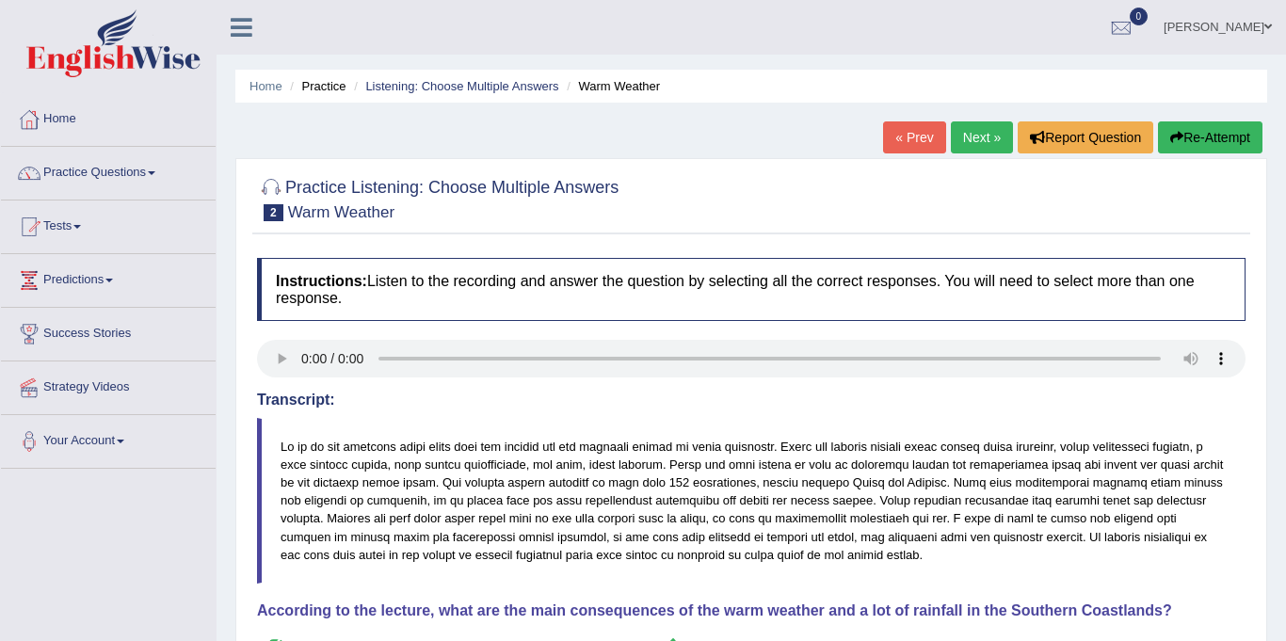
click at [971, 128] on link "Next »" at bounding box center [982, 137] width 62 height 32
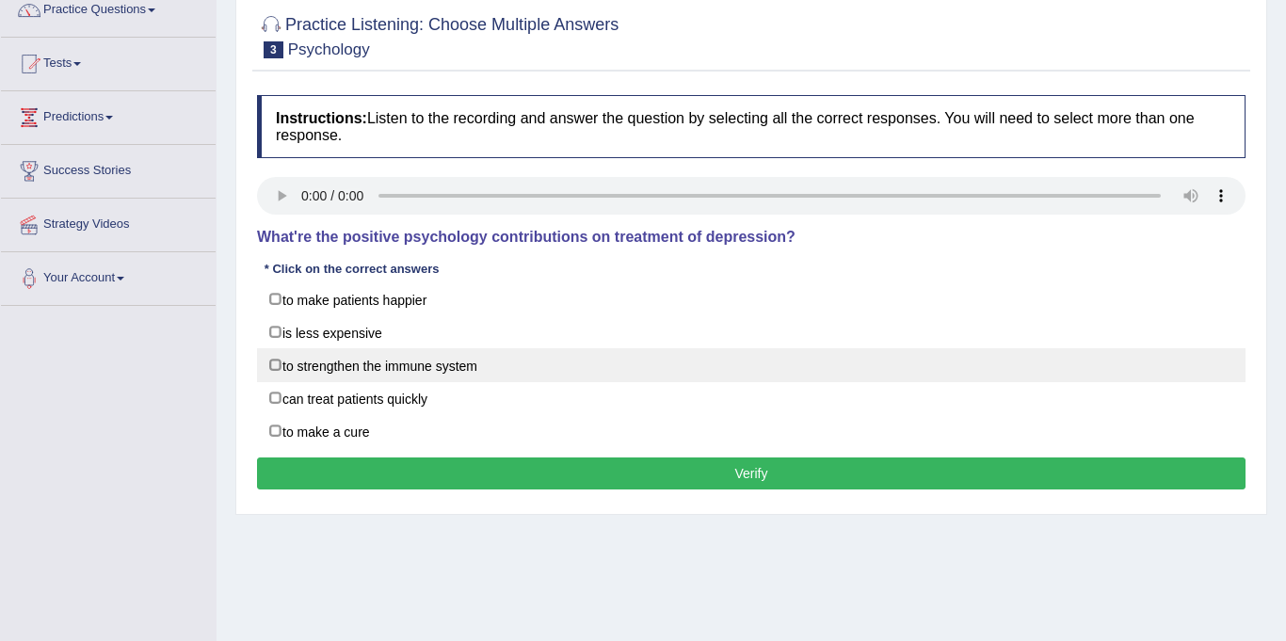
click at [272, 360] on label "to strengthen the immune system" at bounding box center [751, 365] width 988 height 34
checkbox input "true"
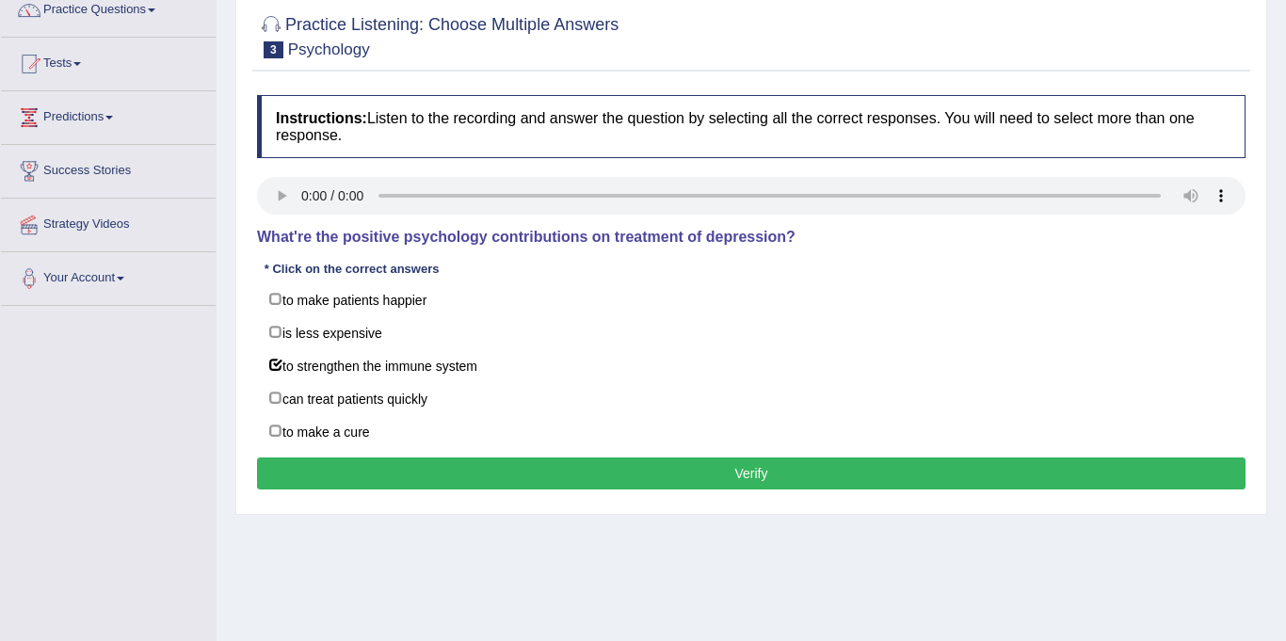
click at [475, 475] on button "Verify" at bounding box center [751, 473] width 988 height 32
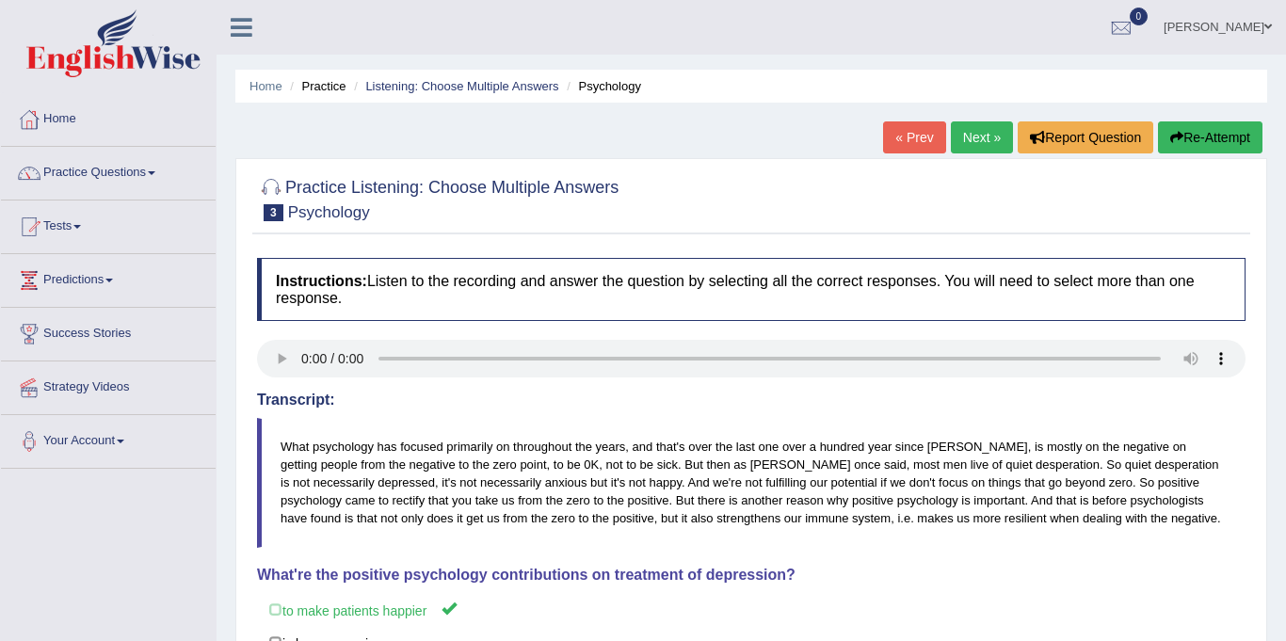
click at [972, 136] on link "Next »" at bounding box center [982, 137] width 62 height 32
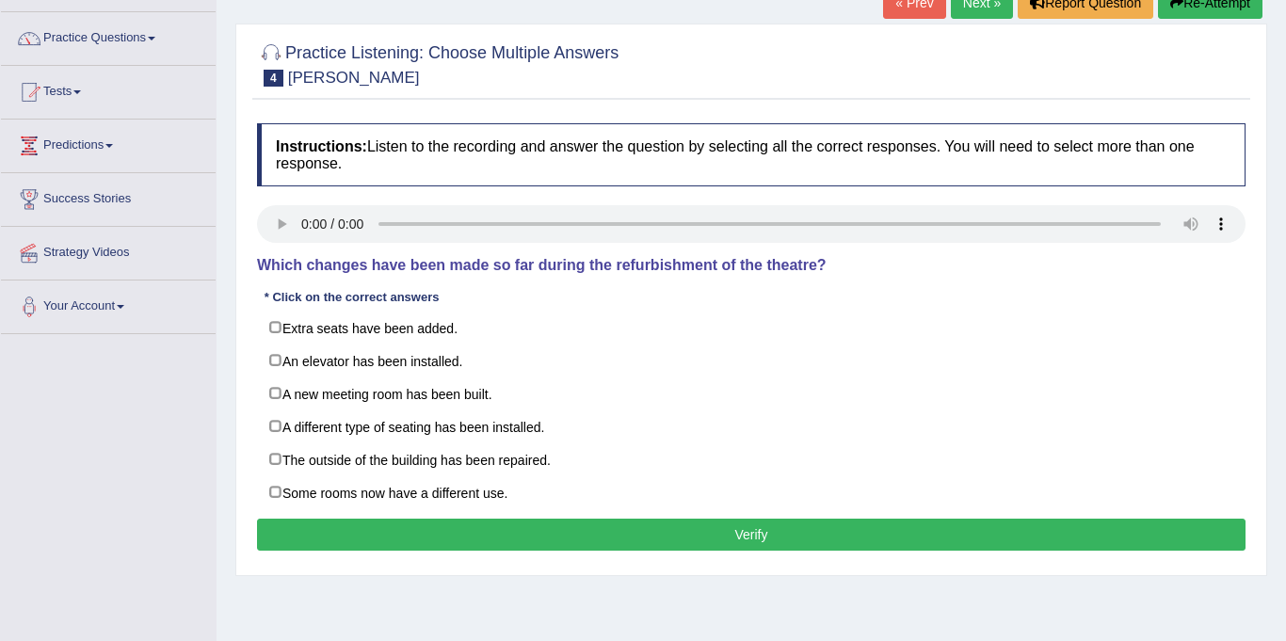
scroll to position [163, 0]
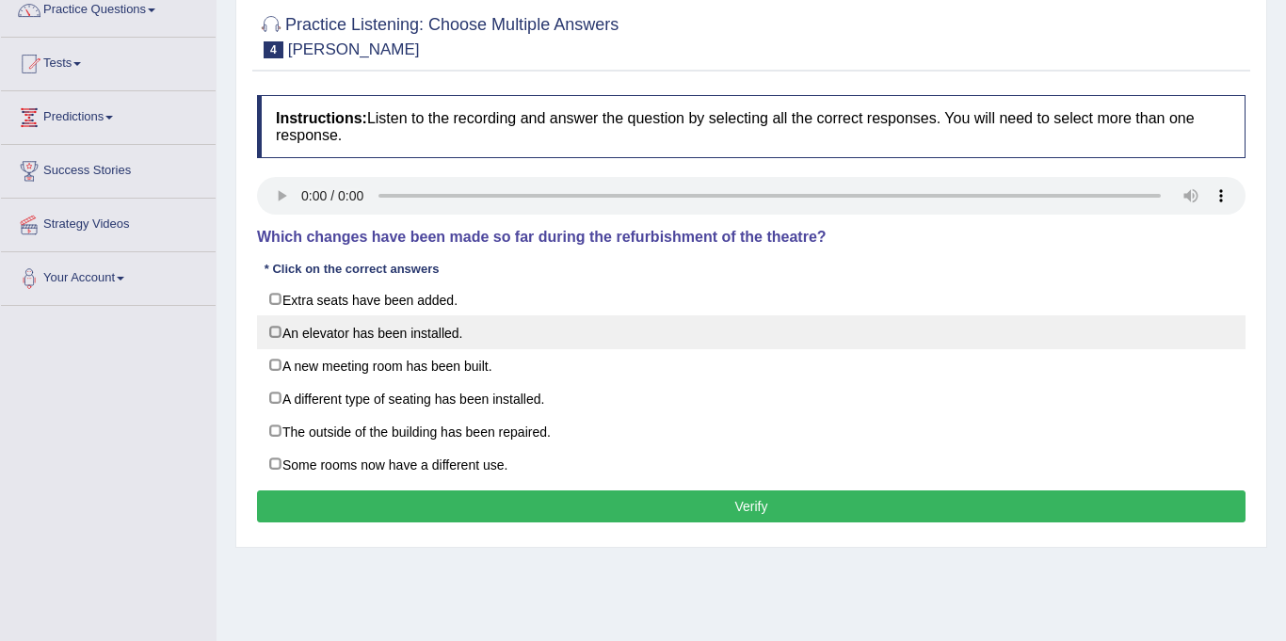
click at [277, 333] on label "An elevator has been installed." at bounding box center [751, 332] width 988 height 34
checkbox input "true"
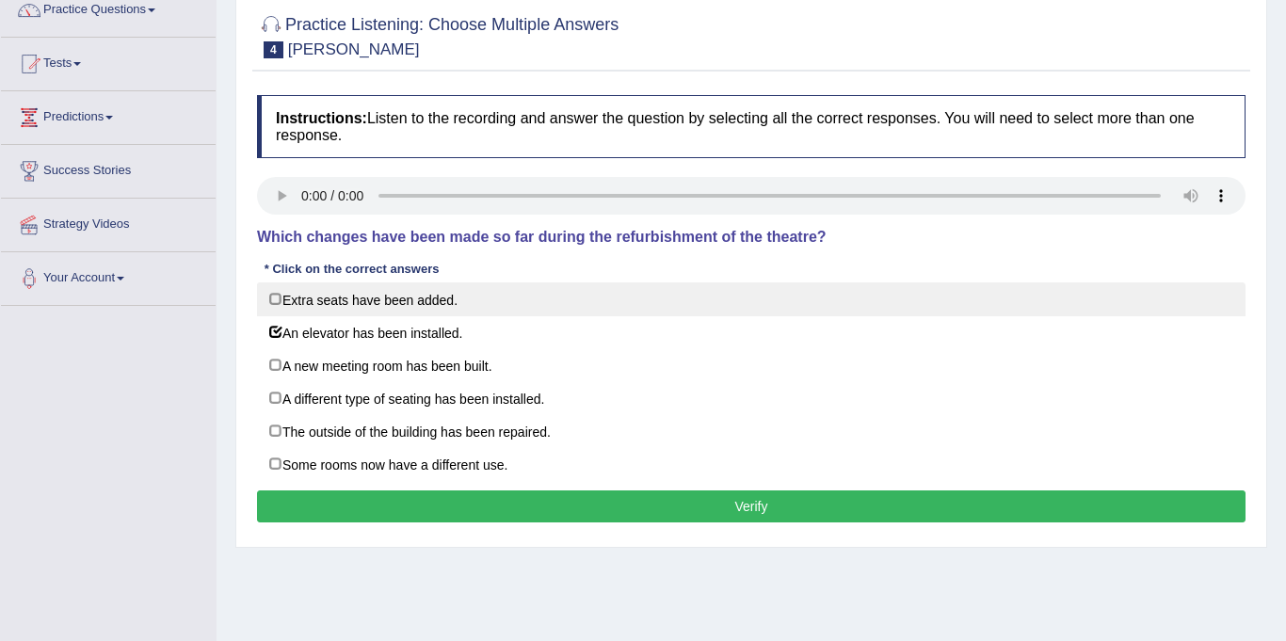
click at [276, 296] on label "Extra seats have been added." at bounding box center [751, 299] width 988 height 34
checkbox input "true"
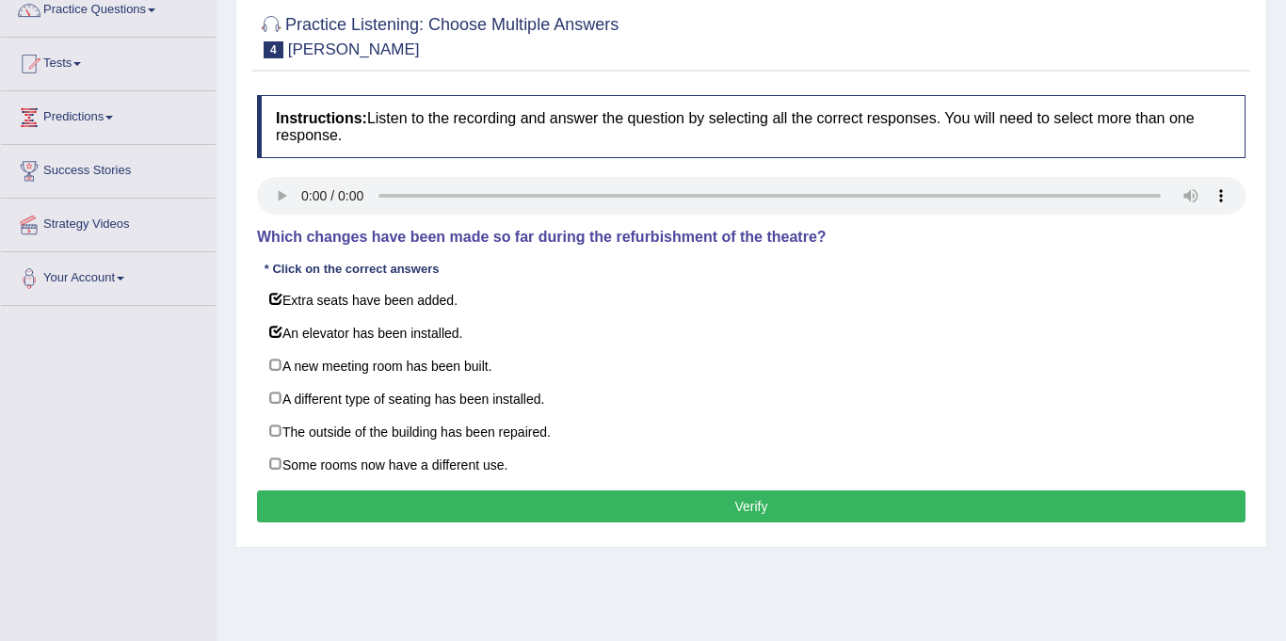
click at [582, 502] on button "Verify" at bounding box center [751, 506] width 988 height 32
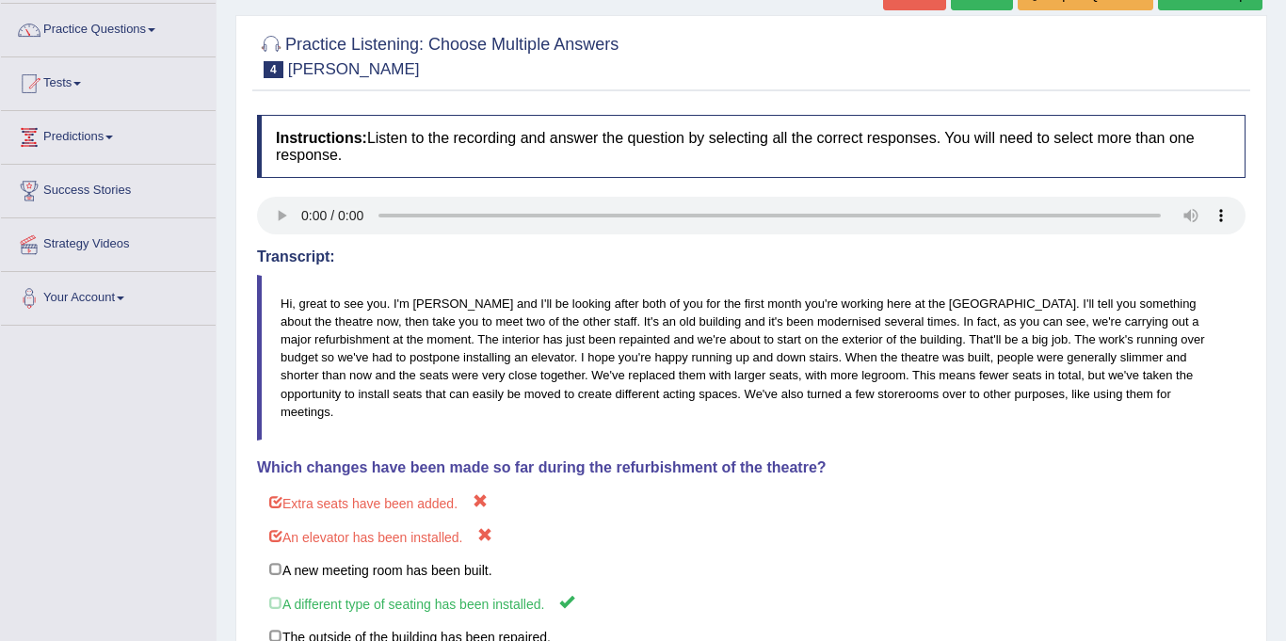
scroll to position [5, 0]
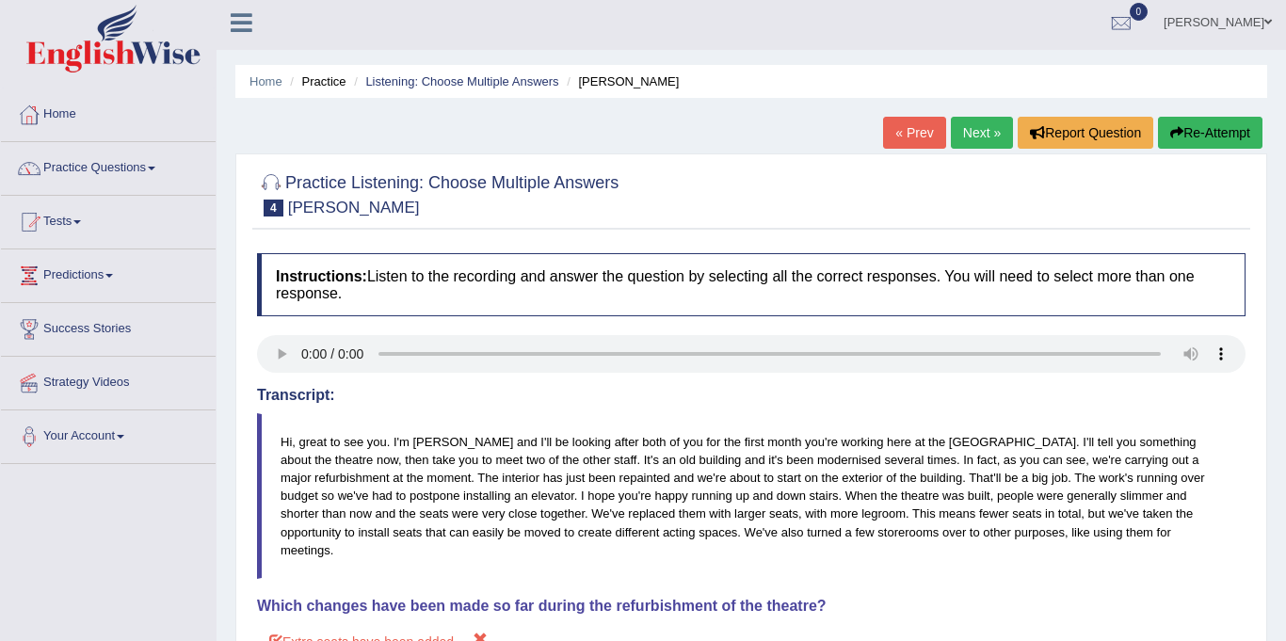
click at [961, 135] on link "Next »" at bounding box center [982, 133] width 62 height 32
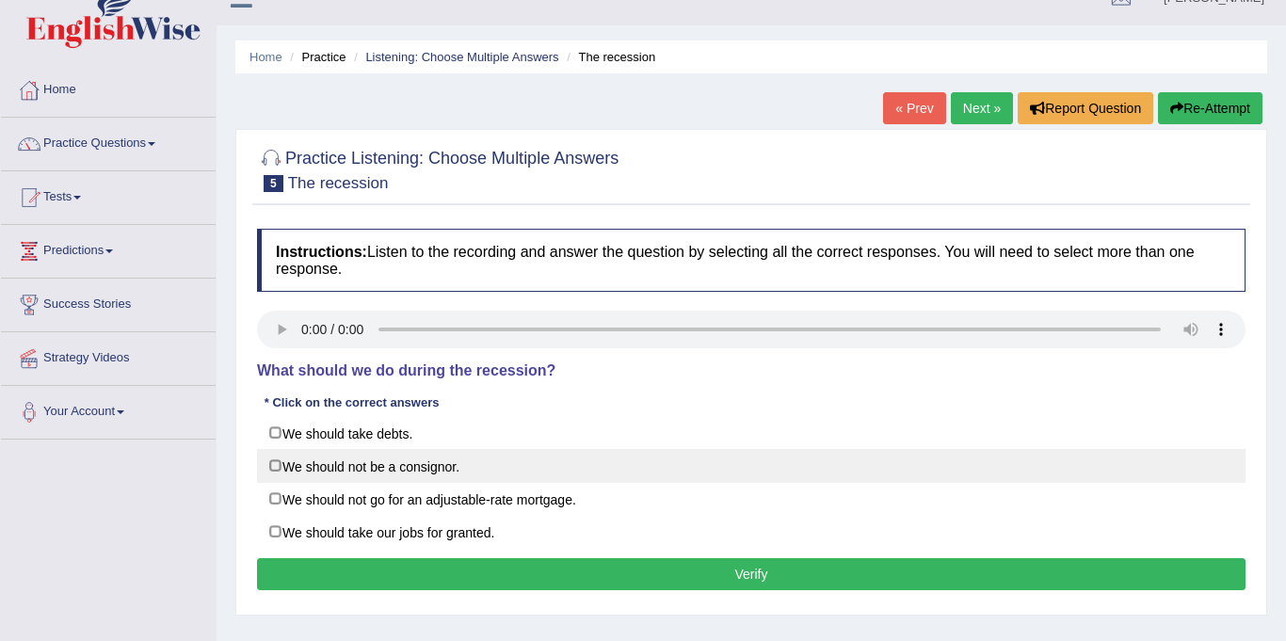
click at [274, 469] on label "We should not be a consignor." at bounding box center [751, 466] width 988 height 34
checkbox input "true"
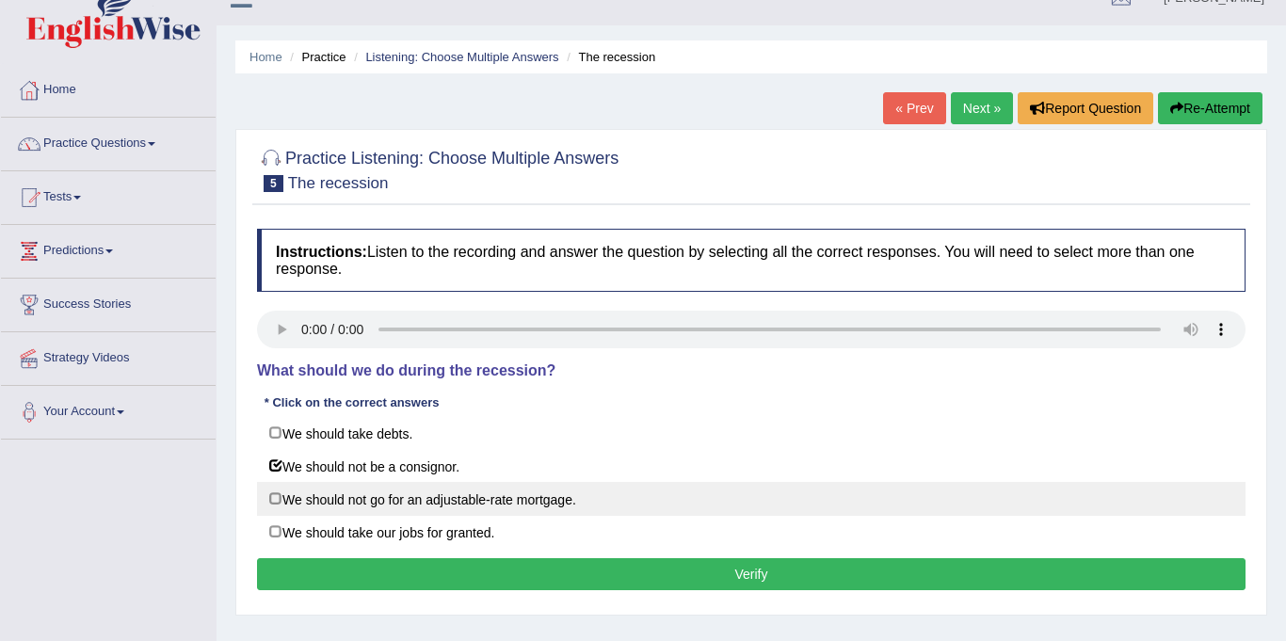
click at [278, 501] on label "We should not go for an adjustable-rate mortgage." at bounding box center [751, 499] width 988 height 34
checkbox input "true"
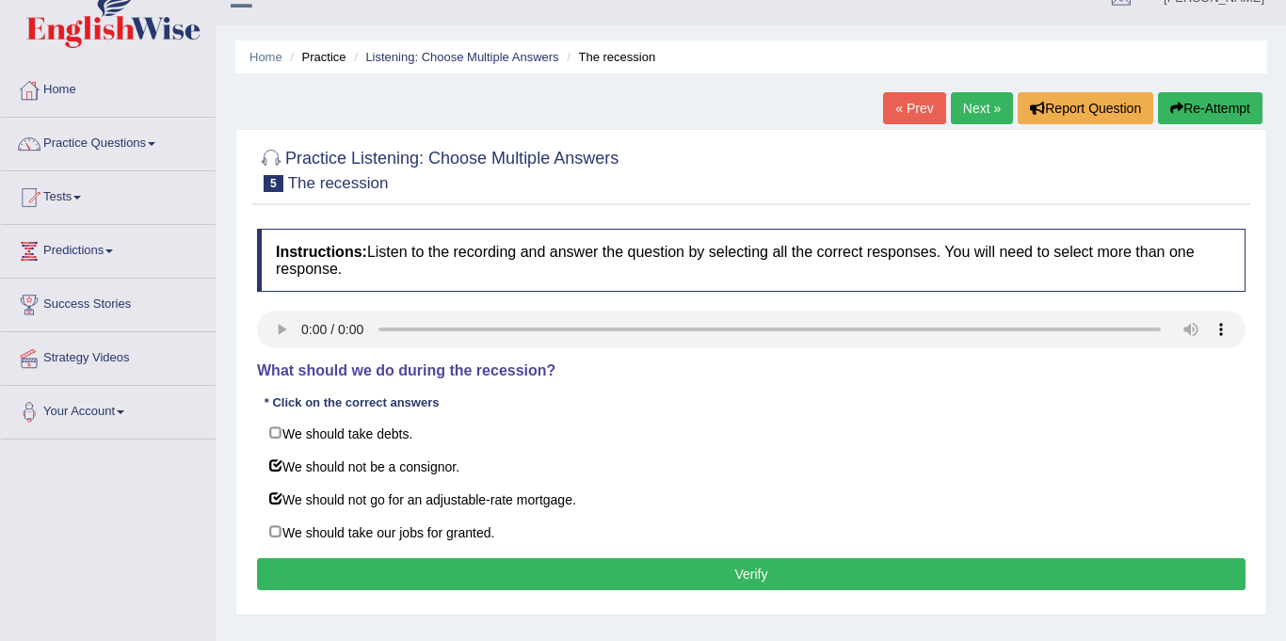
click at [683, 575] on button "Verify" at bounding box center [751, 574] width 988 height 32
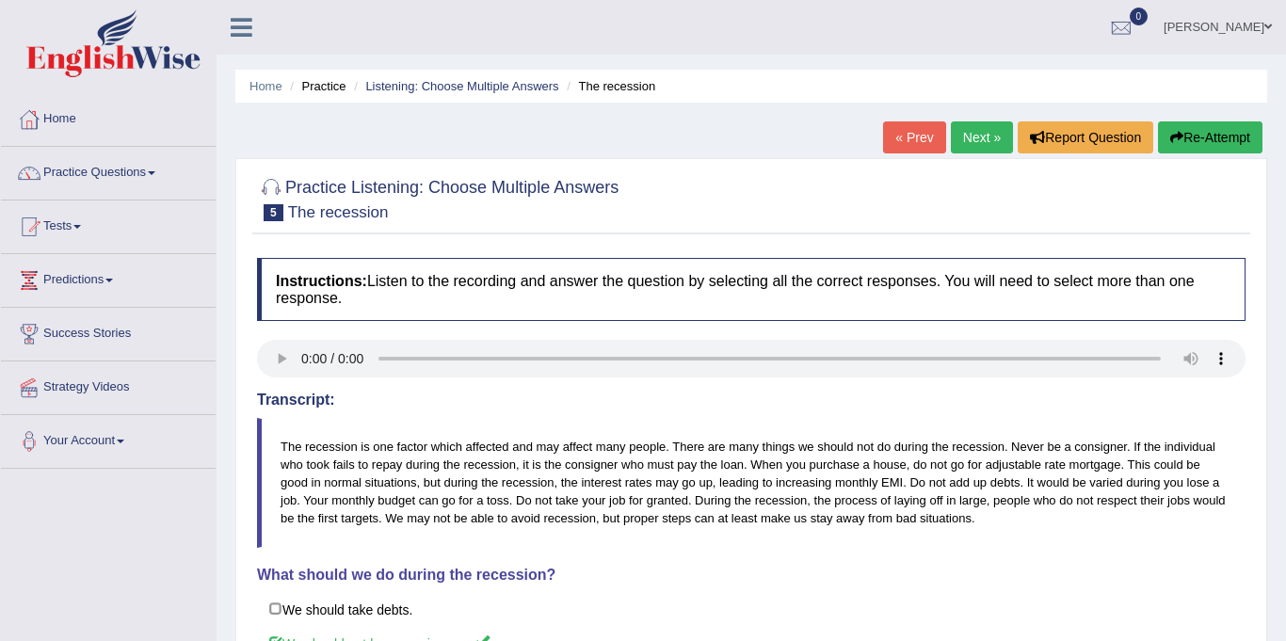
click at [977, 133] on link "Next »" at bounding box center [982, 137] width 62 height 32
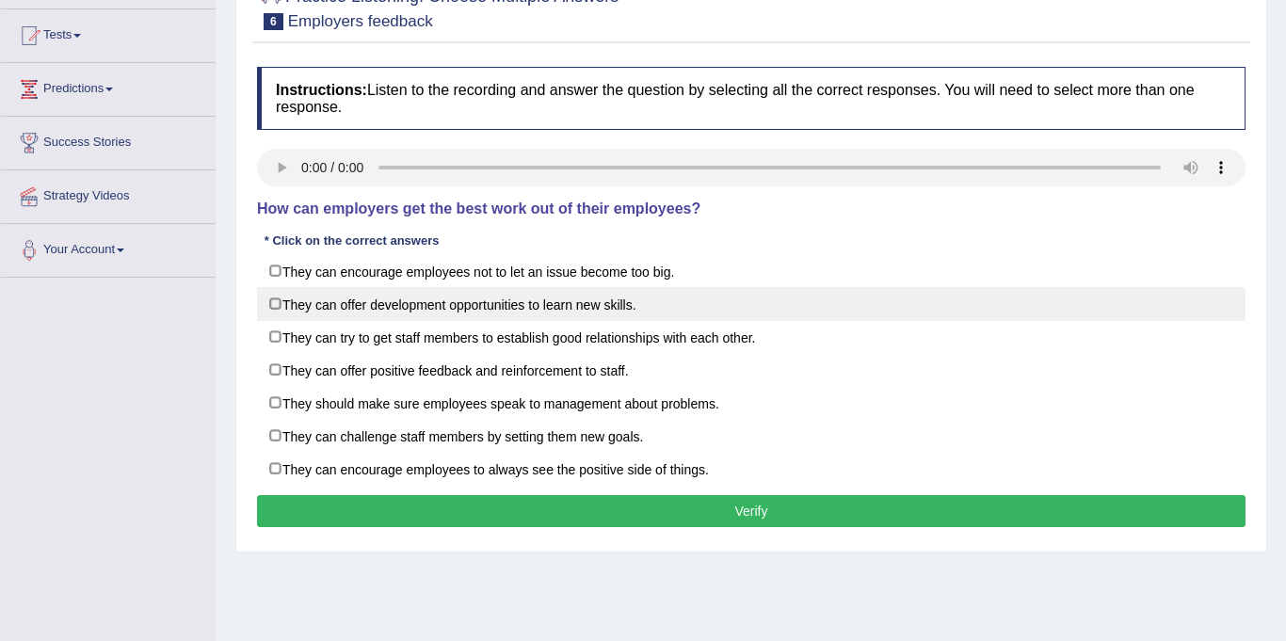
scroll to position [221, 0]
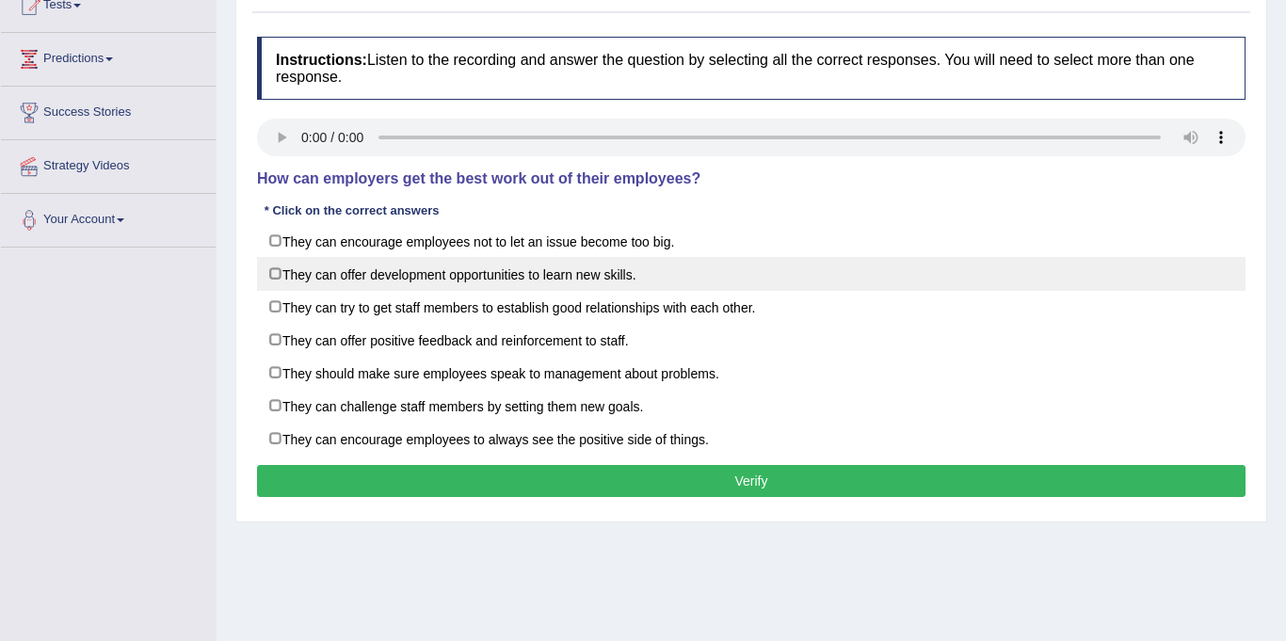
click at [276, 275] on label "They can offer development opportunities to learn new skills." at bounding box center [751, 274] width 988 height 34
checkbox input "true"
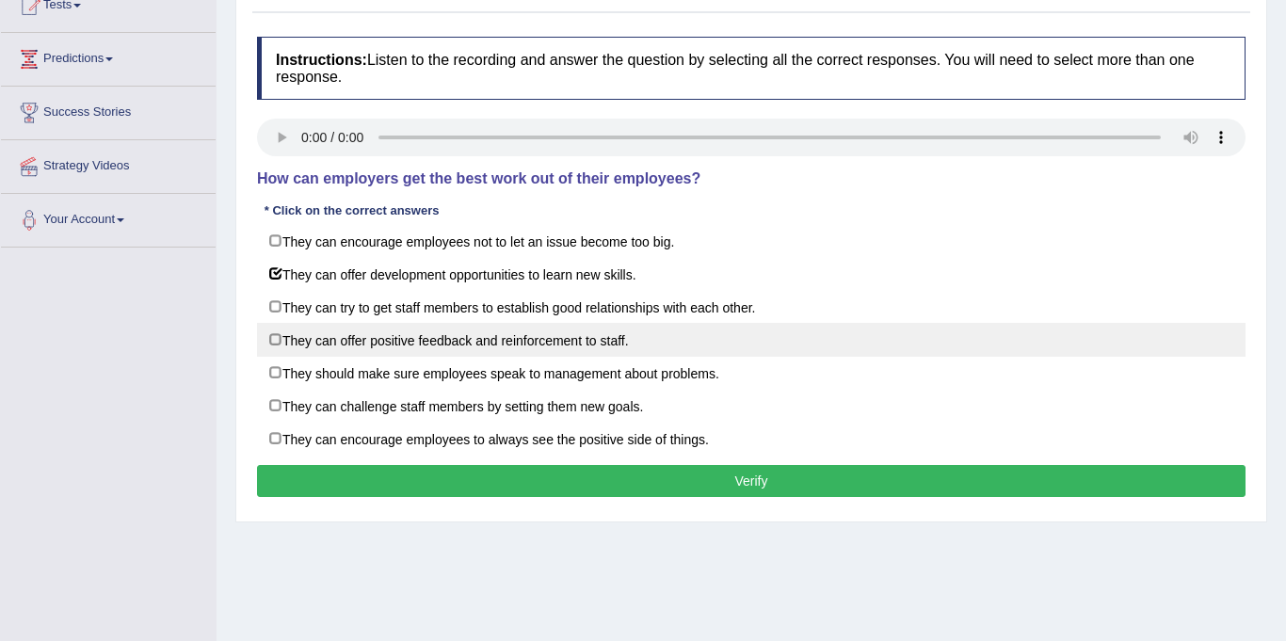
click at [275, 342] on label "They can offer positive feedback and reinforcement to staff." at bounding box center [751, 340] width 988 height 34
checkbox input "true"
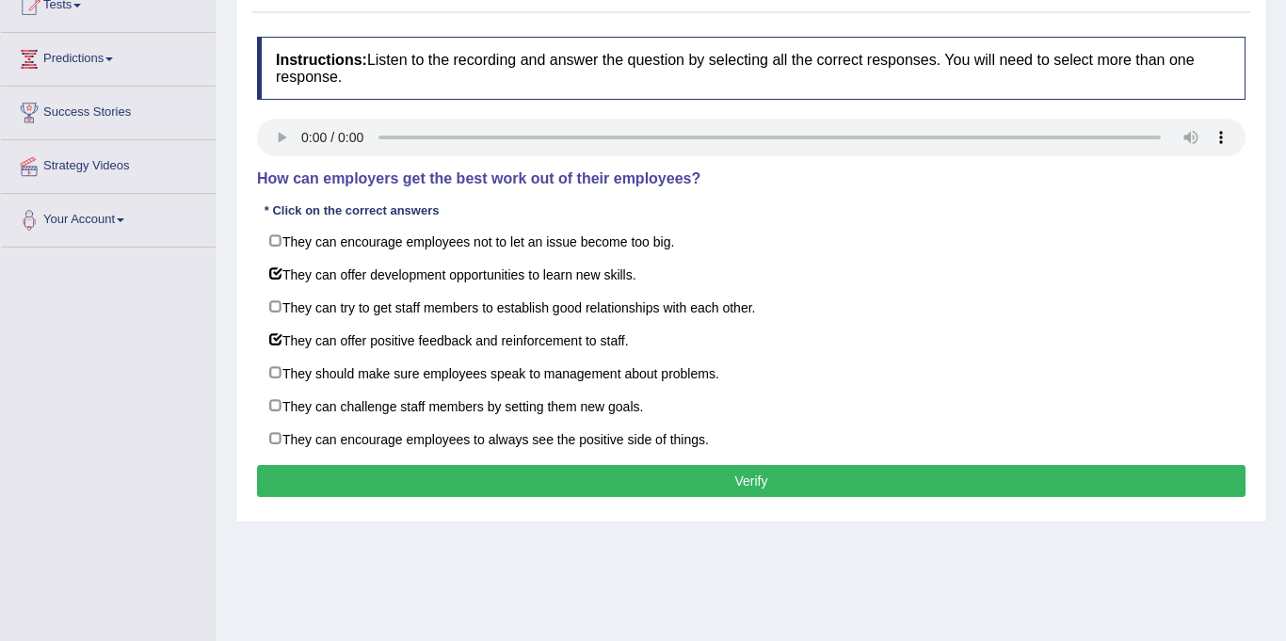
click at [656, 479] on button "Verify" at bounding box center [751, 481] width 988 height 32
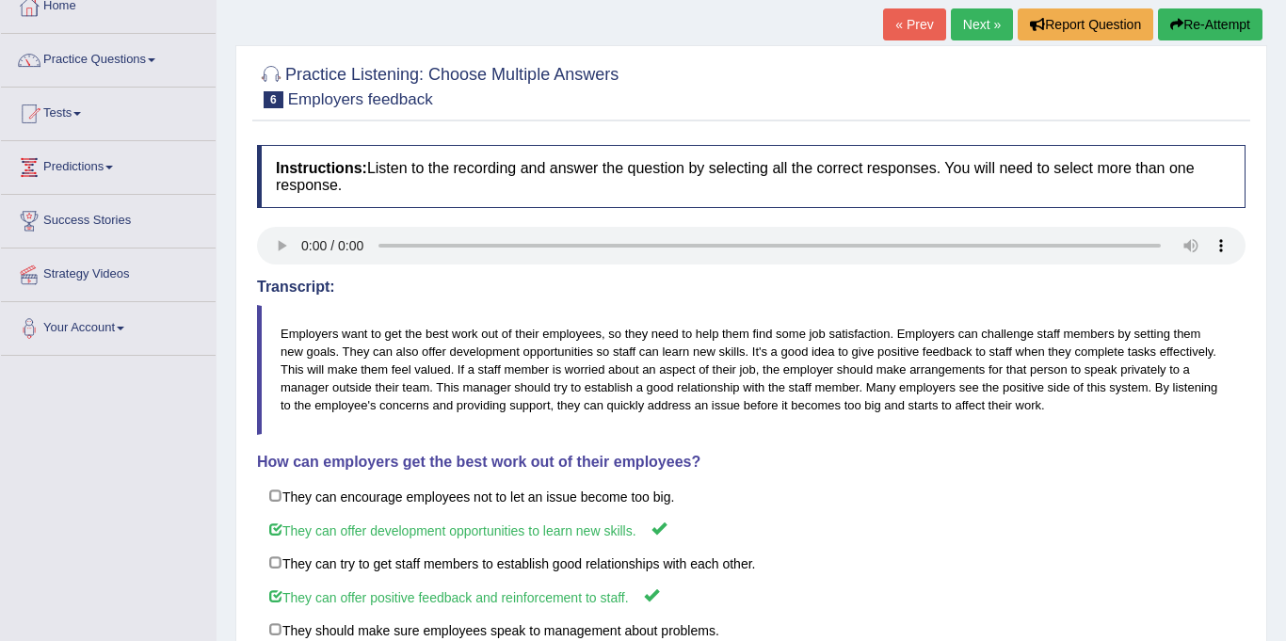
scroll to position [103, 0]
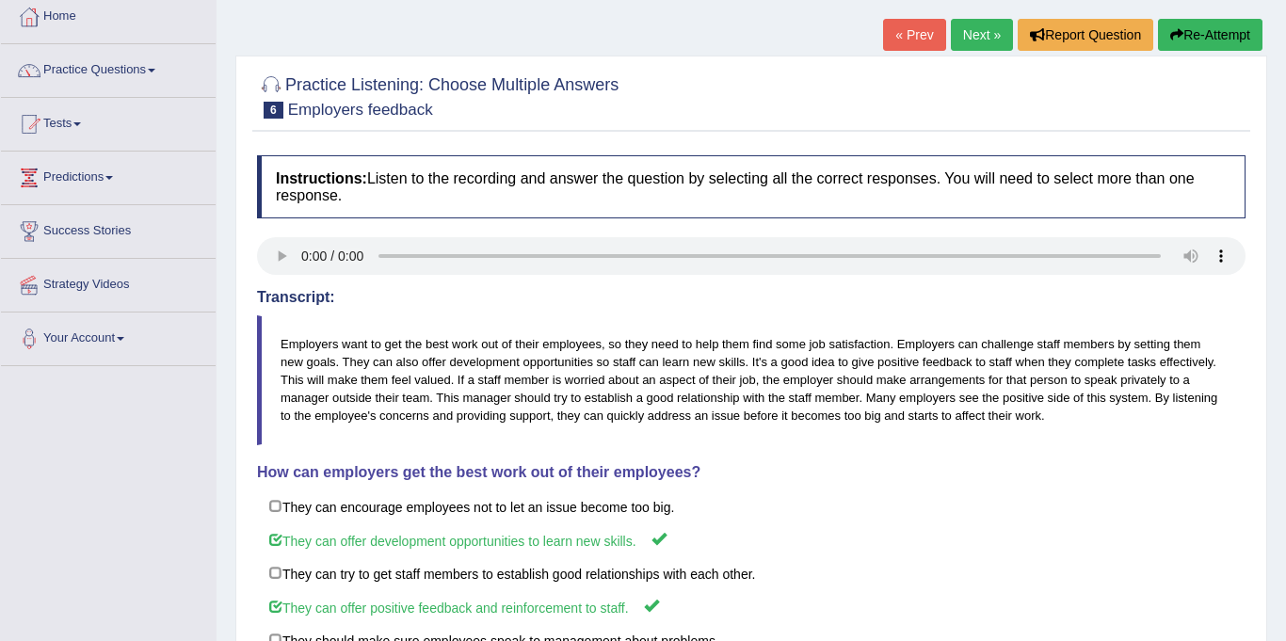
click at [962, 29] on link "Next »" at bounding box center [982, 35] width 62 height 32
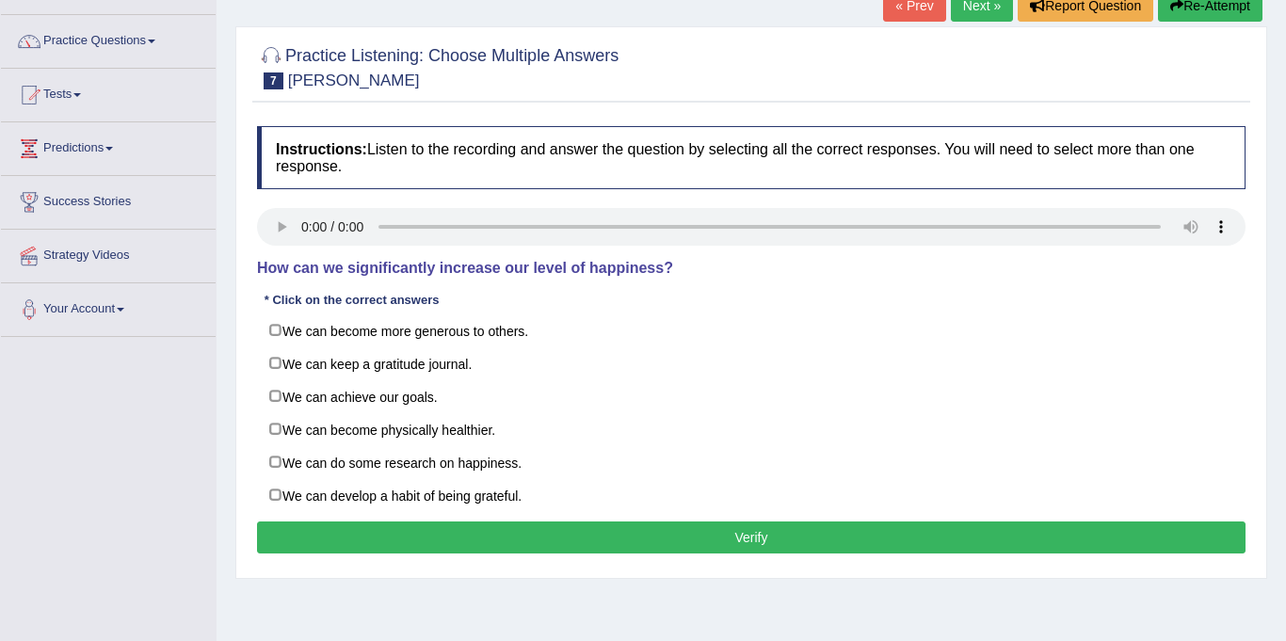
scroll to position [148, 0]
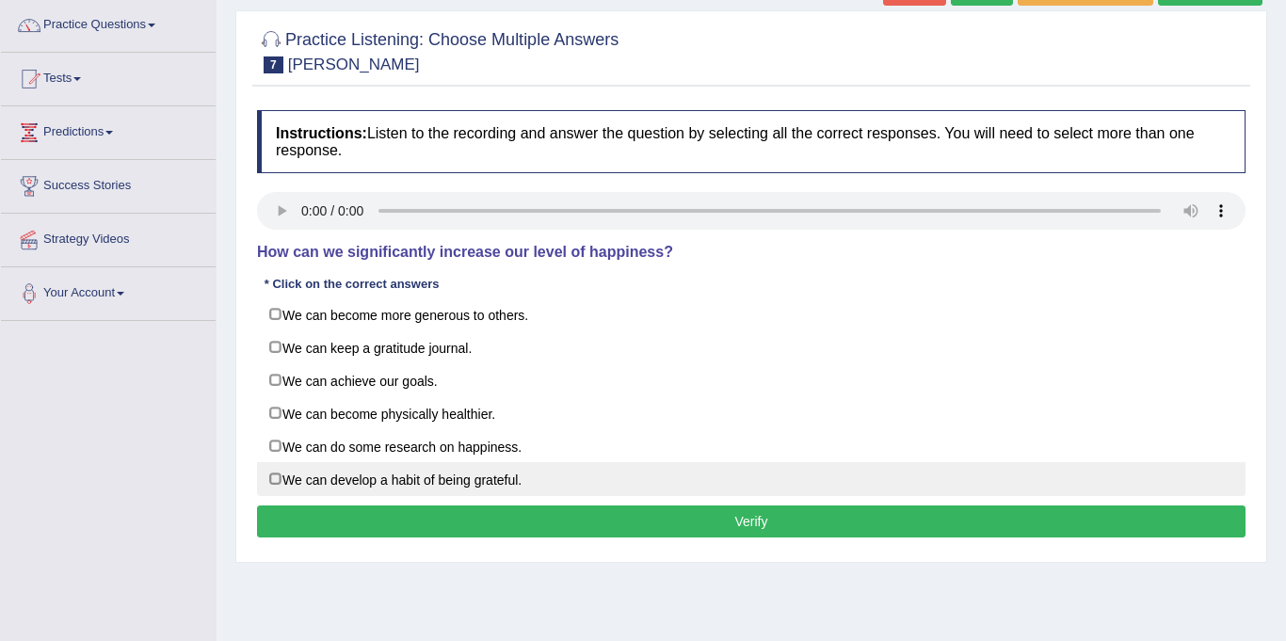
click at [273, 474] on label "We can develop a habit of being grateful." at bounding box center [751, 479] width 988 height 34
checkbox input "true"
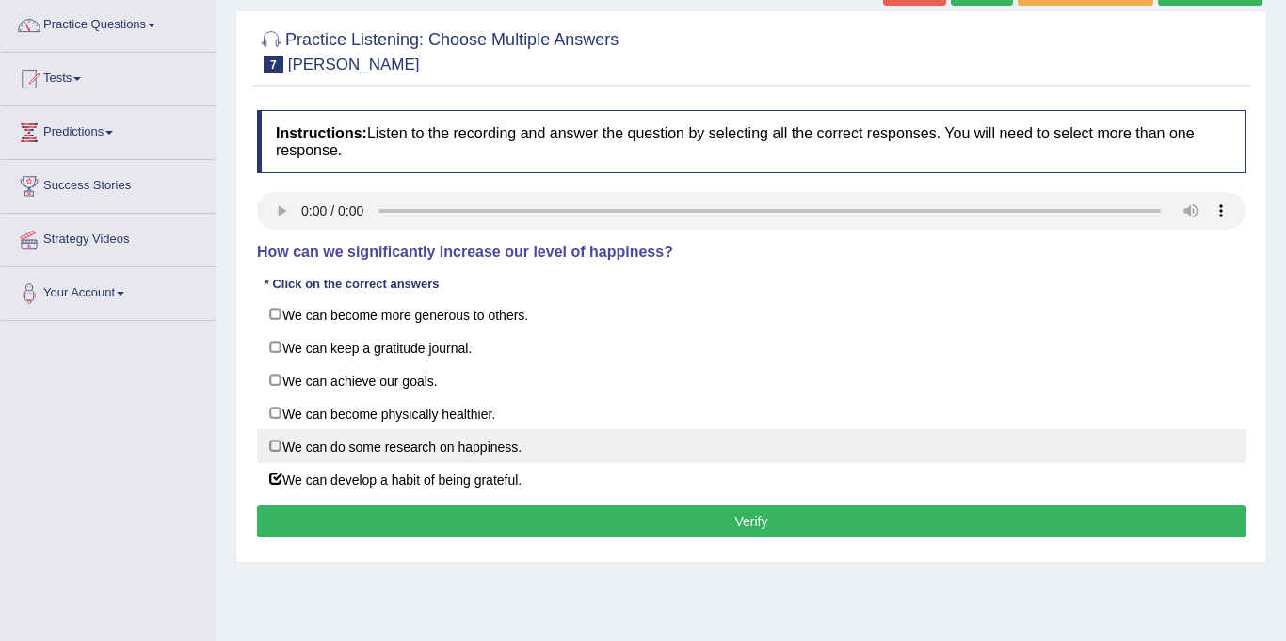
click at [454, 457] on label "We can do some research on happiness." at bounding box center [751, 446] width 988 height 34
checkbox input "true"
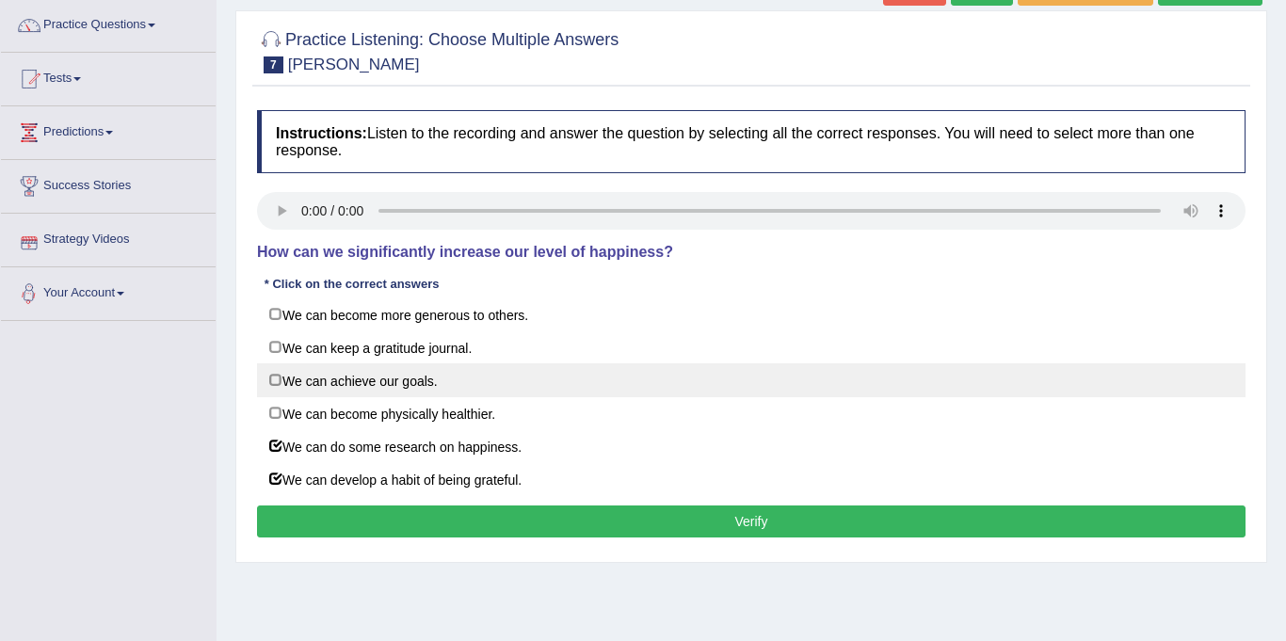
click at [276, 378] on label "We can achieve our goals." at bounding box center [751, 380] width 988 height 34
checkbox input "true"
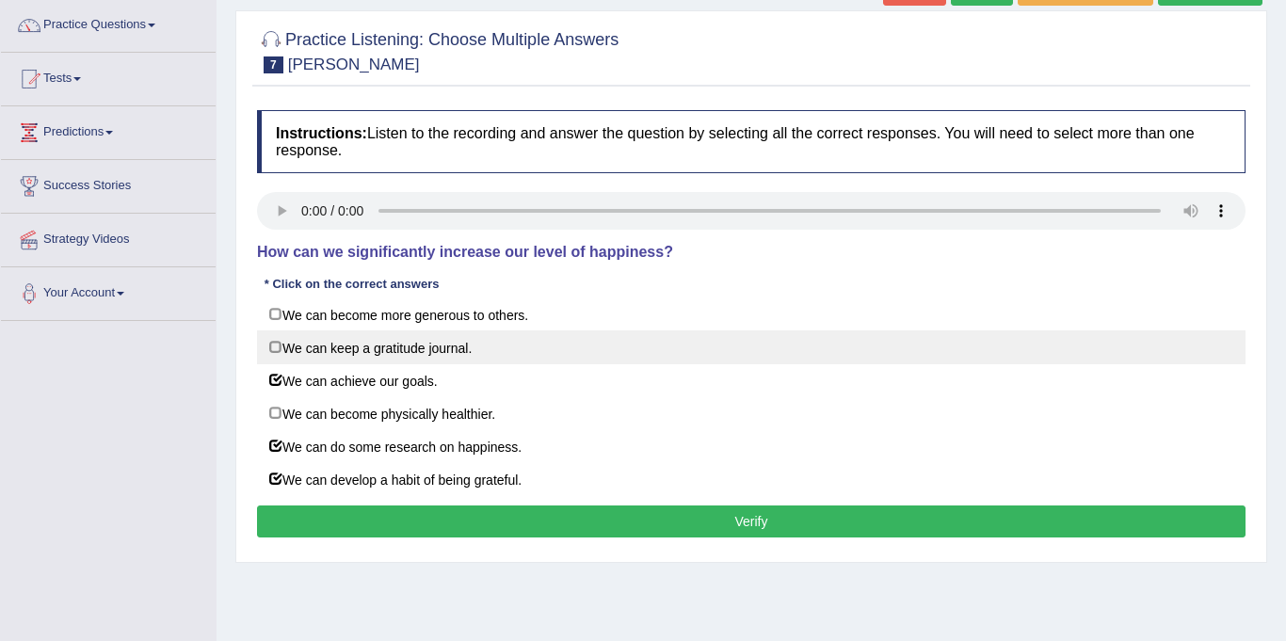
click at [422, 354] on label "We can keep a gratitude journal." at bounding box center [751, 347] width 988 height 34
checkbox input "true"
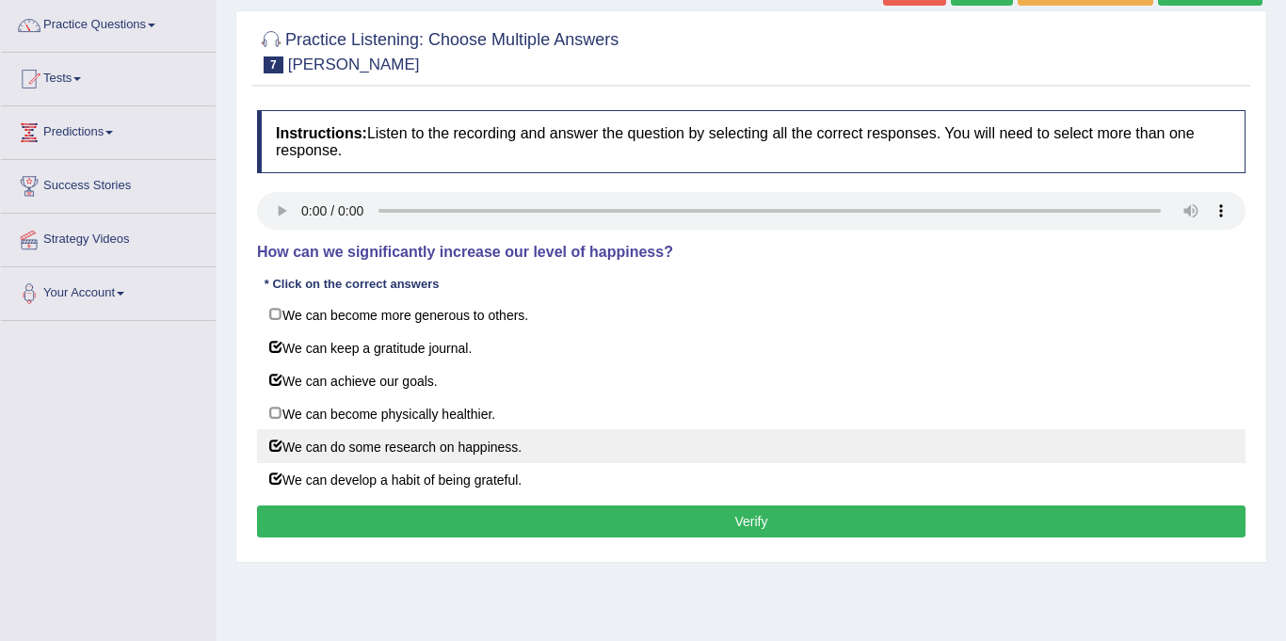
click at [505, 443] on label "We can do some research on happiness." at bounding box center [751, 446] width 988 height 34
checkbox input "false"
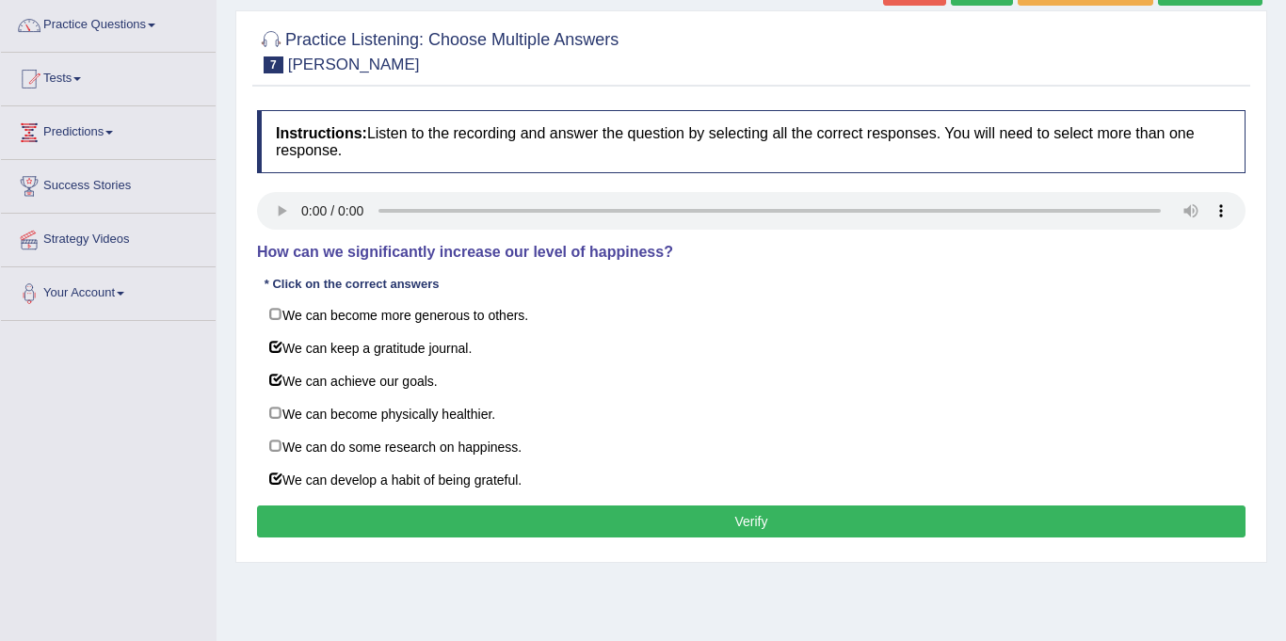
click at [644, 516] on button "Verify" at bounding box center [751, 521] width 988 height 32
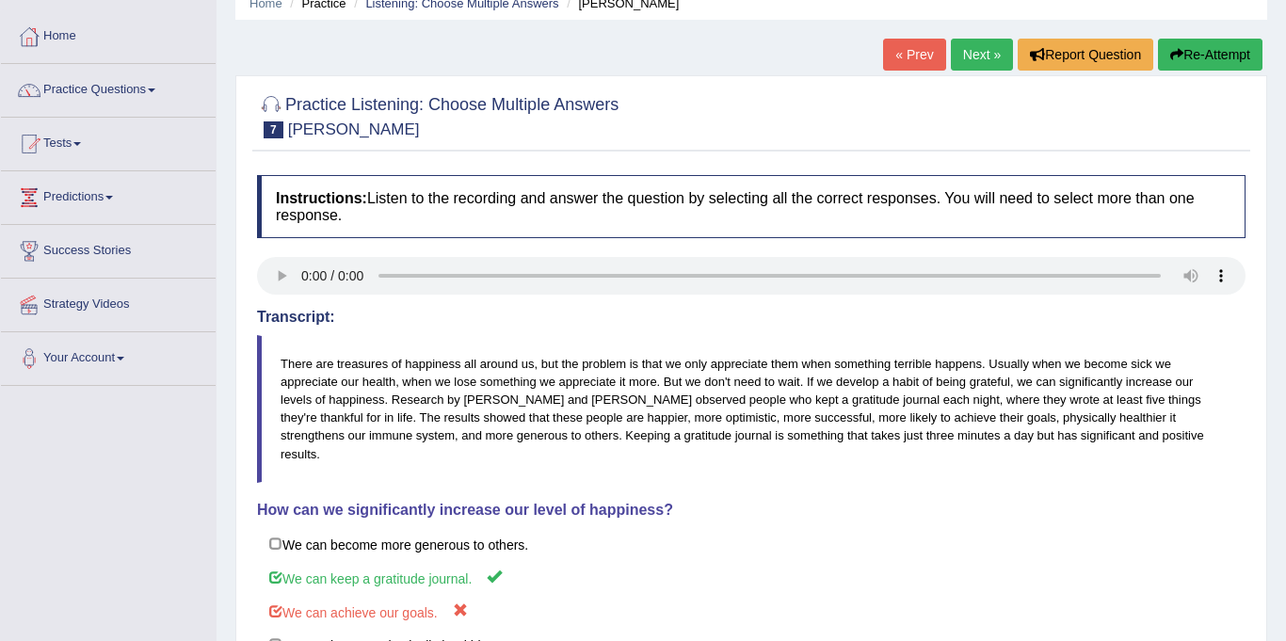
scroll to position [66, 0]
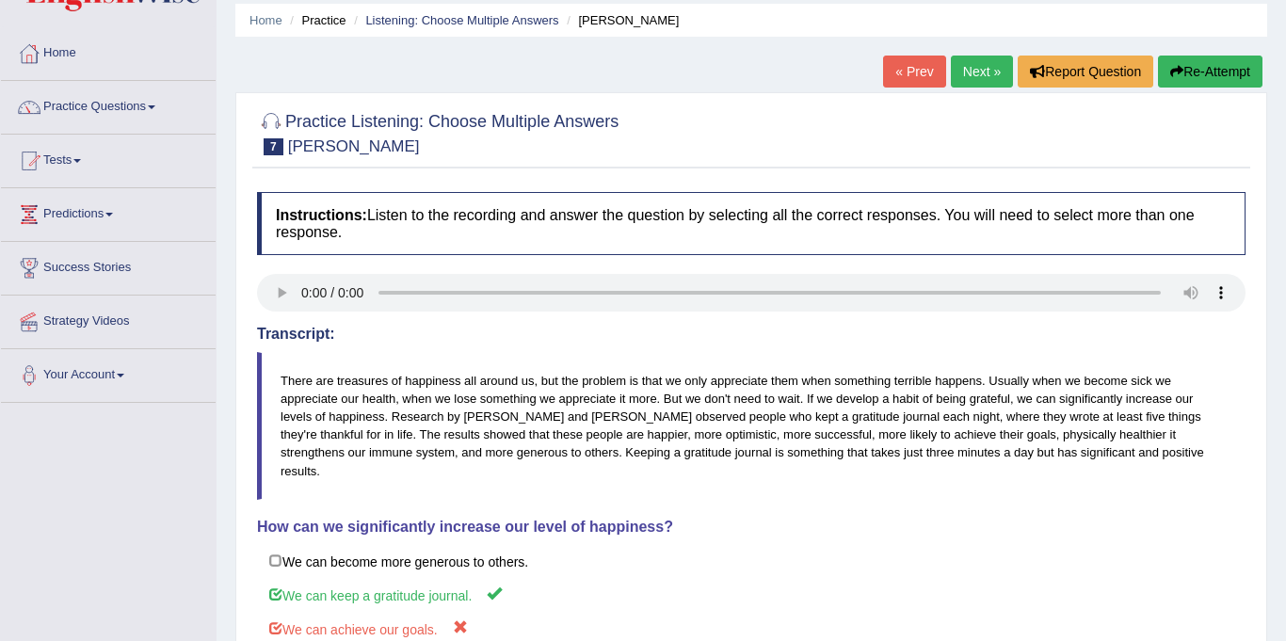
click at [985, 67] on link "Next »" at bounding box center [982, 72] width 62 height 32
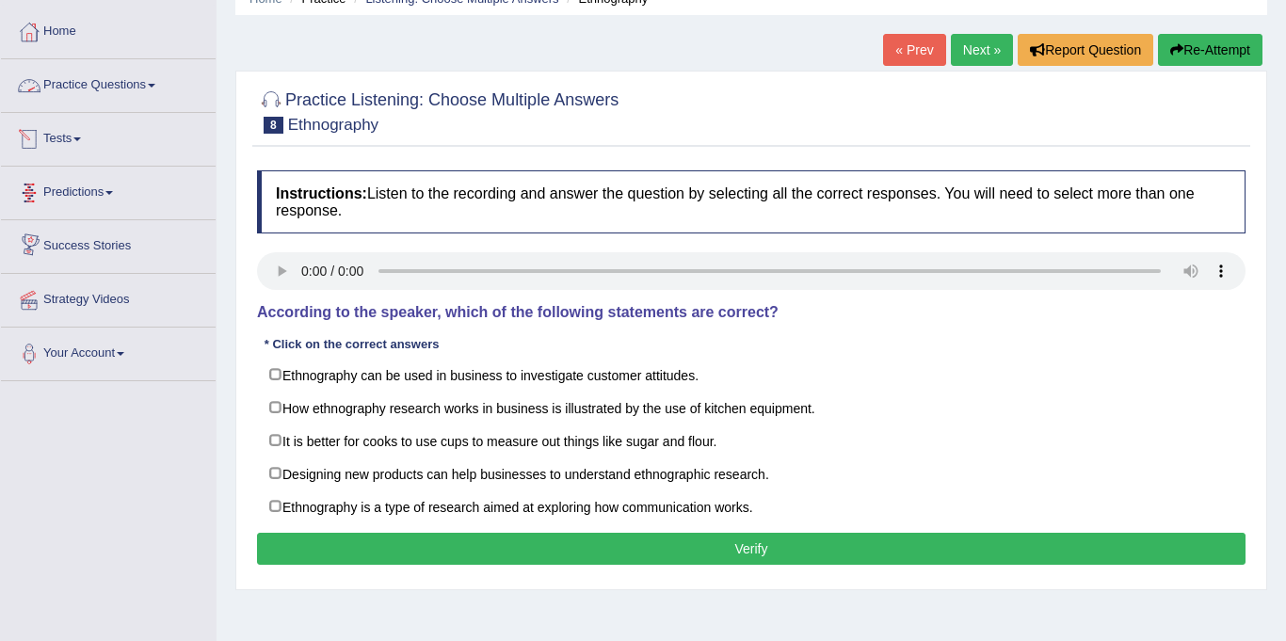
click at [100, 91] on link "Practice Questions" at bounding box center [108, 82] width 215 height 47
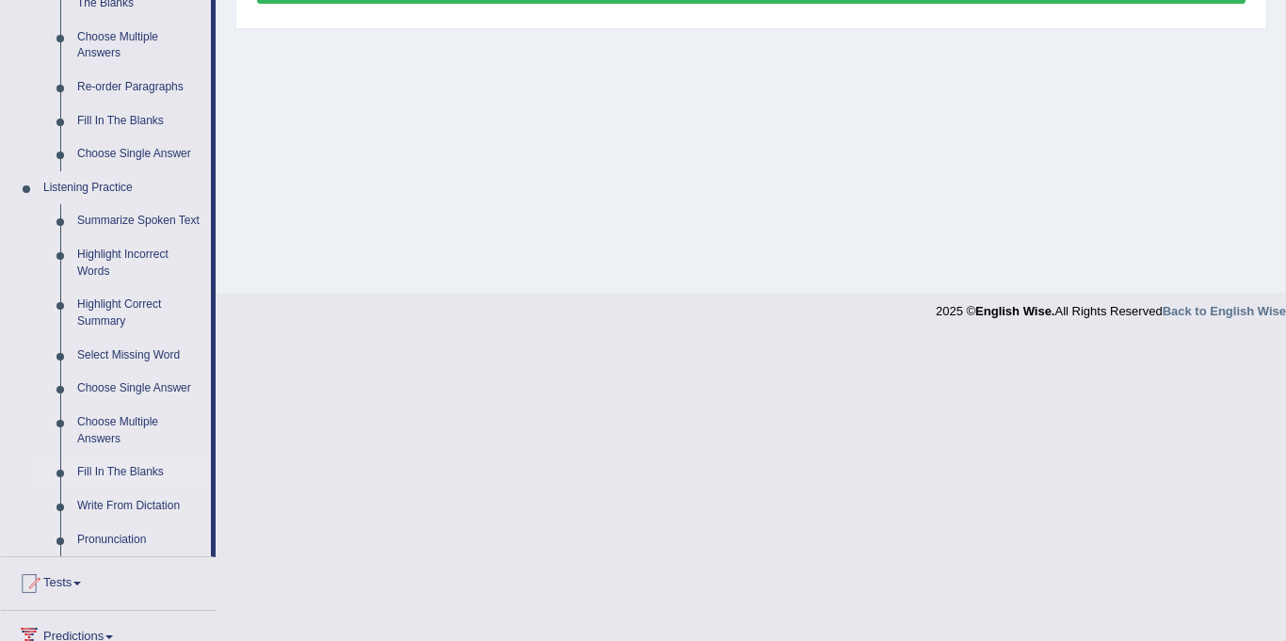
scroll to position [660, 0]
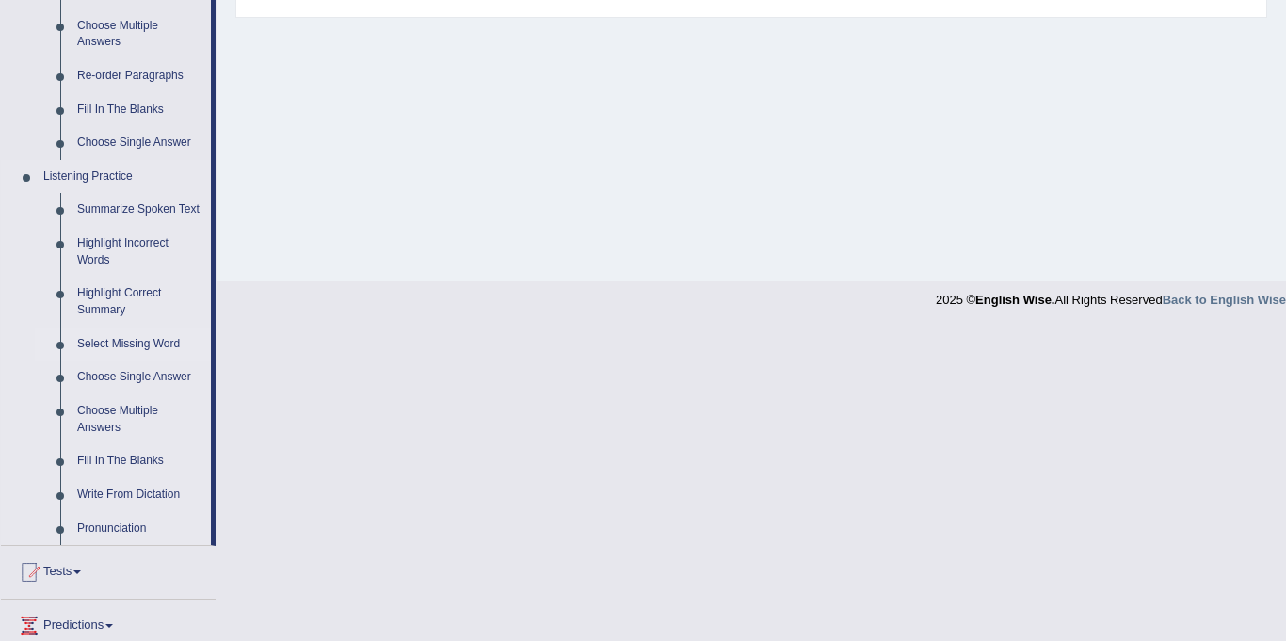
click at [116, 343] on link "Select Missing Word" at bounding box center [140, 345] width 142 height 34
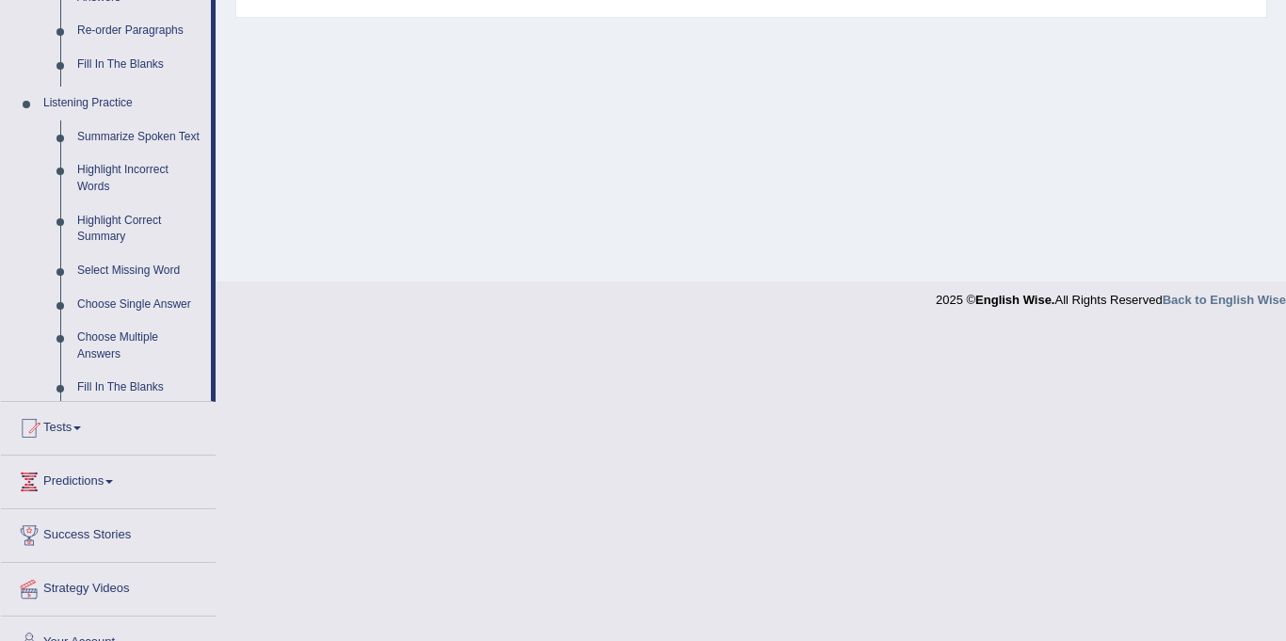
scroll to position [347, 0]
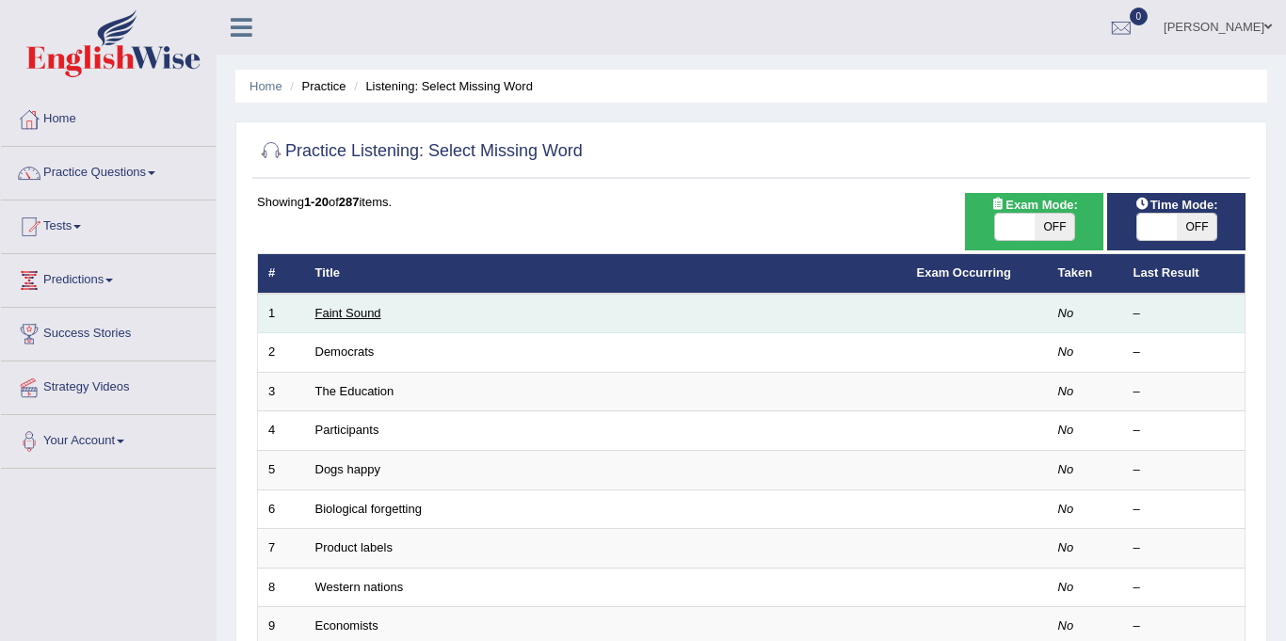
click at [357, 312] on link "Faint Sound" at bounding box center [348, 313] width 66 height 14
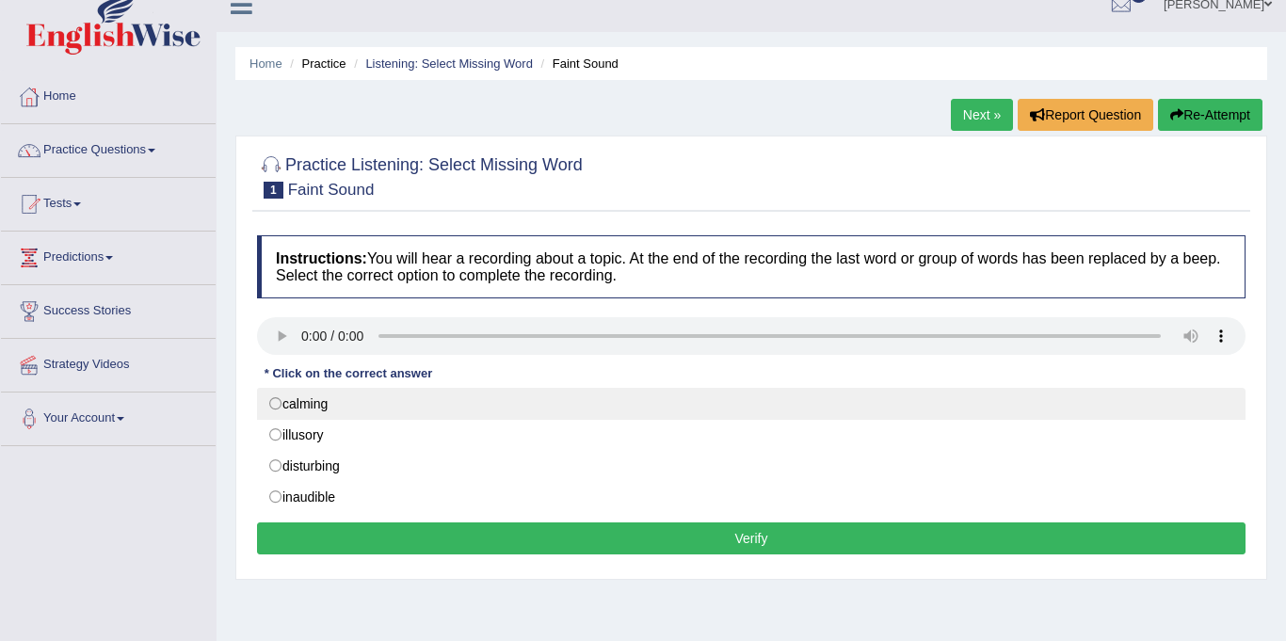
scroll to position [29, 0]
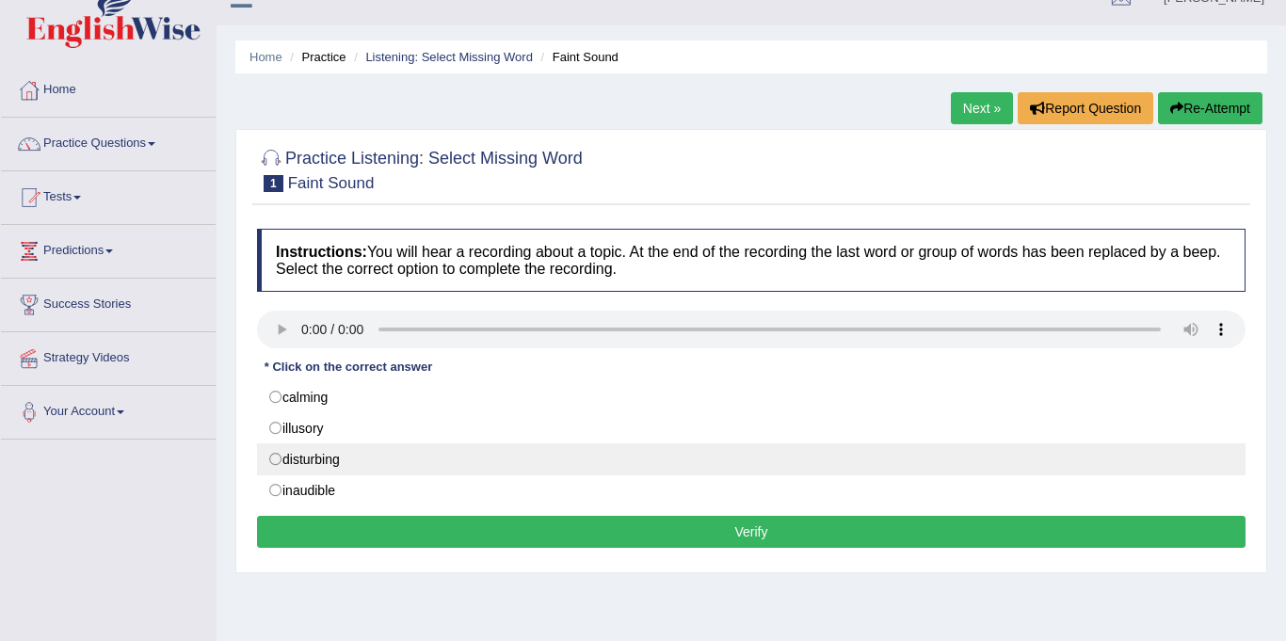
click at [317, 465] on label "disturbing" at bounding box center [751, 459] width 988 height 32
radio input "true"
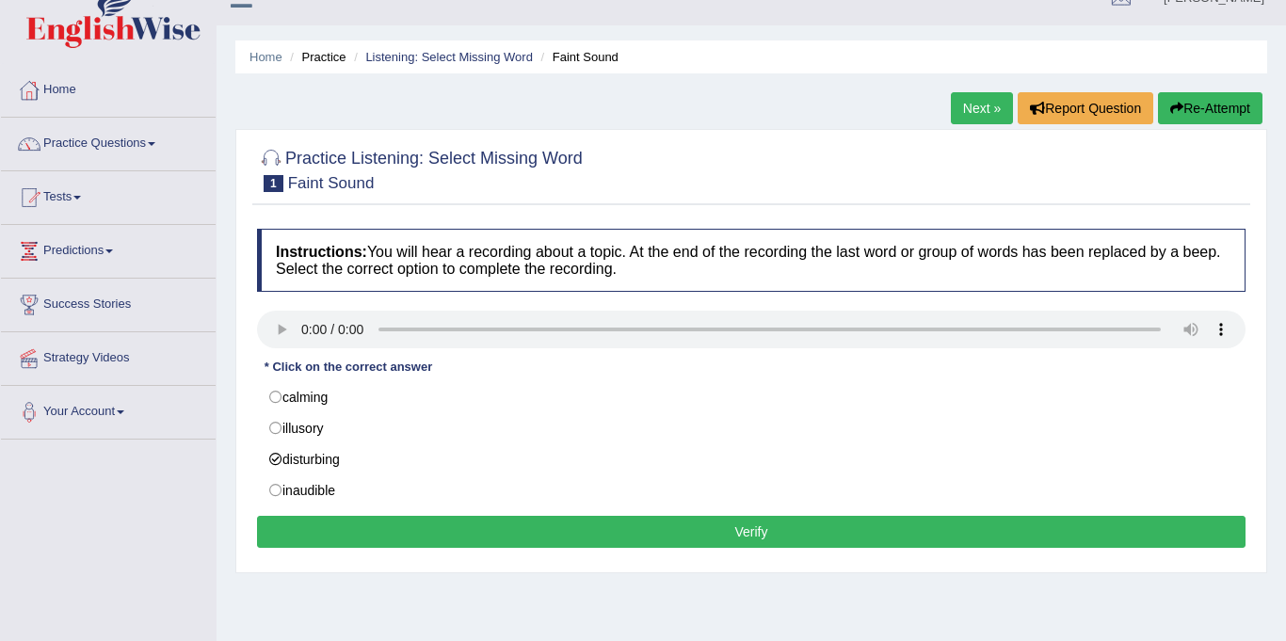
click at [521, 538] on button "Verify" at bounding box center [751, 532] width 988 height 32
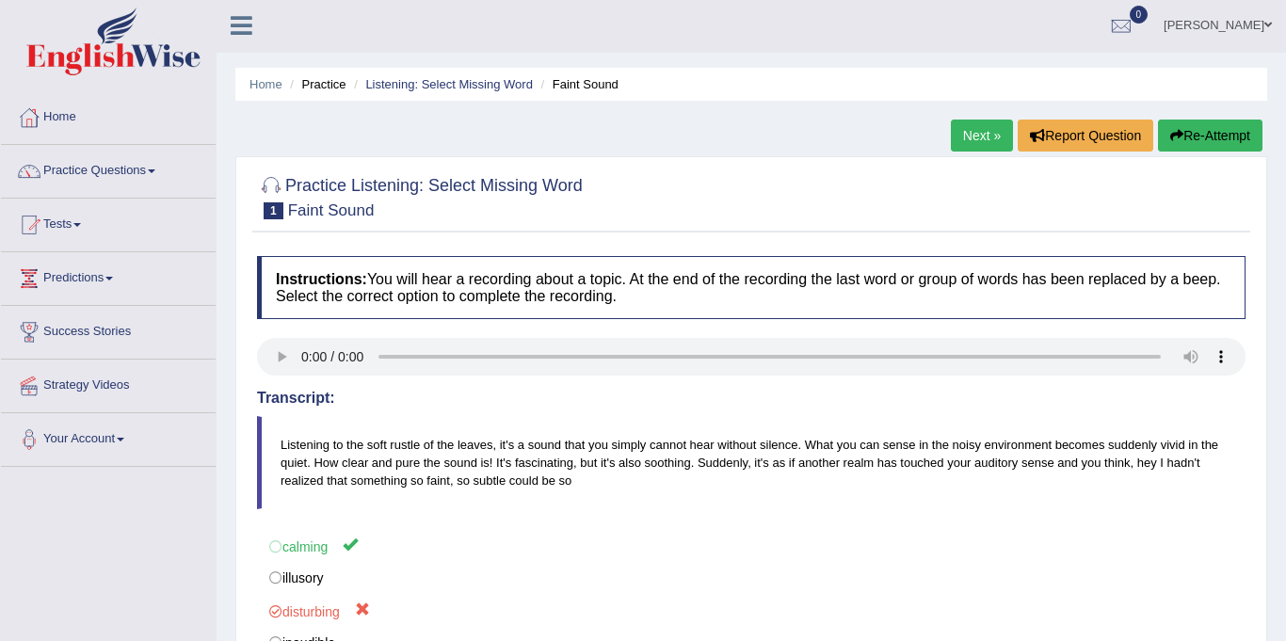
scroll to position [0, 0]
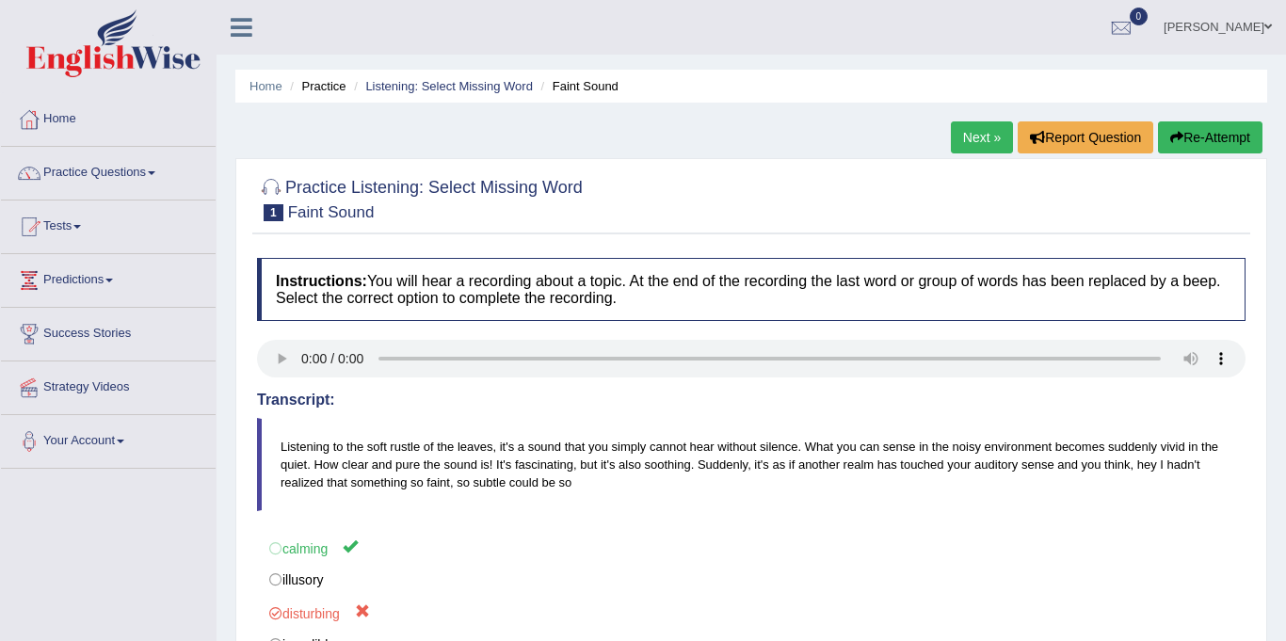
click at [976, 136] on link "Next »" at bounding box center [982, 137] width 62 height 32
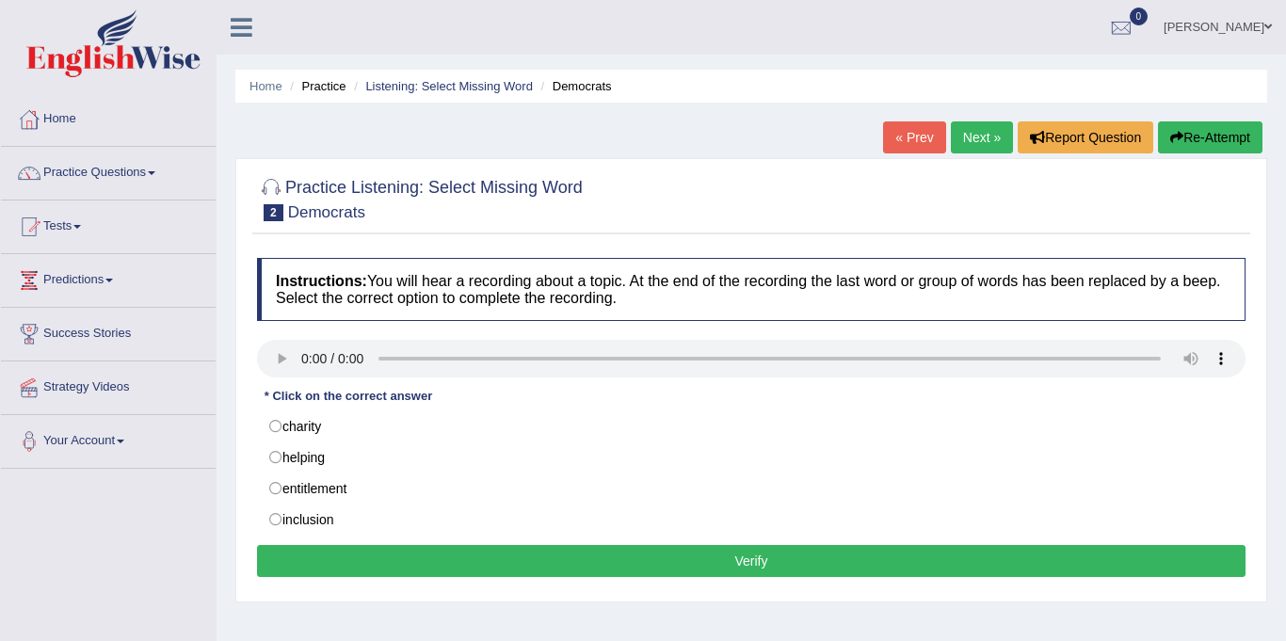
click at [100, 167] on link "Practice Questions" at bounding box center [108, 170] width 215 height 47
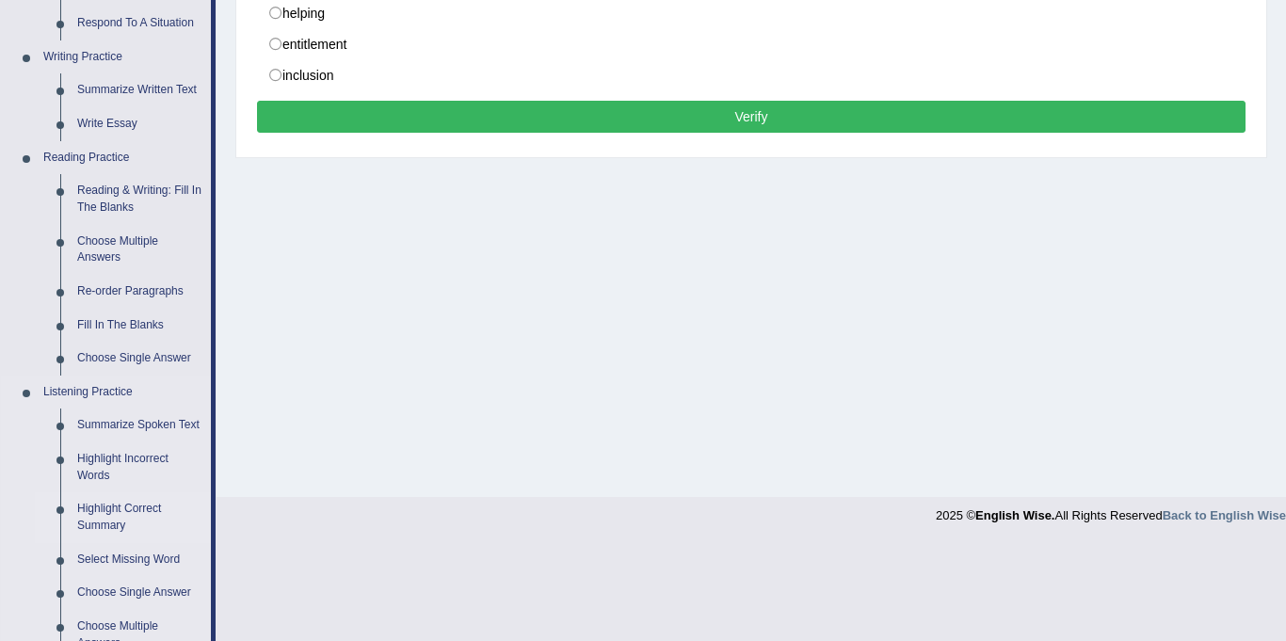
scroll to position [439, 0]
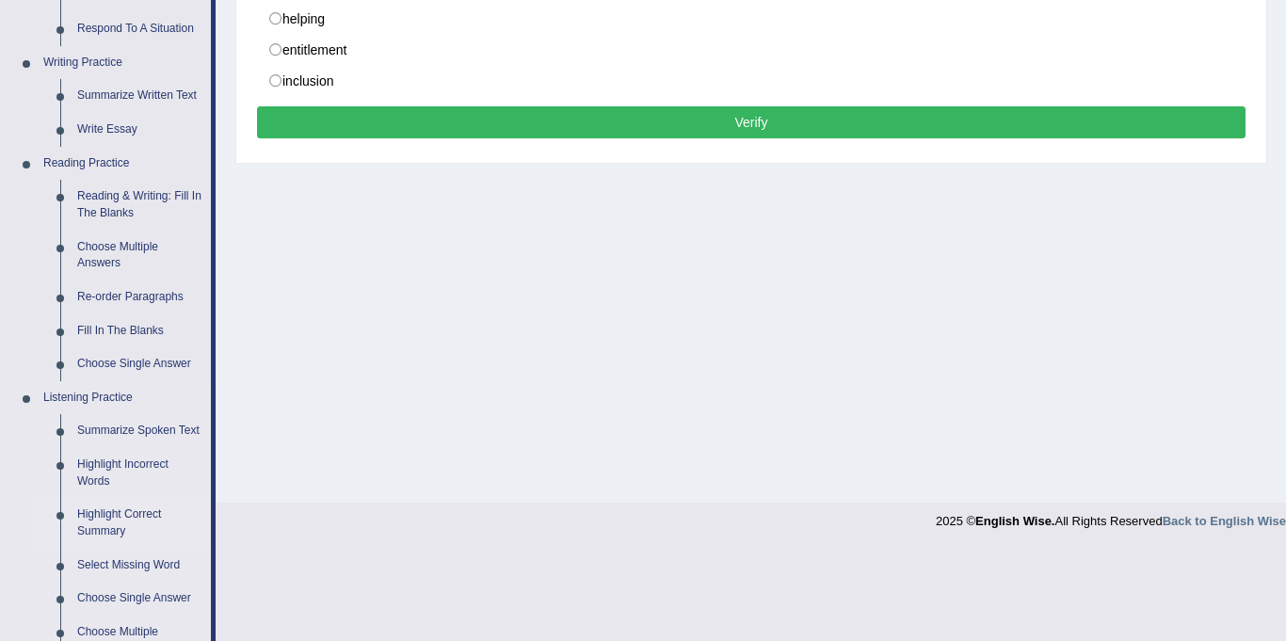
click at [113, 522] on link "Highlight Correct Summary" at bounding box center [140, 523] width 142 height 50
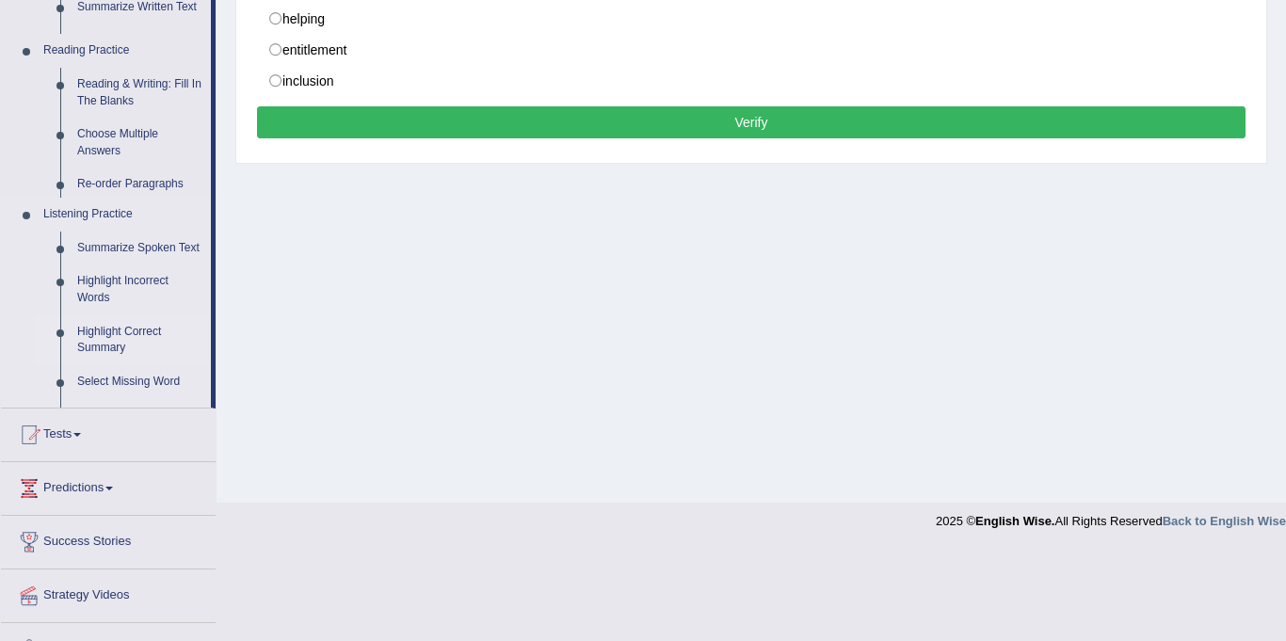
scroll to position [347, 0]
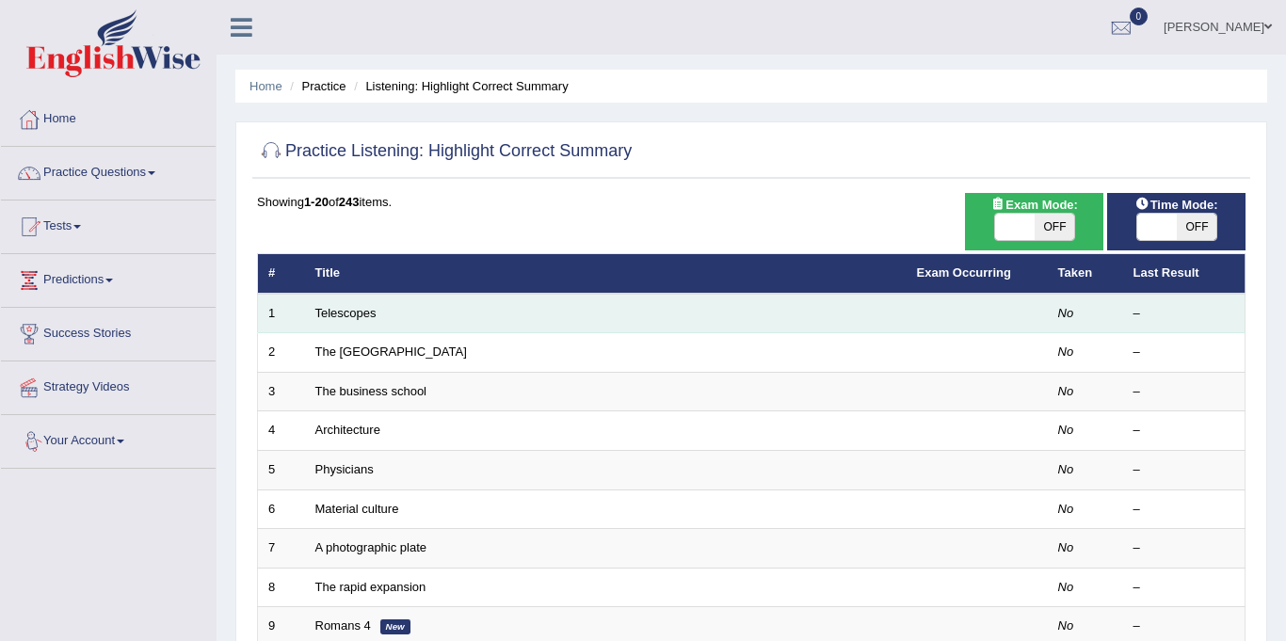
click at [350, 325] on td "Telescopes" at bounding box center [605, 314] width 601 height 40
click at [346, 309] on link "Telescopes" at bounding box center [345, 313] width 61 height 14
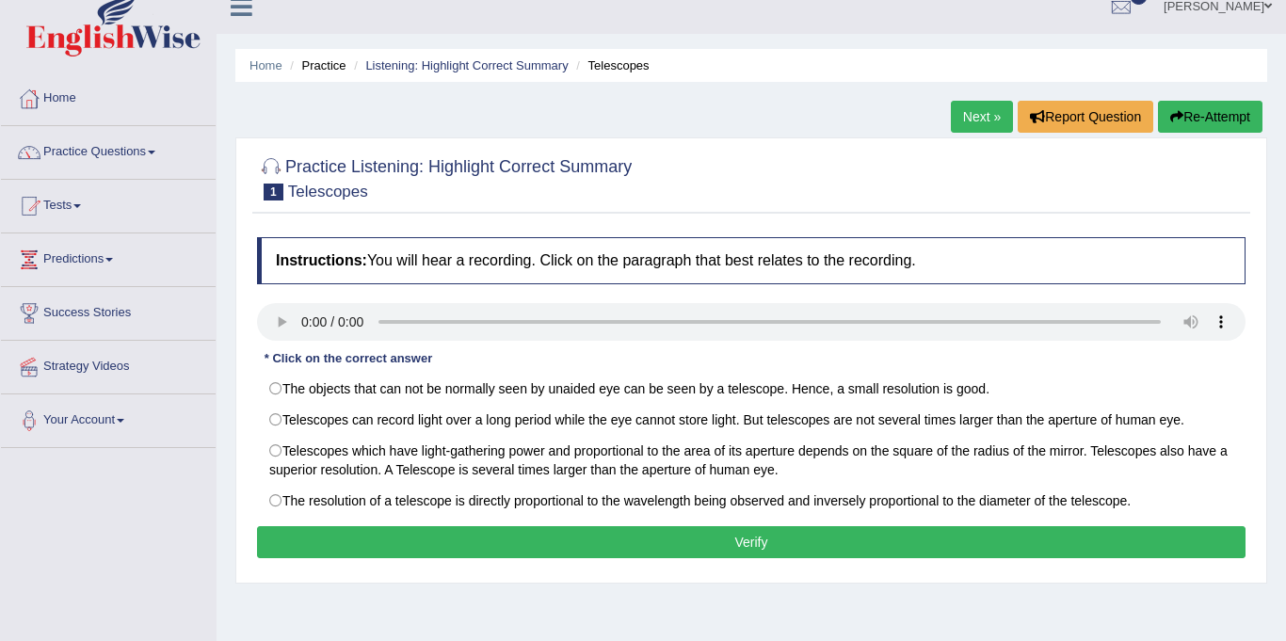
scroll to position [29, 0]
